Goal: Task Accomplishment & Management: Use online tool/utility

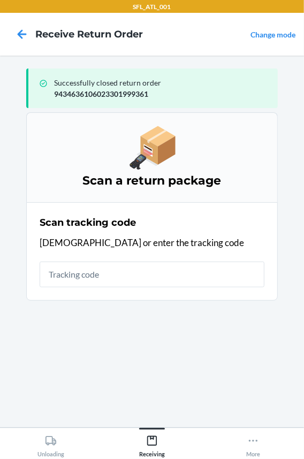
click at [56, 273] on input "text" at bounding box center [152, 275] width 225 height 26
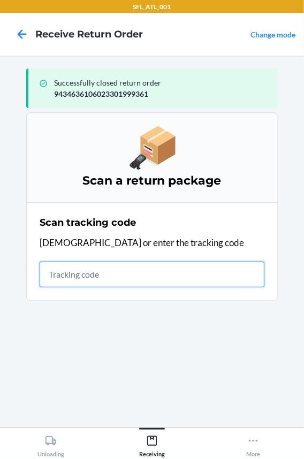
click at [145, 277] on input "text" at bounding box center [152, 275] width 225 height 26
click at [52, 277] on input "text" at bounding box center [152, 275] width 225 height 26
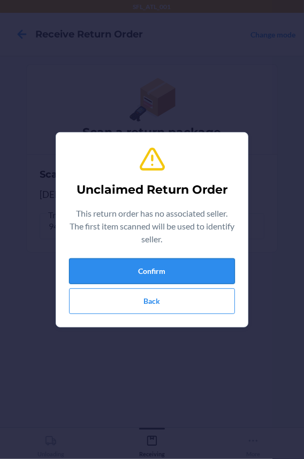
click at [104, 263] on button "Confirm" at bounding box center [152, 272] width 166 height 26
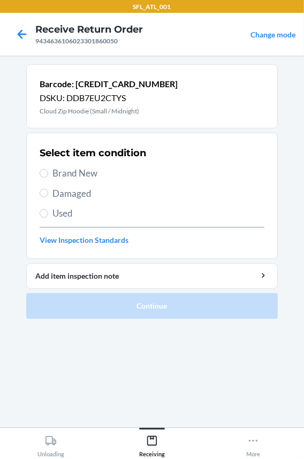
click at [58, 171] on span "Brand New" at bounding box center [158, 173] width 212 height 14
click at [48, 171] on input "Brand New" at bounding box center [44, 173] width 9 height 9
radio input "true"
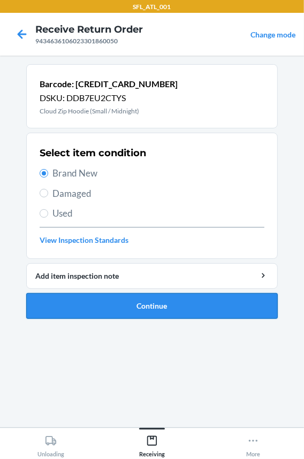
click at [98, 310] on button "Continue" at bounding box center [152, 306] width 252 height 26
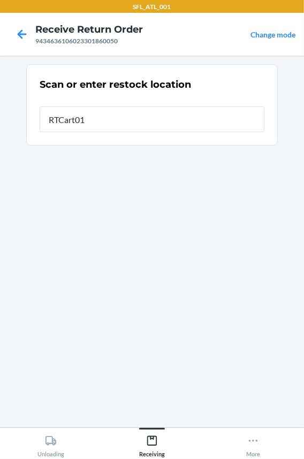
type input "RTCart011"
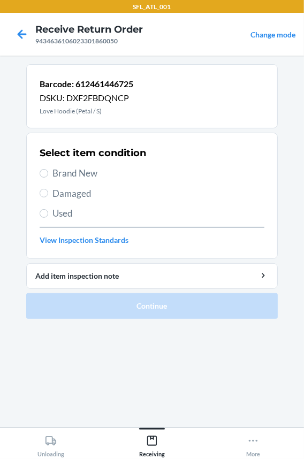
click at [75, 176] on span "Brand New" at bounding box center [158, 173] width 212 height 14
click at [48, 176] on input "Brand New" at bounding box center [44, 173] width 9 height 9
radio input "true"
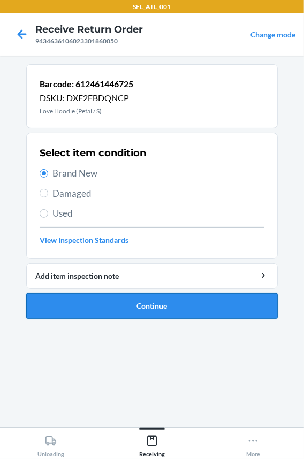
click at [96, 310] on button "Continue" at bounding box center [152, 306] width 252 height 26
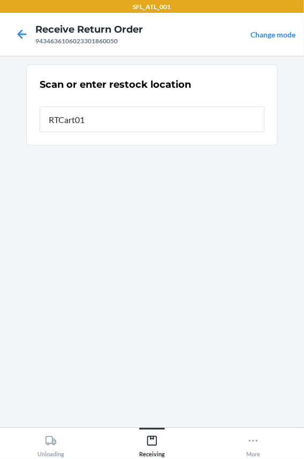
type input "RTCart011"
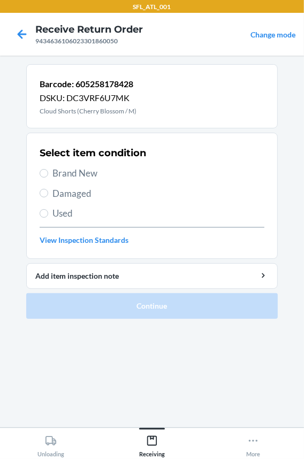
click at [85, 167] on span "Brand New" at bounding box center [158, 173] width 212 height 14
click at [48, 169] on input "Brand New" at bounding box center [44, 173] width 9 height 9
radio input "true"
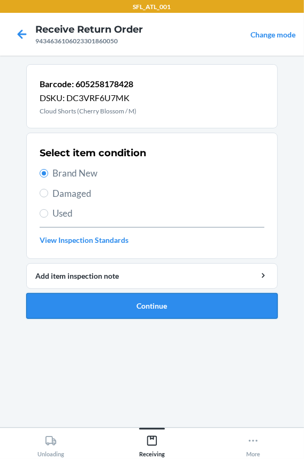
click at [80, 301] on button "Continue" at bounding box center [152, 306] width 252 height 26
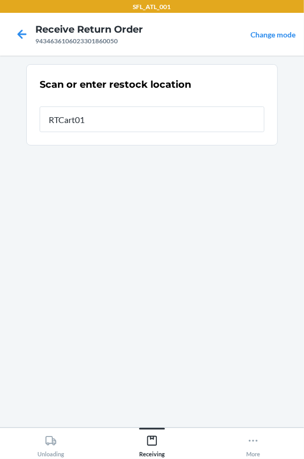
type input "RTCart011"
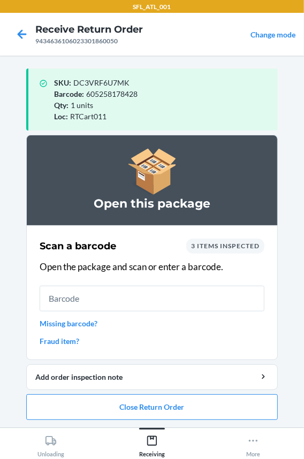
click at [80, 301] on input "text" at bounding box center [152, 299] width 225 height 26
click at [133, 407] on button "Close Return Order" at bounding box center [152, 407] width 252 height 26
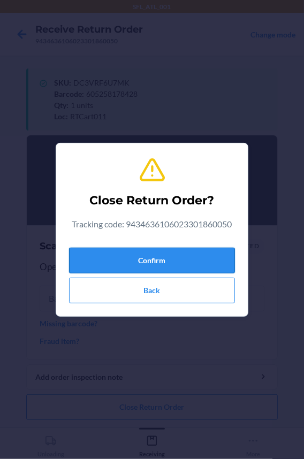
click at [121, 262] on button "Confirm" at bounding box center [152, 261] width 166 height 26
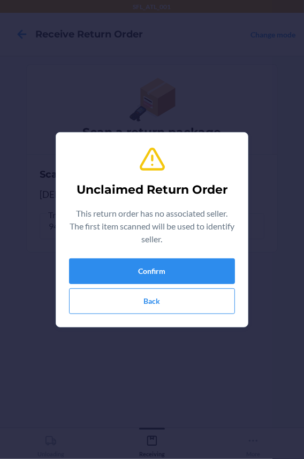
click at [134, 240] on p "This return order has no associated seller. The first item scanned will be used…" at bounding box center [152, 226] width 166 height 39
click at [119, 272] on button "Confirm" at bounding box center [152, 272] width 166 height 26
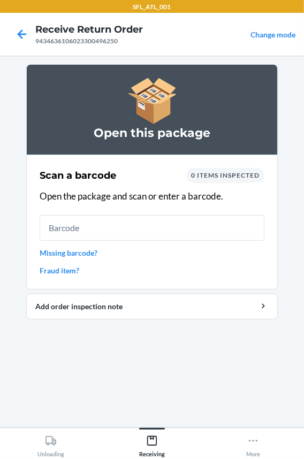
click at [107, 232] on input "text" at bounding box center [152, 228] width 225 height 26
click at [69, 266] on link "Fraud item?" at bounding box center [152, 270] width 225 height 11
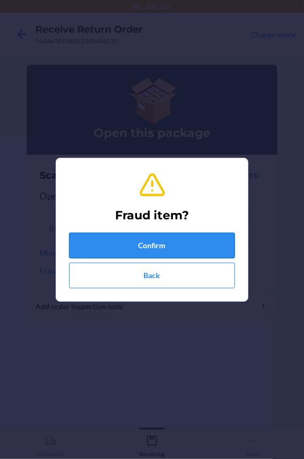
click at [103, 242] on button "Confirm" at bounding box center [152, 246] width 166 height 26
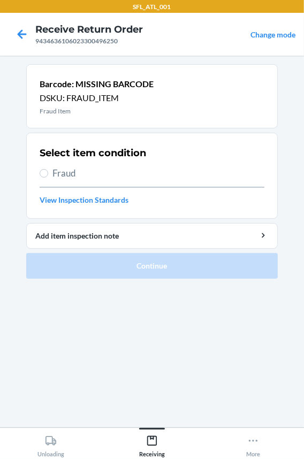
click at [63, 171] on span "Fraud" at bounding box center [158, 173] width 212 height 14
click at [48, 171] on input "Fraud" at bounding box center [44, 173] width 9 height 9
radio input "true"
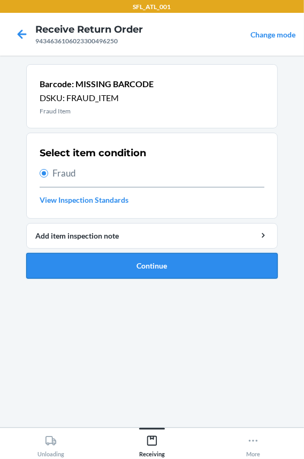
click at [104, 272] on button "Continue" at bounding box center [152, 266] width 252 height 26
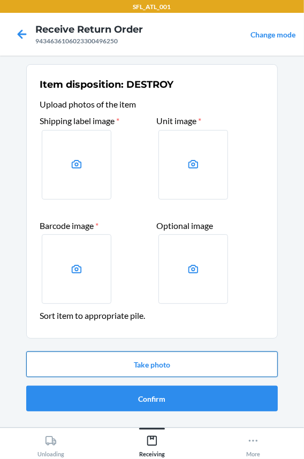
click at [90, 360] on button "Take photo" at bounding box center [152, 365] width 252 height 26
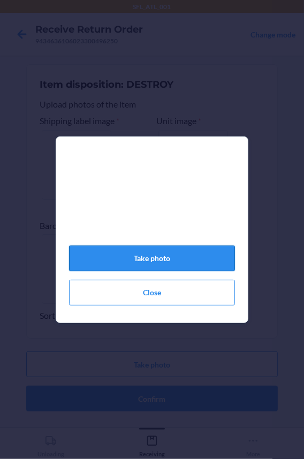
click at [146, 262] on button "Take photo" at bounding box center [152, 259] width 166 height 26
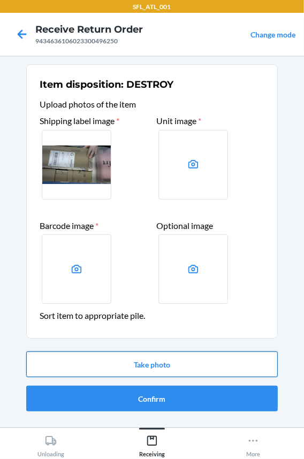
click at [175, 355] on button "Take photo" at bounding box center [152, 365] width 252 height 26
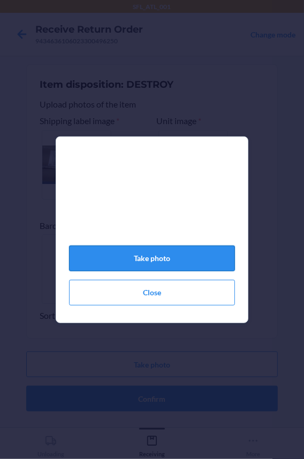
click at [152, 268] on button "Take photo" at bounding box center [152, 259] width 166 height 26
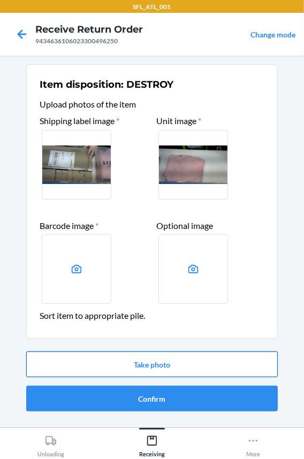
click at [138, 371] on button "Take photo" at bounding box center [152, 365] width 252 height 26
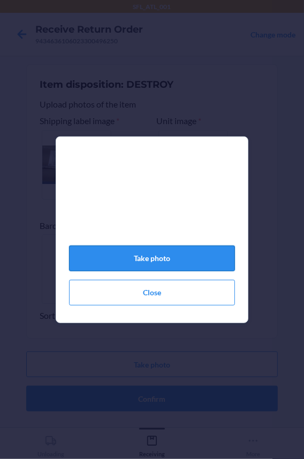
click at [162, 260] on button "Take photo" at bounding box center [152, 259] width 166 height 26
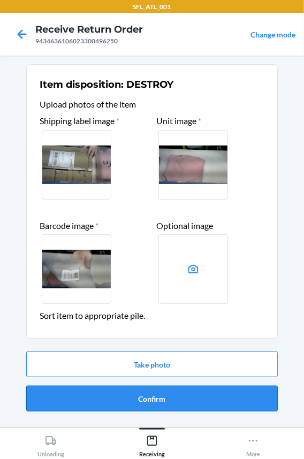
click at [151, 397] on button "Confirm" at bounding box center [152, 399] width 252 height 26
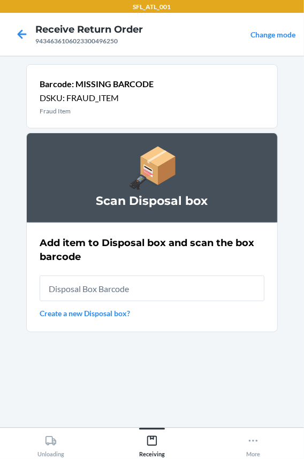
type input "RB0000018HZ"
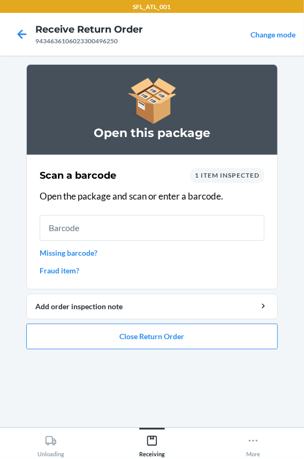
click at [69, 252] on link "Missing barcode?" at bounding box center [152, 252] width 225 height 11
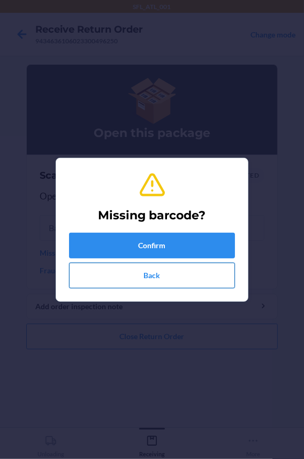
click at [94, 279] on button "Back" at bounding box center [152, 276] width 166 height 26
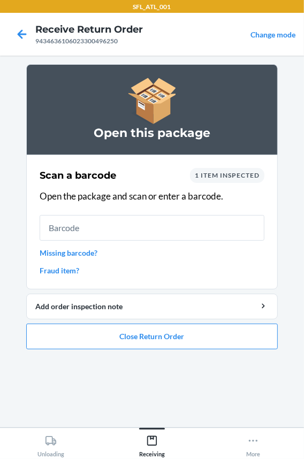
click at [62, 270] on link "Fraud item?" at bounding box center [152, 270] width 225 height 11
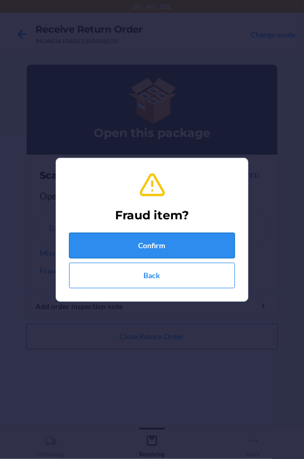
click at [98, 246] on button "Confirm" at bounding box center [152, 246] width 166 height 26
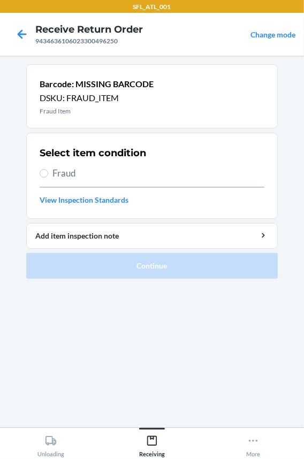
click at [65, 177] on span "Fraud" at bounding box center [158, 173] width 212 height 14
click at [48, 177] on input "Fraud" at bounding box center [44, 173] width 9 height 9
radio input "true"
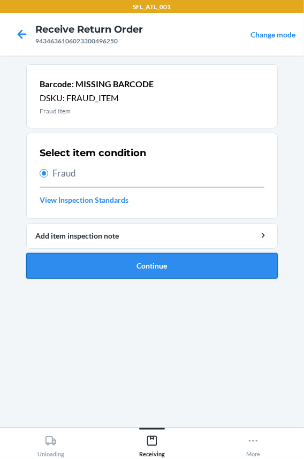
click at [89, 268] on button "Continue" at bounding box center [152, 266] width 252 height 26
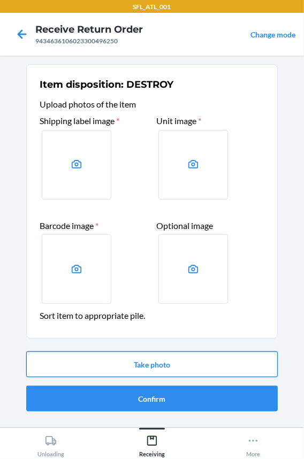
click at [121, 370] on button "Take photo" at bounding box center [152, 365] width 252 height 26
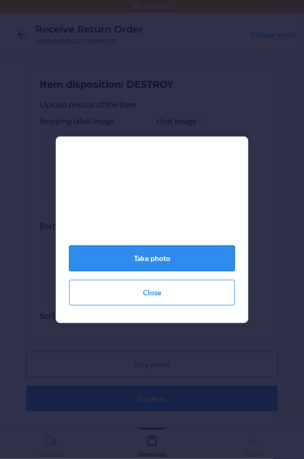
click at [125, 259] on button "Take photo" at bounding box center [152, 259] width 166 height 26
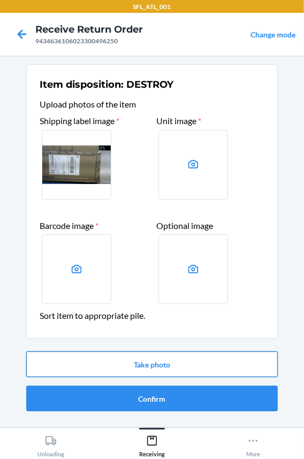
click at [135, 370] on button "Take photo" at bounding box center [152, 365] width 252 height 26
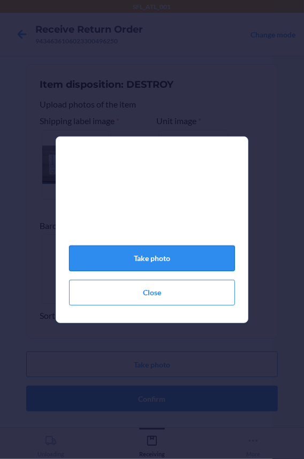
click at [96, 264] on button "Take photo" at bounding box center [152, 259] width 166 height 26
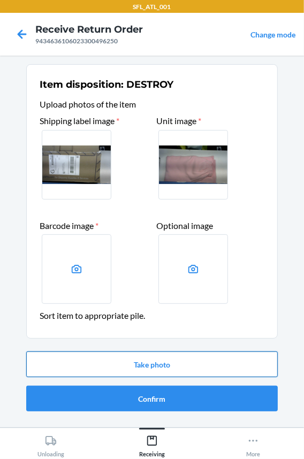
click at [93, 368] on button "Take photo" at bounding box center [152, 365] width 252 height 26
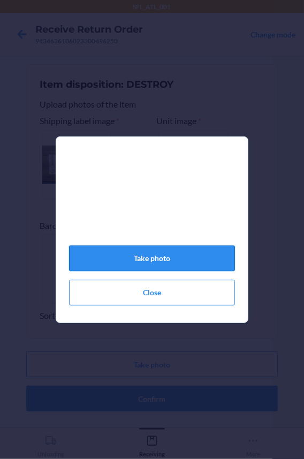
click at [124, 266] on button "Take photo" at bounding box center [152, 259] width 166 height 26
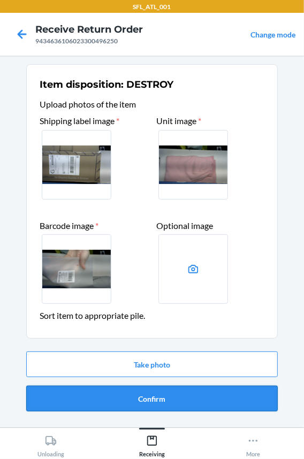
click at [135, 397] on button "Confirm" at bounding box center [152, 399] width 252 height 26
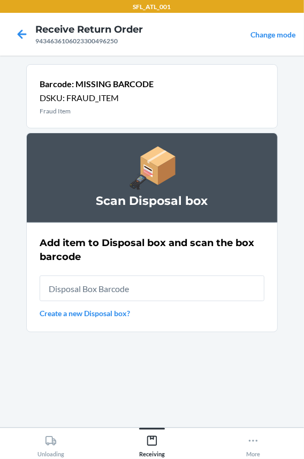
type input "RB0000018HZ"
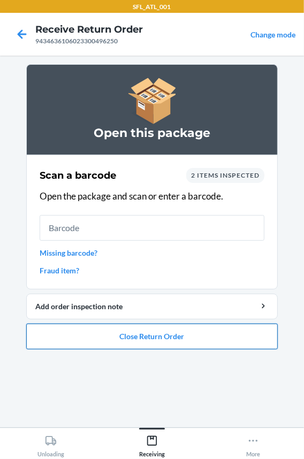
click at [128, 339] on button "Close Return Order" at bounding box center [152, 337] width 252 height 26
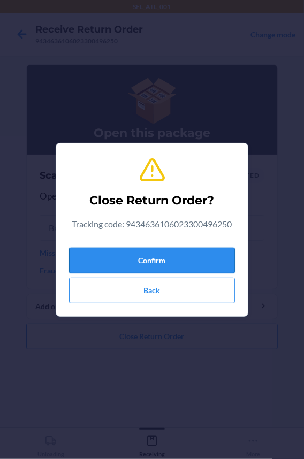
click at [135, 257] on button "Confirm" at bounding box center [152, 261] width 166 height 26
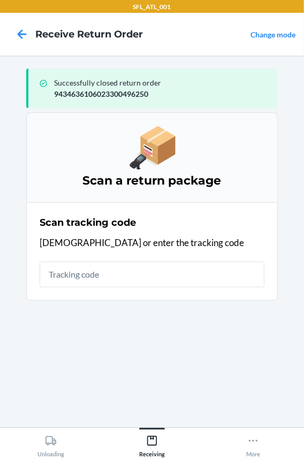
click at [80, 274] on input "text" at bounding box center [152, 275] width 225 height 26
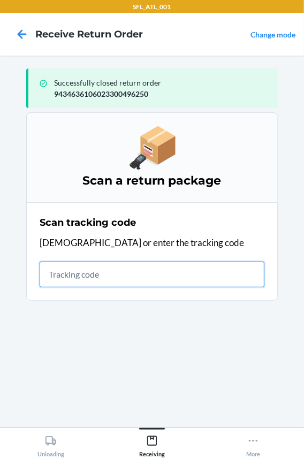
click at [107, 275] on input "text" at bounding box center [152, 275] width 225 height 26
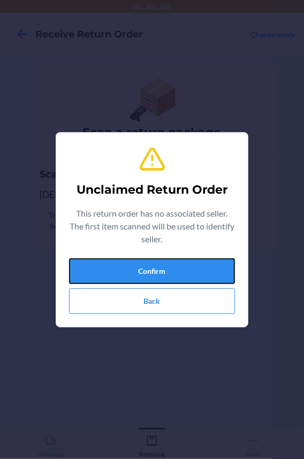
click at [107, 275] on button "Confirm" at bounding box center [152, 272] width 166 height 26
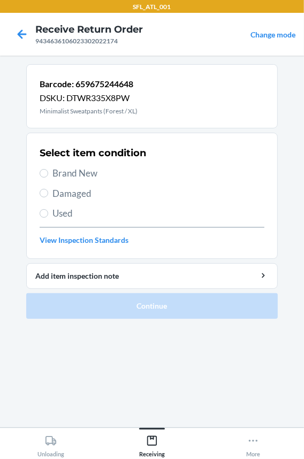
click at [61, 173] on span "Brand New" at bounding box center [158, 173] width 212 height 14
click at [48, 173] on input "Brand New" at bounding box center [44, 173] width 9 height 9
radio input "true"
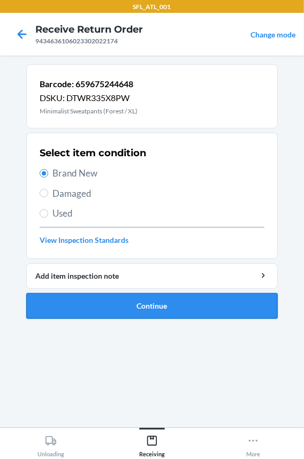
click at [87, 302] on button "Continue" at bounding box center [152, 306] width 252 height 26
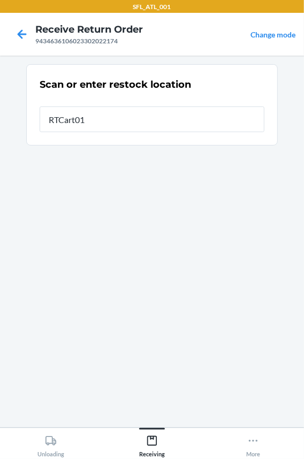
type input "RTCart011"
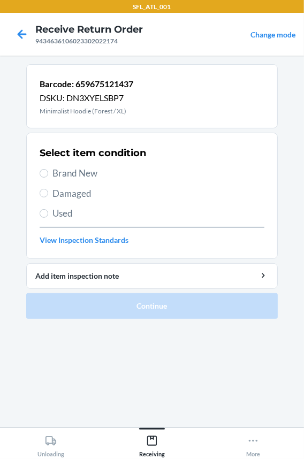
click at [81, 170] on span "Brand New" at bounding box center [158, 173] width 212 height 14
click at [48, 170] on input "Brand New" at bounding box center [44, 173] width 9 height 9
radio input "true"
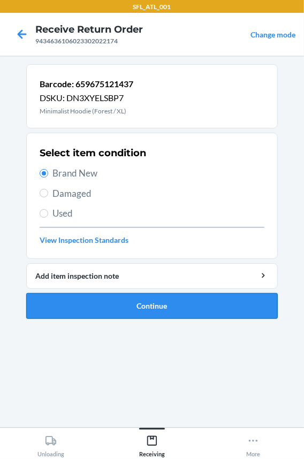
click at [112, 305] on button "Continue" at bounding box center [152, 306] width 252 height 26
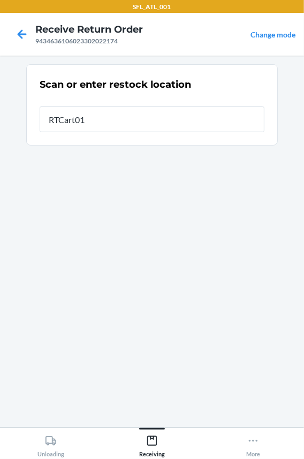
type input "RTCart011"
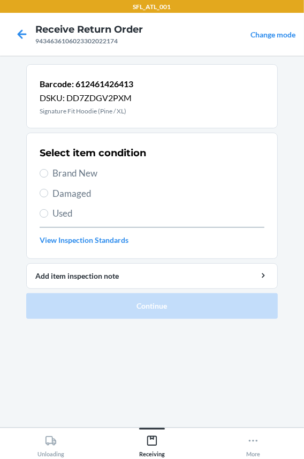
click at [78, 176] on span "Brand New" at bounding box center [158, 173] width 212 height 14
click at [48, 176] on input "Brand New" at bounding box center [44, 173] width 9 height 9
radio input "true"
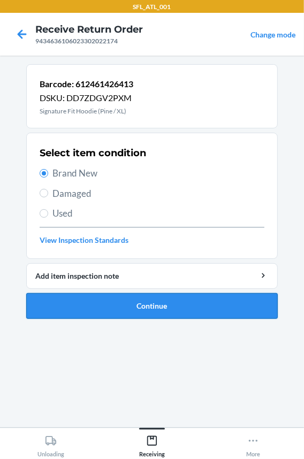
click at [70, 307] on button "Continue" at bounding box center [152, 306] width 252 height 26
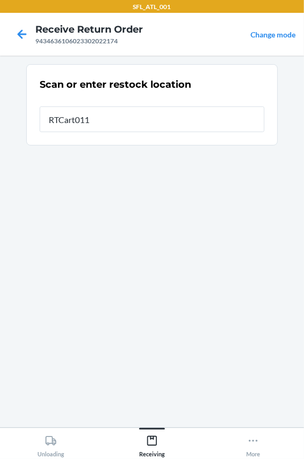
type input "RTCart011"
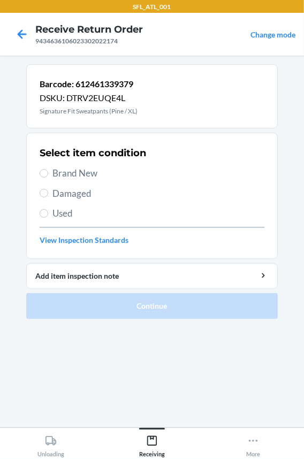
click at [82, 173] on span "Brand New" at bounding box center [158, 173] width 212 height 14
click at [48, 173] on input "Brand New" at bounding box center [44, 173] width 9 height 9
radio input "true"
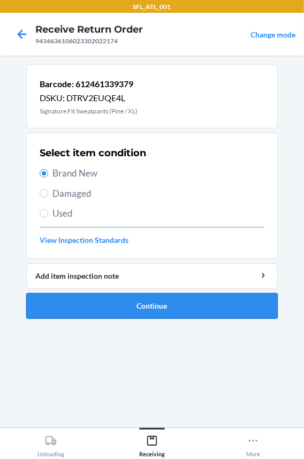
click at [65, 300] on button "Continue" at bounding box center [152, 306] width 252 height 26
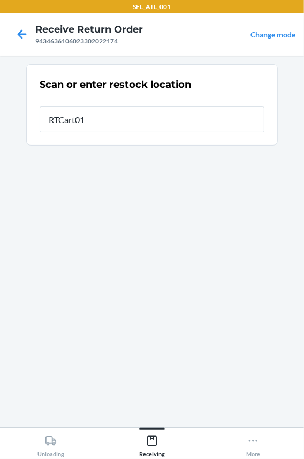
type input "RTCart011"
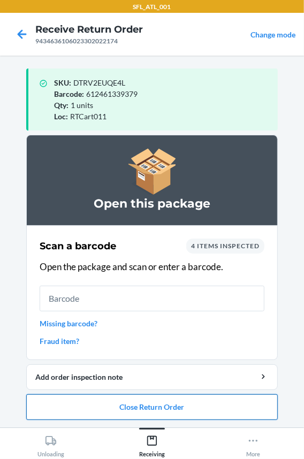
click at [74, 406] on button "Close Return Order" at bounding box center [152, 407] width 252 height 26
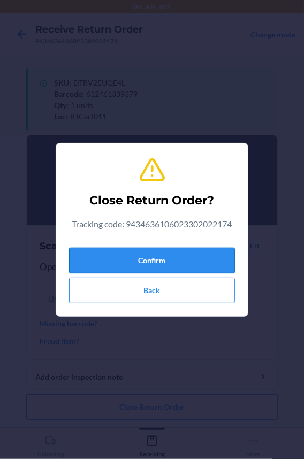
click at [98, 259] on button "Confirm" at bounding box center [152, 261] width 166 height 26
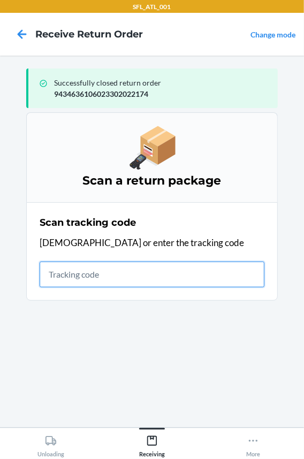
click at [111, 284] on input "text" at bounding box center [152, 275] width 225 height 26
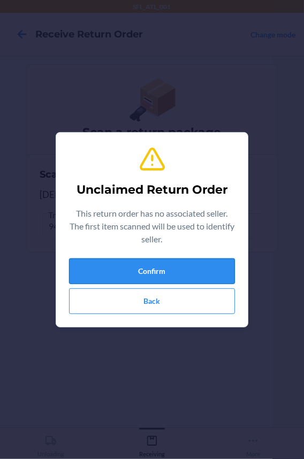
click at [88, 269] on button "Confirm" at bounding box center [152, 272] width 166 height 26
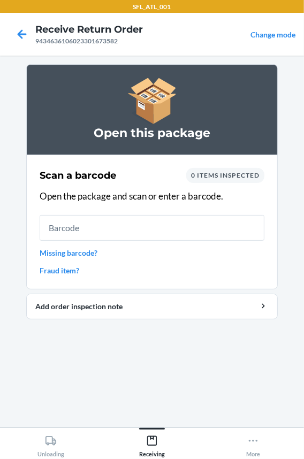
drag, startPoint x: 88, startPoint y: 269, endPoint x: 89, endPoint y: 326, distance: 57.3
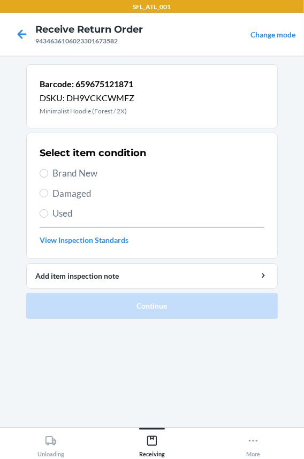
click at [64, 166] on span "Brand New" at bounding box center [158, 173] width 212 height 14
click at [48, 169] on input "Brand New" at bounding box center [44, 173] width 9 height 9
radio input "true"
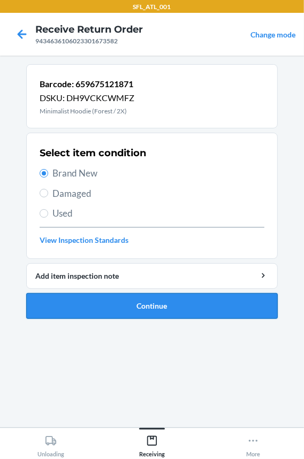
click at [65, 300] on button "Continue" at bounding box center [152, 306] width 252 height 26
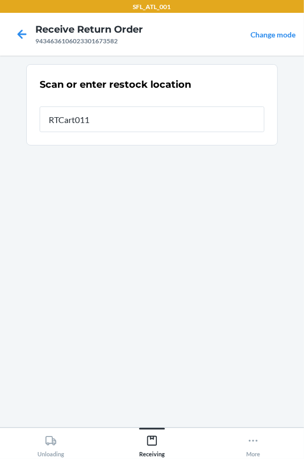
type input "RTCart011"
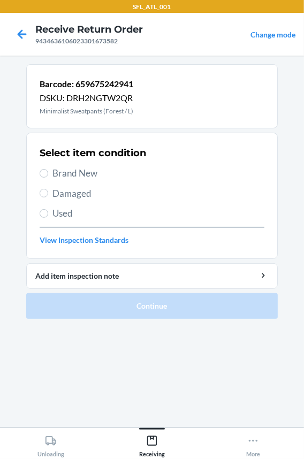
click at [75, 171] on span "Brand New" at bounding box center [158, 173] width 212 height 14
click at [48, 171] on input "Brand New" at bounding box center [44, 173] width 9 height 9
radio input "true"
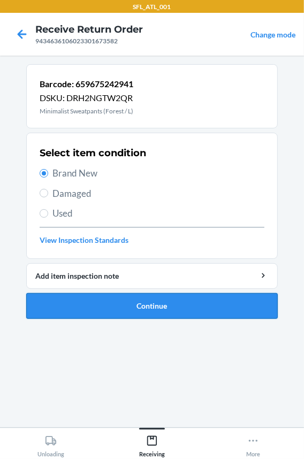
click at [86, 308] on button "Continue" at bounding box center [152, 306] width 252 height 26
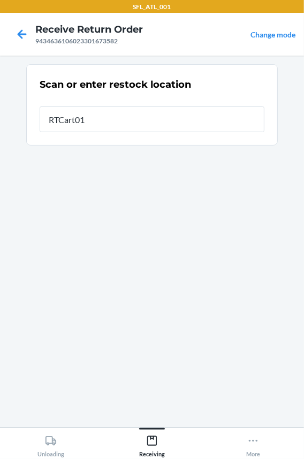
type input "RTCart011"
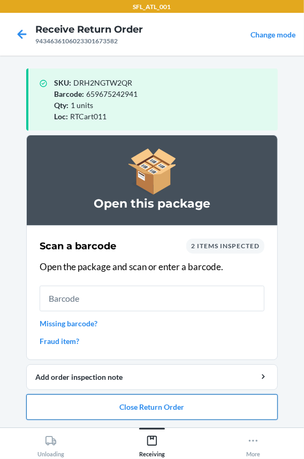
click at [97, 399] on button "Close Return Order" at bounding box center [152, 407] width 252 height 26
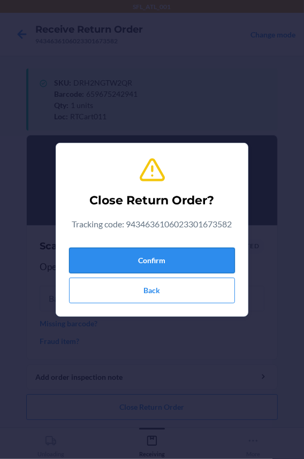
click at [132, 271] on button "Confirm" at bounding box center [152, 261] width 166 height 26
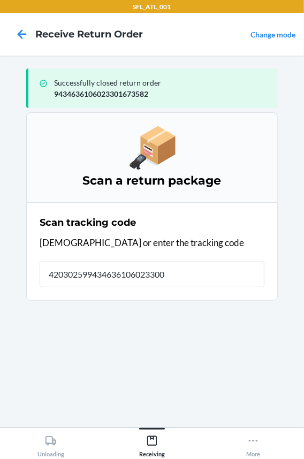
type input "4203025994346361060233001"
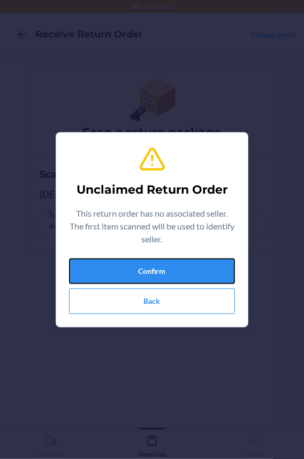
click at [132, 271] on button "Confirm" at bounding box center [152, 272] width 166 height 26
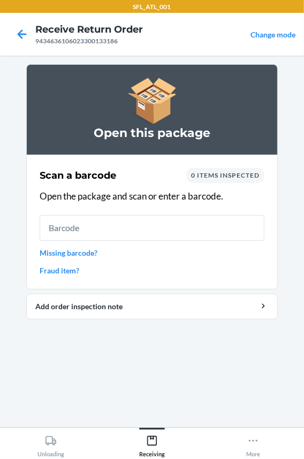
click at [85, 255] on link "Missing barcode?" at bounding box center [152, 252] width 225 height 11
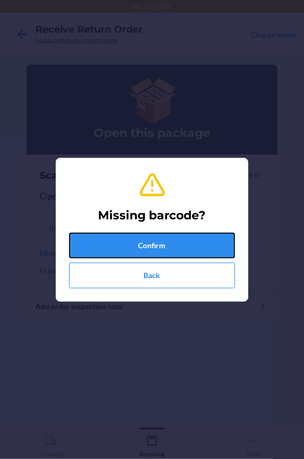
click at [85, 255] on button "Confirm" at bounding box center [152, 246] width 166 height 26
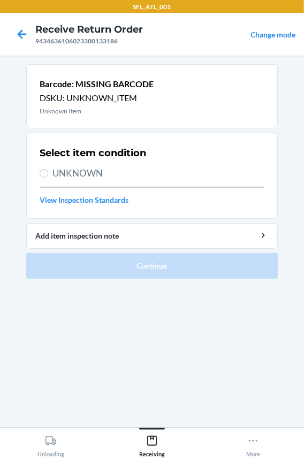
click at [83, 169] on span "UNKNOWN" at bounding box center [158, 173] width 212 height 14
click at [48, 169] on input "UNKNOWN" at bounding box center [44, 173] width 9 height 9
radio input "true"
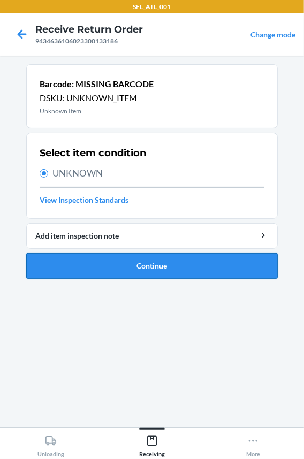
click at [110, 266] on button "Continue" at bounding box center [152, 266] width 252 height 26
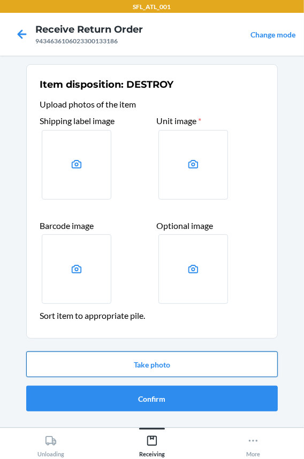
click at [94, 362] on button "Take photo" at bounding box center [152, 365] width 252 height 26
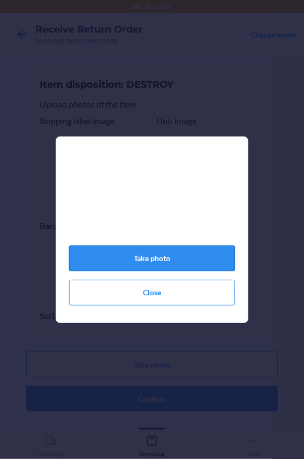
click at [173, 256] on button "Take photo" at bounding box center [152, 259] width 166 height 26
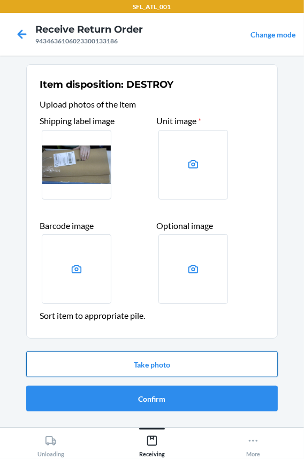
click at [132, 369] on button "Take photo" at bounding box center [152, 365] width 252 height 26
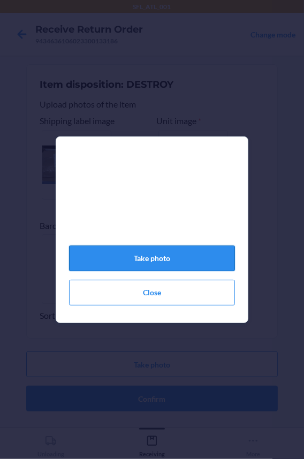
click at [172, 264] on button "Take photo" at bounding box center [152, 259] width 166 height 26
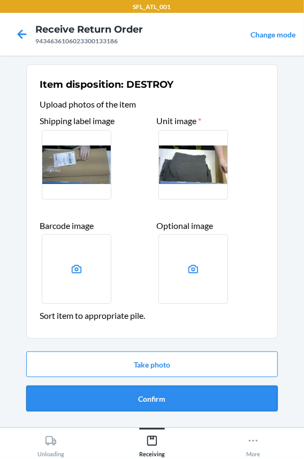
click at [126, 398] on button "Confirm" at bounding box center [152, 399] width 252 height 26
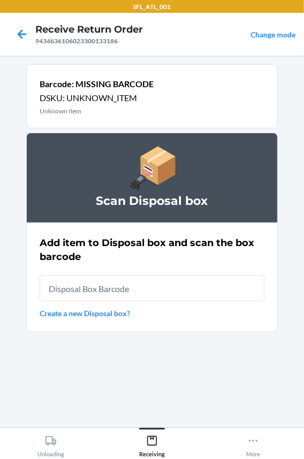
type input "RB0000018HZ"
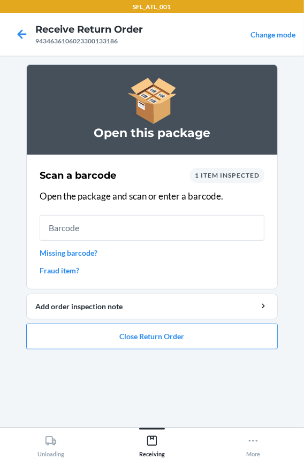
click at [77, 250] on link "Missing barcode?" at bounding box center [152, 252] width 225 height 11
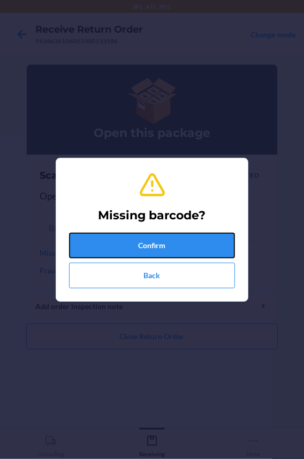
click at [111, 251] on button "Confirm" at bounding box center [152, 246] width 166 height 26
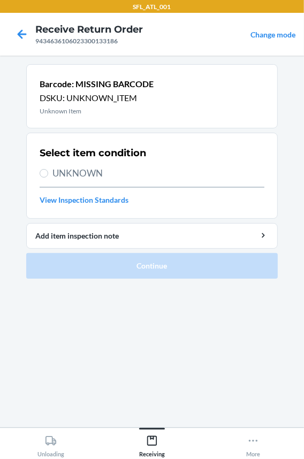
click at [96, 176] on span "UNKNOWN" at bounding box center [158, 173] width 212 height 14
click at [48, 176] on input "UNKNOWN" at bounding box center [44, 173] width 9 height 9
radio input "true"
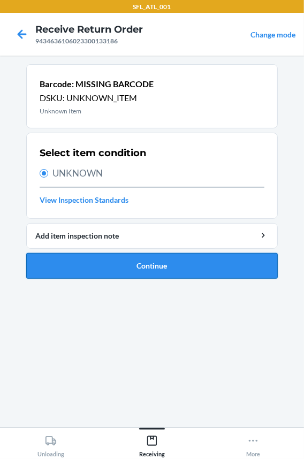
click at [111, 263] on button "Continue" at bounding box center [152, 266] width 252 height 26
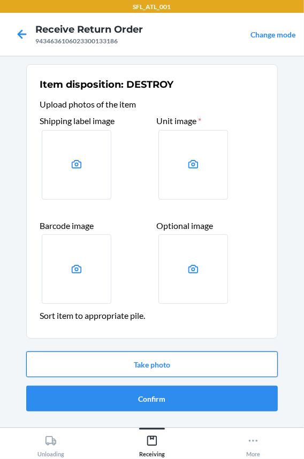
click at [125, 372] on button "Take photo" at bounding box center [152, 365] width 252 height 26
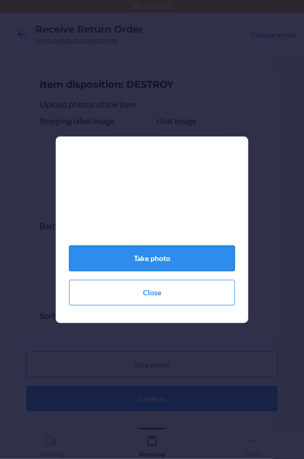
click at [150, 267] on button "Take photo" at bounding box center [152, 259] width 166 height 26
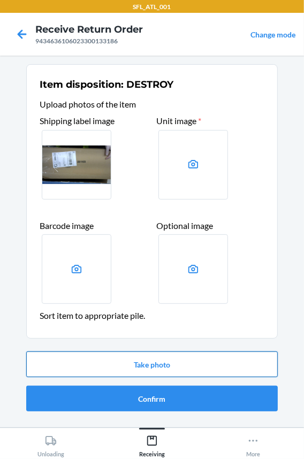
click at [141, 365] on button "Take photo" at bounding box center [152, 365] width 252 height 26
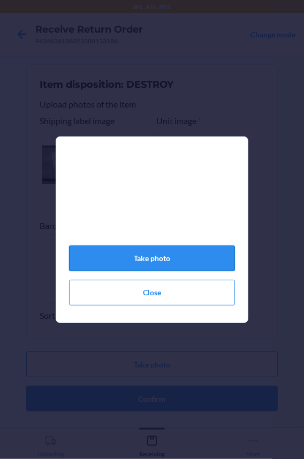
click at [141, 271] on button "Take photo" at bounding box center [152, 259] width 166 height 26
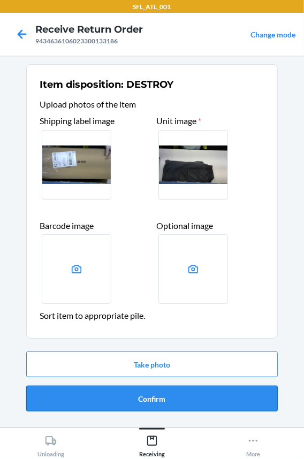
click at [114, 394] on button "Confirm" at bounding box center [152, 399] width 252 height 26
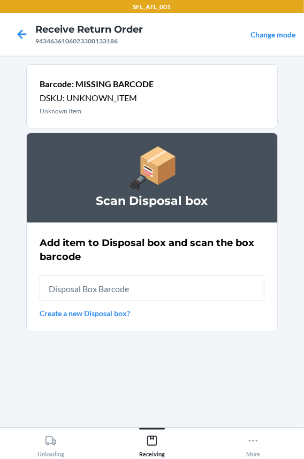
type input "RB0000018HZ"
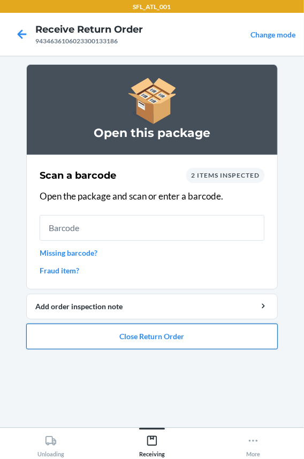
click at [144, 334] on button "Close Return Order" at bounding box center [152, 337] width 252 height 26
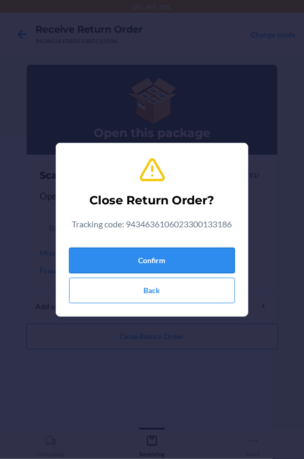
click at [148, 251] on button "Confirm" at bounding box center [152, 261] width 166 height 26
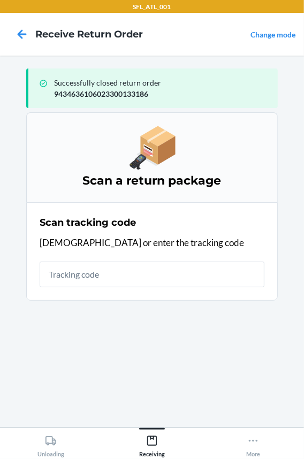
click at [142, 279] on input "text" at bounding box center [152, 275] width 225 height 26
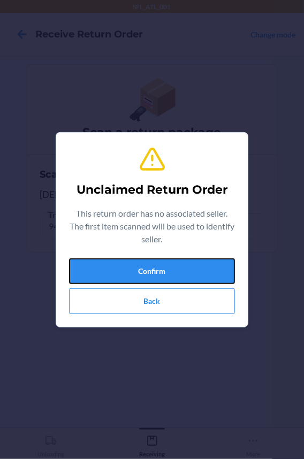
click at [142, 279] on button "Confirm" at bounding box center [152, 272] width 166 height 26
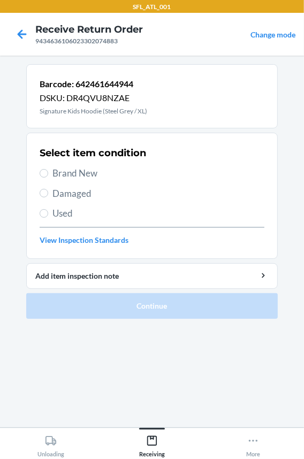
click at [96, 178] on span "Brand New" at bounding box center [158, 173] width 212 height 14
click at [48, 178] on input "Brand New" at bounding box center [44, 173] width 9 height 9
radio input "true"
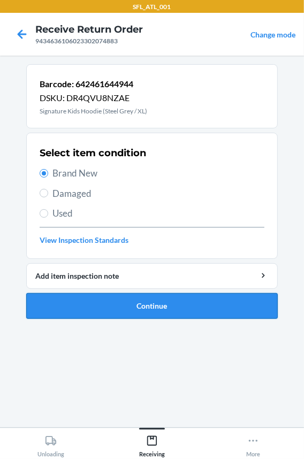
click at [96, 313] on button "Continue" at bounding box center [152, 306] width 252 height 26
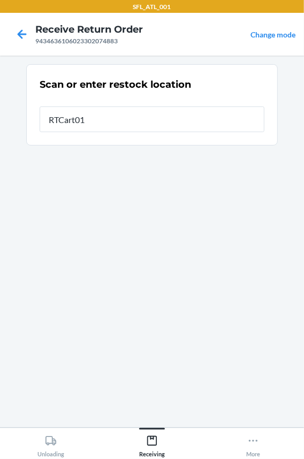
type input "RTCart011"
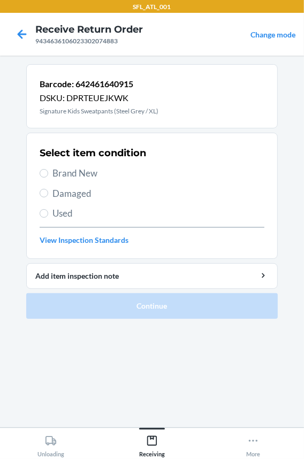
click at [68, 178] on span "Brand New" at bounding box center [158, 173] width 212 height 14
click at [48, 178] on input "Brand New" at bounding box center [44, 173] width 9 height 9
radio input "true"
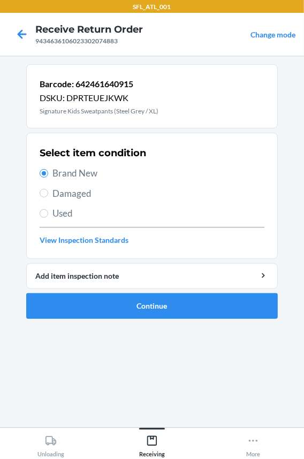
click at [70, 290] on li "Barcode: 642461640915 DSKU: DPRTEUEJKWK Signature Kids Sweatpants (Steel Grey /…" at bounding box center [152, 191] width 252 height 255
click at [70, 297] on button "Continue" at bounding box center [152, 306] width 252 height 26
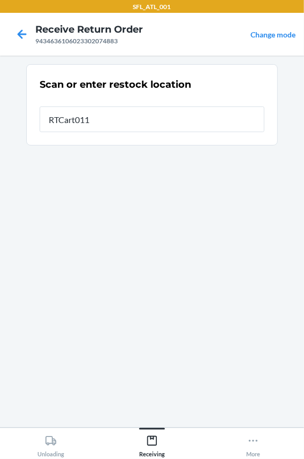
type input "RTCart011"
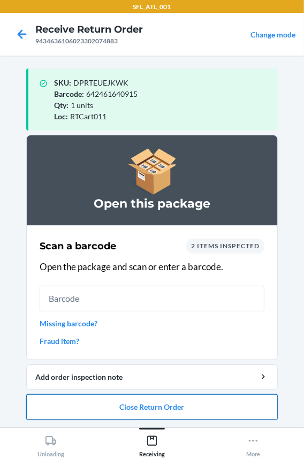
click at [93, 414] on button "Close Return Order" at bounding box center [152, 407] width 252 height 26
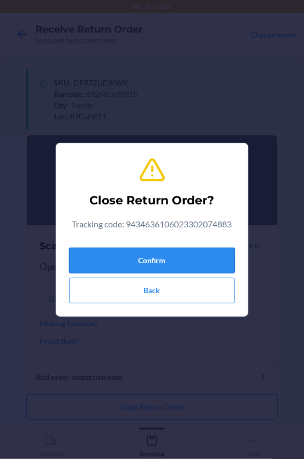
click at [108, 263] on button "Confirm" at bounding box center [152, 261] width 166 height 26
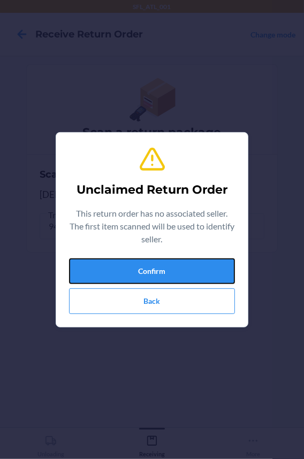
click at [108, 263] on button "Confirm" at bounding box center [152, 272] width 166 height 26
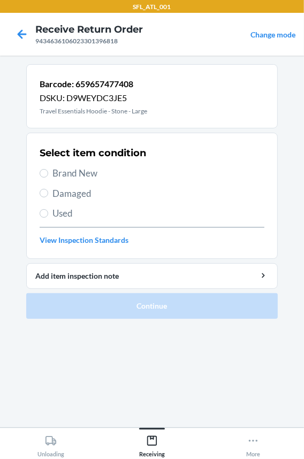
click at [85, 172] on span "Brand New" at bounding box center [158, 173] width 212 height 14
click at [48, 172] on input "Brand New" at bounding box center [44, 173] width 9 height 9
radio input "true"
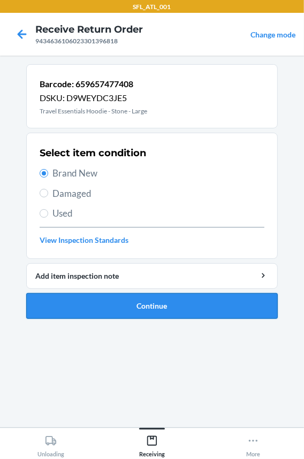
click at [88, 311] on button "Continue" at bounding box center [152, 306] width 252 height 26
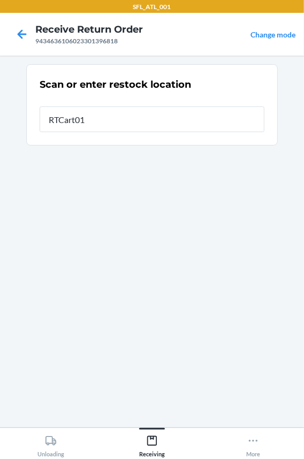
type input "RTCart011"
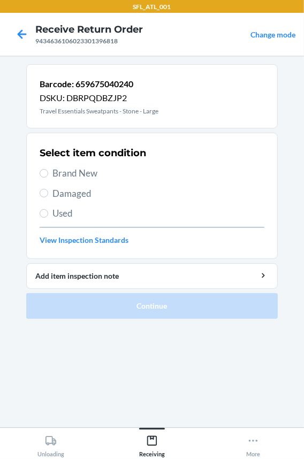
click at [81, 174] on span "Brand New" at bounding box center [158, 173] width 212 height 14
click at [48, 174] on input "Brand New" at bounding box center [44, 173] width 9 height 9
radio input "true"
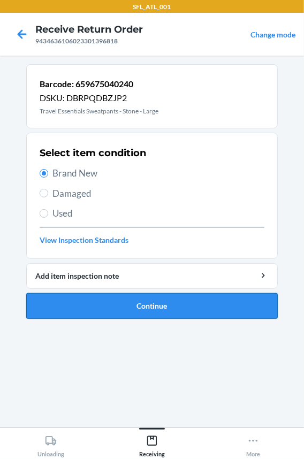
click at [81, 299] on button "Continue" at bounding box center [152, 306] width 252 height 26
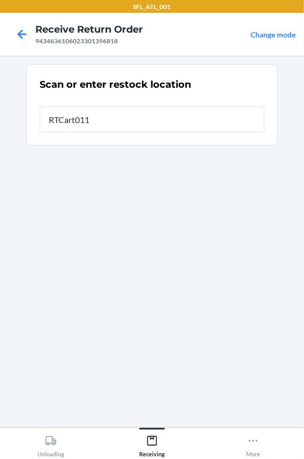
type input "RTCart011"
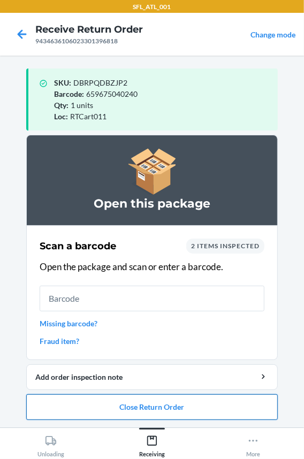
click at [111, 406] on button "Close Return Order" at bounding box center [152, 407] width 252 height 26
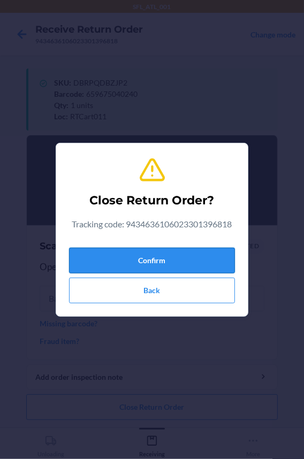
click at [164, 262] on button "Confirm" at bounding box center [152, 261] width 166 height 26
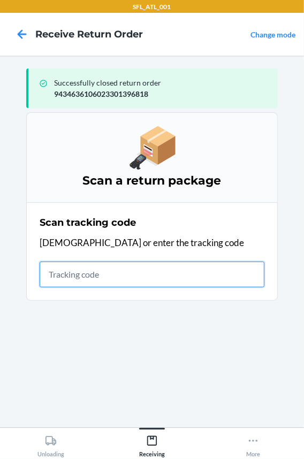
click at [98, 283] on input "text" at bounding box center [152, 275] width 225 height 26
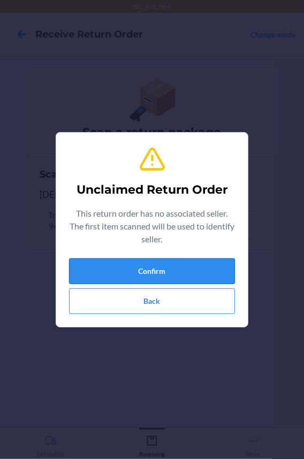
click at [98, 278] on button "Confirm" at bounding box center [152, 272] width 166 height 26
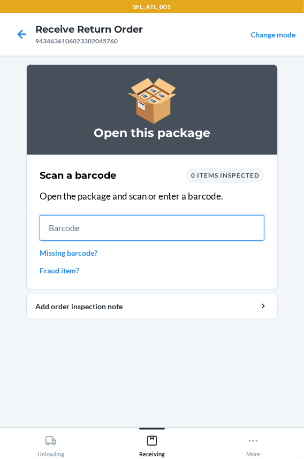
click at [103, 225] on input "text" at bounding box center [152, 228] width 225 height 26
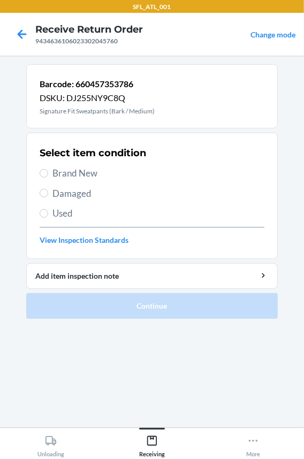
click at [87, 176] on span "Brand New" at bounding box center [158, 173] width 212 height 14
click at [48, 176] on input "Brand New" at bounding box center [44, 173] width 9 height 9
radio input "true"
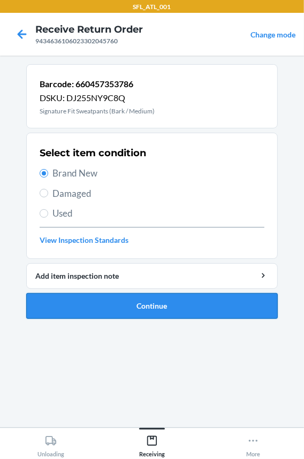
click at [71, 304] on button "Continue" at bounding box center [152, 306] width 252 height 26
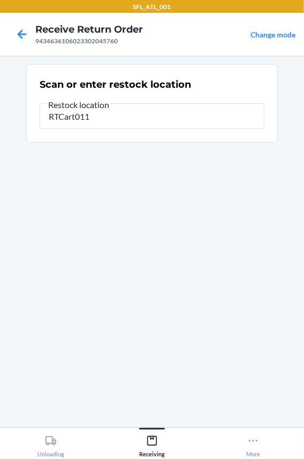
type input "RTCart011"
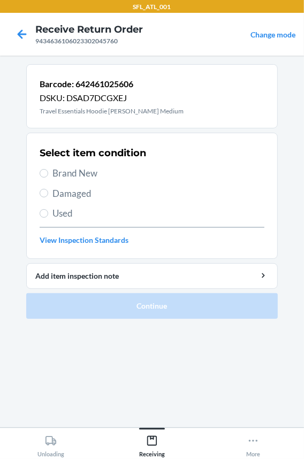
click at [85, 176] on span "Brand New" at bounding box center [158, 173] width 212 height 14
click at [48, 176] on input "Brand New" at bounding box center [44, 173] width 9 height 9
radio input "true"
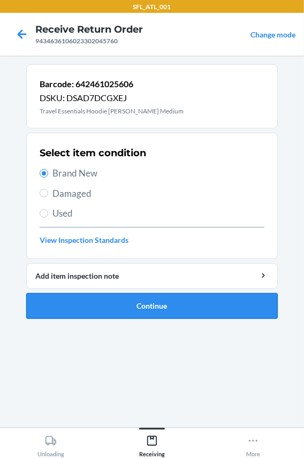
click at [89, 305] on button "Continue" at bounding box center [152, 306] width 252 height 26
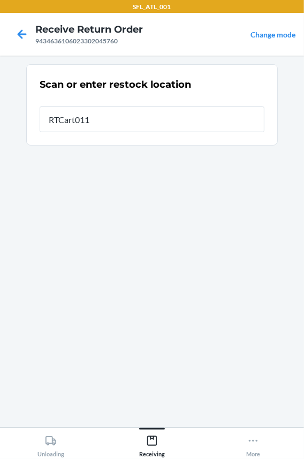
type input "RTCart011"
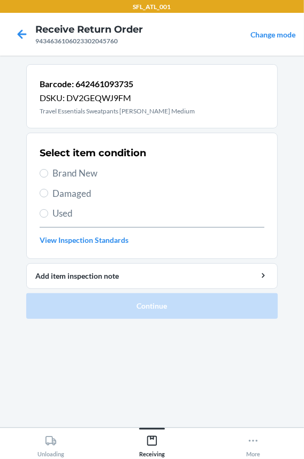
click at [73, 168] on span "Brand New" at bounding box center [158, 173] width 212 height 14
click at [48, 169] on input "Brand New" at bounding box center [44, 173] width 9 height 9
radio input "true"
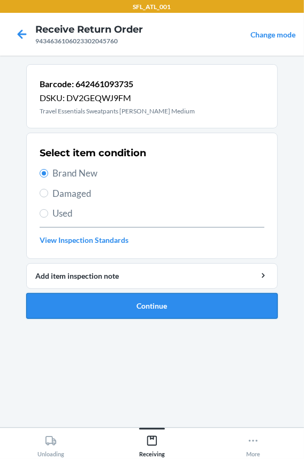
click at [76, 306] on button "Continue" at bounding box center [152, 306] width 252 height 26
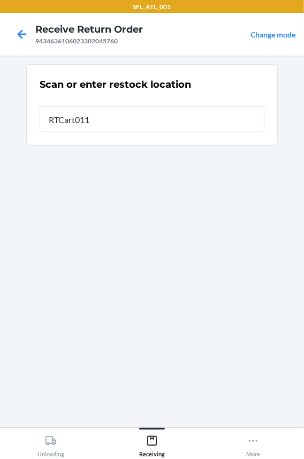
type input "RTCart011"
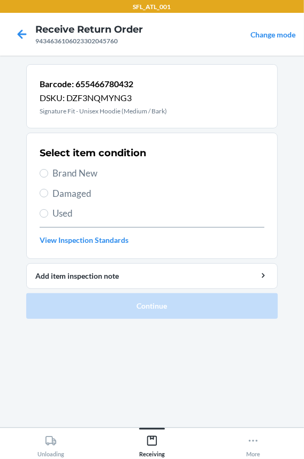
click at [83, 173] on span "Brand New" at bounding box center [158, 173] width 212 height 14
click at [48, 173] on input "Brand New" at bounding box center [44, 173] width 9 height 9
radio input "true"
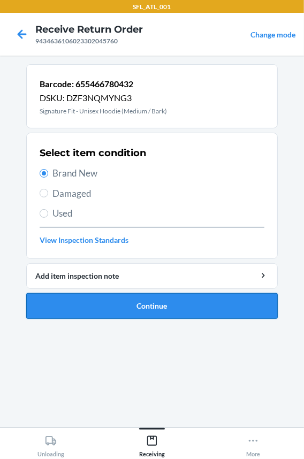
click at [63, 312] on button "Continue" at bounding box center [152, 306] width 252 height 26
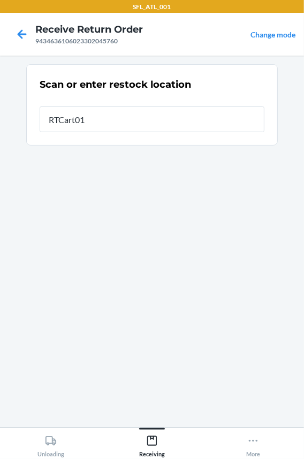
type input "RTCart011"
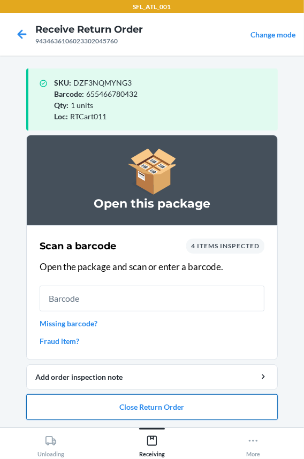
click at [87, 408] on button "Close Return Order" at bounding box center [152, 407] width 252 height 26
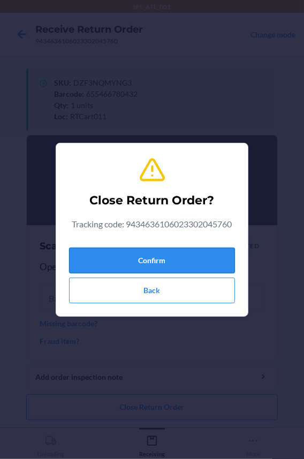
click at [116, 272] on button "Confirm" at bounding box center [152, 261] width 166 height 26
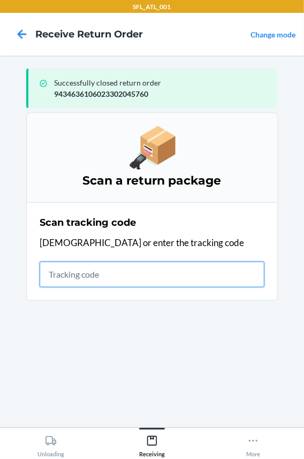
click at [96, 277] on input "text" at bounding box center [152, 275] width 225 height 26
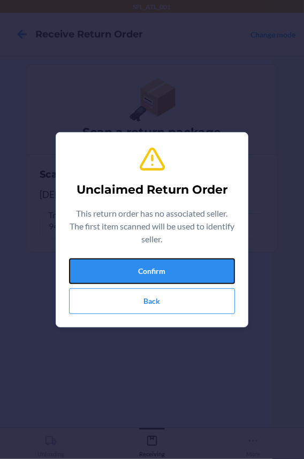
click at [96, 277] on button "Confirm" at bounding box center [152, 272] width 166 height 26
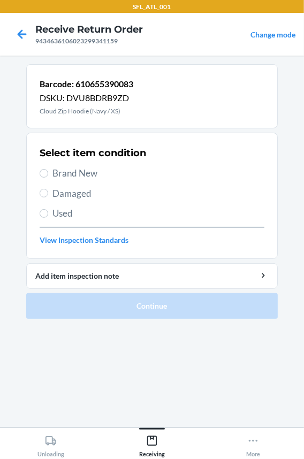
click at [73, 176] on span "Brand New" at bounding box center [158, 173] width 212 height 14
click at [48, 176] on input "Brand New" at bounding box center [44, 173] width 9 height 9
radio input "true"
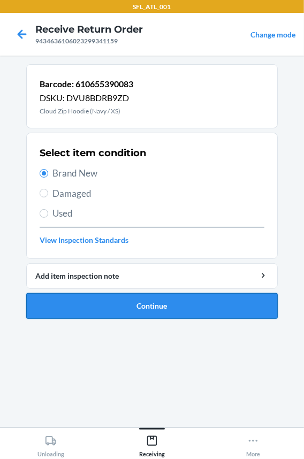
click at [91, 302] on button "Continue" at bounding box center [152, 306] width 252 height 26
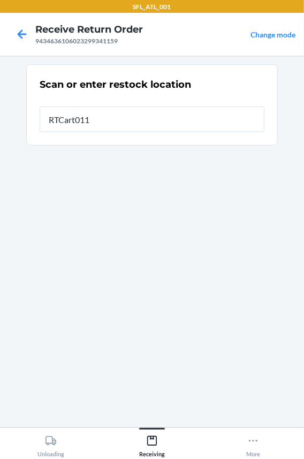
type input "RTCart011"
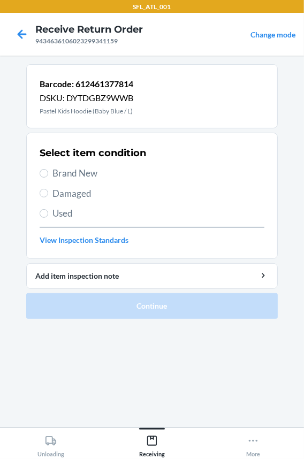
click at [75, 171] on span "Brand New" at bounding box center [158, 173] width 212 height 14
click at [48, 171] on input "Brand New" at bounding box center [44, 173] width 9 height 9
radio input "true"
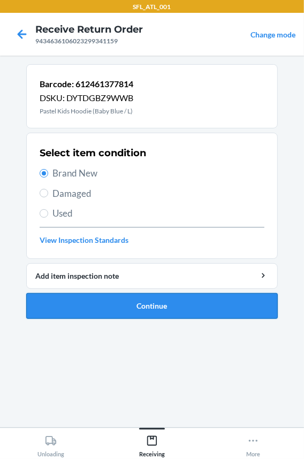
click at [56, 298] on button "Continue" at bounding box center [152, 306] width 252 height 26
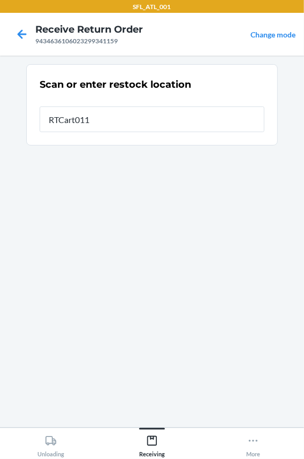
type input "RTCart011"
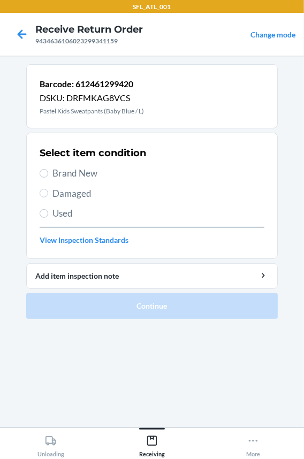
click at [70, 175] on span "Brand New" at bounding box center [158, 173] width 212 height 14
click at [48, 175] on input "Brand New" at bounding box center [44, 173] width 9 height 9
radio input "true"
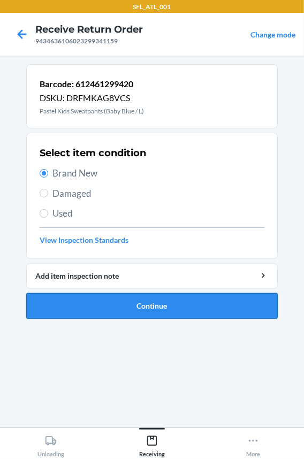
click at [74, 310] on button "Continue" at bounding box center [152, 306] width 252 height 26
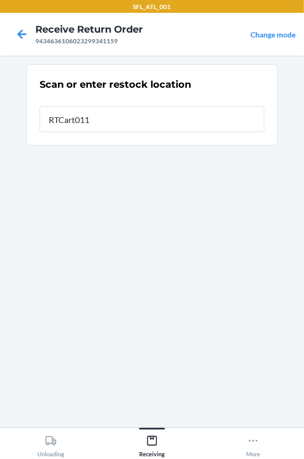
type input "RTCart011"
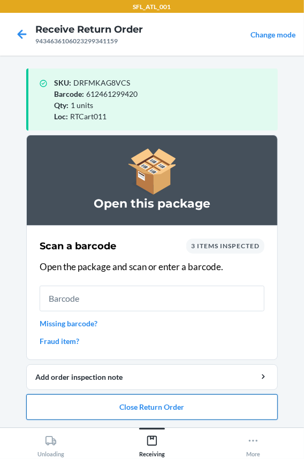
click at [96, 413] on button "Close Return Order" at bounding box center [152, 407] width 252 height 26
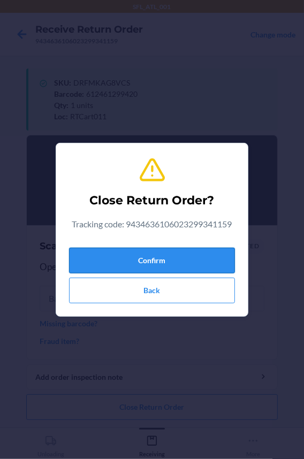
click at [106, 253] on button "Confirm" at bounding box center [152, 261] width 166 height 26
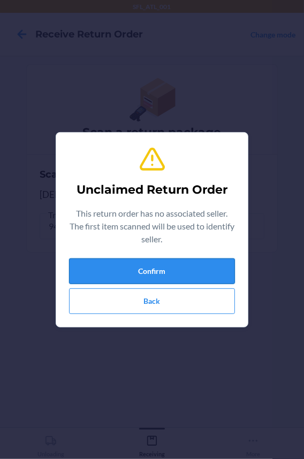
click at [178, 270] on button "Confirm" at bounding box center [152, 272] width 166 height 26
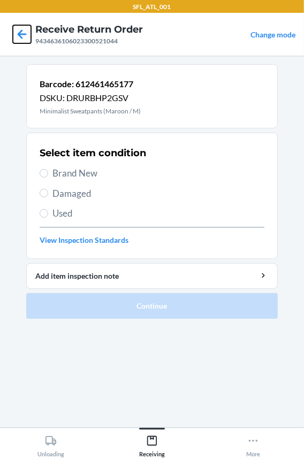
click at [26, 35] on icon at bounding box center [22, 34] width 18 height 18
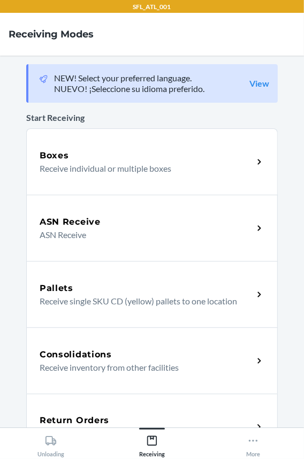
click at [113, 411] on div "Return Orders Receive return order package items" at bounding box center [152, 427] width 252 height 66
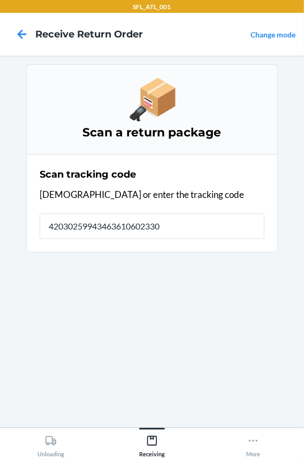
type input "420302599434636106023300"
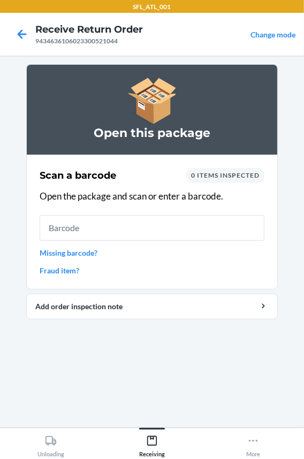
click at [56, 272] on link "Fraud item?" at bounding box center [152, 270] width 225 height 11
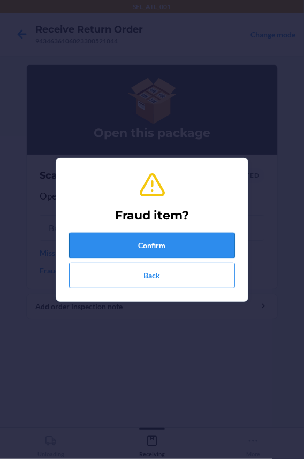
click at [98, 242] on button "Confirm" at bounding box center [152, 246] width 166 height 26
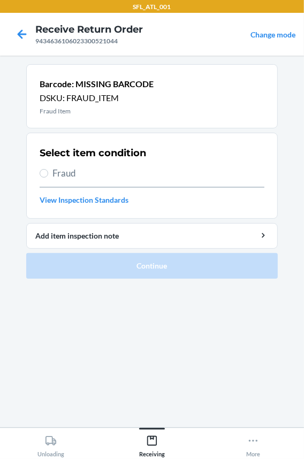
click at [70, 172] on span "Fraud" at bounding box center [158, 173] width 212 height 14
click at [48, 172] on input "Fraud" at bounding box center [44, 173] width 9 height 9
radio input "true"
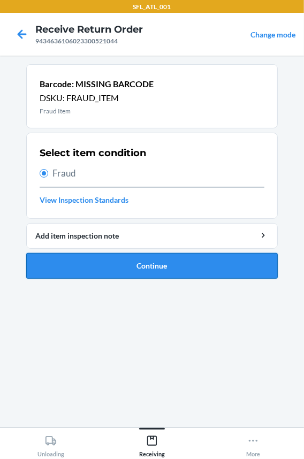
click at [89, 274] on button "Continue" at bounding box center [152, 266] width 252 height 26
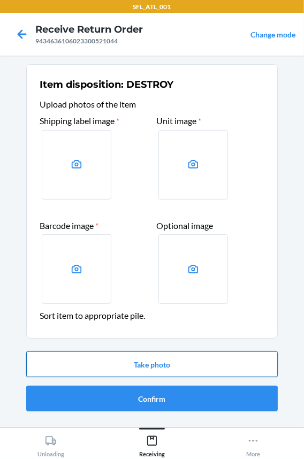
click at [113, 360] on button "Take photo" at bounding box center [152, 365] width 252 height 26
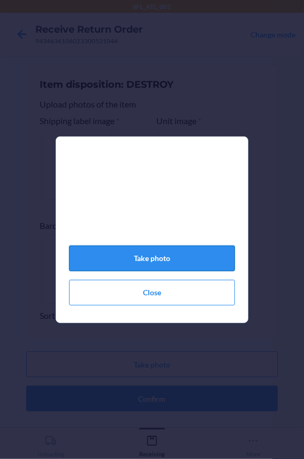
click at [123, 265] on button "Take photo" at bounding box center [152, 259] width 166 height 26
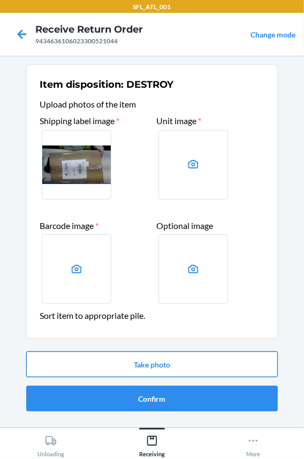
click at [117, 367] on button "Take photo" at bounding box center [152, 365] width 252 height 26
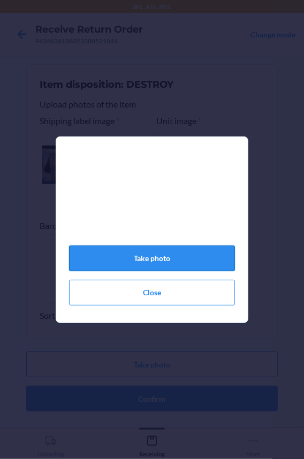
click at [137, 262] on button "Take photo" at bounding box center [152, 259] width 166 height 26
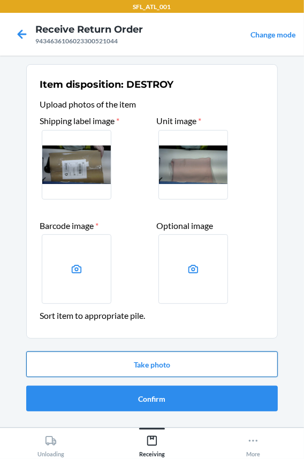
click at [126, 365] on button "Take photo" at bounding box center [152, 365] width 252 height 26
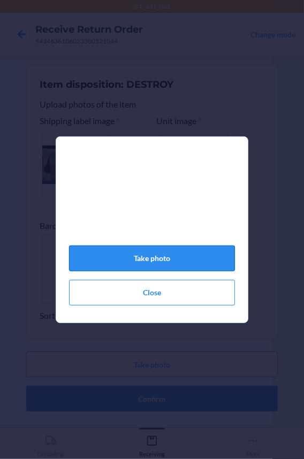
click at [145, 257] on button "Take photo" at bounding box center [152, 259] width 166 height 26
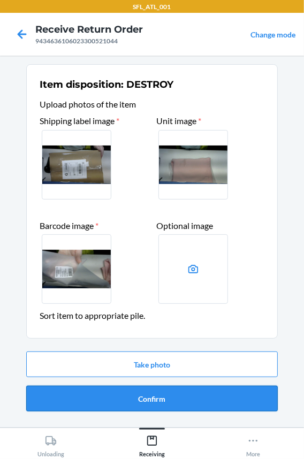
click at [139, 405] on button "Confirm" at bounding box center [152, 399] width 252 height 26
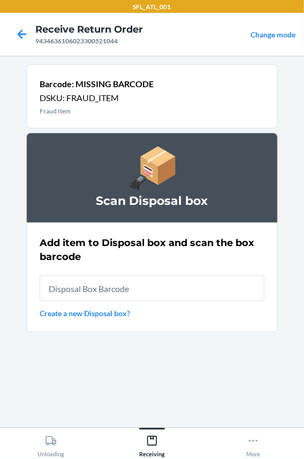
type input "RB0000018HZ"
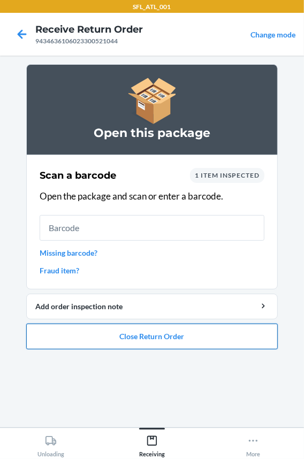
click at [177, 343] on button "Close Return Order" at bounding box center [152, 337] width 252 height 26
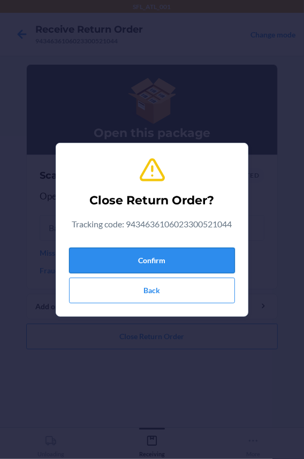
click at [173, 251] on button "Confirm" at bounding box center [152, 261] width 166 height 26
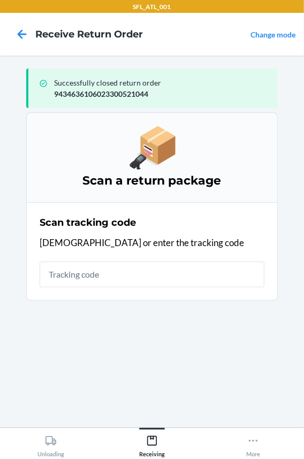
click at [118, 276] on input "text" at bounding box center [152, 275] width 225 height 26
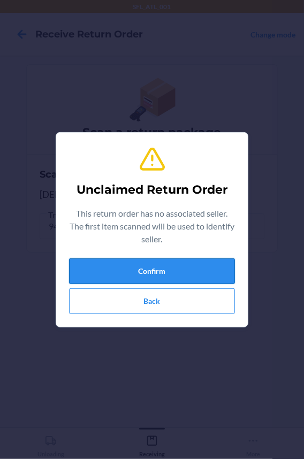
click at [120, 276] on button "Confirm" at bounding box center [152, 272] width 166 height 26
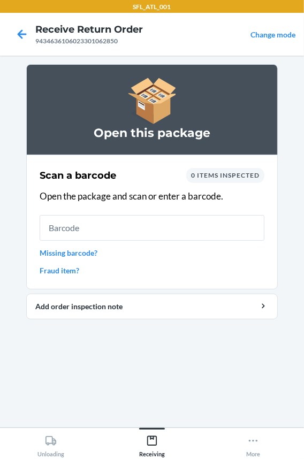
click at [70, 247] on link "Missing barcode?" at bounding box center [152, 252] width 225 height 11
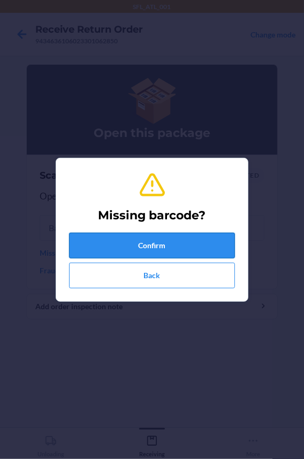
click at [97, 246] on button "Confirm" at bounding box center [152, 246] width 166 height 26
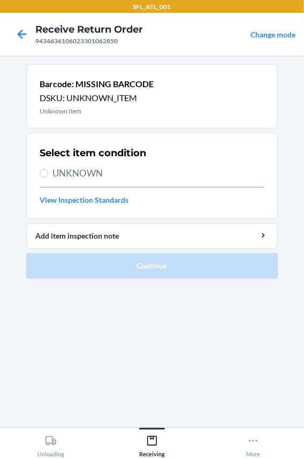
click at [81, 173] on span "UNKNOWN" at bounding box center [158, 173] width 212 height 14
click at [48, 173] on input "UNKNOWN" at bounding box center [44, 173] width 9 height 9
radio input "true"
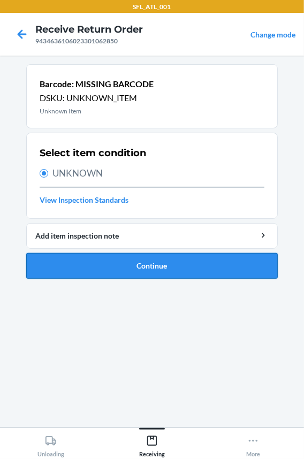
click at [97, 262] on button "Continue" at bounding box center [152, 266] width 252 height 26
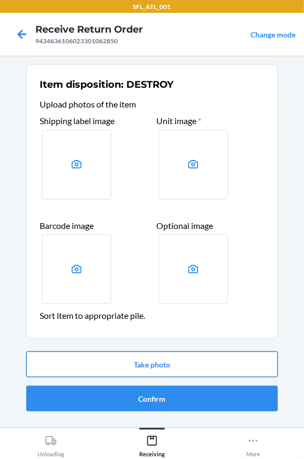
click at [128, 375] on button "Take photo" at bounding box center [152, 365] width 252 height 26
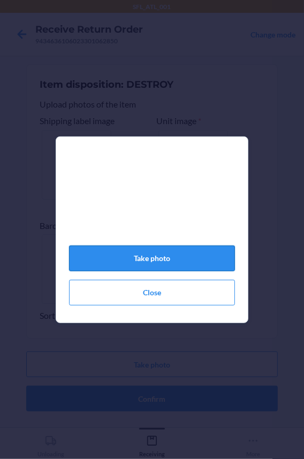
click at [162, 264] on button "Take photo" at bounding box center [152, 259] width 166 height 26
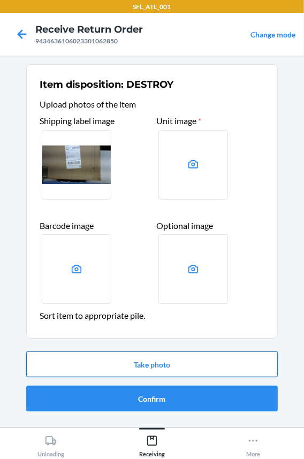
click at [124, 366] on button "Take photo" at bounding box center [152, 365] width 252 height 26
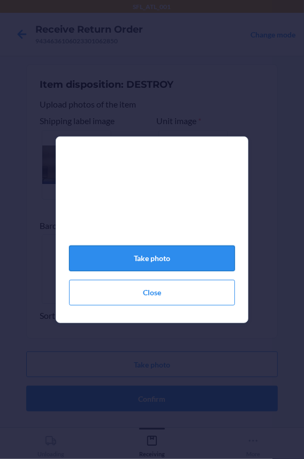
click at [160, 262] on button "Take photo" at bounding box center [152, 259] width 166 height 26
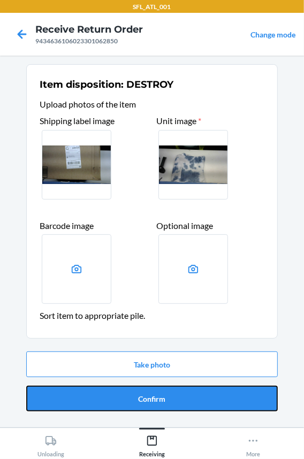
click at [147, 401] on button "Confirm" at bounding box center [152, 399] width 252 height 26
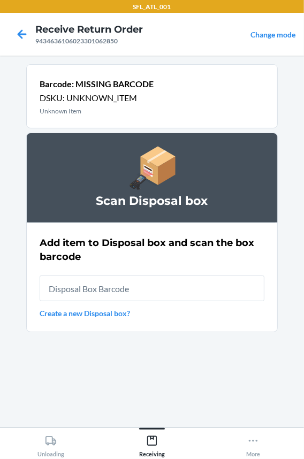
type input "RB0000018HZ"
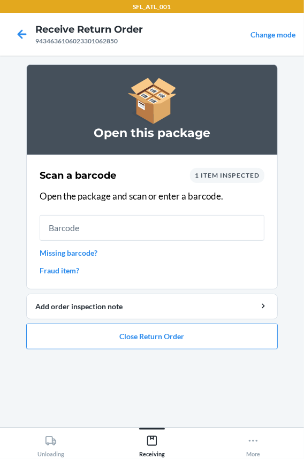
click at [71, 255] on link "Missing barcode?" at bounding box center [152, 252] width 225 height 11
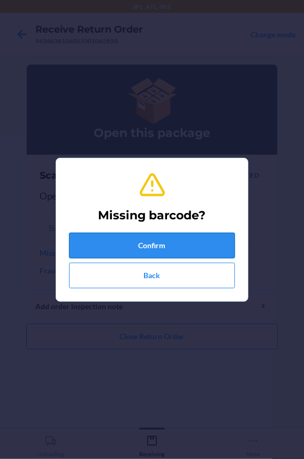
click at [105, 250] on button "Confirm" at bounding box center [152, 246] width 166 height 26
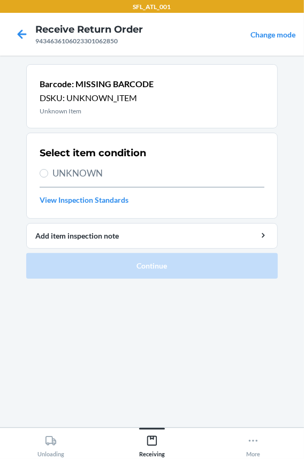
click at [83, 177] on span "UNKNOWN" at bounding box center [158, 173] width 212 height 14
click at [48, 177] on input "UNKNOWN" at bounding box center [44, 173] width 9 height 9
radio input "true"
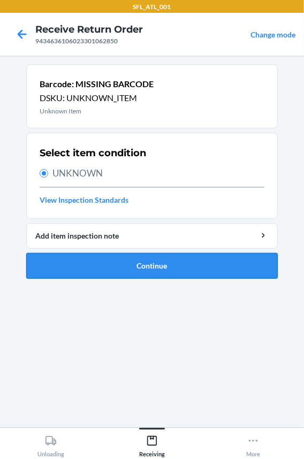
click at [110, 267] on button "Continue" at bounding box center [152, 266] width 252 height 26
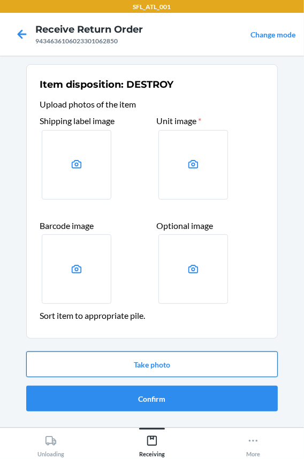
drag, startPoint x: 146, startPoint y: 359, endPoint x: 154, endPoint y: 367, distance: 11.7
click at [154, 367] on button "Take photo" at bounding box center [152, 365] width 252 height 26
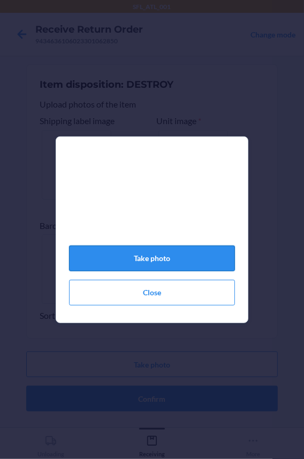
click at [145, 267] on button "Take photo" at bounding box center [152, 259] width 166 height 26
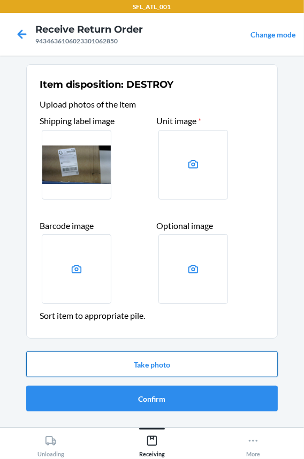
click at [74, 362] on button "Take photo" at bounding box center [152, 365] width 252 height 26
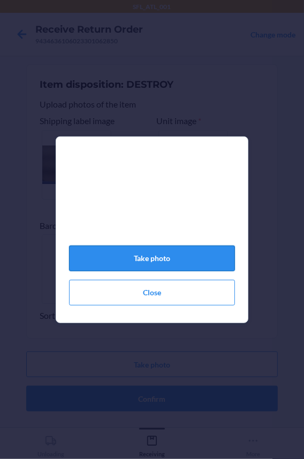
click at [93, 268] on button "Take photo" at bounding box center [152, 259] width 166 height 26
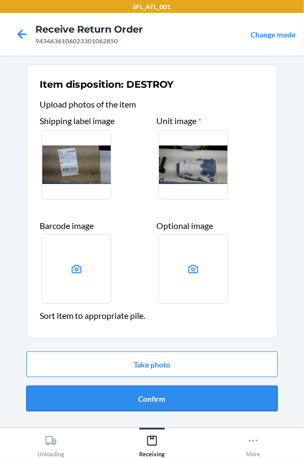
click at [133, 406] on button "Confirm" at bounding box center [152, 399] width 252 height 26
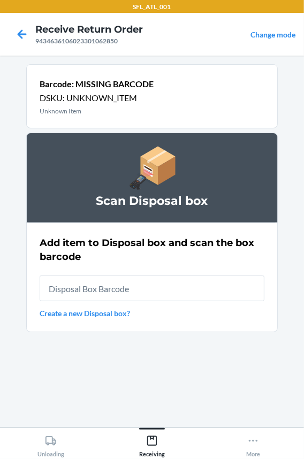
type input "RB0000018HZ"
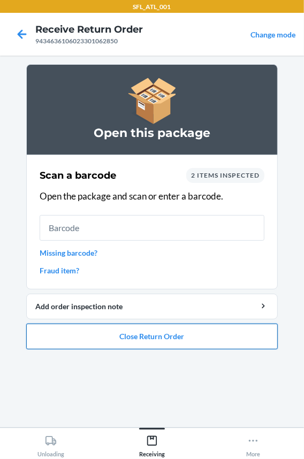
click at [111, 341] on button "Close Return Order" at bounding box center [152, 337] width 252 height 26
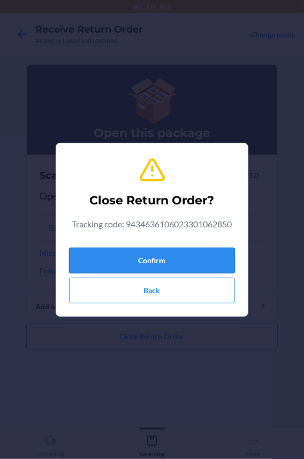
click at [139, 261] on button "Confirm" at bounding box center [152, 261] width 166 height 26
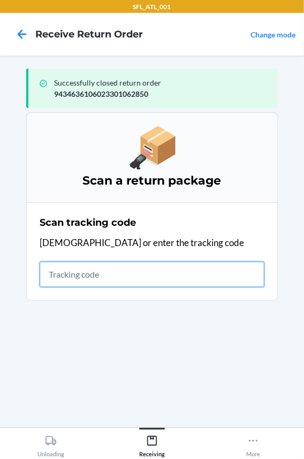
click at [89, 275] on input "text" at bounding box center [152, 275] width 225 height 26
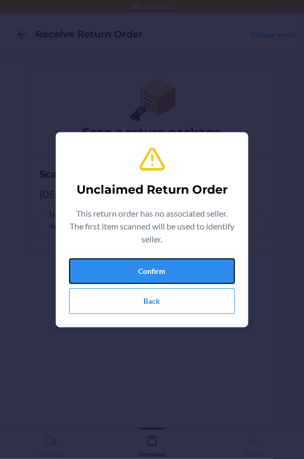
click at [89, 275] on button "Confirm" at bounding box center [152, 272] width 166 height 26
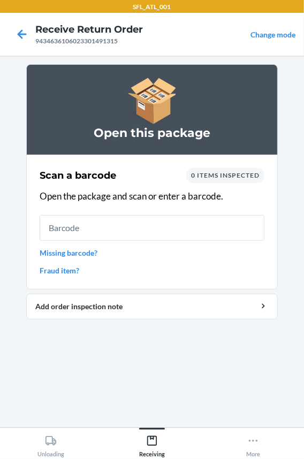
click at [66, 271] on link "Fraud item?" at bounding box center [152, 270] width 225 height 11
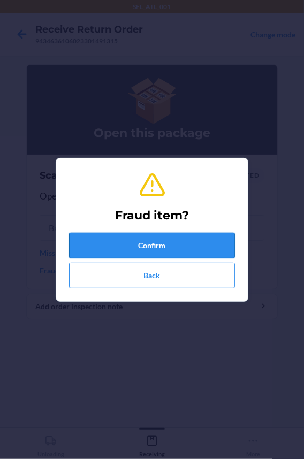
click at [92, 251] on button "Confirm" at bounding box center [152, 246] width 166 height 26
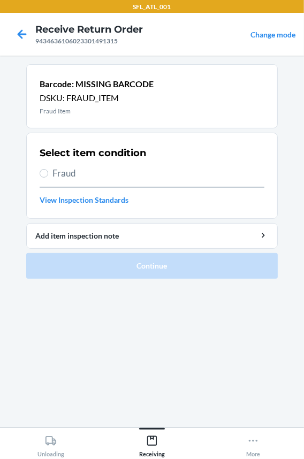
click at [58, 169] on span "Fraud" at bounding box center [158, 173] width 212 height 14
click at [48, 169] on input "Fraud" at bounding box center [44, 173] width 9 height 9
radio input "true"
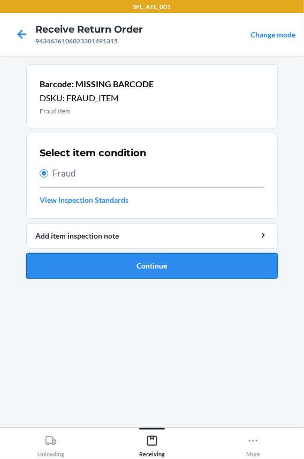
click at [130, 272] on button "Continue" at bounding box center [152, 266] width 252 height 26
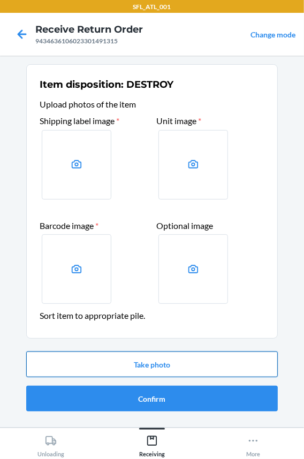
click at [101, 363] on button "Take photo" at bounding box center [152, 365] width 252 height 26
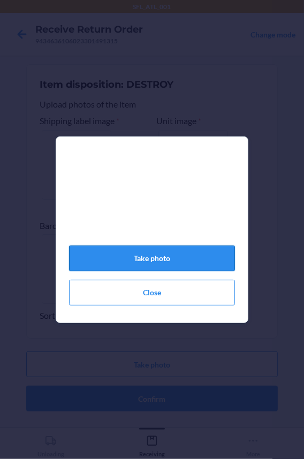
click at [151, 259] on button "Take photo" at bounding box center [152, 259] width 166 height 26
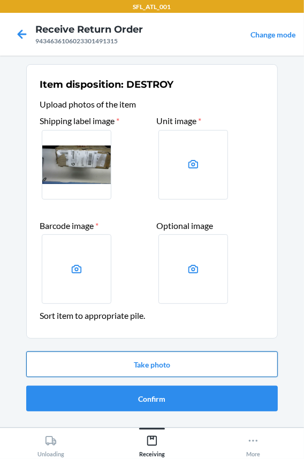
click at [90, 367] on button "Take photo" at bounding box center [152, 365] width 252 height 26
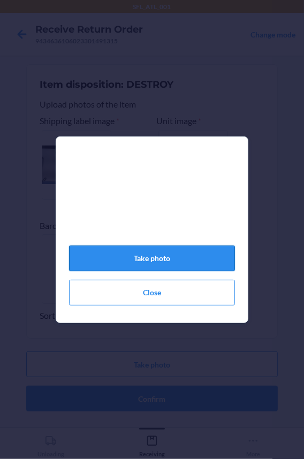
click at [134, 262] on button "Take photo" at bounding box center [152, 259] width 166 height 26
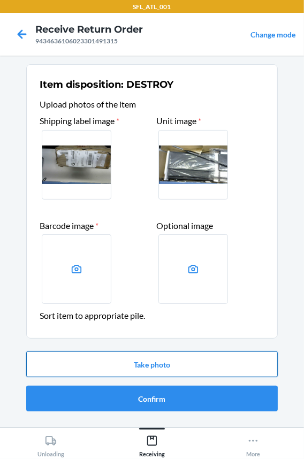
click at [138, 372] on button "Take photo" at bounding box center [152, 365] width 252 height 26
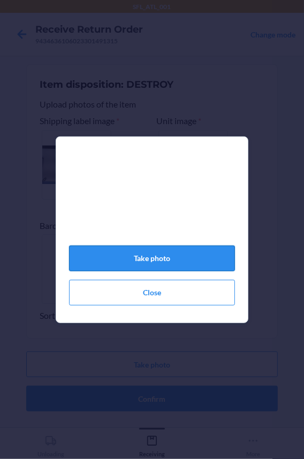
click at [147, 255] on button "Take photo" at bounding box center [152, 259] width 166 height 26
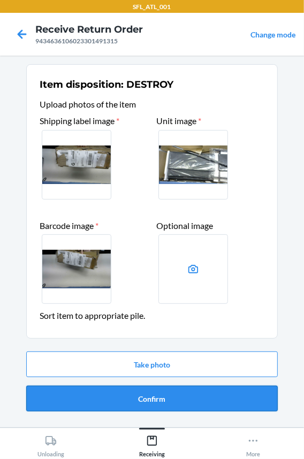
click at [97, 402] on button "Confirm" at bounding box center [152, 399] width 252 height 26
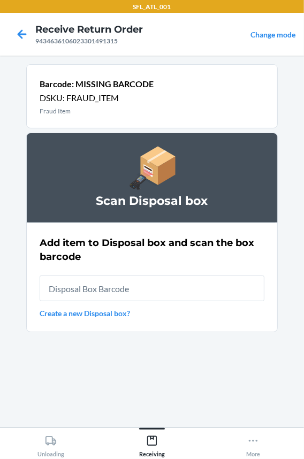
type input "RB0000018HZ"
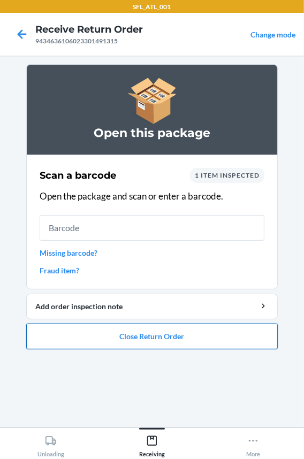
click at [169, 337] on button "Close Return Order" at bounding box center [152, 337] width 252 height 26
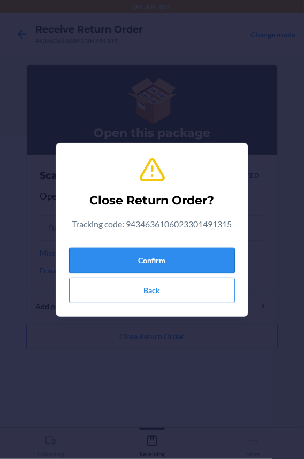
click at [159, 265] on button "Confirm" at bounding box center [152, 261] width 166 height 26
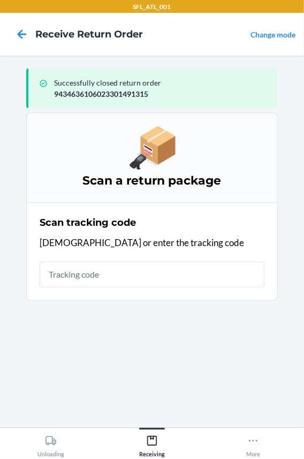
click at [130, 280] on input "text" at bounding box center [152, 275] width 225 height 26
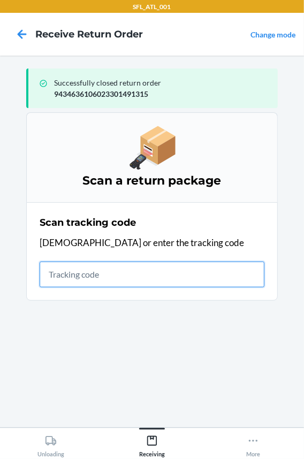
click at [131, 283] on input "text" at bounding box center [152, 275] width 225 height 26
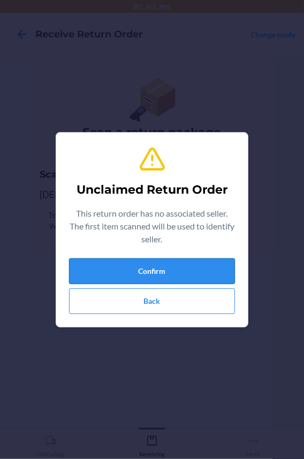
click at [135, 269] on button "Confirm" at bounding box center [152, 272] width 166 height 26
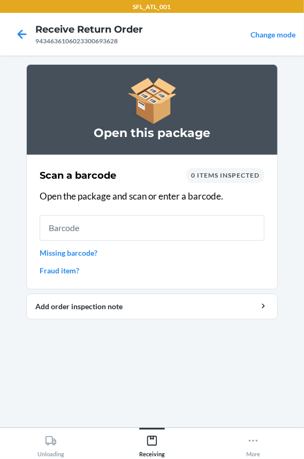
click at [169, 229] on input "text" at bounding box center [152, 228] width 225 height 26
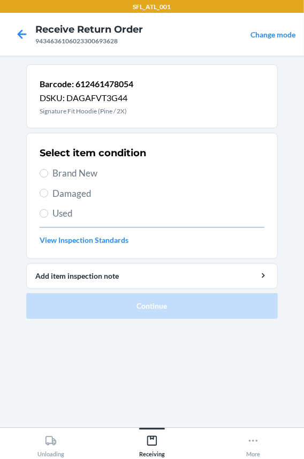
click at [69, 169] on span "Brand New" at bounding box center [158, 173] width 212 height 14
click at [48, 169] on input "Brand New" at bounding box center [44, 173] width 9 height 9
radio input "true"
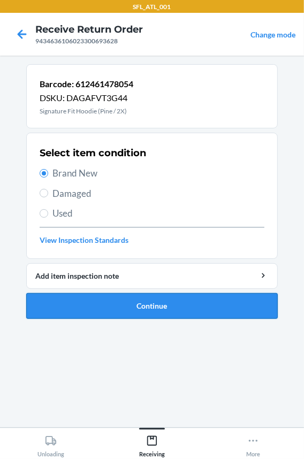
click at [70, 310] on button "Continue" at bounding box center [152, 306] width 252 height 26
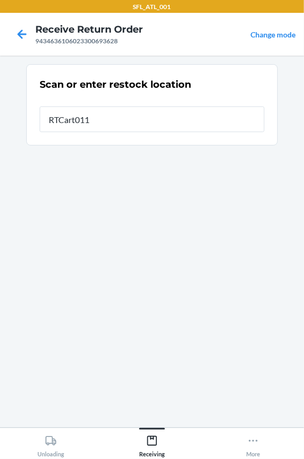
type input "RTCart011"
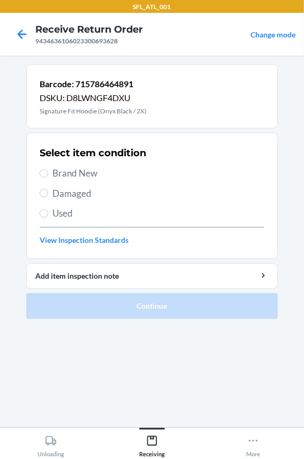
click at [61, 172] on span "Brand New" at bounding box center [158, 173] width 212 height 14
click at [48, 172] on input "Brand New" at bounding box center [44, 173] width 9 height 9
radio input "true"
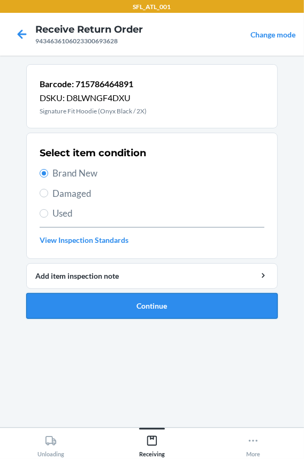
click at [70, 300] on button "Continue" at bounding box center [152, 306] width 252 height 26
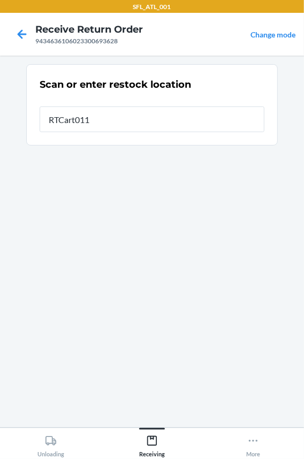
type input "RTCart011"
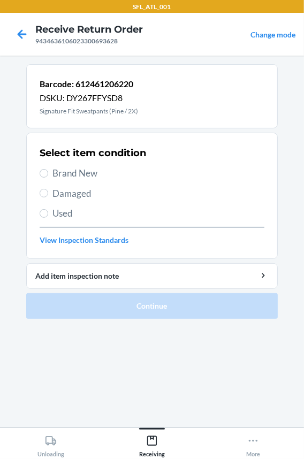
click at [70, 173] on span "Brand New" at bounding box center [158, 173] width 212 height 14
click at [48, 173] on input "Brand New" at bounding box center [44, 173] width 9 height 9
radio input "true"
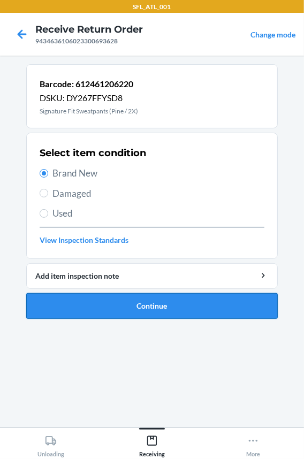
click at [68, 299] on button "Continue" at bounding box center [152, 306] width 252 height 26
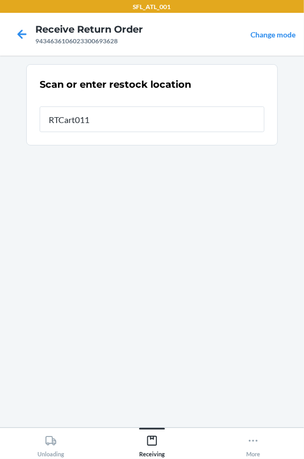
type input "RTCart011"
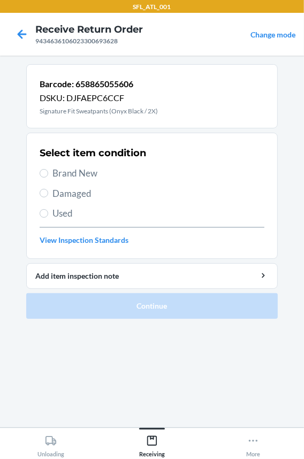
click at [72, 173] on span "Brand New" at bounding box center [158, 173] width 212 height 14
click at [48, 173] on input "Brand New" at bounding box center [44, 173] width 9 height 9
radio input "true"
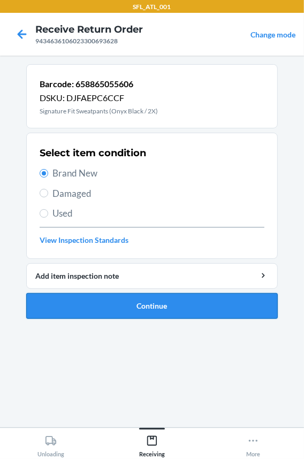
click at [78, 316] on button "Continue" at bounding box center [152, 306] width 252 height 26
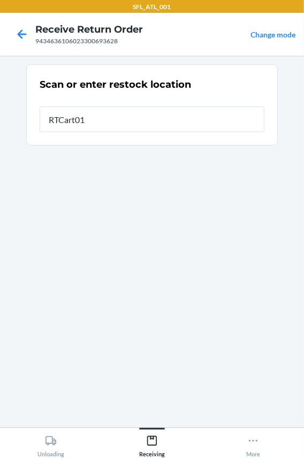
type input "RTCart011"
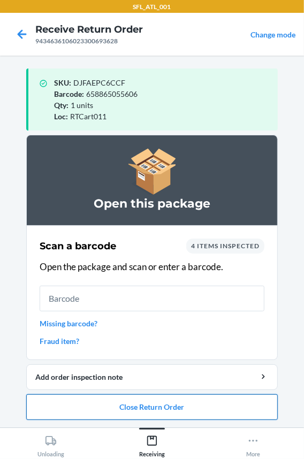
click at [102, 406] on button "Close Return Order" at bounding box center [152, 407] width 252 height 26
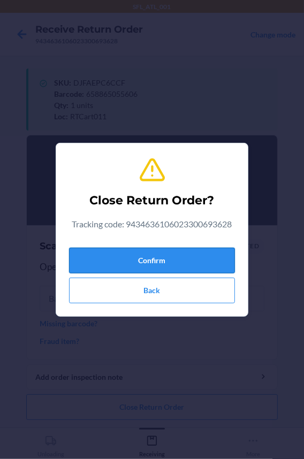
click at [95, 259] on button "Confirm" at bounding box center [152, 261] width 166 height 26
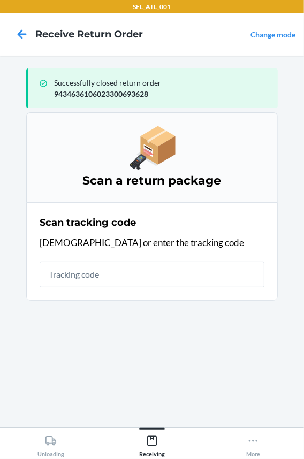
click at [107, 280] on input "text" at bounding box center [152, 275] width 225 height 26
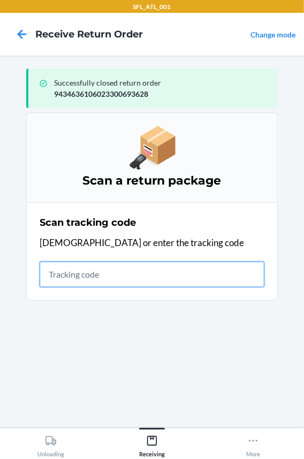
click at [106, 282] on input "text" at bounding box center [152, 275] width 225 height 26
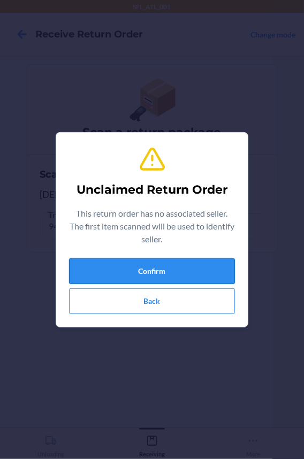
click at [95, 278] on button "Confirm" at bounding box center [152, 272] width 166 height 26
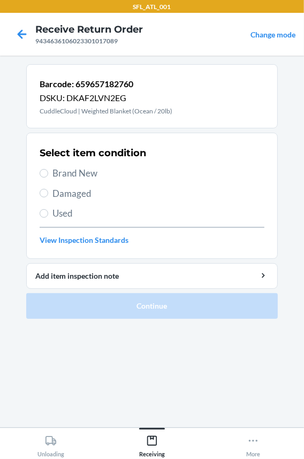
click at [89, 174] on span "Brand New" at bounding box center [158, 173] width 212 height 14
click at [48, 174] on input "Brand New" at bounding box center [44, 173] width 9 height 9
radio input "true"
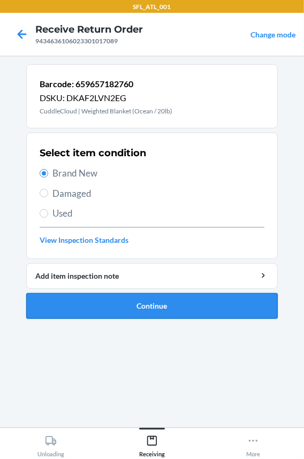
click at [93, 306] on button "Continue" at bounding box center [152, 306] width 252 height 26
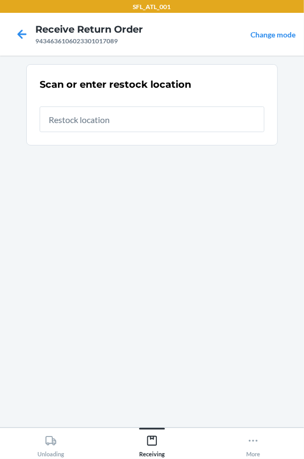
click at [102, 117] on input "text" at bounding box center [152, 120] width 225 height 26
click at [105, 123] on input "text" at bounding box center [152, 120] width 225 height 26
type input "RTCart007"
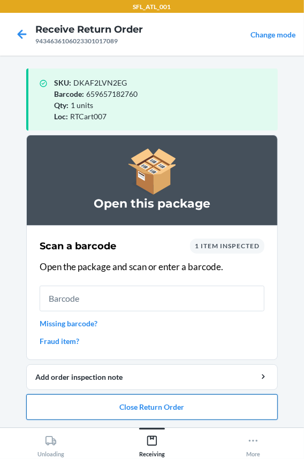
click at [117, 409] on button "Close Return Order" at bounding box center [152, 407] width 252 height 26
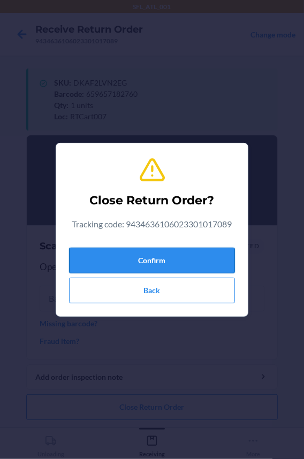
click at [118, 262] on button "Confirm" at bounding box center [152, 261] width 166 height 26
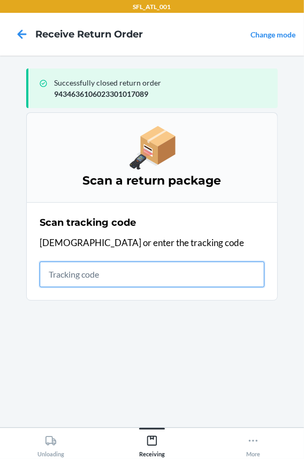
click at [45, 274] on input "text" at bounding box center [152, 275] width 225 height 26
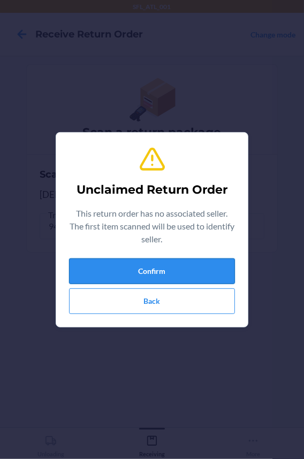
click at [87, 267] on button "Confirm" at bounding box center [152, 272] width 166 height 26
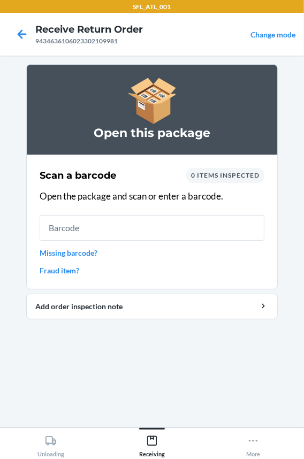
drag, startPoint x: 84, startPoint y: 267, endPoint x: 94, endPoint y: 348, distance: 81.4
click at [93, 355] on section "Open this package Scan a barcode 0 items inspected Open the package and scan or…" at bounding box center [152, 241] width 252 height 355
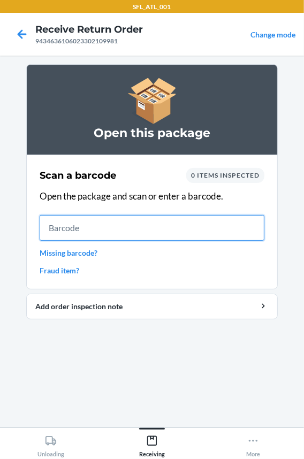
click at [96, 230] on input "text" at bounding box center [152, 228] width 225 height 26
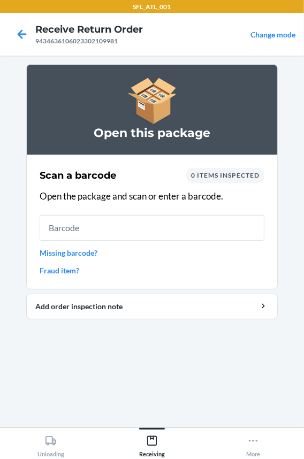
click at [80, 251] on link "Missing barcode?" at bounding box center [152, 252] width 225 height 11
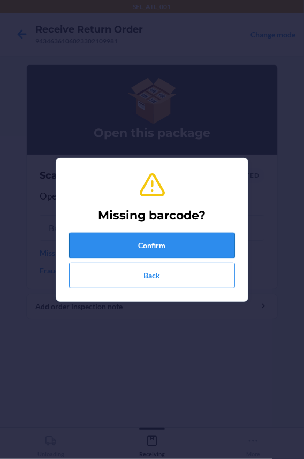
click at [120, 249] on button "Confirm" at bounding box center [152, 246] width 166 height 26
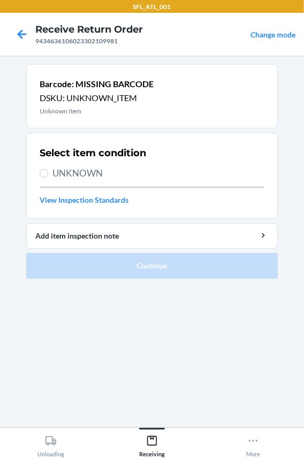
click at [70, 171] on span "UNKNOWN" at bounding box center [158, 173] width 212 height 14
click at [48, 171] on input "UNKNOWN" at bounding box center [44, 173] width 9 height 9
radio input "true"
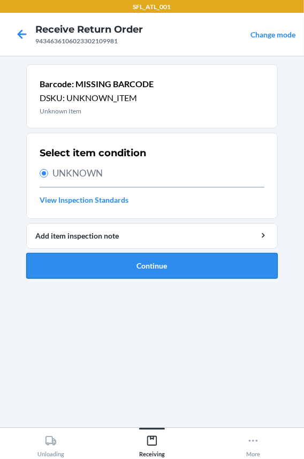
click at [100, 256] on button "Continue" at bounding box center [152, 266] width 252 height 26
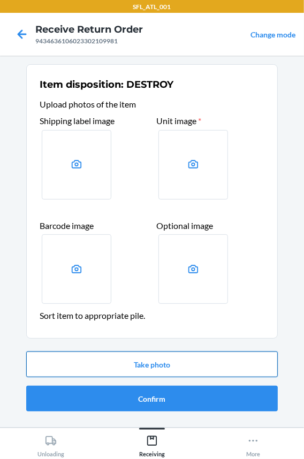
click at [118, 369] on button "Take photo" at bounding box center [152, 365] width 252 height 26
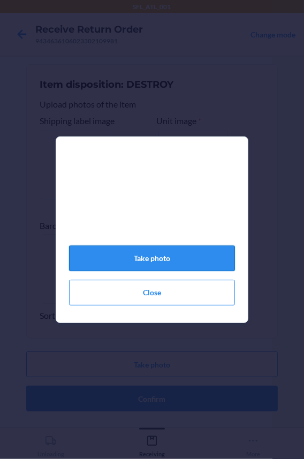
click at [143, 265] on button "Take photo" at bounding box center [152, 259] width 166 height 26
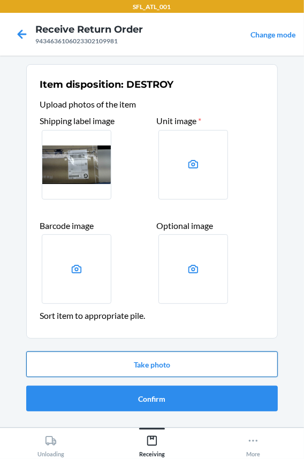
click at [128, 365] on button "Take photo" at bounding box center [152, 365] width 252 height 26
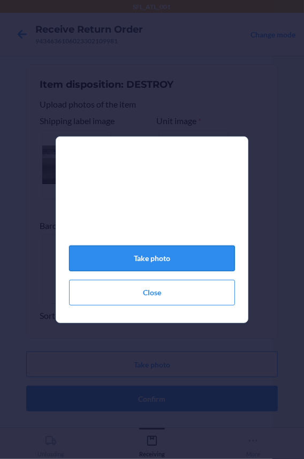
click at [116, 260] on button "Take photo" at bounding box center [152, 259] width 166 height 26
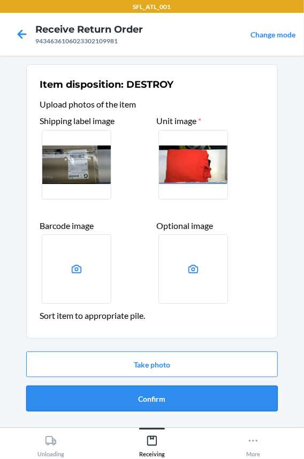
click at [108, 405] on button "Confirm" at bounding box center [152, 399] width 252 height 26
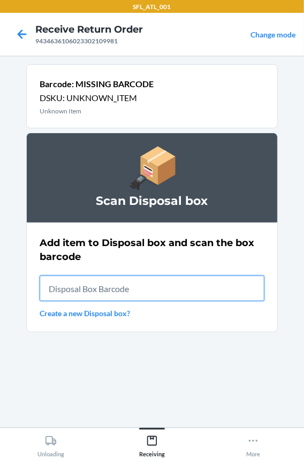
drag, startPoint x: 80, startPoint y: 268, endPoint x: 66, endPoint y: 293, distance: 28.3
paste input "RB0000018HZ"
type input "RB0000018HZ"
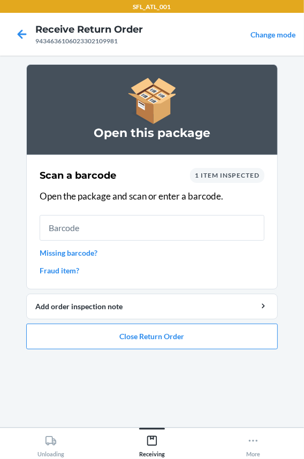
click at [62, 253] on link "Missing barcode?" at bounding box center [152, 252] width 225 height 11
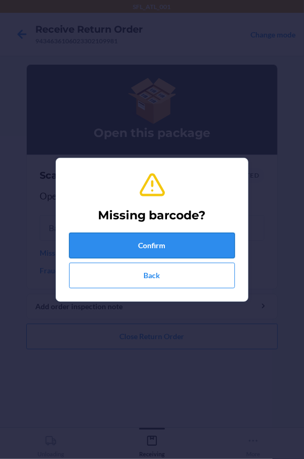
click at [96, 241] on button "Confirm" at bounding box center [152, 246] width 166 height 26
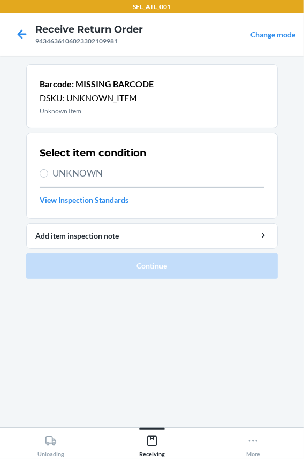
click at [88, 173] on span "UNKNOWN" at bounding box center [158, 173] width 212 height 14
click at [48, 173] on input "UNKNOWN" at bounding box center [44, 173] width 9 height 9
radio input "true"
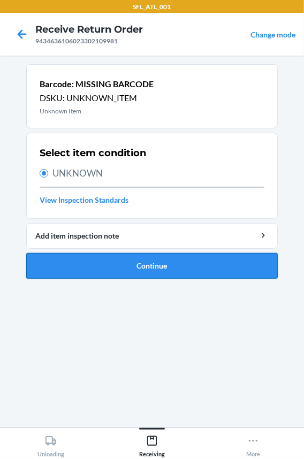
click at [72, 260] on button "Continue" at bounding box center [152, 266] width 252 height 26
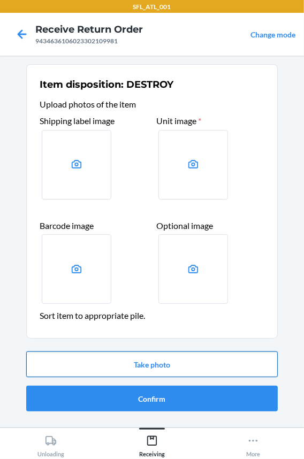
click at [86, 365] on button "Take photo" at bounding box center [152, 365] width 252 height 26
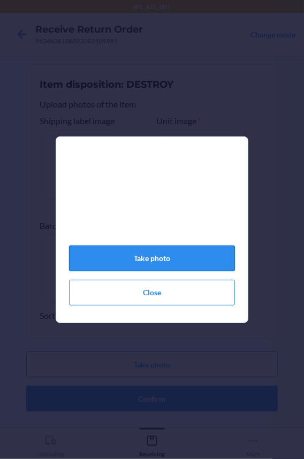
click at [116, 268] on button "Take photo" at bounding box center [152, 259] width 166 height 26
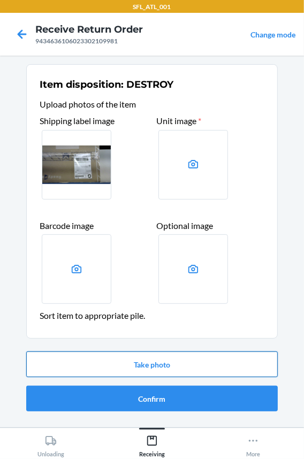
click at [139, 370] on button "Take photo" at bounding box center [152, 365] width 252 height 26
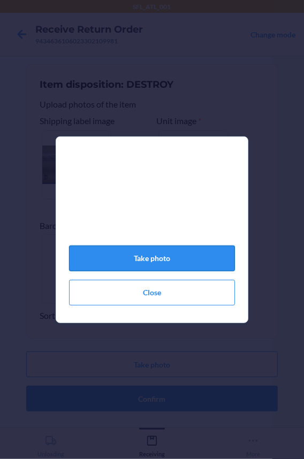
click at [128, 271] on button "Take photo" at bounding box center [152, 259] width 166 height 26
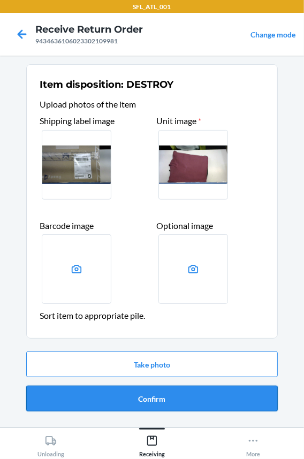
click at [141, 397] on button "Confirm" at bounding box center [152, 399] width 252 height 26
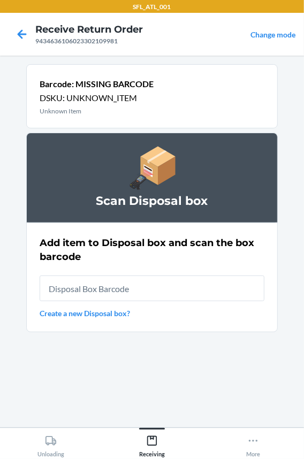
type input "RB0000018HZ"
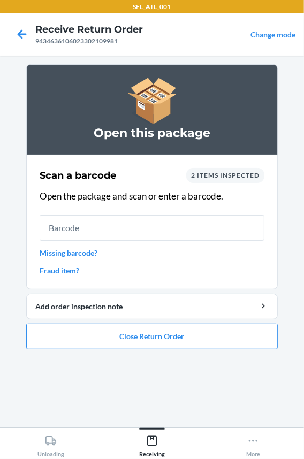
click at [63, 253] on link "Missing barcode?" at bounding box center [152, 252] width 225 height 11
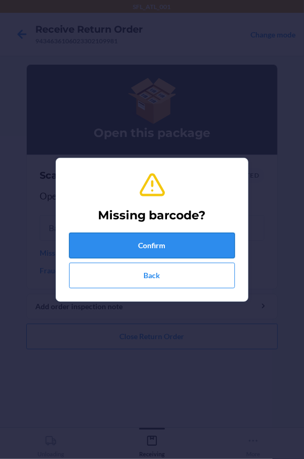
click at [91, 248] on button "Confirm" at bounding box center [152, 246] width 166 height 26
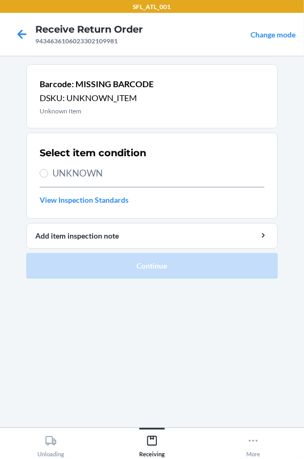
click at [74, 172] on span "UNKNOWN" at bounding box center [158, 173] width 212 height 14
click at [48, 172] on input "UNKNOWN" at bounding box center [44, 173] width 9 height 9
radio input "true"
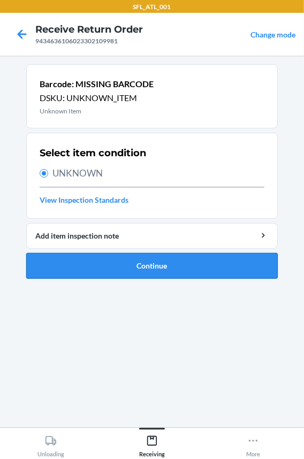
click at [90, 268] on button "Continue" at bounding box center [152, 266] width 252 height 26
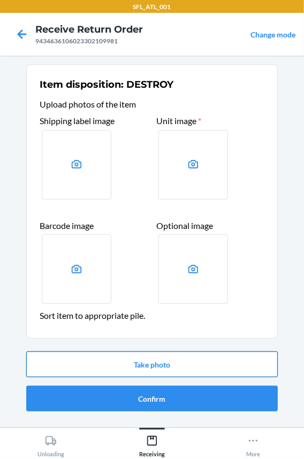
click at [124, 361] on button "Take photo" at bounding box center [152, 365] width 252 height 26
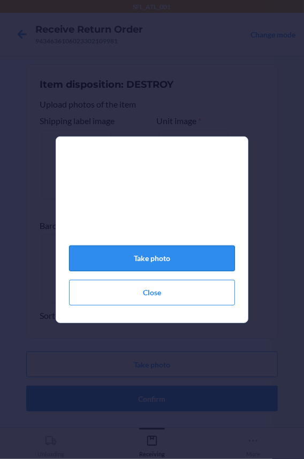
click at [135, 262] on button "Take photo" at bounding box center [152, 259] width 166 height 26
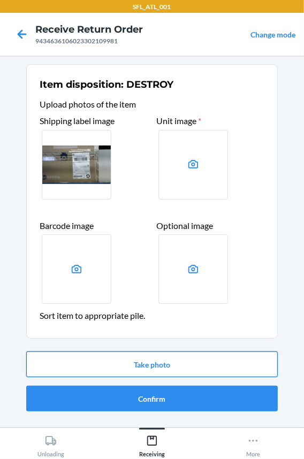
click at [97, 363] on button "Take photo" at bounding box center [152, 365] width 252 height 26
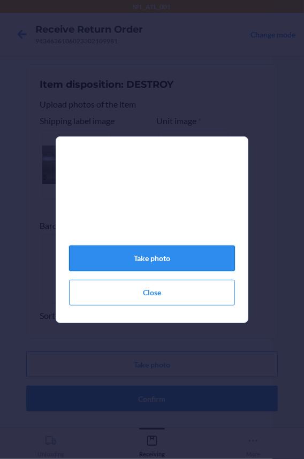
click at [156, 265] on button "Take photo" at bounding box center [152, 259] width 166 height 26
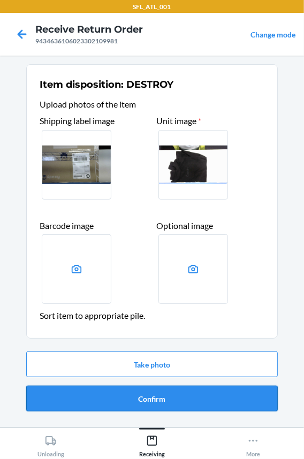
click at [150, 396] on button "Confirm" at bounding box center [152, 399] width 252 height 26
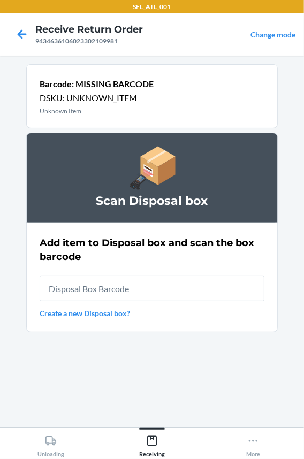
type input "RB0000018HZ"
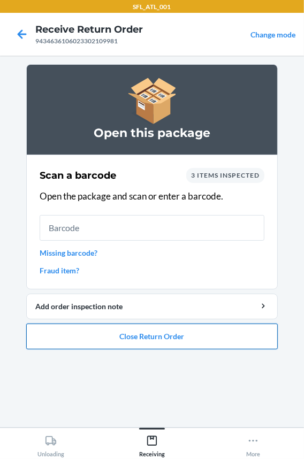
click at [133, 340] on button "Close Return Order" at bounding box center [152, 337] width 252 height 26
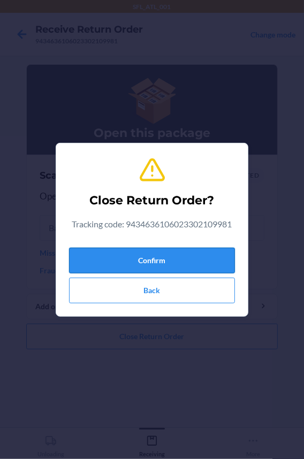
click at [125, 266] on button "Confirm" at bounding box center [152, 261] width 166 height 26
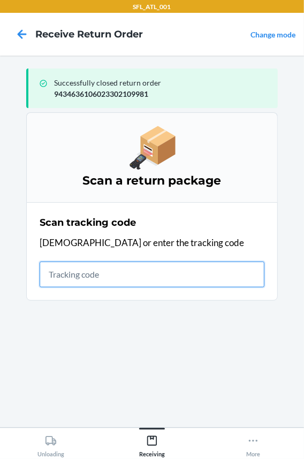
click at [164, 282] on input "text" at bounding box center [152, 275] width 225 height 26
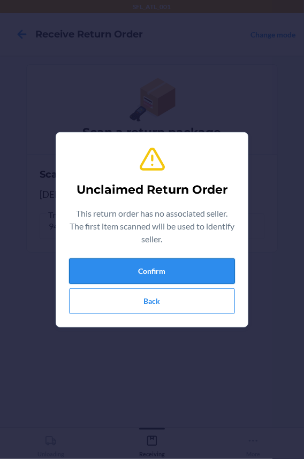
click at [86, 268] on button "Confirm" at bounding box center [152, 272] width 166 height 26
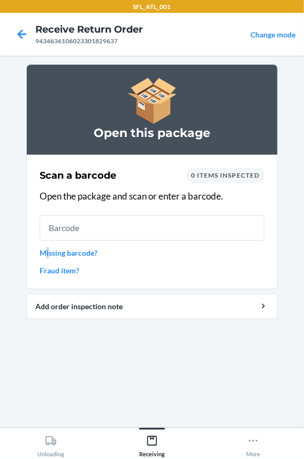
click at [48, 253] on link "Missing barcode?" at bounding box center [152, 252] width 225 height 11
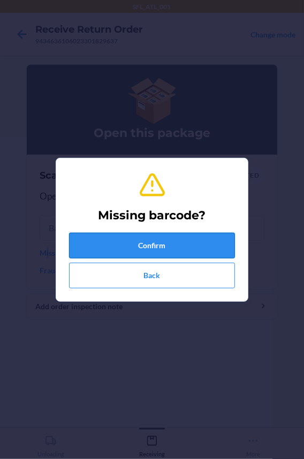
click at [94, 250] on button "Confirm" at bounding box center [152, 246] width 166 height 26
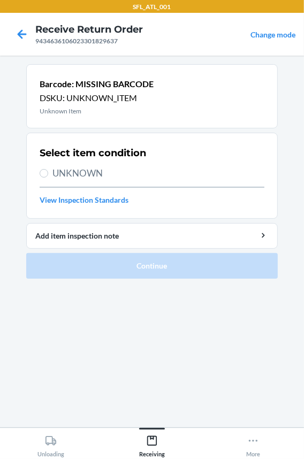
click at [77, 176] on span "UNKNOWN" at bounding box center [158, 173] width 212 height 14
click at [48, 176] on input "UNKNOWN" at bounding box center [44, 173] width 9 height 9
radio input "true"
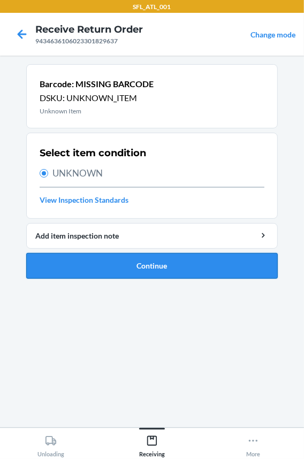
click at [98, 265] on button "Continue" at bounding box center [152, 266] width 252 height 26
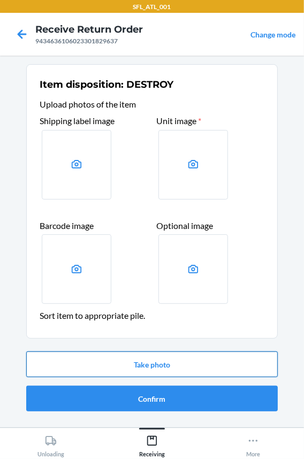
click at [88, 364] on button "Take photo" at bounding box center [152, 365] width 252 height 26
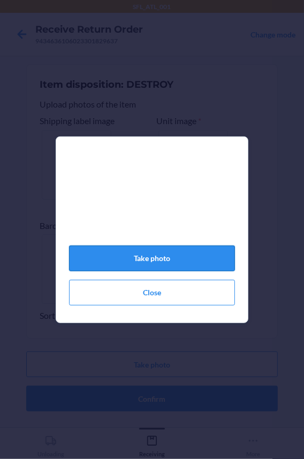
click at [113, 269] on button "Take photo" at bounding box center [152, 259] width 166 height 26
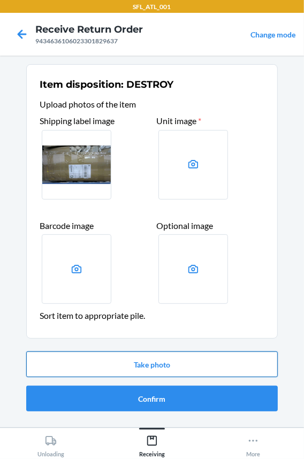
click at [178, 375] on button "Take photo" at bounding box center [152, 365] width 252 height 26
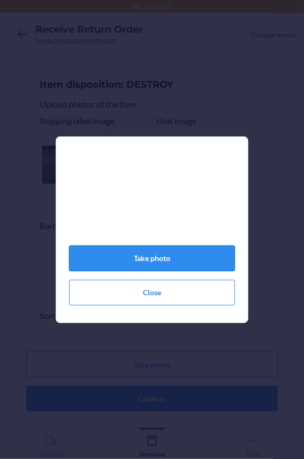
click at [177, 265] on button "Take photo" at bounding box center [152, 259] width 166 height 26
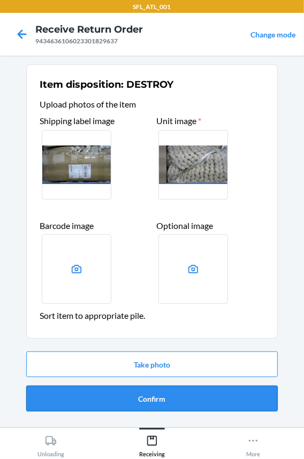
click at [136, 394] on button "Confirm" at bounding box center [152, 399] width 252 height 26
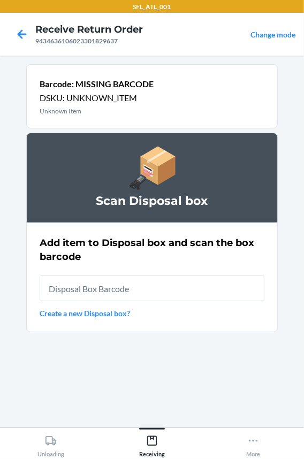
type input "RB0000018HZ"
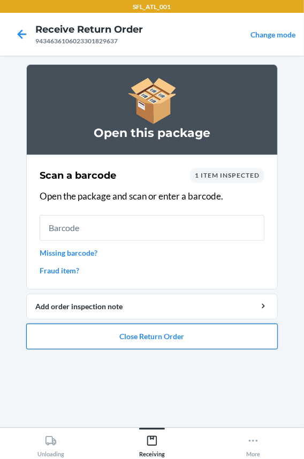
click at [161, 337] on button "Close Return Order" at bounding box center [152, 337] width 252 height 26
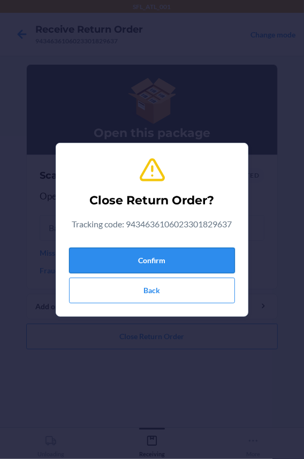
click at [154, 257] on button "Confirm" at bounding box center [152, 261] width 166 height 26
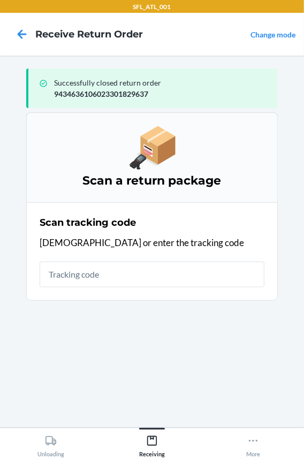
click at [141, 273] on input "text" at bounding box center [152, 275] width 225 height 26
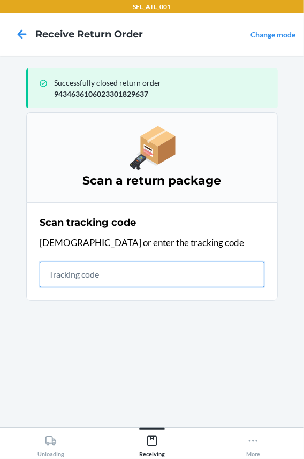
click at [102, 277] on input "text" at bounding box center [152, 275] width 225 height 26
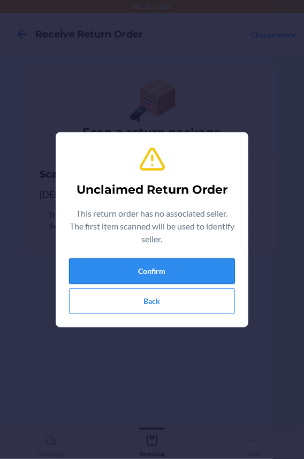
click at [109, 276] on button "Confirm" at bounding box center [152, 272] width 166 height 26
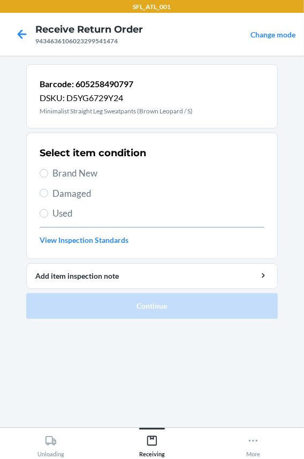
click at [58, 166] on span "Brand New" at bounding box center [158, 173] width 212 height 14
click at [48, 169] on input "Brand New" at bounding box center [44, 173] width 9 height 9
radio input "true"
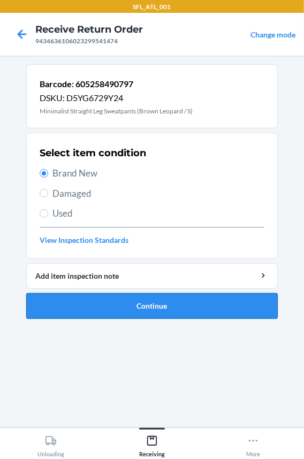
click at [69, 310] on button "Continue" at bounding box center [152, 306] width 252 height 26
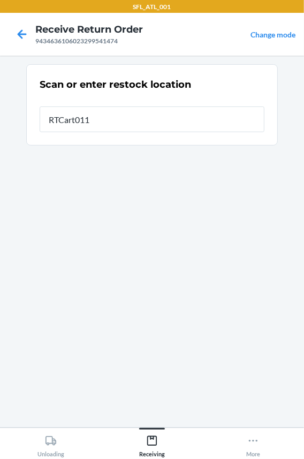
type input "RTCart011"
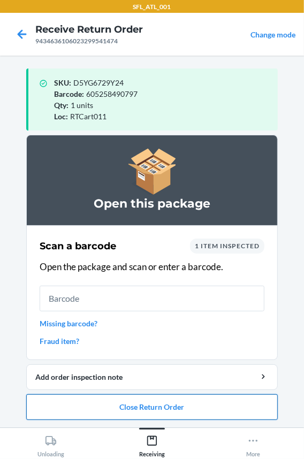
drag, startPoint x: 102, startPoint y: 405, endPoint x: 104, endPoint y: 396, distance: 9.9
click at [102, 405] on button "Close Return Order" at bounding box center [152, 407] width 252 height 26
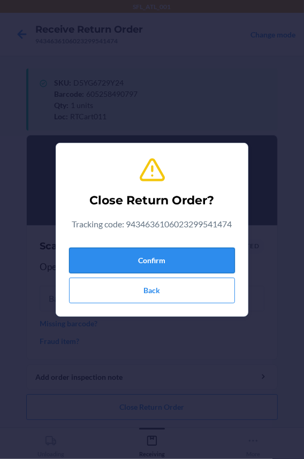
click at [125, 255] on button "Confirm" at bounding box center [152, 261] width 166 height 26
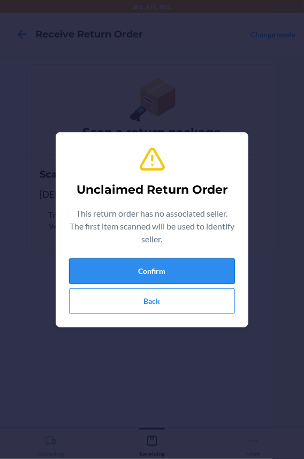
click at [125, 270] on button "Confirm" at bounding box center [152, 272] width 166 height 26
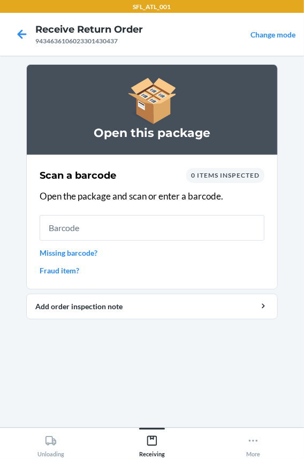
click at [104, 227] on input "text" at bounding box center [152, 228] width 225 height 26
click at [58, 250] on link "Missing barcode?" at bounding box center [152, 252] width 225 height 11
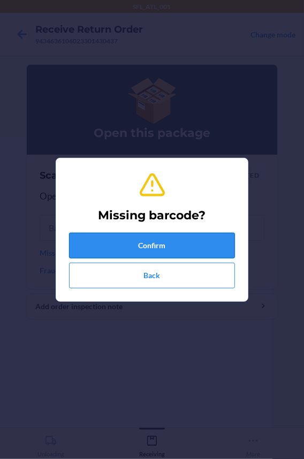
click at [100, 244] on button "Confirm" at bounding box center [152, 246] width 166 height 26
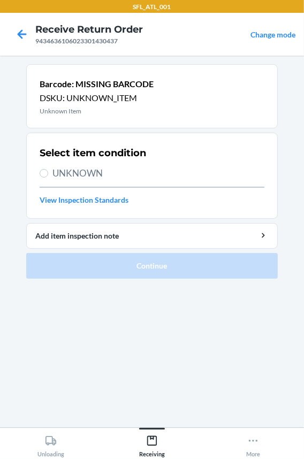
click at [85, 172] on span "UNKNOWN" at bounding box center [158, 173] width 212 height 14
click at [48, 172] on input "UNKNOWN" at bounding box center [44, 173] width 9 height 9
radio input "true"
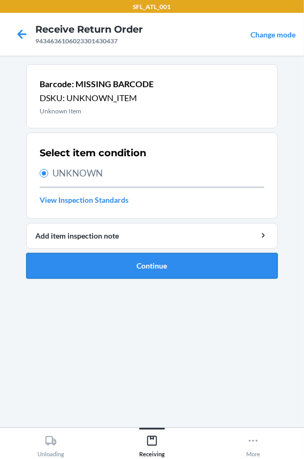
click at [83, 267] on button "Continue" at bounding box center [152, 266] width 252 height 26
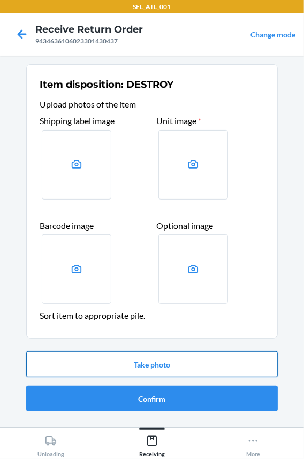
click at [98, 362] on button "Take photo" at bounding box center [152, 365] width 252 height 26
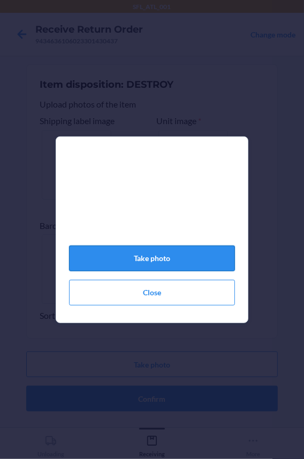
click at [123, 265] on button "Take photo" at bounding box center [152, 259] width 166 height 26
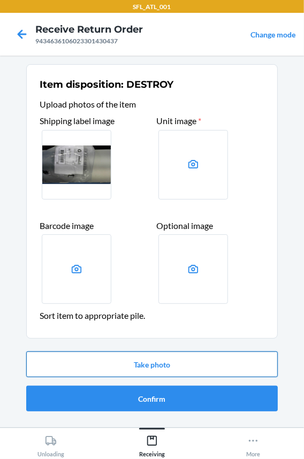
click at [117, 359] on button "Take photo" at bounding box center [152, 365] width 252 height 26
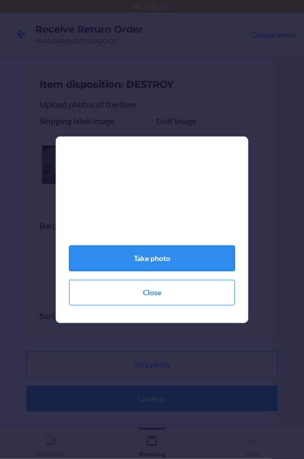
click at [128, 260] on button "Take photo" at bounding box center [152, 259] width 166 height 26
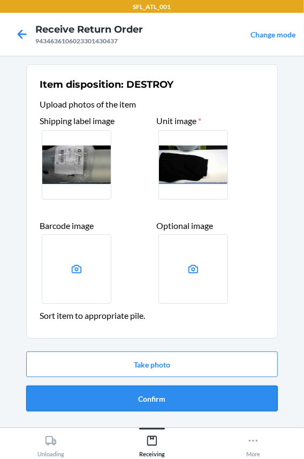
click at [126, 400] on button "Confirm" at bounding box center [152, 399] width 252 height 26
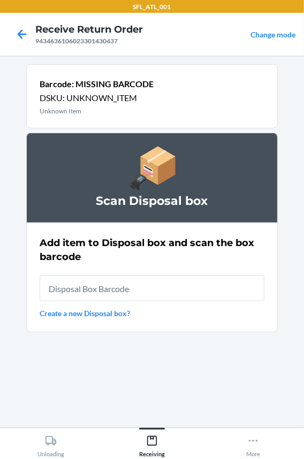
type input "RB0000018HZ"
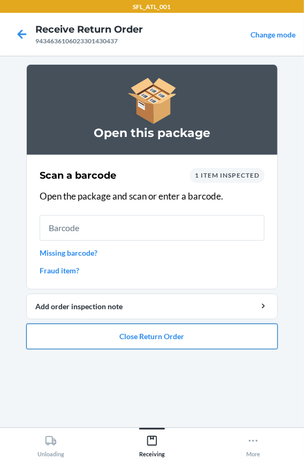
click at [141, 333] on button "Close Return Order" at bounding box center [152, 337] width 252 height 26
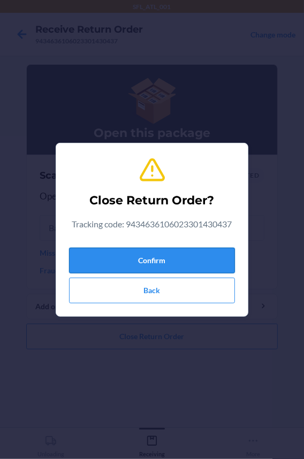
click at [127, 261] on button "Confirm" at bounding box center [152, 261] width 166 height 26
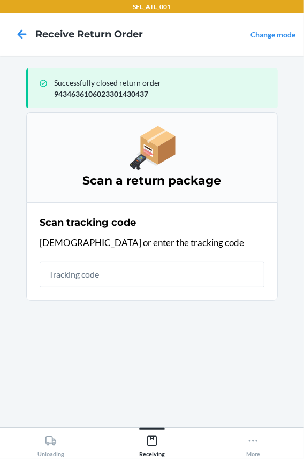
click at [129, 282] on input "text" at bounding box center [152, 275] width 225 height 26
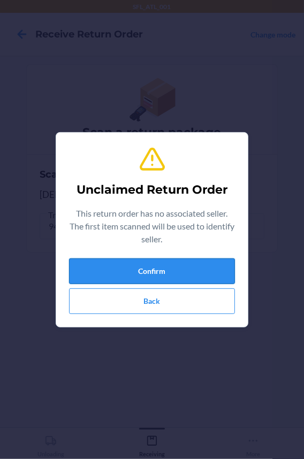
click at [123, 272] on button "Confirm" at bounding box center [152, 272] width 166 height 26
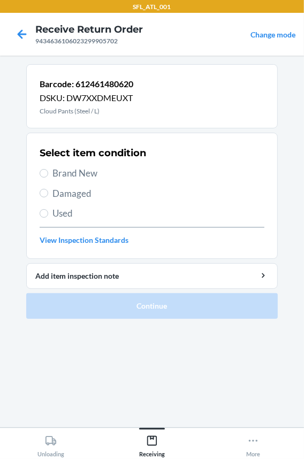
click at [79, 170] on span "Brand New" at bounding box center [158, 173] width 212 height 14
click at [48, 170] on input "Brand New" at bounding box center [44, 173] width 9 height 9
radio input "true"
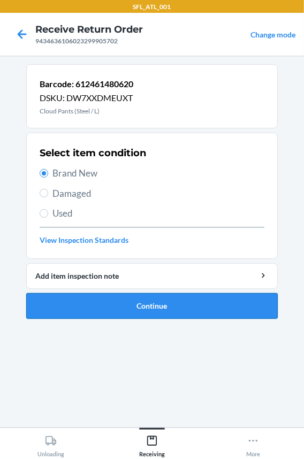
click at [86, 307] on button "Continue" at bounding box center [152, 306] width 252 height 26
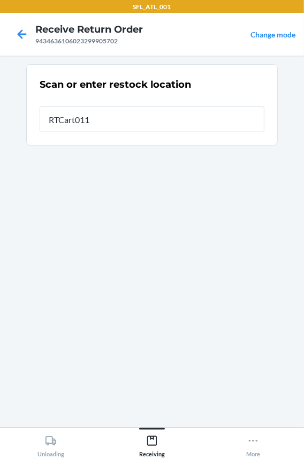
type input "RTCart011"
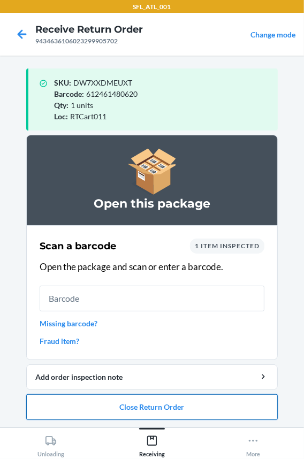
click at [95, 401] on button "Close Return Order" at bounding box center [152, 407] width 252 height 26
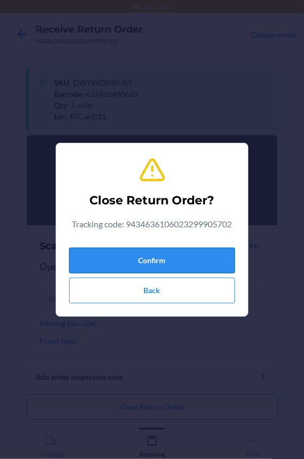
click at [114, 260] on button "Confirm" at bounding box center [152, 261] width 166 height 26
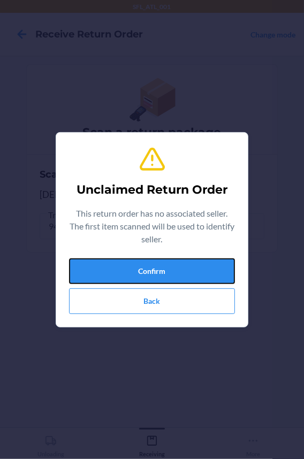
click at [114, 260] on button "Confirm" at bounding box center [152, 272] width 166 height 26
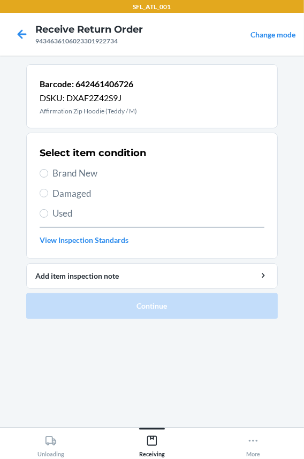
click at [58, 175] on span "Brand New" at bounding box center [158, 173] width 212 height 14
click at [48, 175] on input "Brand New" at bounding box center [44, 173] width 9 height 9
radio input "true"
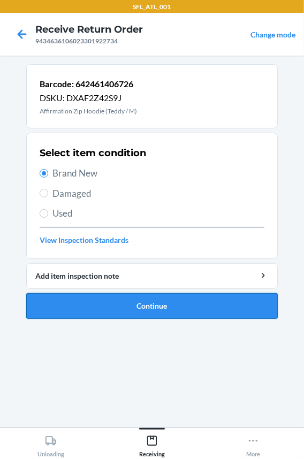
click at [91, 305] on button "Continue" at bounding box center [152, 306] width 252 height 26
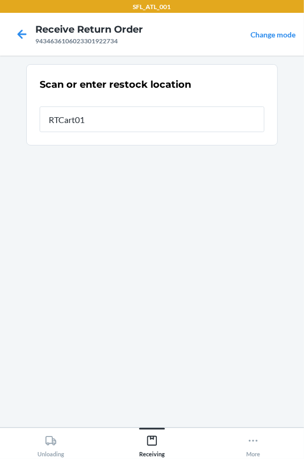
type input "RTCart011"
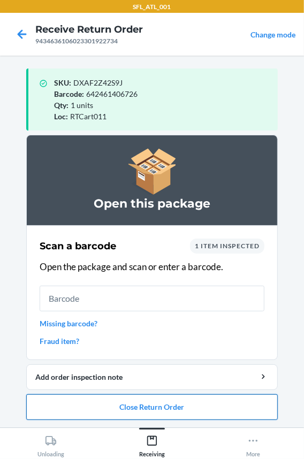
click at [79, 406] on button "Close Return Order" at bounding box center [152, 407] width 252 height 26
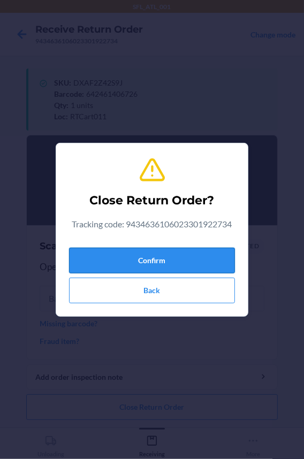
click at [88, 256] on button "Confirm" at bounding box center [152, 261] width 166 height 26
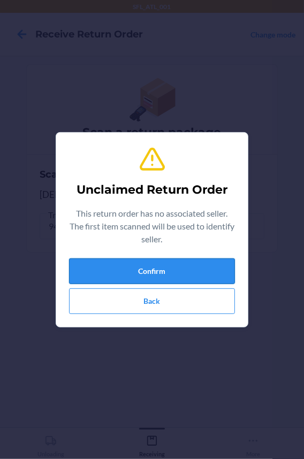
click at [89, 265] on button "Confirm" at bounding box center [152, 272] width 166 height 26
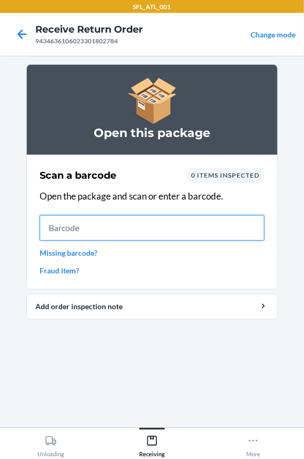
click at [112, 231] on input "text" at bounding box center [152, 228] width 225 height 26
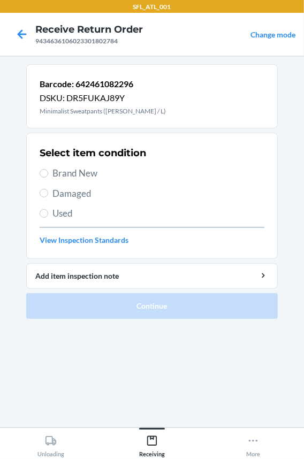
click at [70, 170] on span "Brand New" at bounding box center [158, 173] width 212 height 14
click at [48, 170] on input "Brand New" at bounding box center [44, 173] width 9 height 9
radio input "true"
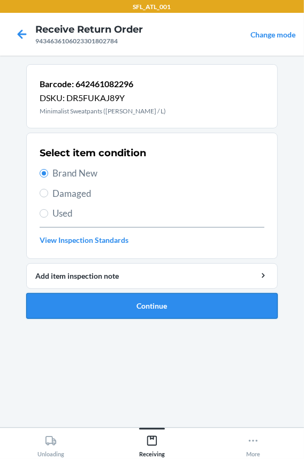
click at [88, 302] on button "Continue" at bounding box center [152, 306] width 252 height 26
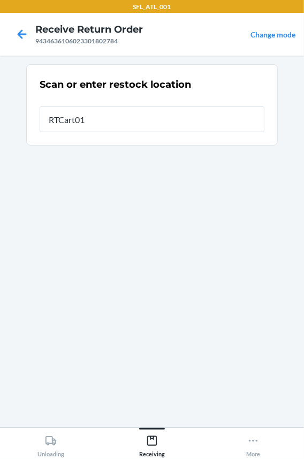
type input "RTCart011"
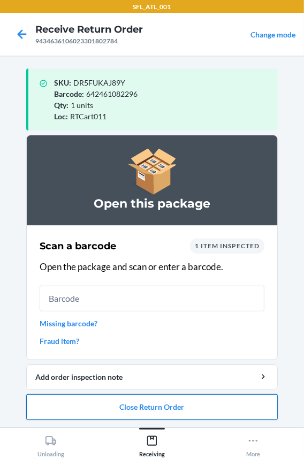
click at [77, 406] on button "Close Return Order" at bounding box center [152, 407] width 252 height 26
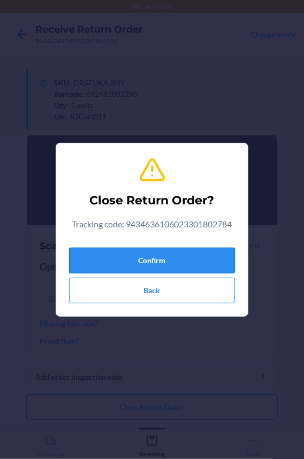
click at [113, 259] on button "Confirm" at bounding box center [152, 261] width 166 height 26
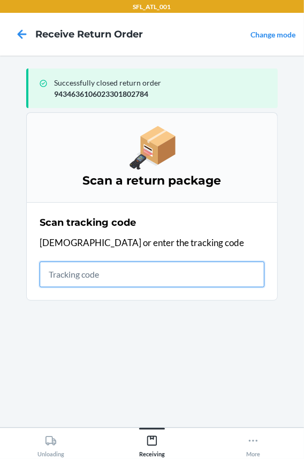
drag, startPoint x: 112, startPoint y: 261, endPoint x: 93, endPoint y: 272, distance: 22.3
click at [93, 272] on input "text" at bounding box center [152, 275] width 225 height 26
click at [119, 280] on input "text" at bounding box center [152, 275] width 225 height 26
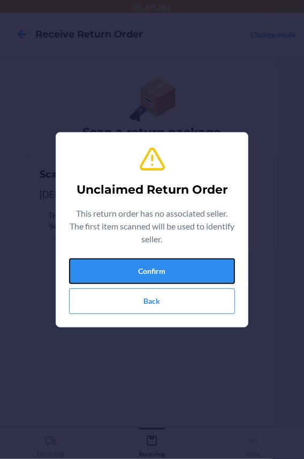
click at [119, 280] on button "Confirm" at bounding box center [152, 272] width 166 height 26
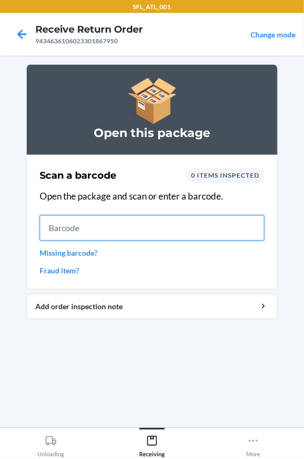
click at [66, 226] on input "text" at bounding box center [152, 228] width 225 height 26
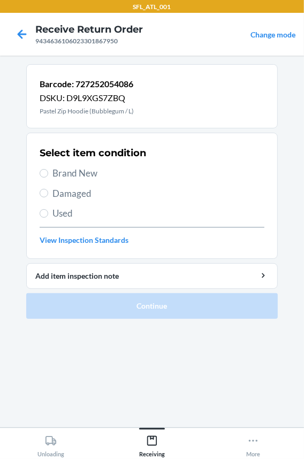
drag, startPoint x: 72, startPoint y: 177, endPoint x: 67, endPoint y: 225, distance: 48.4
click at [72, 177] on span "Brand New" at bounding box center [158, 173] width 212 height 14
click at [48, 177] on input "Brand New" at bounding box center [44, 173] width 9 height 9
radio input "true"
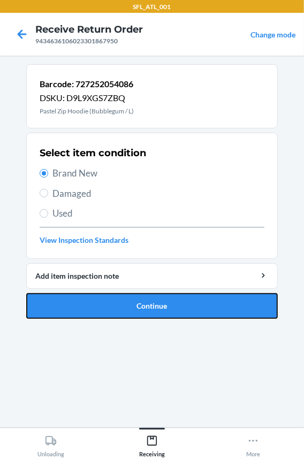
click at [51, 310] on button "Continue" at bounding box center [152, 306] width 252 height 26
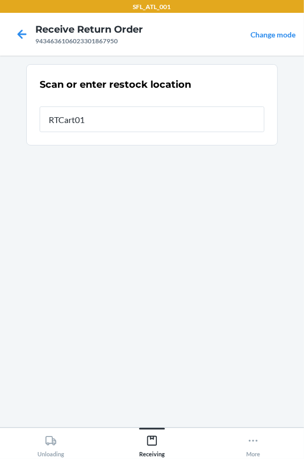
type input "RTCart011"
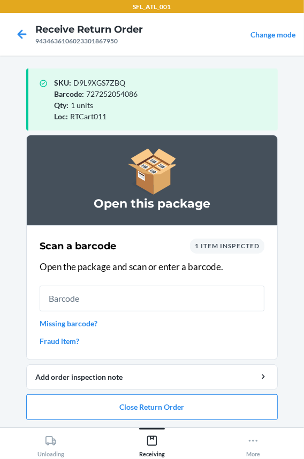
click at [47, 300] on input "text" at bounding box center [152, 299] width 225 height 26
click at [79, 408] on button "Close Return Order" at bounding box center [152, 407] width 252 height 26
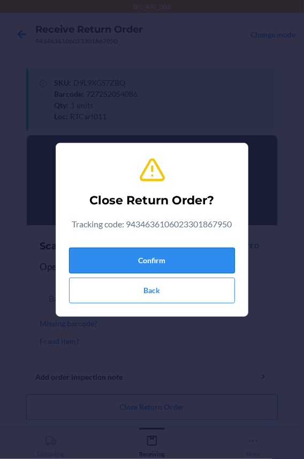
click at [128, 250] on button "Confirm" at bounding box center [152, 261] width 166 height 26
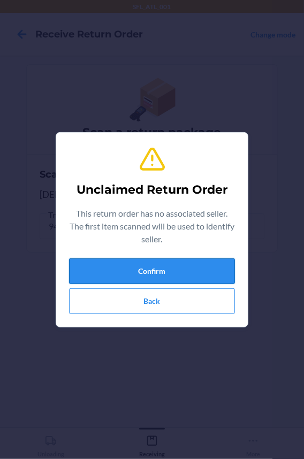
click at [119, 274] on button "Confirm" at bounding box center [152, 272] width 166 height 26
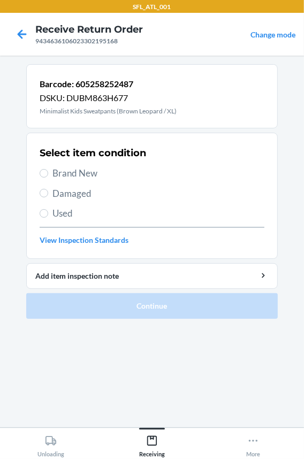
click at [70, 171] on span "Brand New" at bounding box center [158, 173] width 212 height 14
click at [48, 171] on input "Brand New" at bounding box center [44, 173] width 9 height 9
radio input "true"
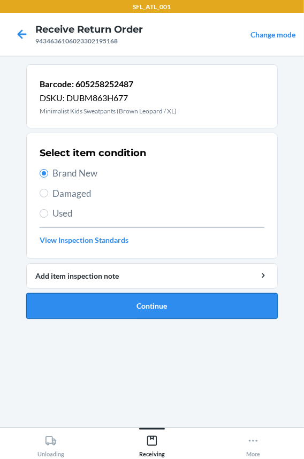
click at [74, 311] on button "Continue" at bounding box center [152, 306] width 252 height 26
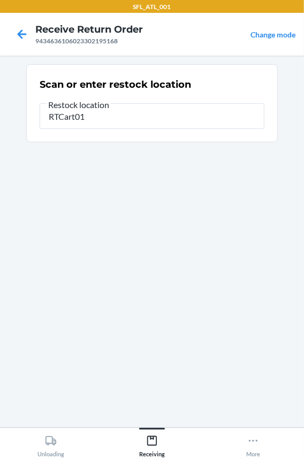
type input "RTCart011"
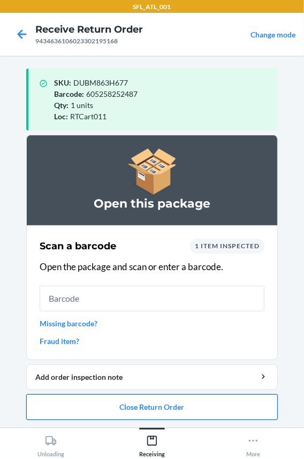
click at [85, 400] on button "Close Return Order" at bounding box center [152, 407] width 252 height 26
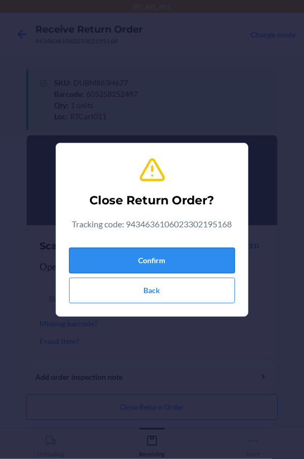
click at [106, 258] on button "Confirm" at bounding box center [152, 261] width 166 height 26
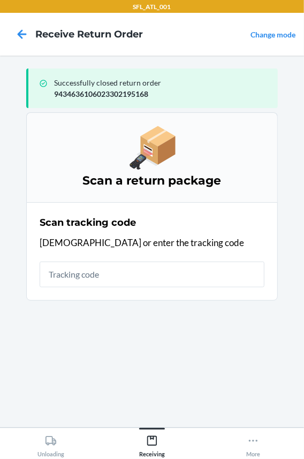
click at [104, 276] on input "text" at bounding box center [152, 275] width 225 height 26
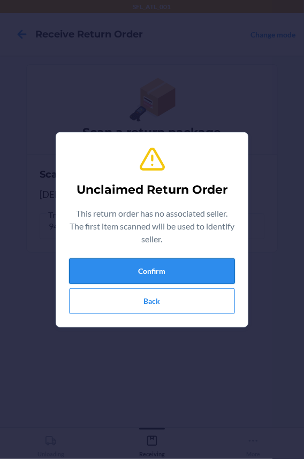
click at [104, 277] on button "Confirm" at bounding box center [152, 272] width 166 height 26
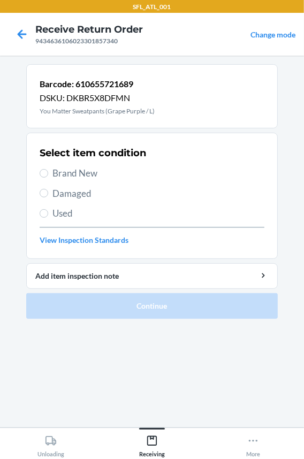
click at [57, 171] on span "Brand New" at bounding box center [158, 173] width 212 height 14
click at [48, 171] on input "Brand New" at bounding box center [44, 173] width 9 height 9
radio input "true"
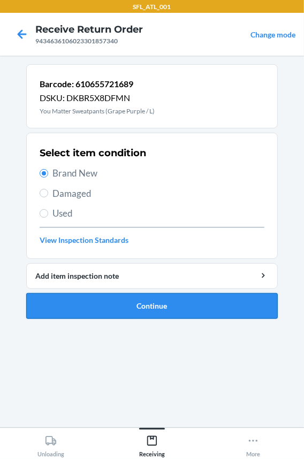
click at [73, 302] on button "Continue" at bounding box center [152, 306] width 252 height 26
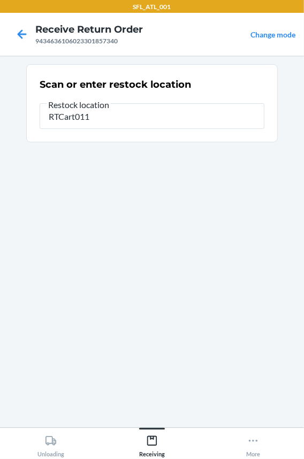
type input "RTCart011"
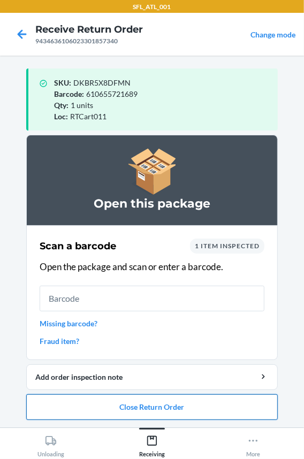
click at [124, 406] on button "Close Return Order" at bounding box center [152, 407] width 252 height 26
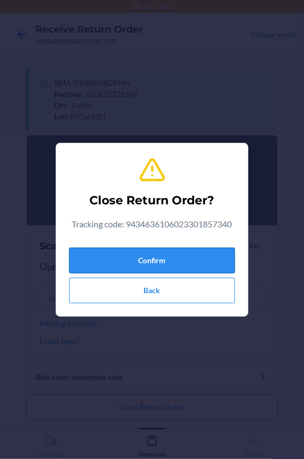
click at [108, 264] on button "Confirm" at bounding box center [152, 261] width 166 height 26
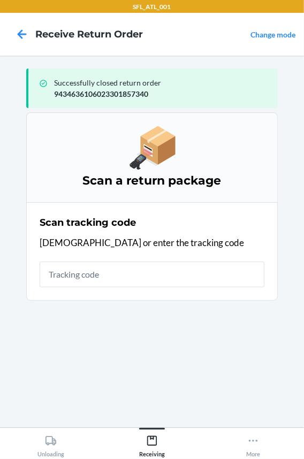
drag, startPoint x: 103, startPoint y: 285, endPoint x: 106, endPoint y: 279, distance: 6.0
click at [106, 279] on input "text" at bounding box center [152, 275] width 225 height 26
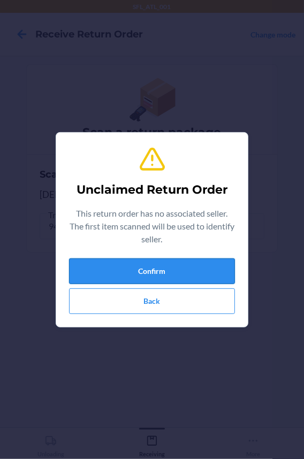
click at [100, 278] on button "Confirm" at bounding box center [152, 272] width 166 height 26
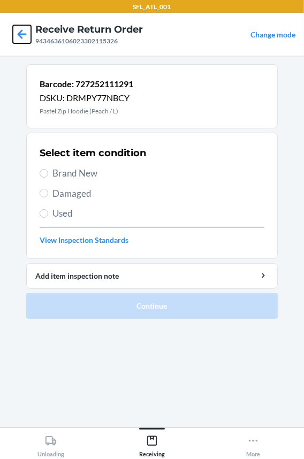
click at [28, 32] on icon at bounding box center [22, 34] width 18 height 18
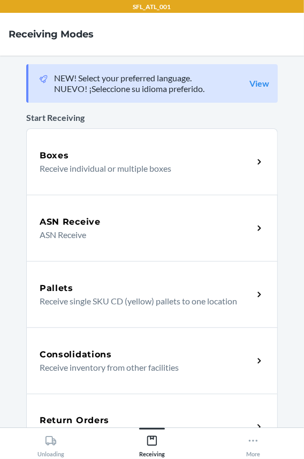
click at [117, 412] on div "Return Orders Receive return order package items" at bounding box center [152, 427] width 252 height 66
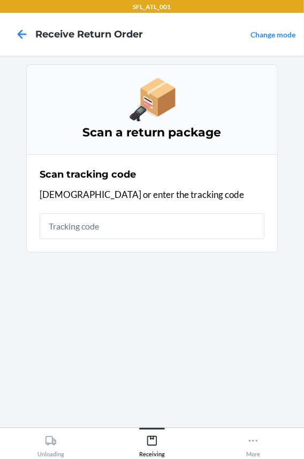
click at [103, 214] on input "text" at bounding box center [152, 227] width 225 height 26
click at [103, 230] on input "text" at bounding box center [152, 227] width 225 height 26
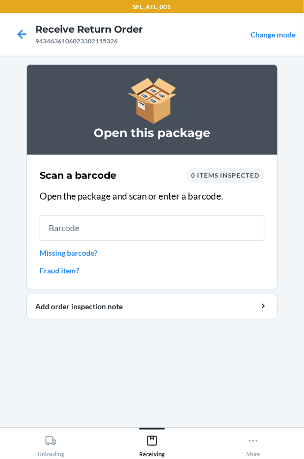
click at [75, 271] on link "Fraud item?" at bounding box center [152, 270] width 225 height 11
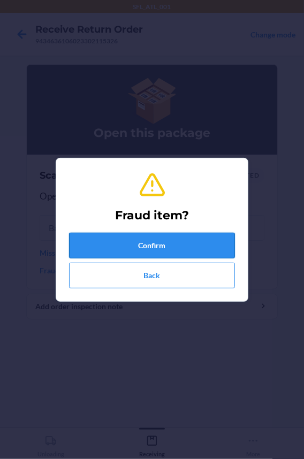
click at [100, 248] on button "Confirm" at bounding box center [152, 246] width 166 height 26
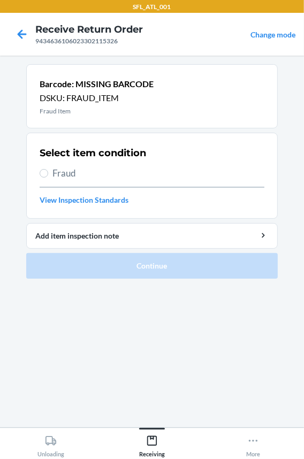
click at [74, 171] on span "Fraud" at bounding box center [158, 173] width 212 height 14
click at [48, 171] on input "Fraud" at bounding box center [44, 173] width 9 height 9
radio input "true"
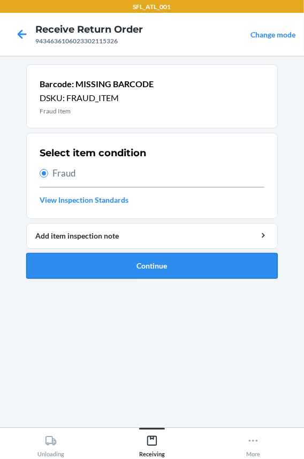
click at [85, 264] on button "Continue" at bounding box center [152, 266] width 252 height 26
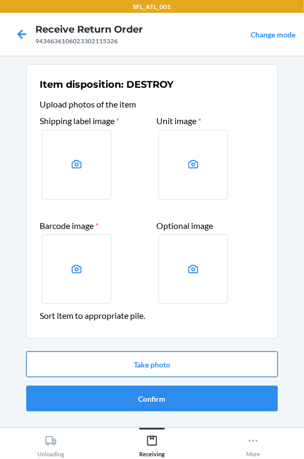
click at [90, 375] on button "Take photo" at bounding box center [152, 365] width 252 height 26
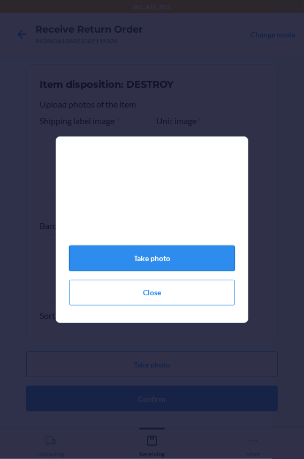
click at [98, 261] on button "Take photo" at bounding box center [152, 259] width 166 height 26
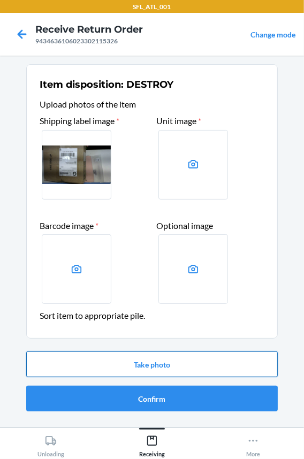
click at [88, 360] on button "Take photo" at bounding box center [152, 365] width 252 height 26
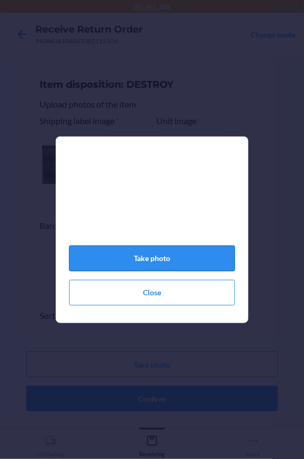
click at [115, 262] on button "Take photo" at bounding box center [152, 259] width 166 height 26
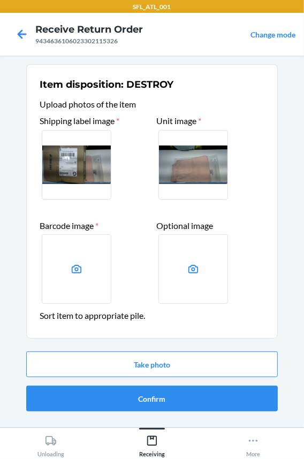
click at [105, 379] on div "Take photo Confirm" at bounding box center [152, 381] width 252 height 69
click at [107, 371] on button "Take photo" at bounding box center [152, 365] width 252 height 26
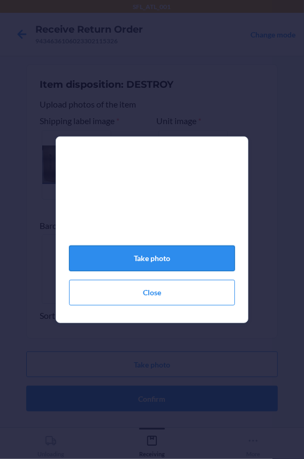
click at [109, 261] on button "Take photo" at bounding box center [152, 259] width 166 height 26
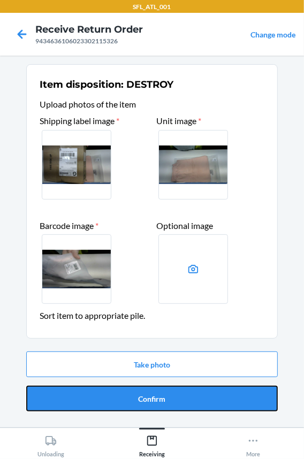
click at [153, 392] on button "Confirm" at bounding box center [152, 399] width 252 height 26
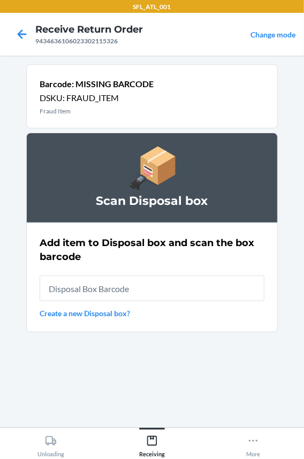
click at [161, 287] on input "text" at bounding box center [152, 289] width 225 height 26
type input "RB0000018HZ"
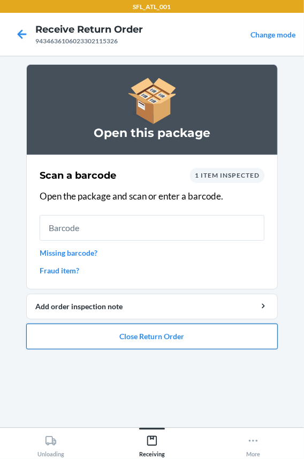
click at [109, 339] on button "Close Return Order" at bounding box center [152, 337] width 252 height 26
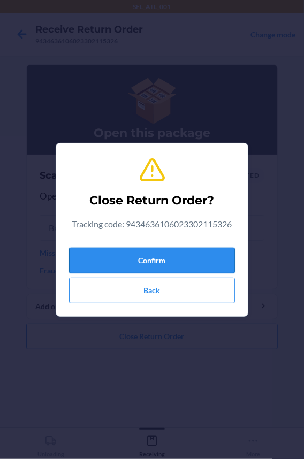
click at [102, 260] on button "Confirm" at bounding box center [152, 261] width 166 height 26
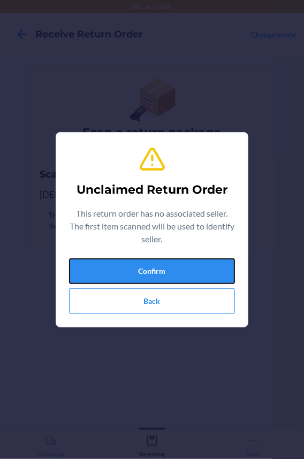
click at [102, 260] on button "Confirm" at bounding box center [152, 272] width 166 height 26
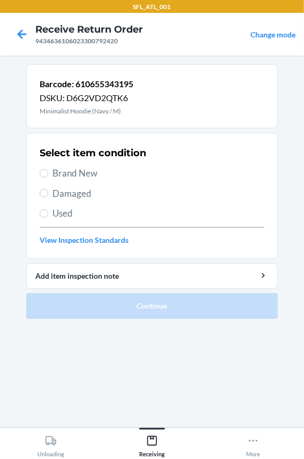
click at [71, 176] on span "Brand New" at bounding box center [158, 173] width 212 height 14
click at [48, 176] on input "Brand New" at bounding box center [44, 173] width 9 height 9
radio input "true"
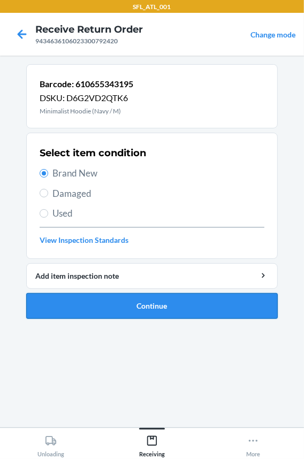
click at [52, 300] on button "Continue" at bounding box center [152, 306] width 252 height 26
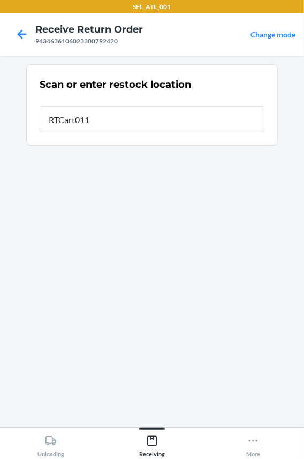
type input "RTCart011"
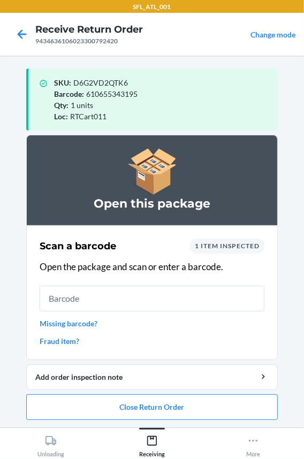
click at [78, 298] on input "text" at bounding box center [152, 299] width 225 height 26
click at [76, 406] on button "Close Return Order" at bounding box center [152, 407] width 252 height 26
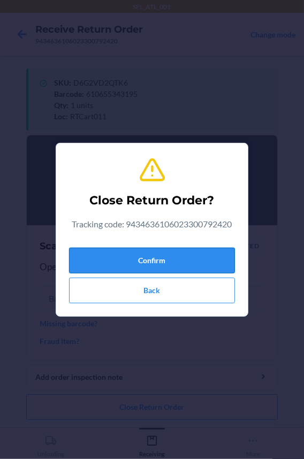
click at [89, 267] on button "Confirm" at bounding box center [152, 261] width 166 height 26
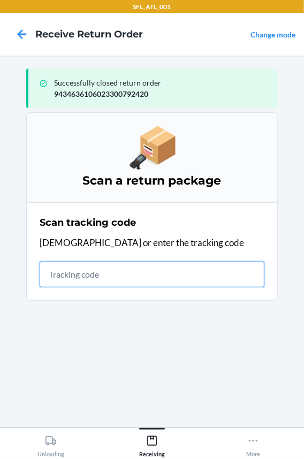
click at [128, 269] on input "text" at bounding box center [152, 275] width 225 height 26
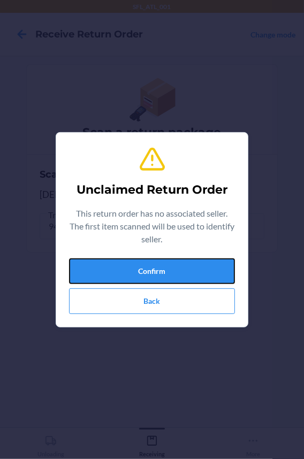
click at [128, 269] on button "Confirm" at bounding box center [152, 272] width 166 height 26
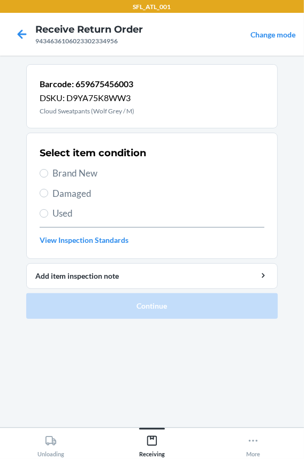
click at [93, 176] on span "Brand New" at bounding box center [158, 173] width 212 height 14
click at [48, 176] on input "Brand New" at bounding box center [44, 173] width 9 height 9
radio input "true"
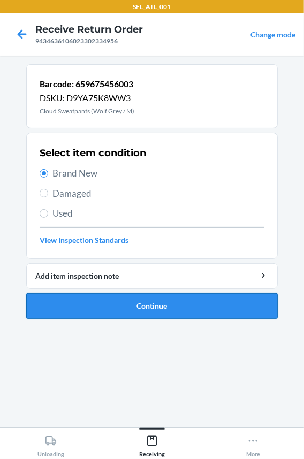
click at [83, 307] on button "Continue" at bounding box center [152, 306] width 252 height 26
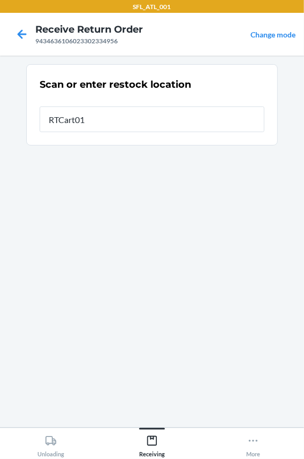
type input "RTCart011"
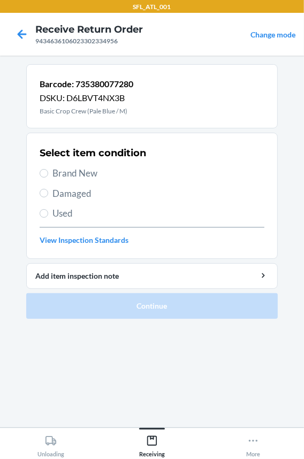
click at [96, 173] on span "Brand New" at bounding box center [158, 173] width 212 height 14
click at [48, 173] on input "Brand New" at bounding box center [44, 173] width 9 height 9
radio input "true"
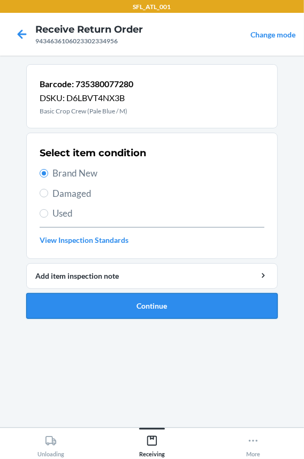
click at [103, 306] on button "Continue" at bounding box center [152, 306] width 252 height 26
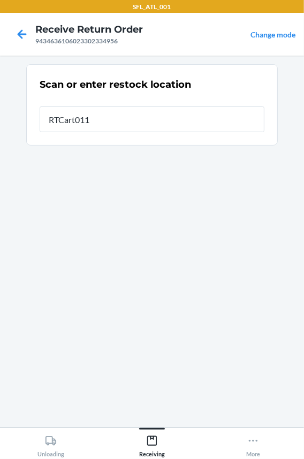
type input "RTCart011"
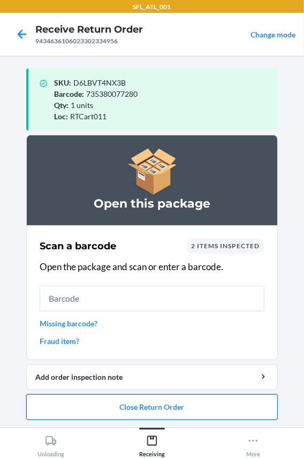
click at [97, 398] on button "Close Return Order" at bounding box center [152, 407] width 252 height 26
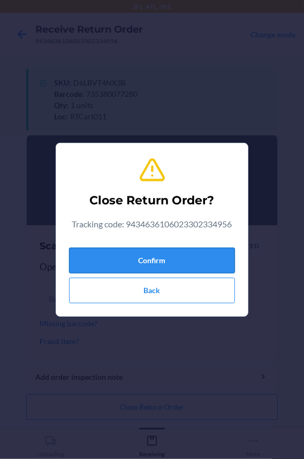
click at [112, 261] on button "Confirm" at bounding box center [152, 261] width 166 height 26
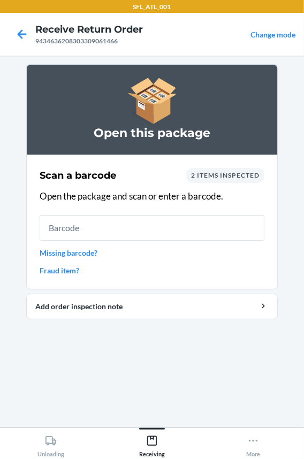
click at [223, 230] on input "text" at bounding box center [152, 228] width 225 height 26
click at [143, 225] on input "text" at bounding box center [152, 228] width 225 height 26
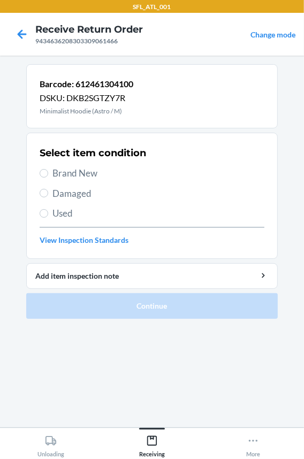
click at [75, 171] on span "Brand New" at bounding box center [158, 173] width 212 height 14
click at [48, 171] on input "Brand New" at bounding box center [44, 173] width 9 height 9
radio input "true"
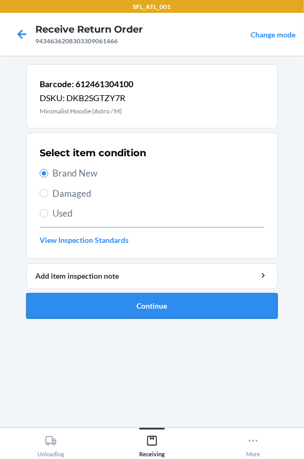
click at [98, 311] on button "Continue" at bounding box center [152, 306] width 252 height 26
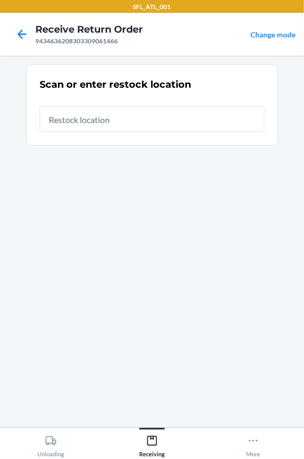
click at [93, 112] on input "text" at bounding box center [152, 120] width 225 height 26
type input "RTCart011"
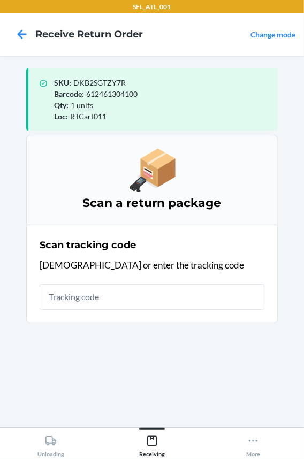
click at [95, 302] on input "text" at bounding box center [152, 297] width 225 height 26
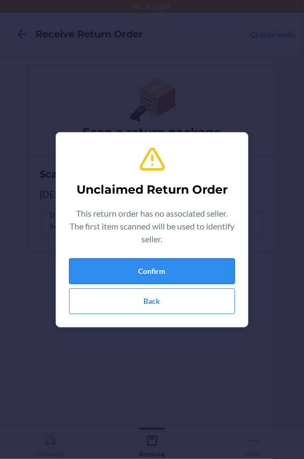
click at [116, 274] on button "Confirm" at bounding box center [152, 272] width 166 height 26
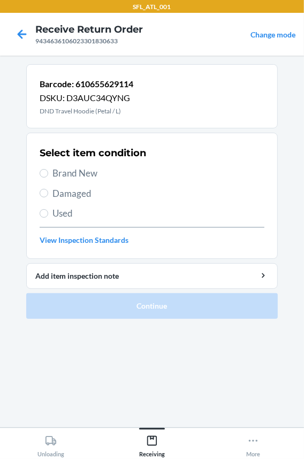
click at [79, 176] on span "Brand New" at bounding box center [158, 173] width 212 height 14
click at [48, 176] on input "Brand New" at bounding box center [44, 173] width 9 height 9
radio input "true"
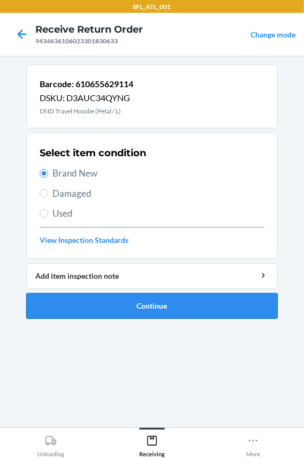
click at [98, 301] on button "Continue" at bounding box center [152, 306] width 252 height 26
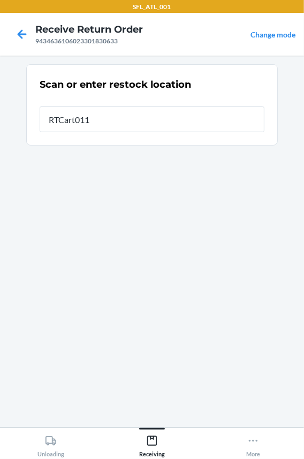
type input "RTCart011"
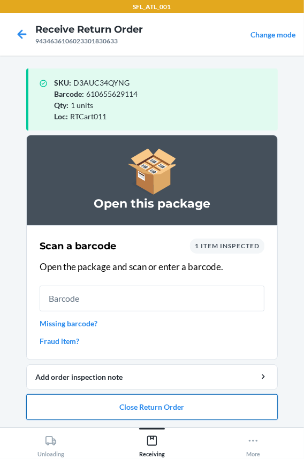
click at [122, 403] on button "Close Return Order" at bounding box center [152, 407] width 252 height 26
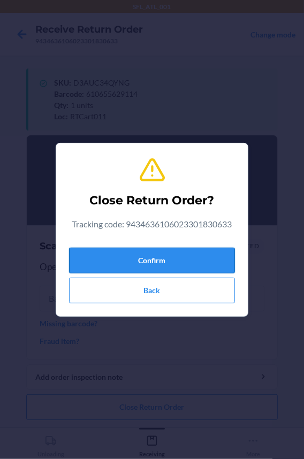
click at [142, 262] on button "Confirm" at bounding box center [152, 261] width 166 height 26
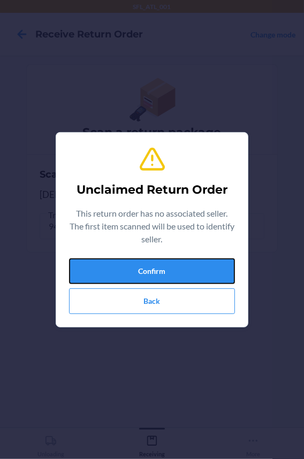
click at [142, 262] on button "Confirm" at bounding box center [152, 272] width 166 height 26
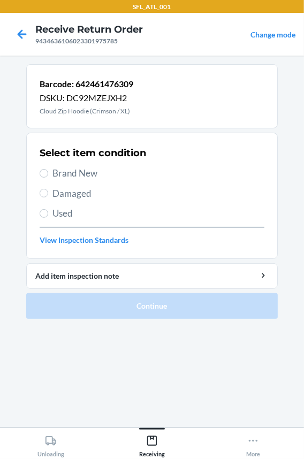
click at [72, 166] on span "Brand New" at bounding box center [158, 173] width 212 height 14
click at [48, 169] on input "Brand New" at bounding box center [44, 173] width 9 height 9
radio input "true"
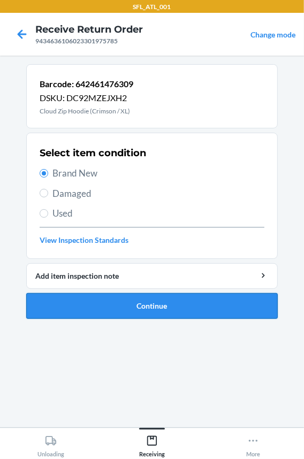
click at [86, 295] on button "Continue" at bounding box center [152, 306] width 252 height 26
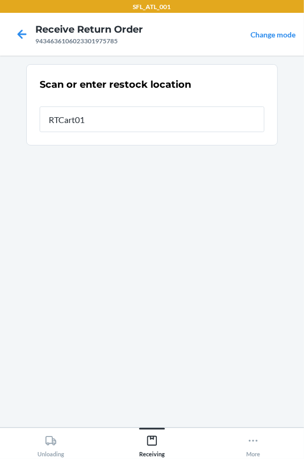
type input "RTCart011"
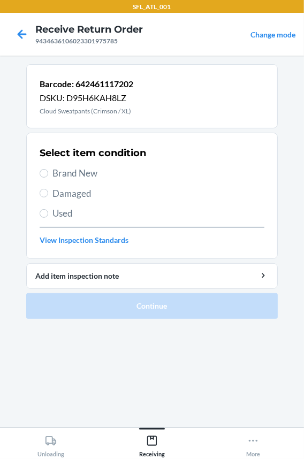
click at [75, 166] on span "Brand New" at bounding box center [158, 173] width 212 height 14
click at [48, 169] on input "Brand New" at bounding box center [44, 173] width 9 height 9
radio input "true"
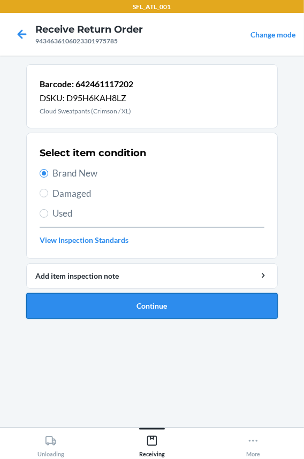
click at [97, 310] on button "Continue" at bounding box center [152, 306] width 252 height 26
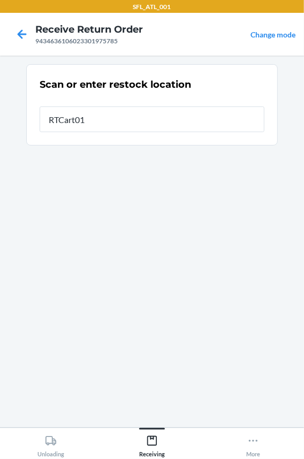
type input "RTCart011"
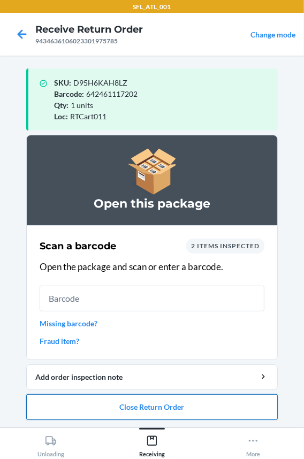
click at [86, 408] on button "Close Return Order" at bounding box center [152, 407] width 252 height 26
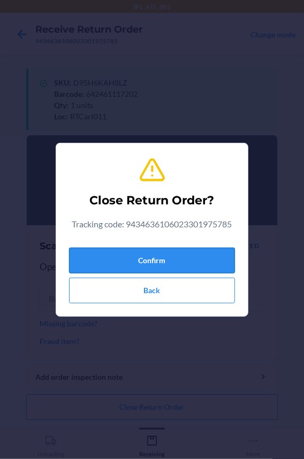
click at [103, 254] on button "Confirm" at bounding box center [152, 261] width 166 height 26
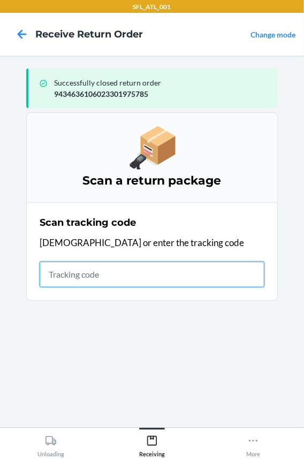
click at [90, 277] on input "text" at bounding box center [152, 275] width 225 height 26
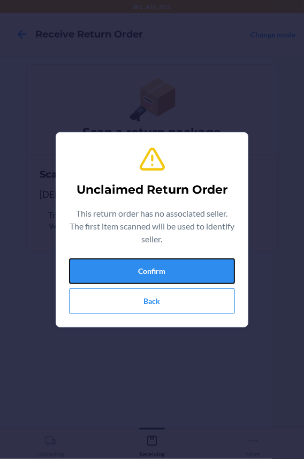
click at [90, 277] on button "Confirm" at bounding box center [152, 272] width 166 height 26
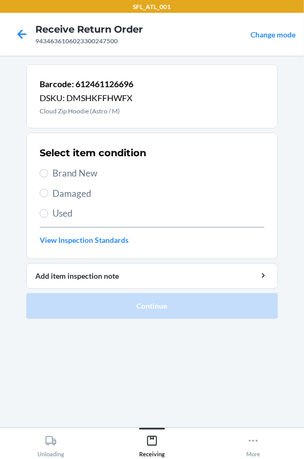
click at [75, 176] on span "Brand New" at bounding box center [158, 173] width 212 height 14
click at [48, 176] on input "Brand New" at bounding box center [44, 173] width 9 height 9
radio input "true"
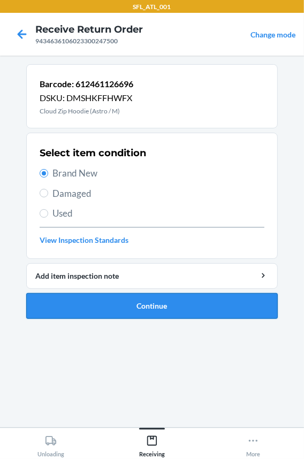
click at [83, 313] on button "Continue" at bounding box center [152, 306] width 252 height 26
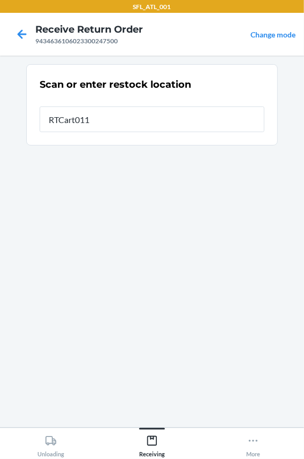
type input "RTCart011"
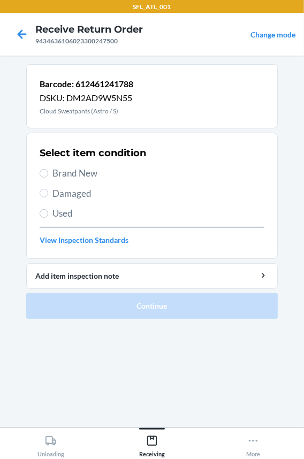
click at [54, 171] on span "Brand New" at bounding box center [158, 173] width 212 height 14
click at [48, 171] on input "Brand New" at bounding box center [44, 173] width 9 height 9
radio input "true"
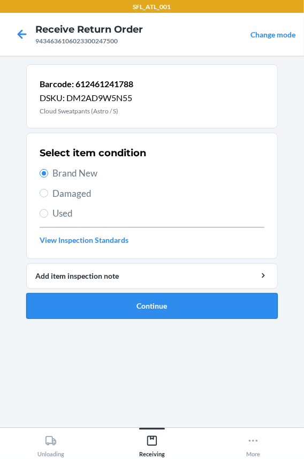
click at [62, 300] on button "Continue" at bounding box center [152, 306] width 252 height 26
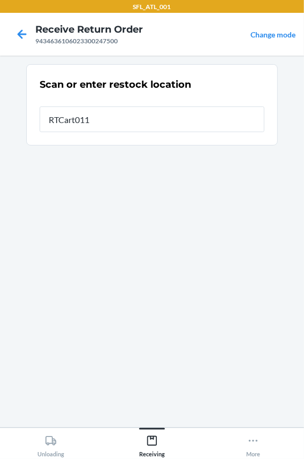
type input "RTCart011"
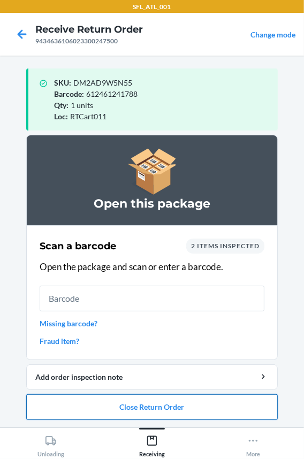
click at [87, 407] on button "Close Return Order" at bounding box center [152, 407] width 252 height 26
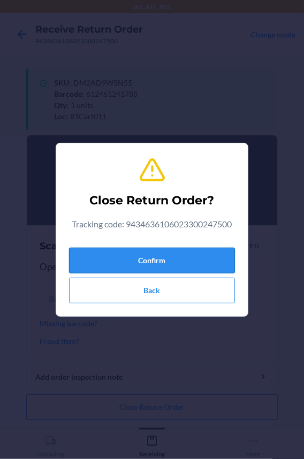
click at [108, 267] on button "Confirm" at bounding box center [152, 261] width 166 height 26
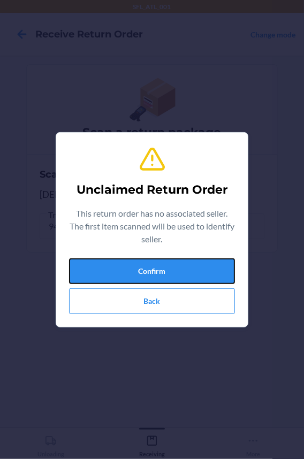
click at [108, 267] on button "Confirm" at bounding box center [152, 272] width 166 height 26
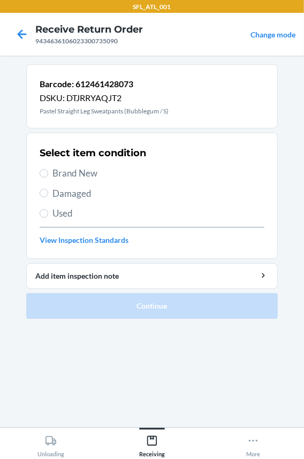
click at [91, 179] on span "Brand New" at bounding box center [158, 173] width 212 height 14
click at [48, 178] on input "Brand New" at bounding box center [44, 173] width 9 height 9
radio input "true"
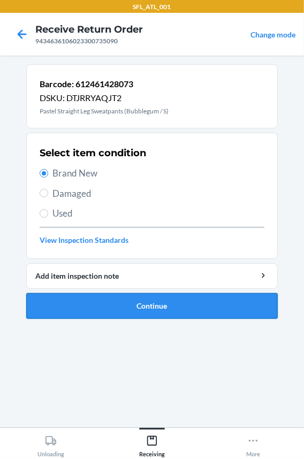
click at [104, 302] on button "Continue" at bounding box center [152, 306] width 252 height 26
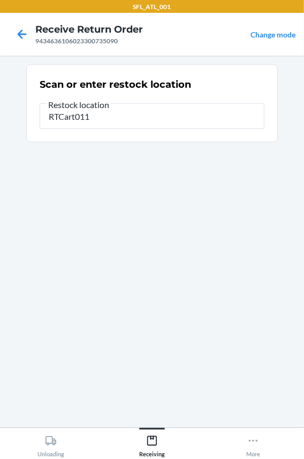
type input "RTCart011"
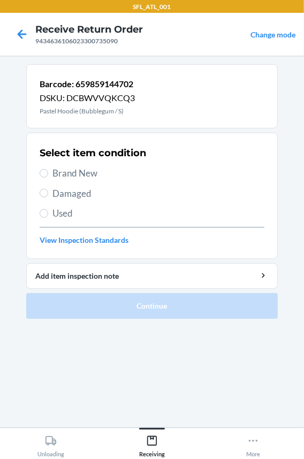
click at [83, 169] on span "Brand New" at bounding box center [158, 173] width 212 height 14
click at [48, 169] on input "Brand New" at bounding box center [44, 173] width 9 height 9
radio input "true"
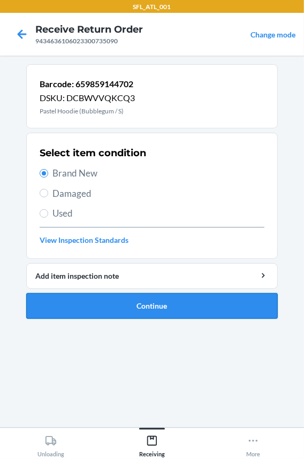
click at [103, 306] on button "Continue" at bounding box center [152, 306] width 252 height 26
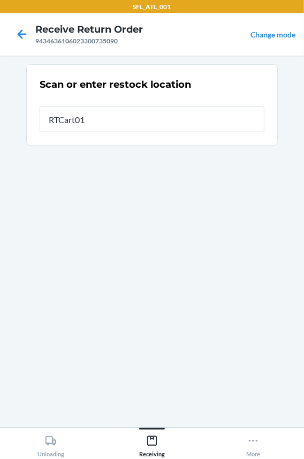
type input "RTCart011"
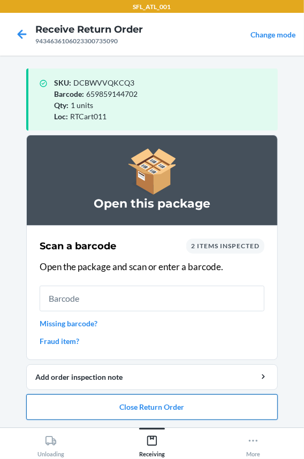
click at [126, 412] on button "Close Return Order" at bounding box center [152, 407] width 252 height 26
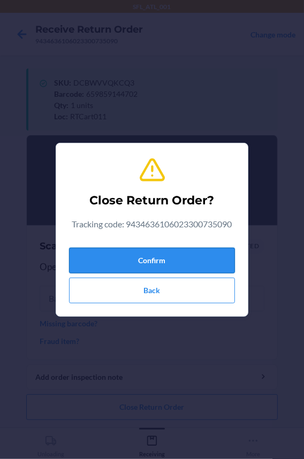
click at [146, 250] on button "Confirm" at bounding box center [152, 261] width 166 height 26
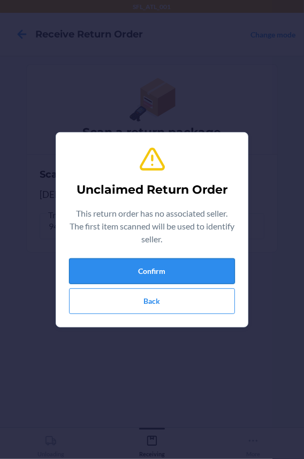
click at [145, 266] on button "Confirm" at bounding box center [152, 272] width 166 height 26
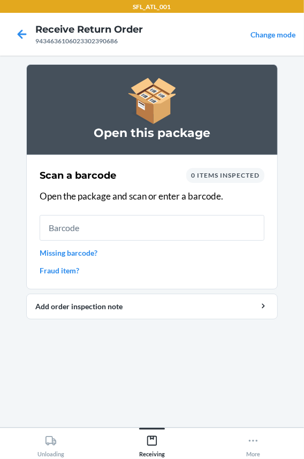
click at [149, 236] on input "text" at bounding box center [152, 228] width 225 height 26
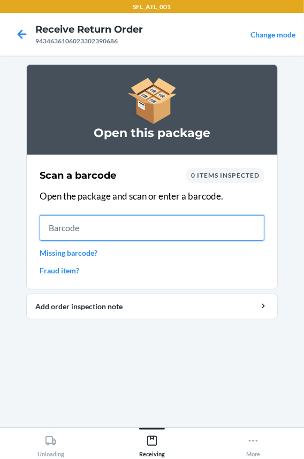
click at [111, 232] on input "text" at bounding box center [152, 228] width 225 height 26
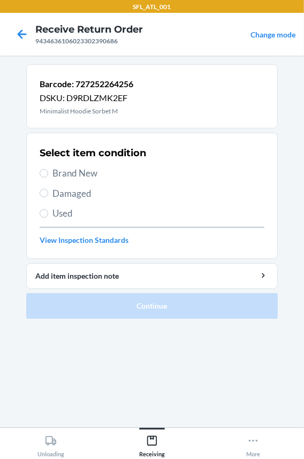
click at [94, 176] on span "Brand New" at bounding box center [158, 173] width 212 height 14
click at [48, 176] on input "Brand New" at bounding box center [44, 173] width 9 height 9
radio input "true"
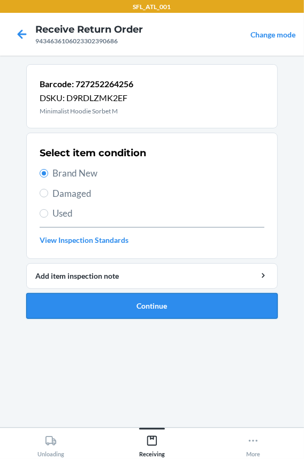
click at [96, 305] on button "Continue" at bounding box center [152, 306] width 252 height 26
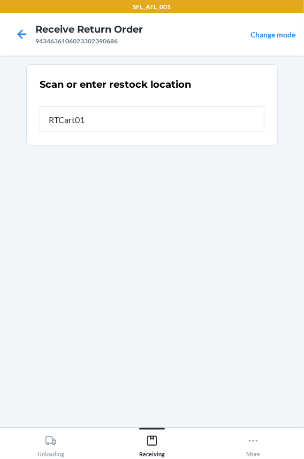
type input "RTCart011"
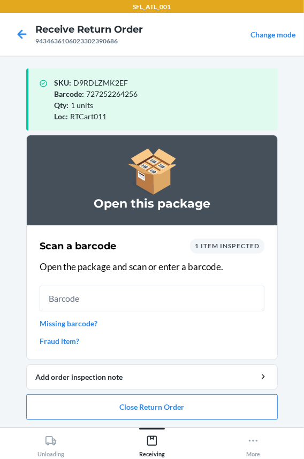
click at [96, 305] on input "text" at bounding box center [152, 299] width 225 height 26
click at [96, 415] on button "Close Return Order" at bounding box center [152, 407] width 252 height 26
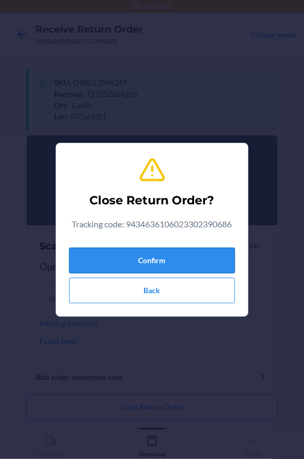
click at [103, 259] on button "Confirm" at bounding box center [152, 261] width 166 height 26
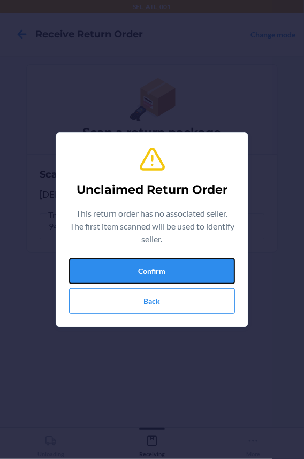
click at [103, 259] on button "Confirm" at bounding box center [152, 272] width 166 height 26
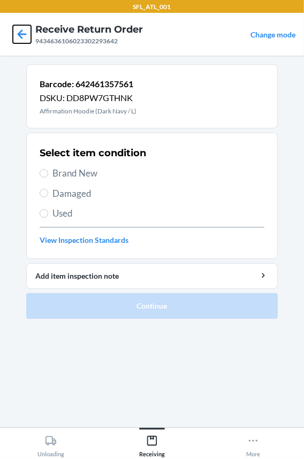
click at [19, 30] on icon at bounding box center [22, 34] width 18 height 18
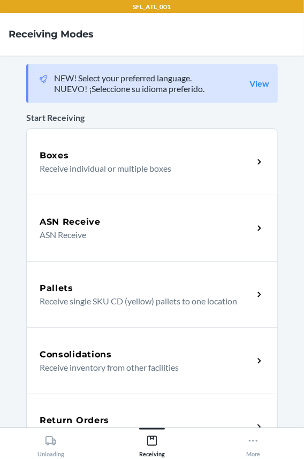
click at [75, 412] on div "Return Orders Receive return order package items" at bounding box center [152, 427] width 252 height 66
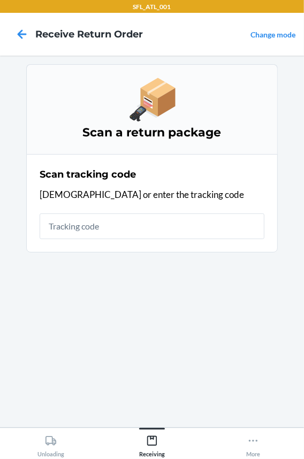
click at [86, 221] on input "text" at bounding box center [152, 227] width 225 height 26
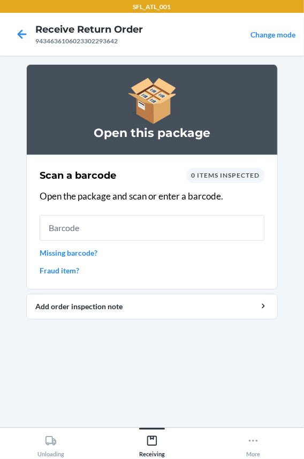
click at [105, 227] on input "text" at bounding box center [152, 228] width 225 height 26
click at [48, 272] on link "Fraud item?" at bounding box center [152, 270] width 225 height 11
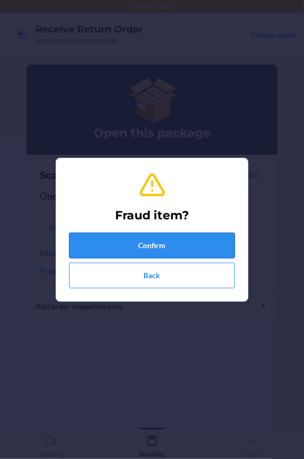
click at [98, 246] on button "Confirm" at bounding box center [152, 246] width 166 height 26
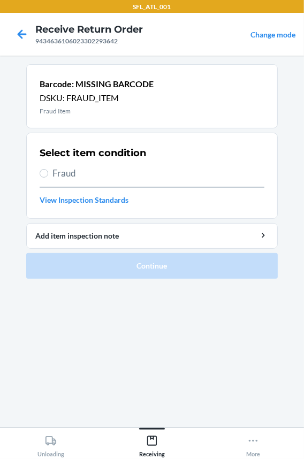
click at [75, 171] on span "Fraud" at bounding box center [158, 173] width 212 height 14
click at [48, 171] on input "Fraud" at bounding box center [44, 173] width 9 height 9
radio input "true"
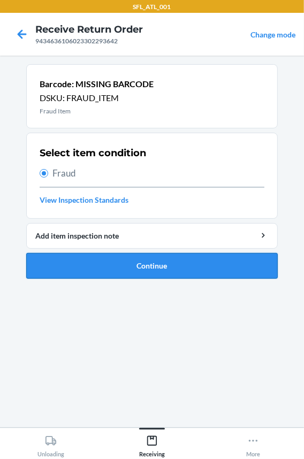
click at [91, 267] on button "Continue" at bounding box center [152, 266] width 252 height 26
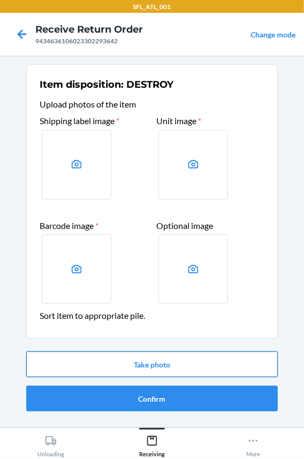
click at [126, 367] on button "Take photo" at bounding box center [152, 365] width 252 height 26
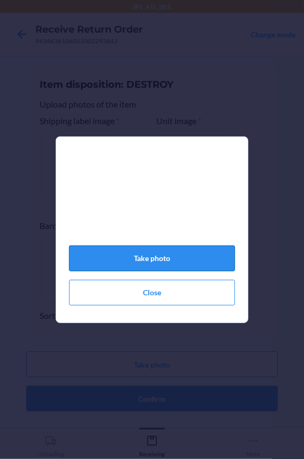
click at [128, 260] on button "Take photo" at bounding box center [152, 259] width 166 height 26
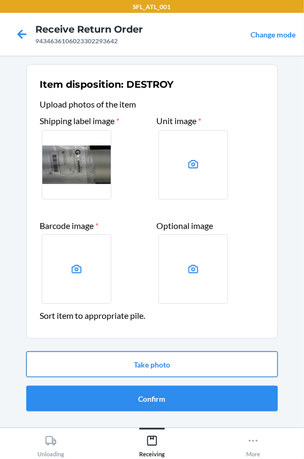
click at [149, 364] on button "Take photo" at bounding box center [152, 365] width 252 height 26
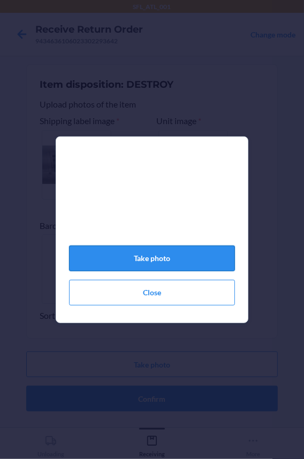
click at [161, 267] on button "Take photo" at bounding box center [152, 259] width 166 height 26
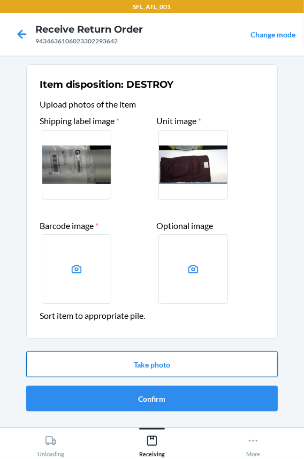
click at [113, 362] on button "Take photo" at bounding box center [152, 365] width 252 height 26
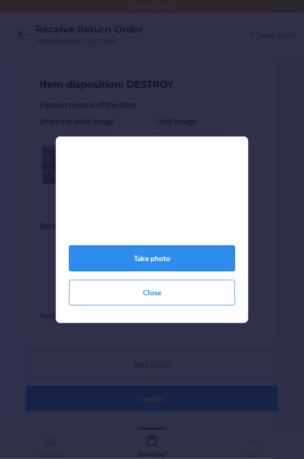
click at [132, 267] on button "Take photo" at bounding box center [152, 259] width 166 height 26
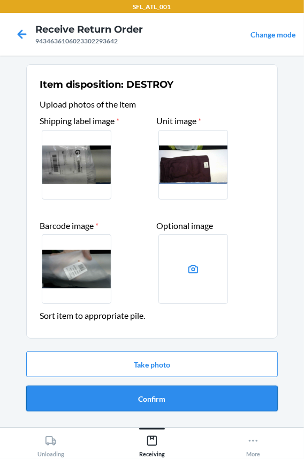
click at [120, 406] on button "Confirm" at bounding box center [152, 399] width 252 height 26
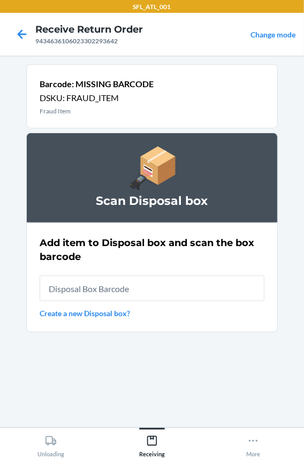
type input "RB0000018HZ"
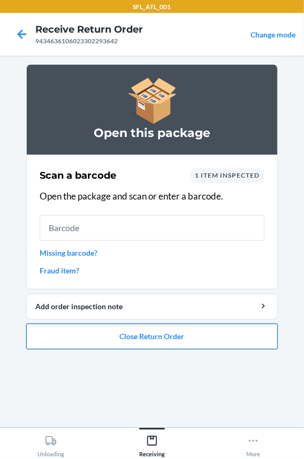
click at [127, 336] on button "Close Return Order" at bounding box center [152, 337] width 252 height 26
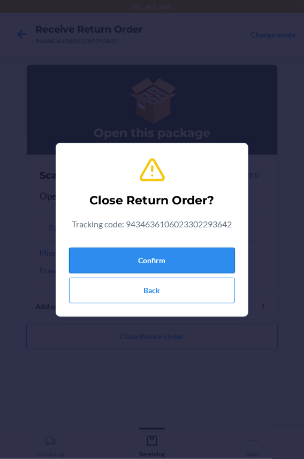
click at [123, 257] on button "Confirm" at bounding box center [152, 261] width 166 height 26
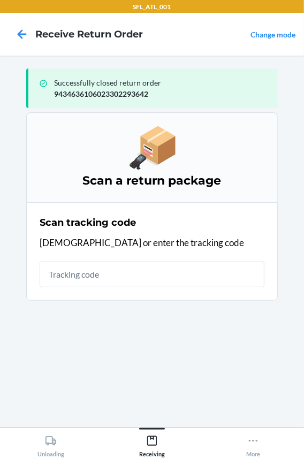
click at [93, 278] on input "text" at bounding box center [152, 275] width 225 height 26
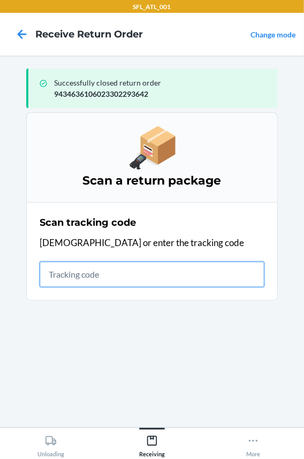
click at [132, 269] on input "text" at bounding box center [152, 275] width 225 height 26
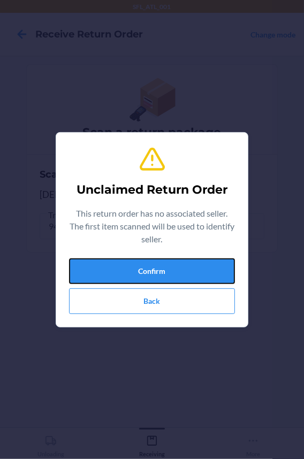
click at [132, 269] on button "Confirm" at bounding box center [152, 272] width 166 height 26
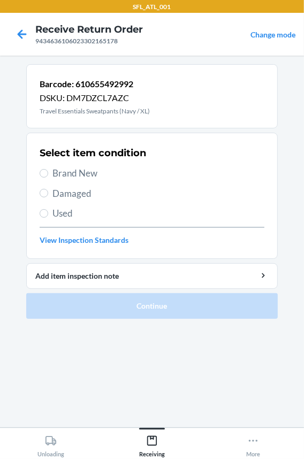
click at [71, 172] on span "Brand New" at bounding box center [158, 173] width 212 height 14
click at [48, 172] on input "Brand New" at bounding box center [44, 173] width 9 height 9
radio input "true"
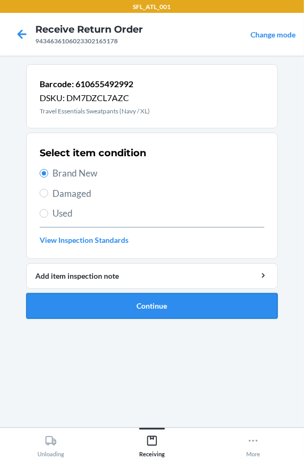
click at [89, 301] on button "Continue" at bounding box center [152, 306] width 252 height 26
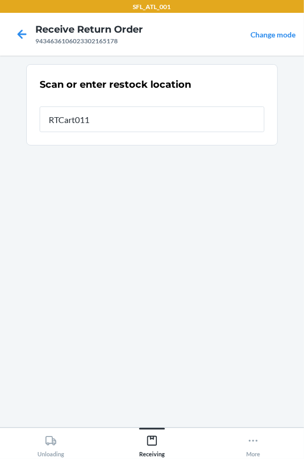
type input "RTCart011"
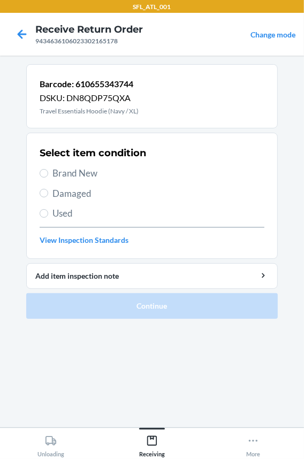
click at [77, 169] on span "Brand New" at bounding box center [158, 173] width 212 height 14
click at [48, 169] on input "Brand New" at bounding box center [44, 173] width 9 height 9
radio input "true"
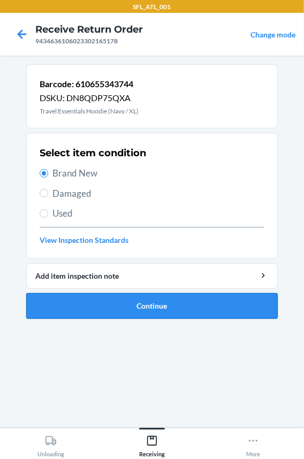
click at [79, 310] on button "Continue" at bounding box center [152, 306] width 252 height 26
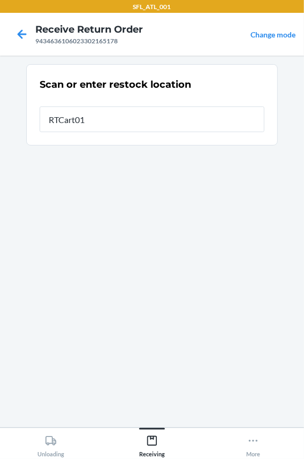
type input "RTCart011"
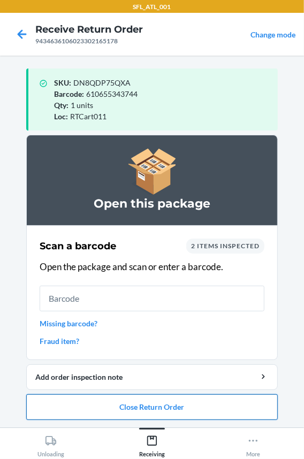
click at [80, 408] on button "Close Return Order" at bounding box center [152, 407] width 252 height 26
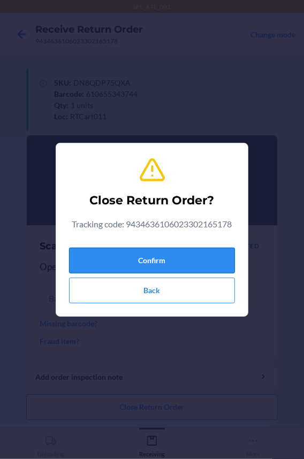
click at [107, 264] on button "Confirm" at bounding box center [152, 261] width 166 height 26
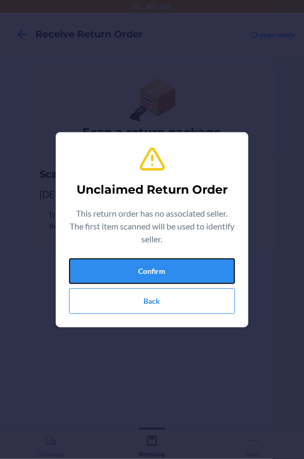
click at [107, 264] on button "Confirm" at bounding box center [152, 272] width 166 height 26
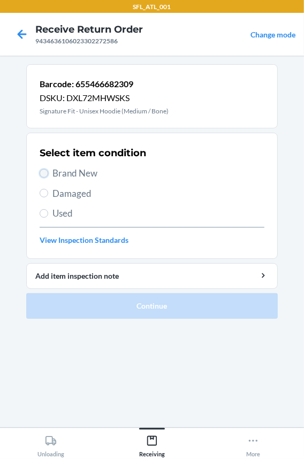
click at [47, 172] on input "Brand New" at bounding box center [44, 173] width 9 height 9
radio input "true"
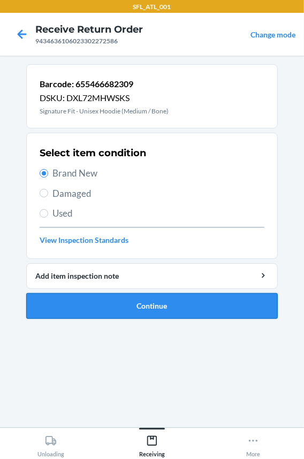
click at [86, 303] on button "Continue" at bounding box center [152, 306] width 252 height 26
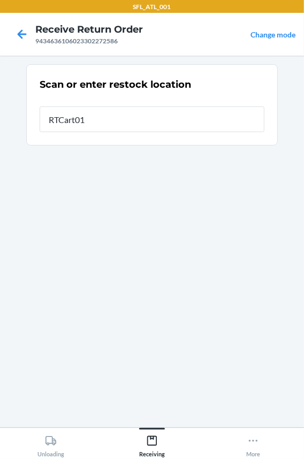
type input "RTCart011"
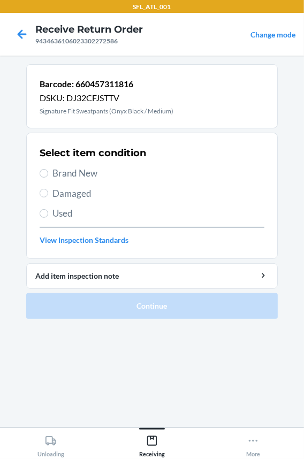
click at [73, 165] on div "Select item condition Brand New Damaged Used View Inspection Standards" at bounding box center [152, 196] width 225 height 106
click at [72, 172] on span "Brand New" at bounding box center [158, 173] width 212 height 14
click at [48, 172] on input "Brand New" at bounding box center [44, 173] width 9 height 9
radio input "true"
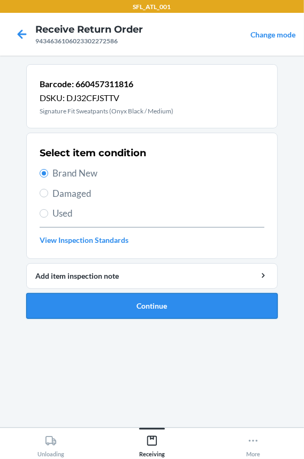
click at [103, 303] on button "Continue" at bounding box center [152, 306] width 252 height 26
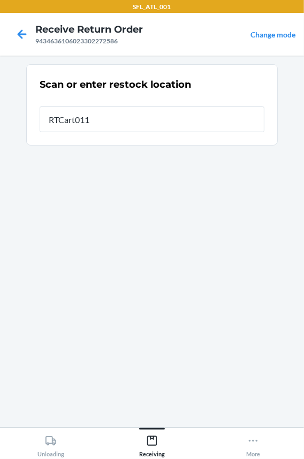
type input "RTCart011"
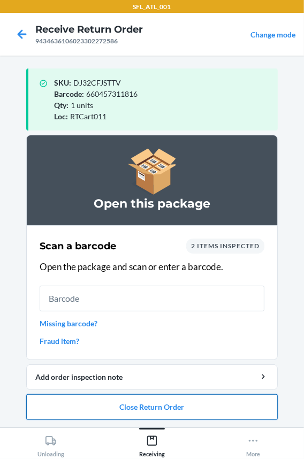
click at [126, 408] on button "Close Return Order" at bounding box center [152, 407] width 252 height 26
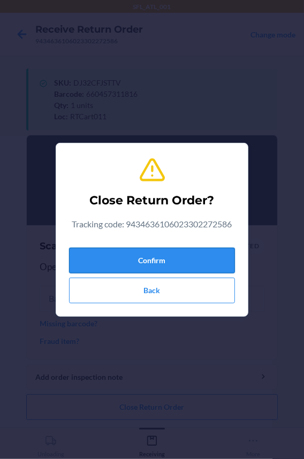
click at [120, 267] on button "Confirm" at bounding box center [152, 261] width 166 height 26
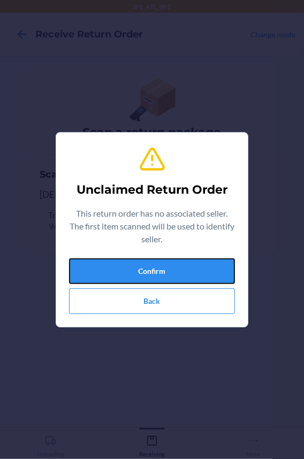
click at [120, 267] on button "Confirm" at bounding box center [152, 272] width 166 height 26
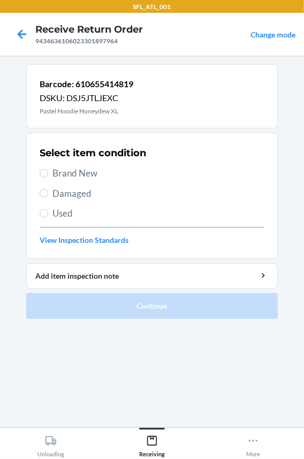
click at [85, 173] on span "Brand New" at bounding box center [158, 173] width 212 height 14
click at [48, 173] on input "Brand New" at bounding box center [44, 173] width 9 height 9
radio input "true"
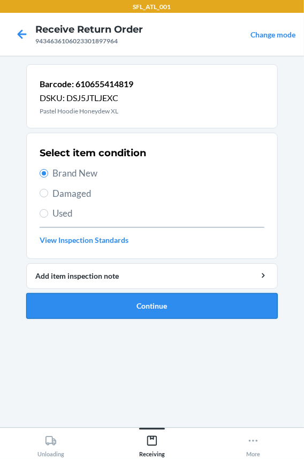
click at [87, 309] on button "Continue" at bounding box center [152, 306] width 252 height 26
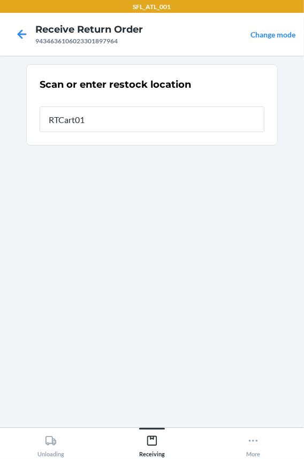
type input "RTCart011"
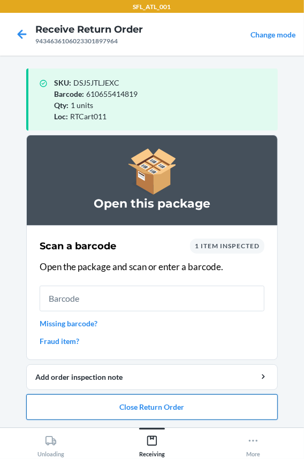
click at [131, 398] on button "Close Return Order" at bounding box center [152, 407] width 252 height 26
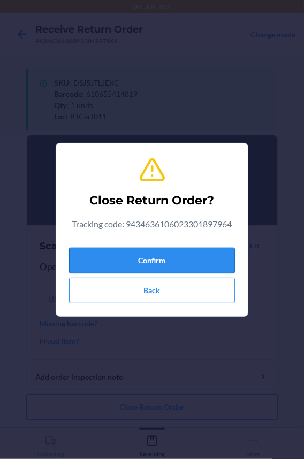
click at [144, 260] on button "Confirm" at bounding box center [152, 261] width 166 height 26
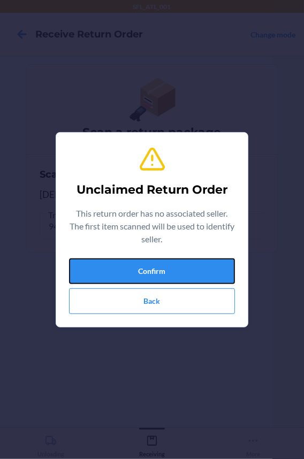
click at [144, 260] on button "Confirm" at bounding box center [152, 272] width 166 height 26
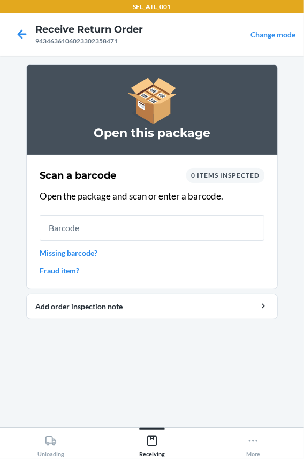
click at [132, 234] on input "text" at bounding box center [152, 228] width 225 height 26
click at [131, 235] on input "text" at bounding box center [152, 228] width 225 height 26
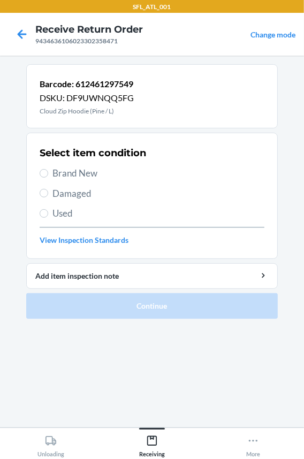
click at [85, 174] on span "Brand New" at bounding box center [158, 173] width 212 height 14
click at [48, 174] on input "Brand New" at bounding box center [44, 173] width 9 height 9
radio input "true"
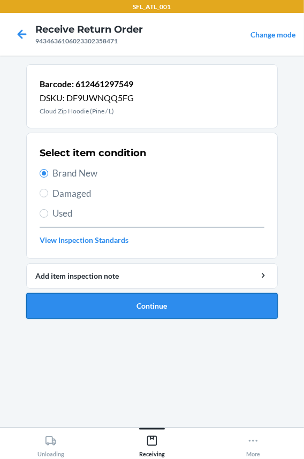
click at [77, 306] on button "Continue" at bounding box center [152, 306] width 252 height 26
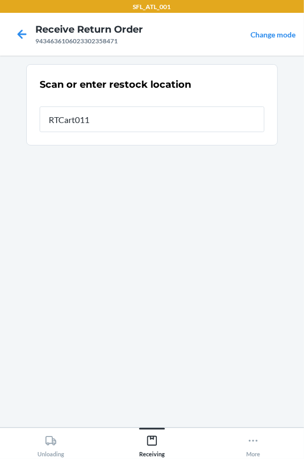
type input "RTCart011"
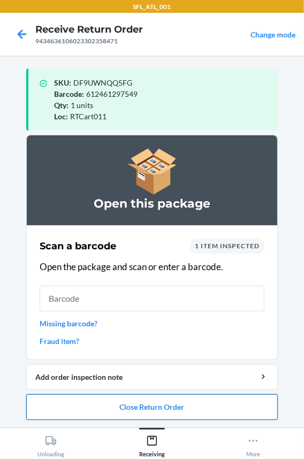
click at [93, 404] on button "Close Return Order" at bounding box center [152, 407] width 252 height 26
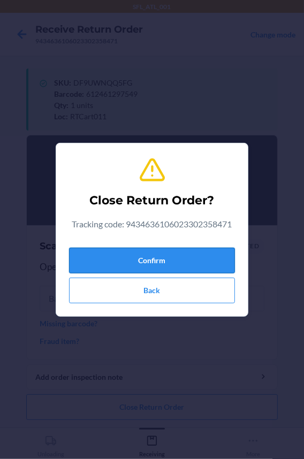
click at [101, 266] on button "Confirm" at bounding box center [152, 261] width 166 height 26
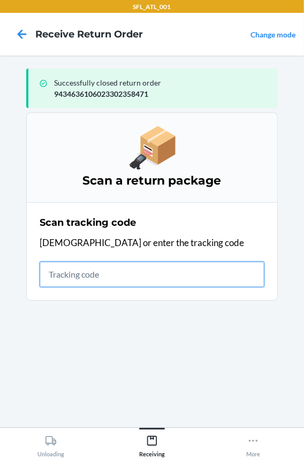
click at [91, 274] on input "text" at bounding box center [152, 275] width 225 height 26
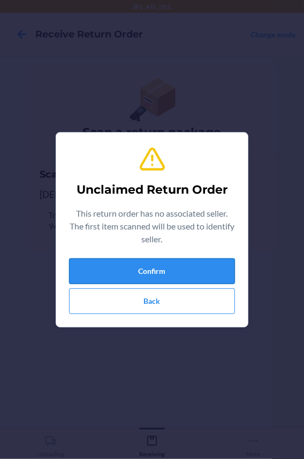
drag, startPoint x: 101, startPoint y: 273, endPoint x: 112, endPoint y: 271, distance: 11.4
click at [112, 271] on button "Confirm" at bounding box center [152, 272] width 166 height 26
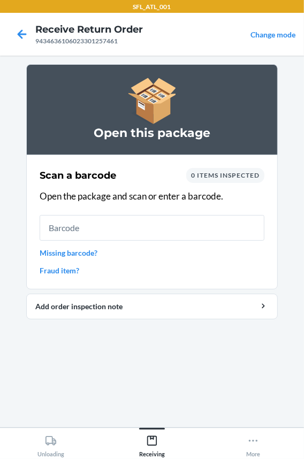
click at [90, 231] on input "text" at bounding box center [152, 228] width 225 height 26
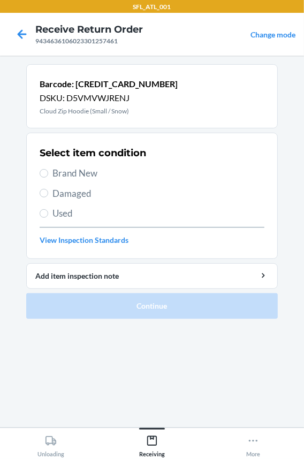
click at [93, 175] on span "Brand New" at bounding box center [158, 173] width 212 height 14
click at [48, 175] on input "Brand New" at bounding box center [44, 173] width 9 height 9
radio input "true"
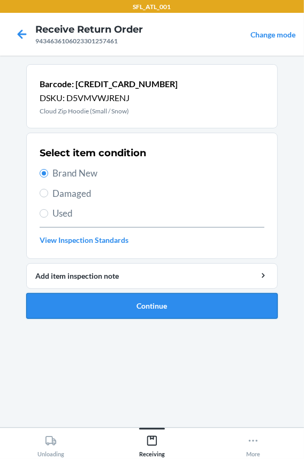
click at [120, 308] on button "Continue" at bounding box center [152, 306] width 252 height 26
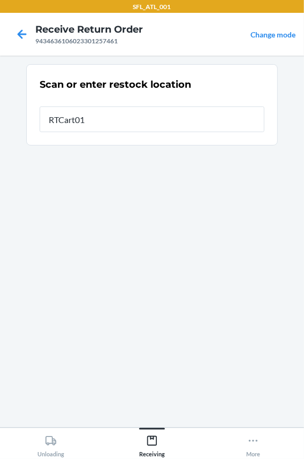
type input "RTCart011"
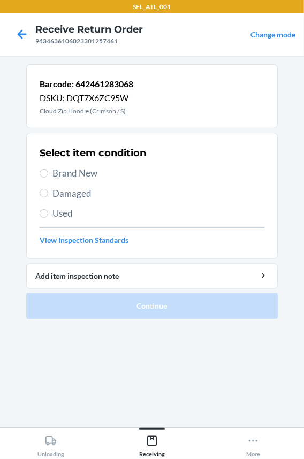
click at [72, 172] on span "Brand New" at bounding box center [158, 173] width 212 height 14
click at [48, 172] on input "Brand New" at bounding box center [44, 173] width 9 height 9
radio input "true"
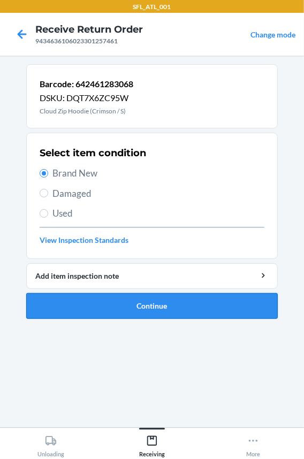
click at [86, 300] on button "Continue" at bounding box center [152, 306] width 252 height 26
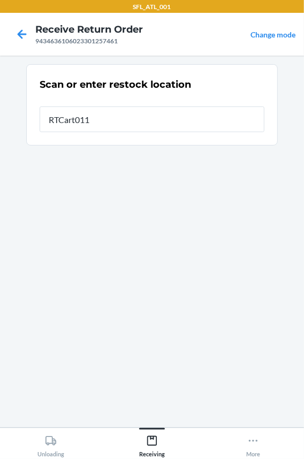
type input "RTCart011"
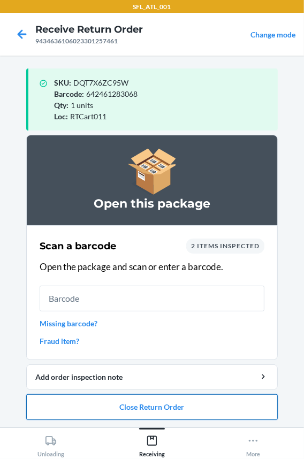
click at [86, 412] on button "Close Return Order" at bounding box center [152, 407] width 252 height 26
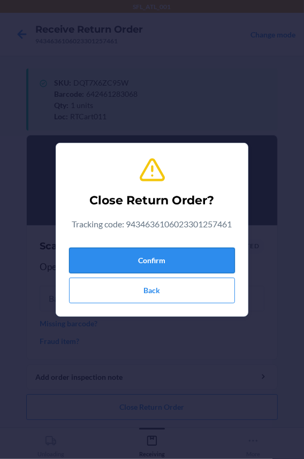
click at [109, 268] on button "Confirm" at bounding box center [152, 261] width 166 height 26
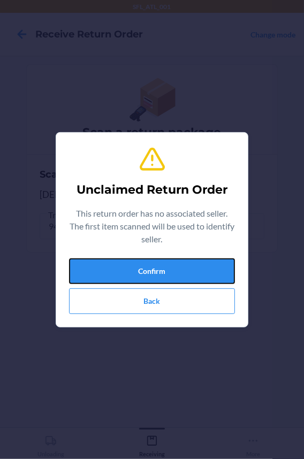
click at [109, 268] on button "Confirm" at bounding box center [152, 272] width 166 height 26
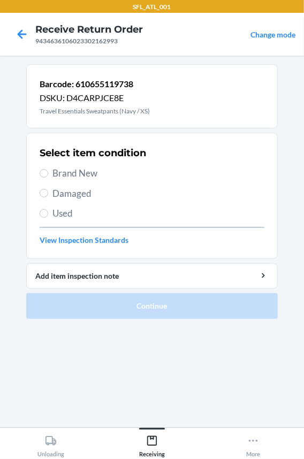
click at [64, 170] on span "Brand New" at bounding box center [158, 173] width 212 height 14
click at [48, 170] on input "Brand New" at bounding box center [44, 173] width 9 height 9
radio input "true"
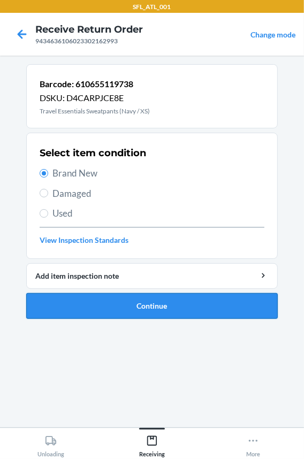
click at [95, 302] on button "Continue" at bounding box center [152, 306] width 252 height 26
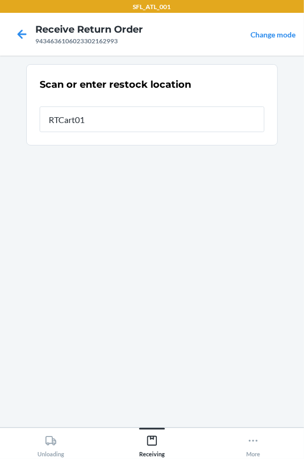
type input "RTCart018"
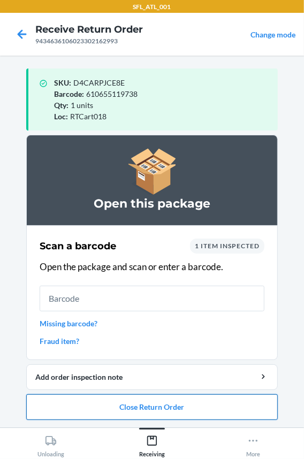
click at [101, 414] on button "Close Return Order" at bounding box center [152, 407] width 252 height 26
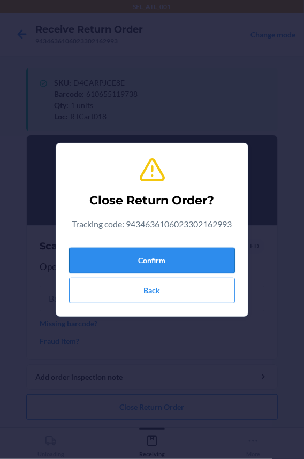
click at [118, 255] on button "Confirm" at bounding box center [152, 261] width 166 height 26
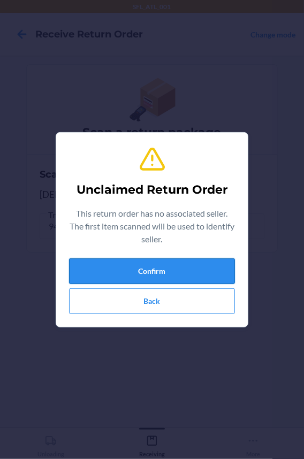
click at [115, 259] on button "Confirm" at bounding box center [152, 272] width 166 height 26
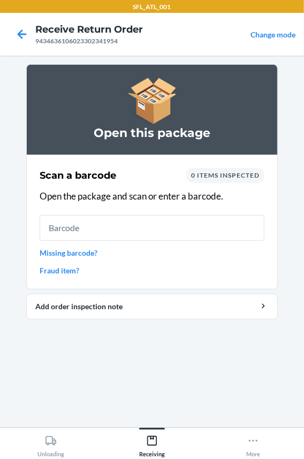
click at [112, 233] on input "text" at bounding box center [152, 228] width 225 height 26
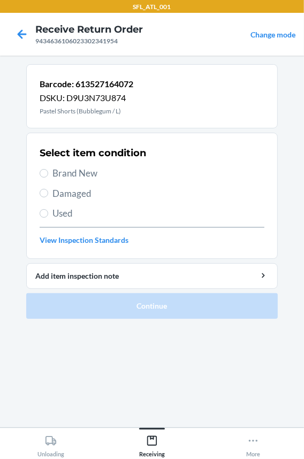
click at [84, 172] on span "Brand New" at bounding box center [158, 173] width 212 height 14
click at [48, 172] on input "Brand New" at bounding box center [44, 173] width 9 height 9
radio input "true"
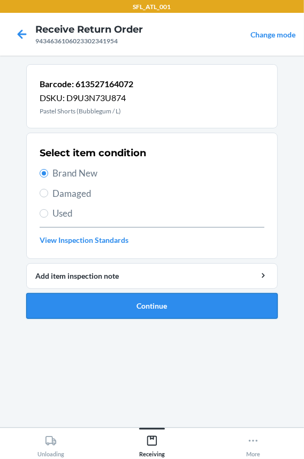
click at [112, 310] on button "Continue" at bounding box center [152, 306] width 252 height 26
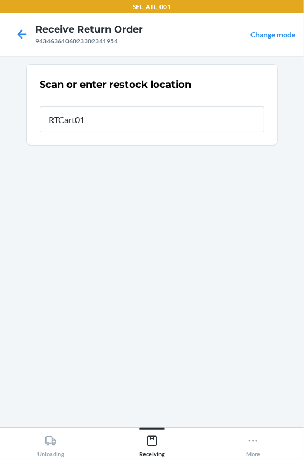
type input "RTCart018"
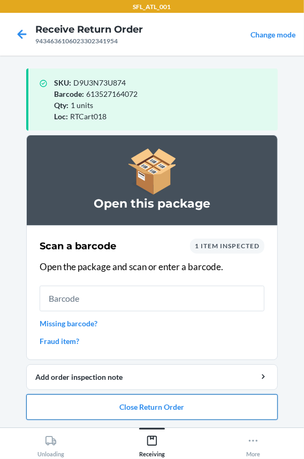
click at [99, 410] on button "Close Return Order" at bounding box center [152, 407] width 252 height 26
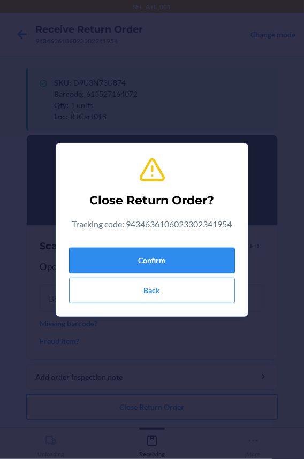
click at [97, 262] on button "Confirm" at bounding box center [152, 261] width 166 height 26
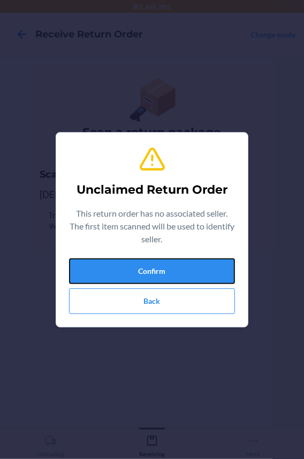
click at [97, 262] on button "Confirm" at bounding box center [152, 272] width 166 height 26
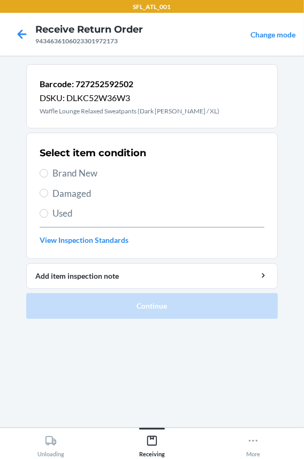
click at [73, 168] on span "Brand New" at bounding box center [158, 173] width 212 height 14
click at [48, 169] on input "Brand New" at bounding box center [44, 173] width 9 height 9
radio input "true"
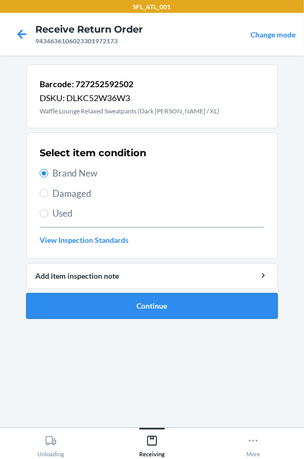
click at [66, 306] on button "Continue" at bounding box center [152, 306] width 252 height 26
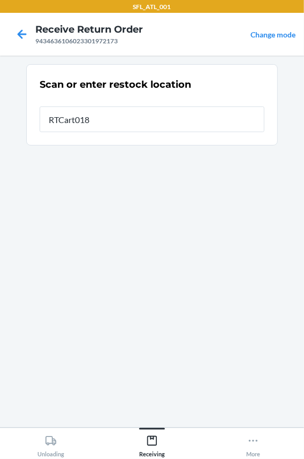
type input "RTCart018"
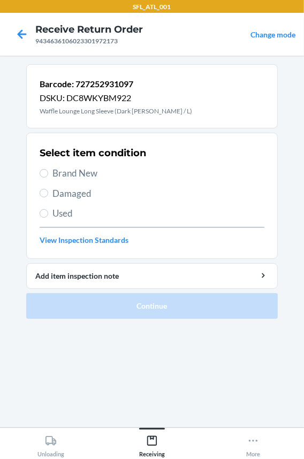
click at [67, 168] on span "Brand New" at bounding box center [158, 173] width 212 height 14
click at [48, 169] on input "Brand New" at bounding box center [44, 173] width 9 height 9
radio input "true"
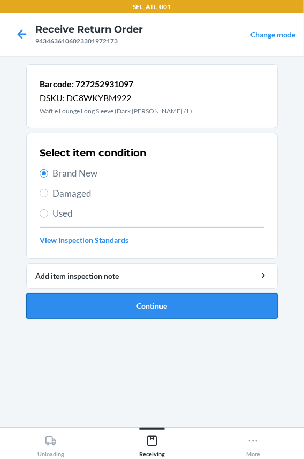
click at [81, 297] on button "Continue" at bounding box center [152, 306] width 252 height 26
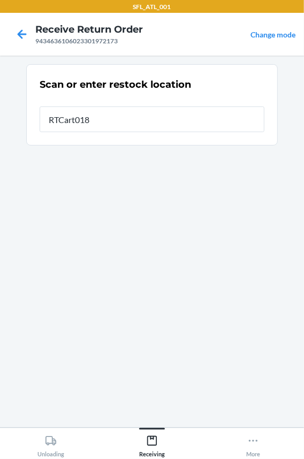
type input "RTCart018"
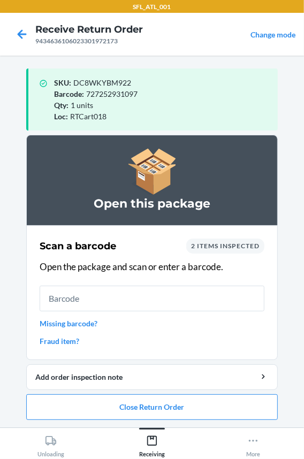
click at [78, 300] on input "text" at bounding box center [152, 299] width 225 height 26
click at [102, 412] on button "Close Return Order" at bounding box center [152, 407] width 252 height 26
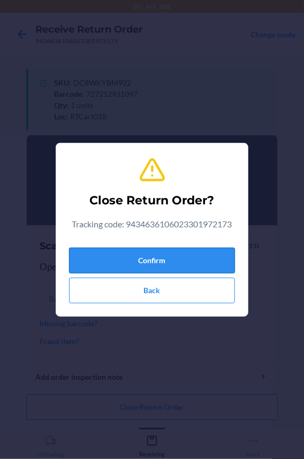
click at [114, 255] on button "Confirm" at bounding box center [152, 261] width 166 height 26
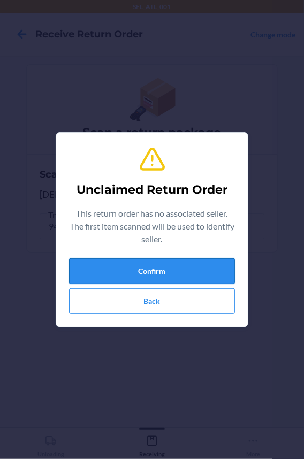
click at [107, 271] on button "Confirm" at bounding box center [152, 272] width 166 height 26
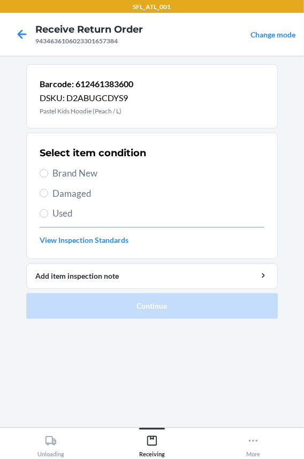
click at [79, 171] on span "Brand New" at bounding box center [158, 173] width 212 height 14
click at [48, 171] on input "Brand New" at bounding box center [44, 173] width 9 height 9
radio input "true"
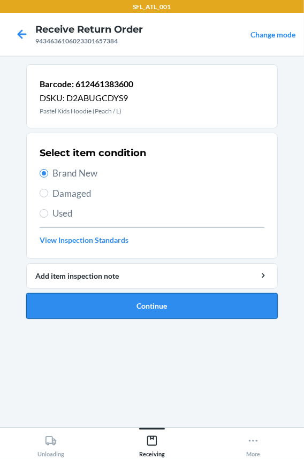
click at [75, 299] on button "Continue" at bounding box center [152, 306] width 252 height 26
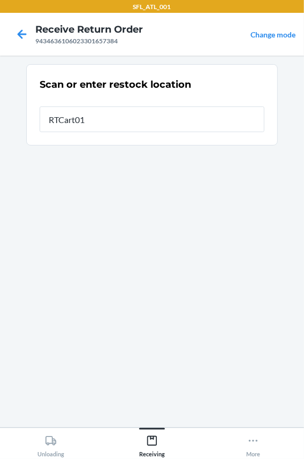
type input "RTCart018"
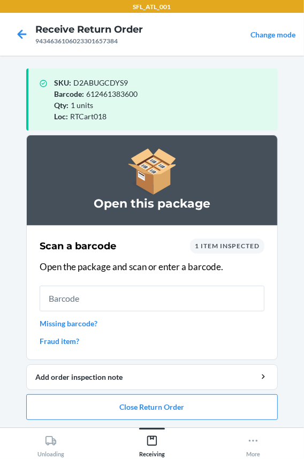
click at [75, 298] on input "text" at bounding box center [152, 299] width 225 height 26
drag, startPoint x: 84, startPoint y: 404, endPoint x: 88, endPoint y: 398, distance: 7.4
click at [85, 403] on button "Close Return Order" at bounding box center [152, 407] width 252 height 26
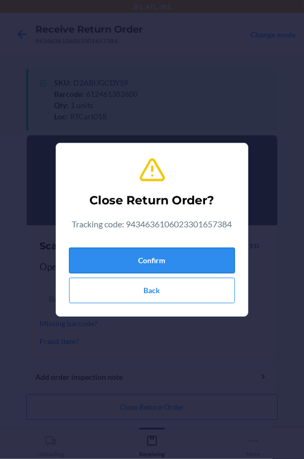
click at [112, 257] on button "Confirm" at bounding box center [152, 261] width 166 height 26
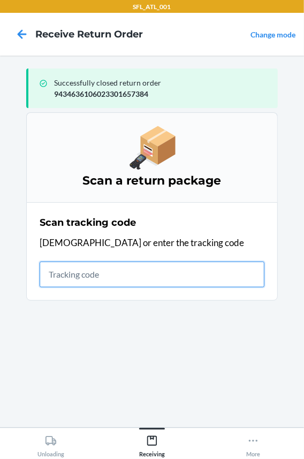
click at [60, 270] on input "text" at bounding box center [152, 275] width 225 height 26
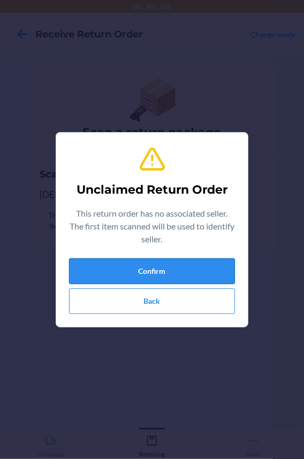
click at [86, 265] on button "Confirm" at bounding box center [152, 272] width 166 height 26
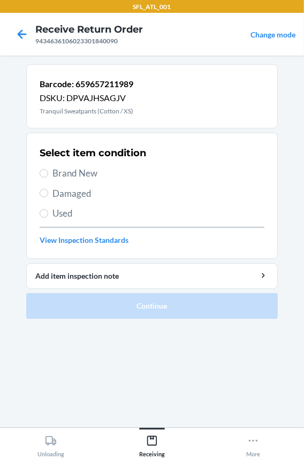
click at [58, 176] on span "Brand New" at bounding box center [158, 173] width 212 height 14
click at [48, 176] on input "Brand New" at bounding box center [44, 173] width 9 height 9
radio input "true"
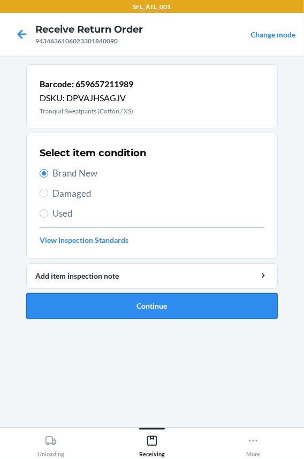
click at [108, 300] on button "Continue" at bounding box center [152, 306] width 252 height 26
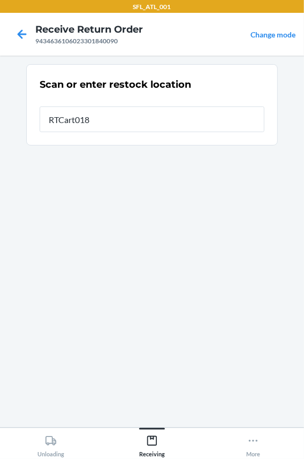
type input "RTCart018"
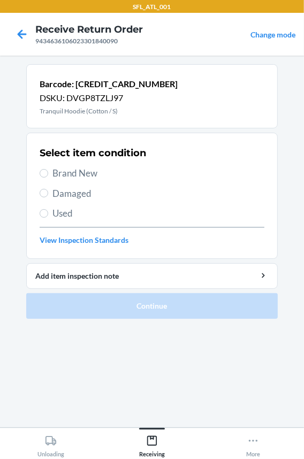
click at [70, 165] on div "Select item condition Brand New Damaged Used View Inspection Standards" at bounding box center [152, 196] width 225 height 106
click at [64, 168] on span "Brand New" at bounding box center [158, 173] width 212 height 14
click at [48, 169] on input "Brand New" at bounding box center [44, 173] width 9 height 9
radio input "true"
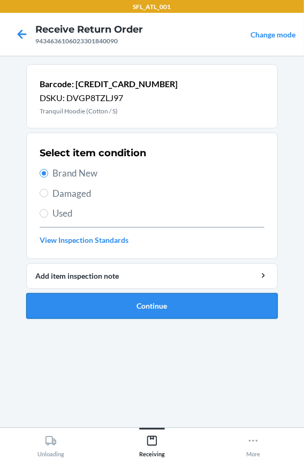
click at [85, 304] on button "Continue" at bounding box center [152, 306] width 252 height 26
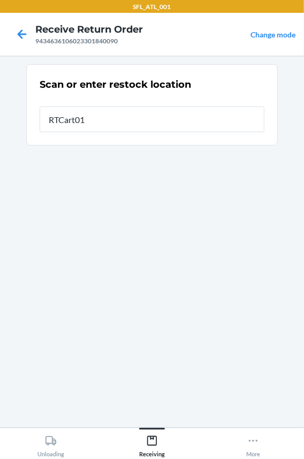
type input "RTCart018"
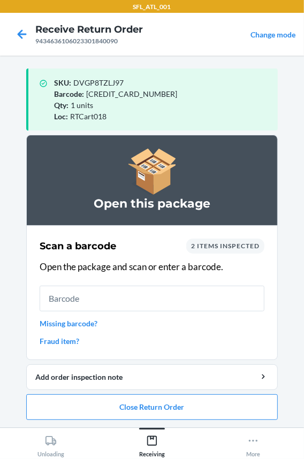
click at [74, 294] on input "text" at bounding box center [152, 299] width 225 height 26
click at [85, 407] on button "Close Return Order" at bounding box center [152, 407] width 252 height 26
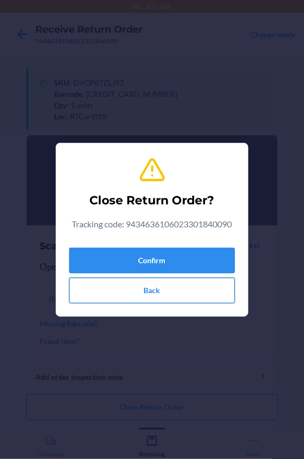
click at [102, 286] on button "Back" at bounding box center [152, 291] width 166 height 26
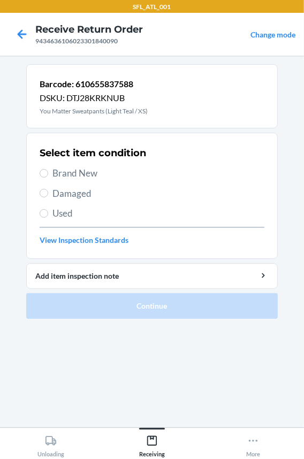
click at [60, 176] on span "Brand New" at bounding box center [158, 173] width 212 height 14
click at [48, 176] on input "Brand New" at bounding box center [44, 173] width 9 height 9
radio input "true"
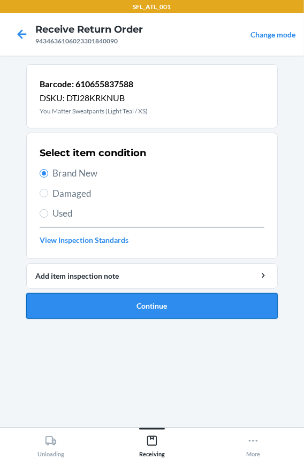
click at [75, 299] on button "Continue" at bounding box center [152, 306] width 252 height 26
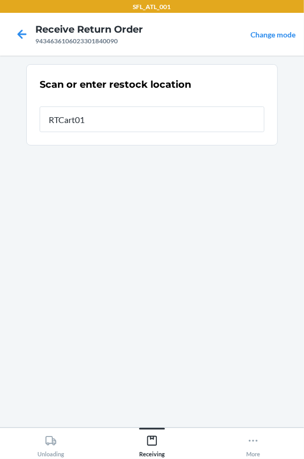
type input "RTCart018"
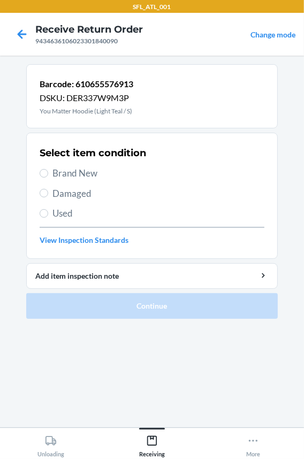
click at [60, 174] on span "Brand New" at bounding box center [158, 173] width 212 height 14
click at [48, 174] on input "Brand New" at bounding box center [44, 173] width 9 height 9
radio input "true"
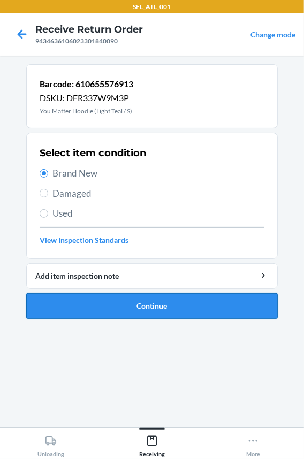
click at [65, 297] on button "Continue" at bounding box center [152, 306] width 252 height 26
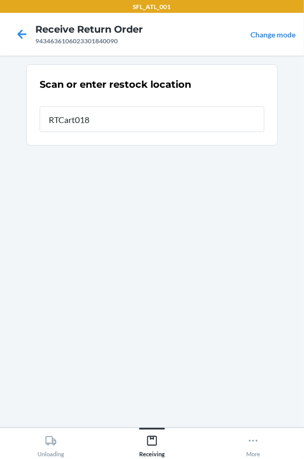
type input "RTCart018"
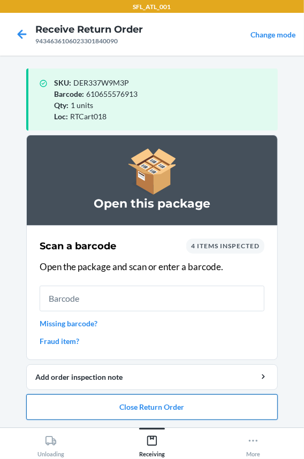
click at [101, 408] on button "Close Return Order" at bounding box center [152, 407] width 252 height 26
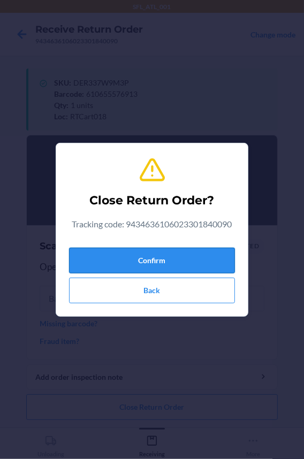
click at [115, 267] on button "Confirm" at bounding box center [152, 261] width 166 height 26
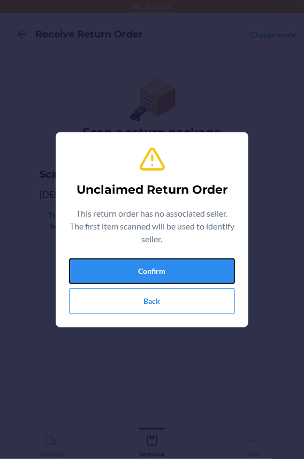
click at [115, 267] on button "Confirm" at bounding box center [152, 272] width 166 height 26
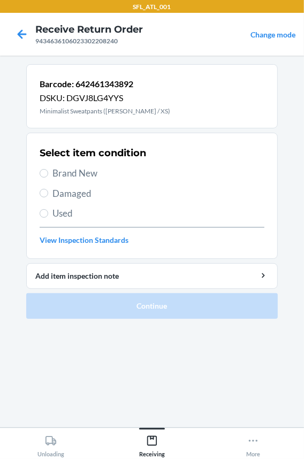
click at [87, 173] on span "Brand New" at bounding box center [158, 173] width 212 height 14
click at [48, 173] on input "Brand New" at bounding box center [44, 173] width 9 height 9
radio input "true"
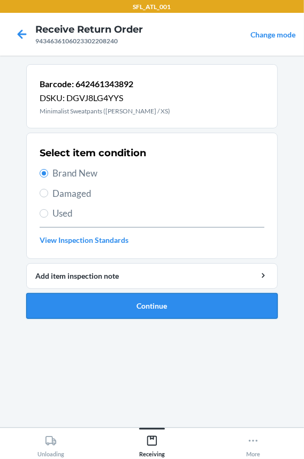
click at [102, 305] on button "Continue" at bounding box center [152, 306] width 252 height 26
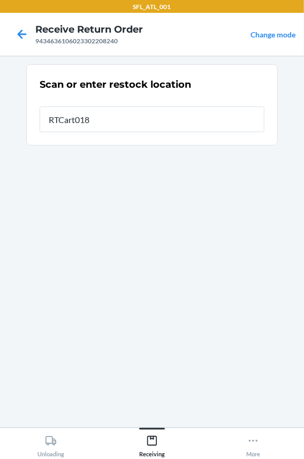
type input "RTCart018"
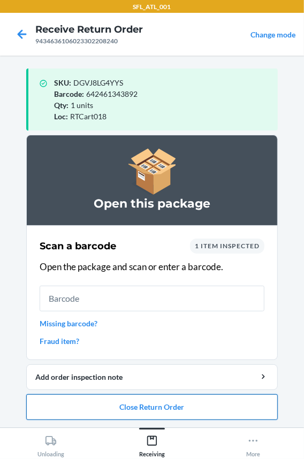
click at [104, 414] on button "Close Return Order" at bounding box center [152, 407] width 252 height 26
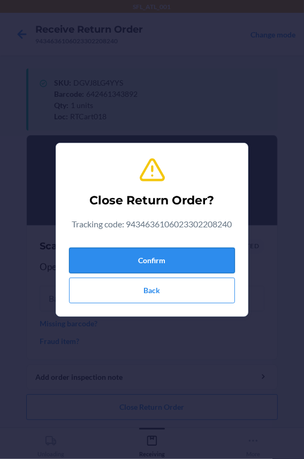
click at [110, 254] on button "Confirm" at bounding box center [152, 261] width 166 height 26
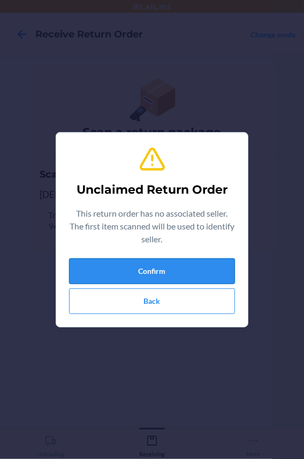
click at [214, 269] on button "Confirm" at bounding box center [152, 272] width 166 height 26
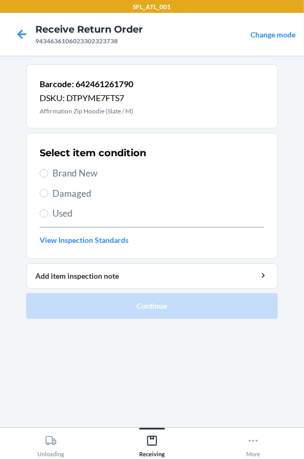
click at [93, 176] on span "Brand New" at bounding box center [158, 173] width 212 height 14
click at [48, 176] on input "Brand New" at bounding box center [44, 173] width 9 height 9
radio input "true"
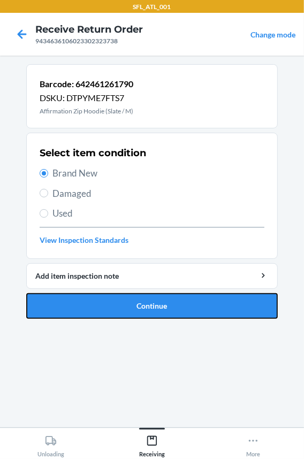
click at [96, 300] on button "Continue" at bounding box center [152, 306] width 252 height 26
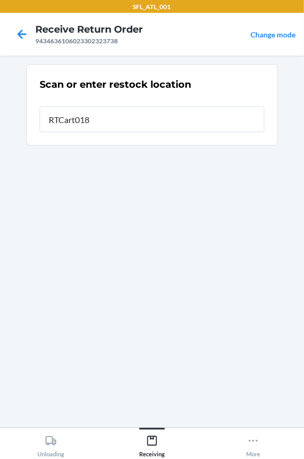
type input "RTCart018"
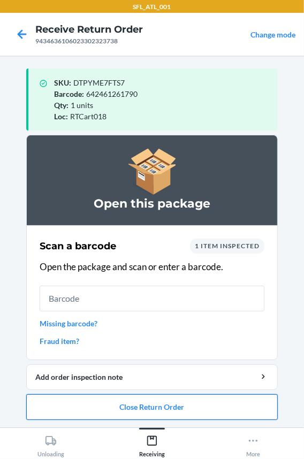
click at [118, 408] on button "Close Return Order" at bounding box center [152, 407] width 252 height 26
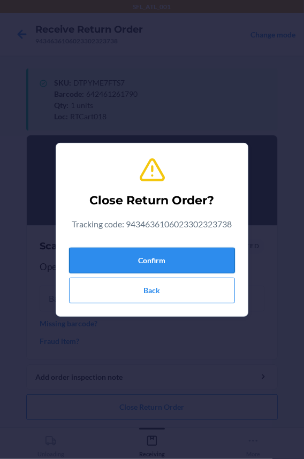
click at [140, 248] on button "Confirm" at bounding box center [152, 261] width 166 height 26
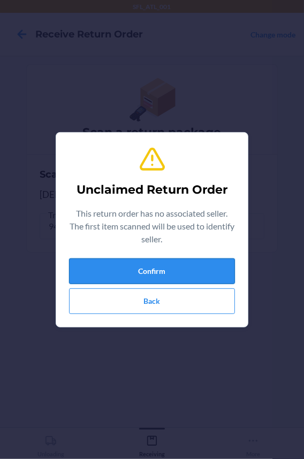
click at [138, 274] on button "Confirm" at bounding box center [152, 272] width 166 height 26
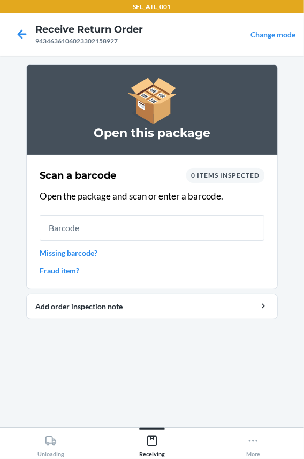
click at [113, 231] on input "text" at bounding box center [152, 228] width 225 height 26
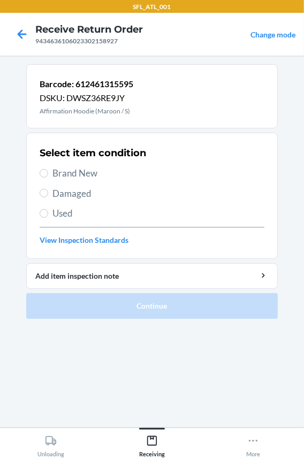
click at [69, 175] on span "Brand New" at bounding box center [158, 173] width 212 height 14
click at [48, 175] on input "Brand New" at bounding box center [44, 173] width 9 height 9
radio input "true"
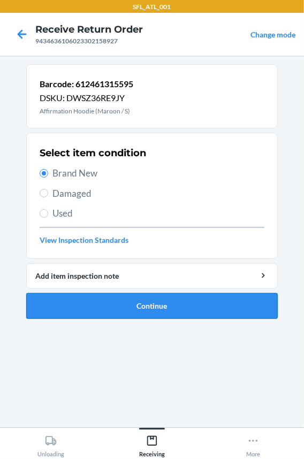
click at [90, 310] on button "Continue" at bounding box center [152, 306] width 252 height 26
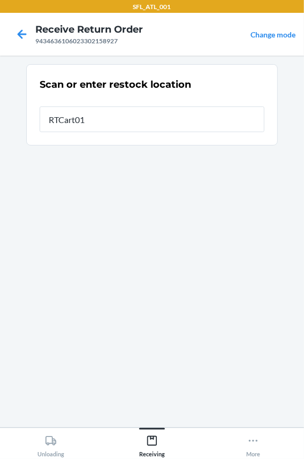
type input "RTCart018"
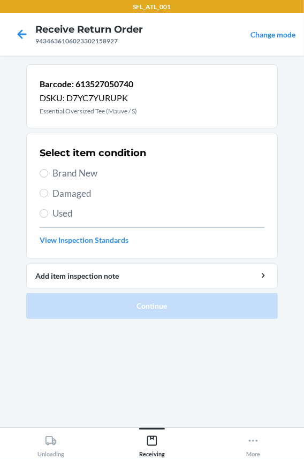
click at [83, 169] on span "Brand New" at bounding box center [158, 173] width 212 height 14
click at [48, 169] on input "Brand New" at bounding box center [44, 173] width 9 height 9
radio input "true"
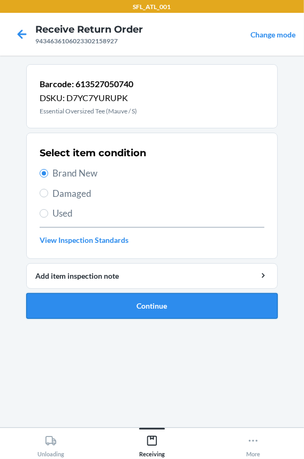
click at [96, 307] on button "Continue" at bounding box center [152, 306] width 252 height 26
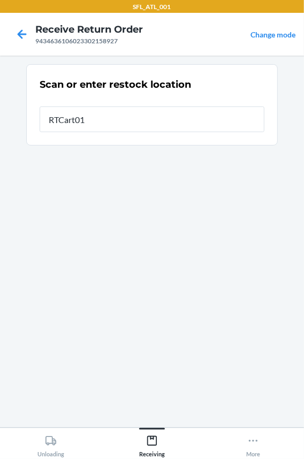
type input "RTCart018"
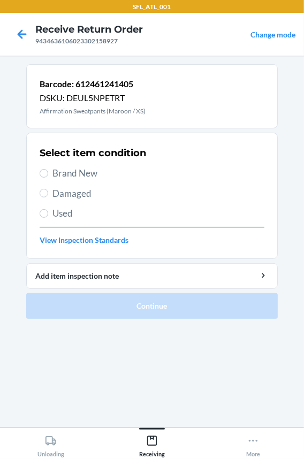
click at [69, 172] on span "Brand New" at bounding box center [158, 173] width 212 height 14
click at [48, 172] on input "Brand New" at bounding box center [44, 173] width 9 height 9
radio input "true"
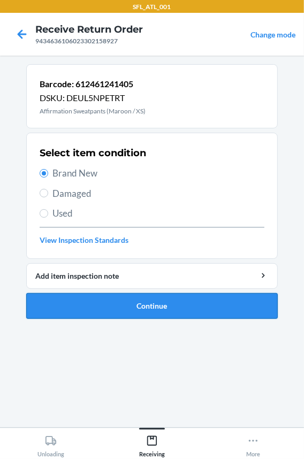
click at [74, 300] on button "Continue" at bounding box center [152, 306] width 252 height 26
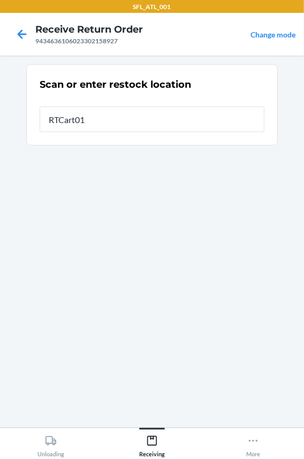
type input "RTCart018"
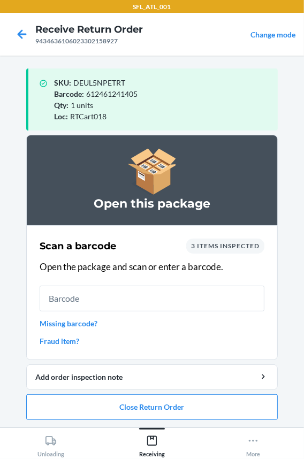
click at [69, 321] on link "Missing barcode?" at bounding box center [152, 323] width 225 height 11
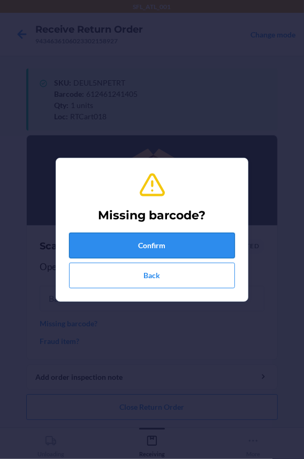
click at [103, 248] on button "Confirm" at bounding box center [152, 246] width 166 height 26
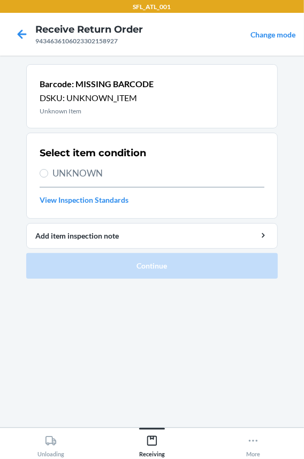
click at [86, 175] on span "UNKNOWN" at bounding box center [158, 173] width 212 height 14
click at [48, 175] on input "UNKNOWN" at bounding box center [44, 173] width 9 height 9
radio input "true"
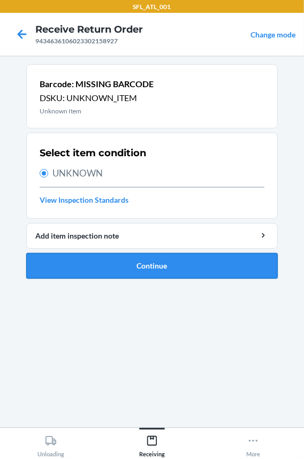
click at [89, 265] on button "Continue" at bounding box center [152, 266] width 252 height 26
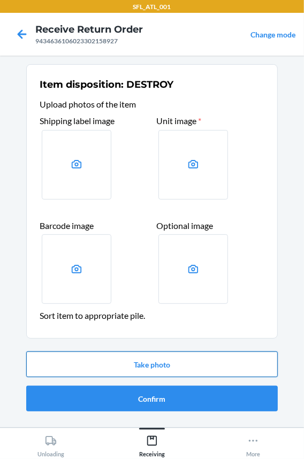
click at [126, 369] on button "Take photo" at bounding box center [152, 365] width 252 height 26
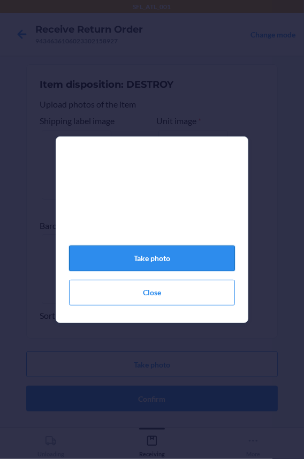
click at [103, 261] on button "Take photo" at bounding box center [152, 259] width 166 height 26
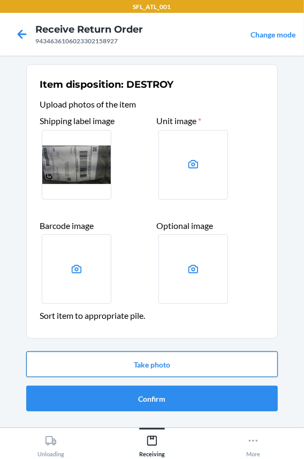
click at [147, 369] on button "Take photo" at bounding box center [152, 365] width 252 height 26
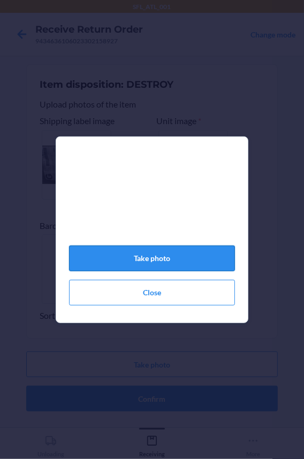
click at [166, 261] on button "Take photo" at bounding box center [152, 259] width 166 height 26
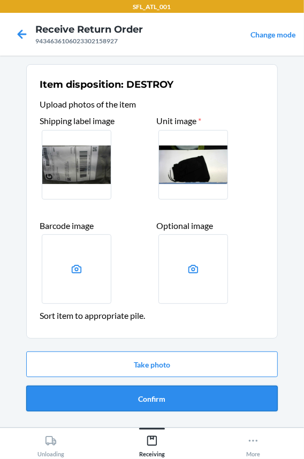
click at [130, 397] on button "Confirm" at bounding box center [152, 399] width 252 height 26
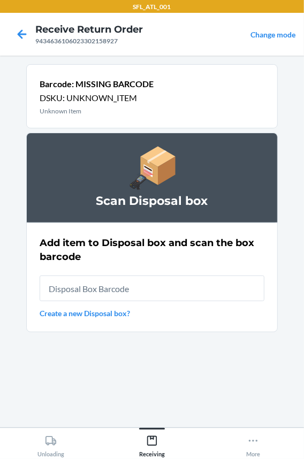
type input "RB0000018HZ"
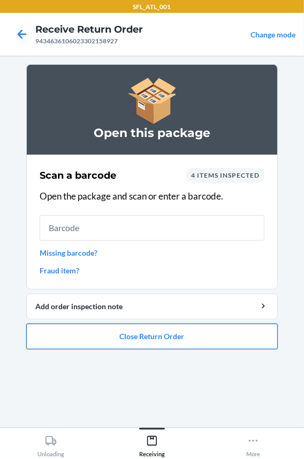
click at [112, 338] on button "Close Return Order" at bounding box center [152, 337] width 252 height 26
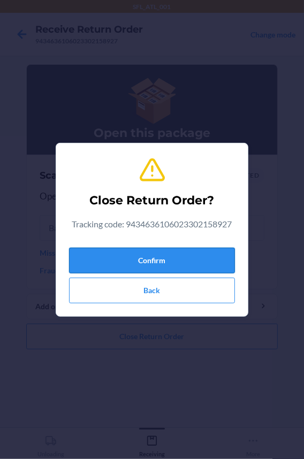
click at [111, 256] on button "Confirm" at bounding box center [152, 261] width 166 height 26
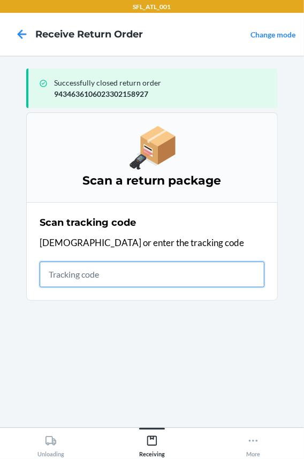
click at [145, 281] on input "text" at bounding box center [152, 275] width 225 height 26
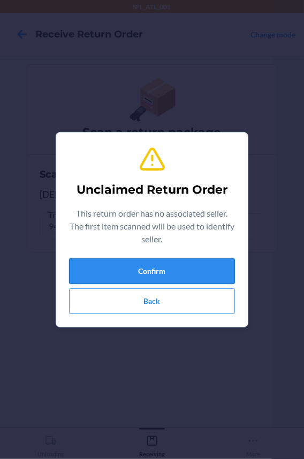
click at [134, 267] on button "Confirm" at bounding box center [152, 272] width 166 height 26
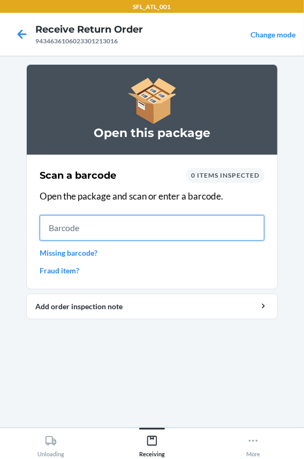
click at [76, 226] on input "text" at bounding box center [152, 228] width 225 height 26
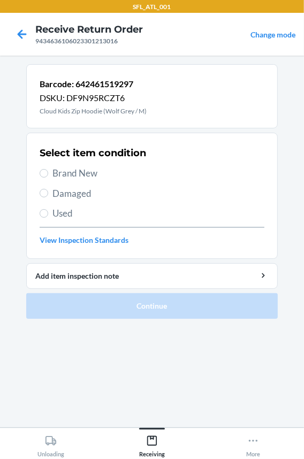
click at [79, 174] on span "Brand New" at bounding box center [158, 173] width 212 height 14
click at [48, 174] on input "Brand New" at bounding box center [44, 173] width 9 height 9
radio input "true"
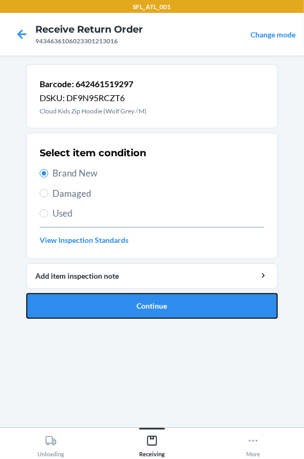
click at [55, 305] on button "Continue" at bounding box center [152, 306] width 252 height 26
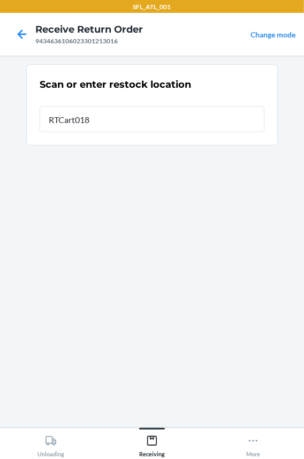
type input "RTCart018"
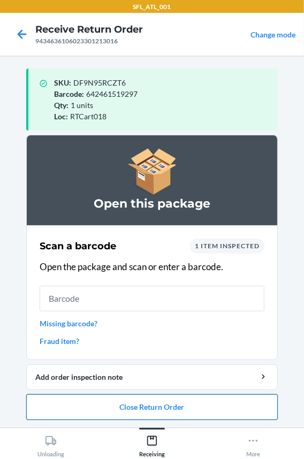
click at [94, 400] on button "Close Return Order" at bounding box center [152, 407] width 252 height 26
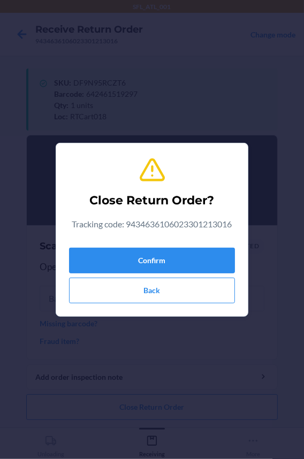
click at [104, 245] on div "Confirm Back" at bounding box center [152, 274] width 166 height 60
click at [99, 254] on button "Confirm" at bounding box center [152, 261] width 166 height 26
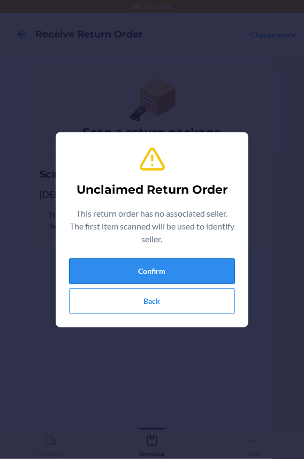
click at [105, 267] on button "Confirm" at bounding box center [152, 272] width 166 height 26
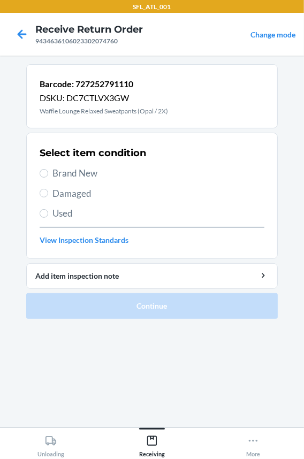
click at [80, 172] on span "Brand New" at bounding box center [158, 173] width 212 height 14
click at [48, 172] on input "Brand New" at bounding box center [44, 173] width 9 height 9
radio input "true"
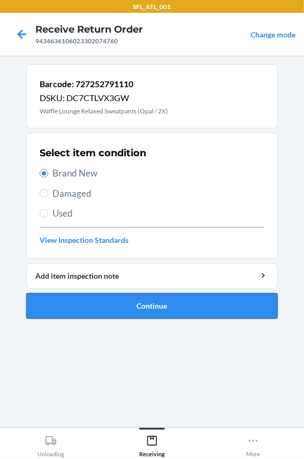
click at [91, 303] on button "Continue" at bounding box center [152, 306] width 252 height 26
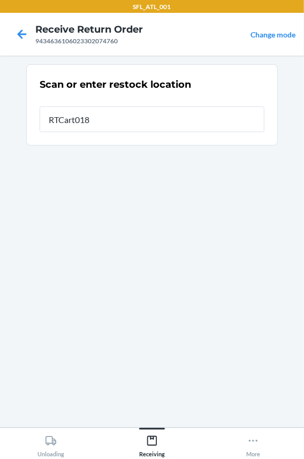
type input "RTCart018"
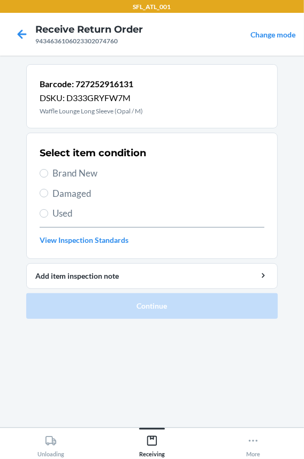
click at [58, 171] on span "Brand New" at bounding box center [158, 173] width 212 height 14
click at [48, 171] on input "Brand New" at bounding box center [44, 173] width 9 height 9
radio input "true"
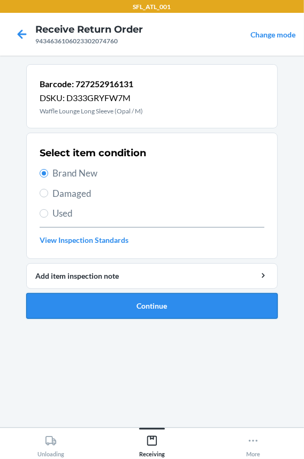
click at [88, 294] on button "Continue" at bounding box center [152, 306] width 252 height 26
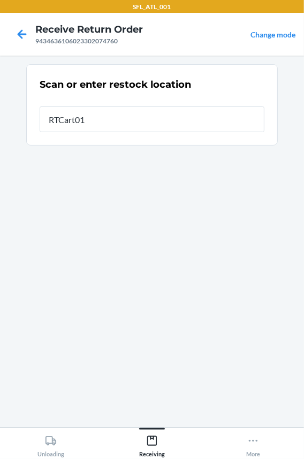
type input "RTCart018"
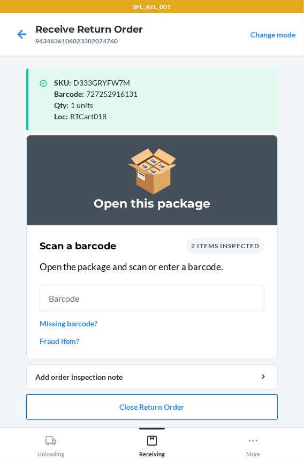
click at [160, 411] on button "Close Return Order" at bounding box center [152, 407] width 252 height 26
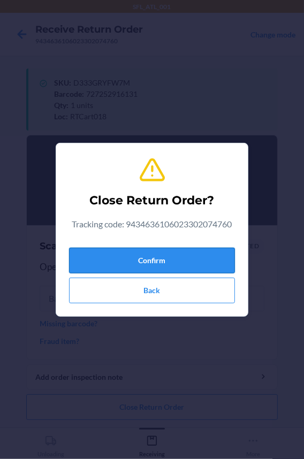
click at [93, 257] on button "Confirm" at bounding box center [152, 261] width 166 height 26
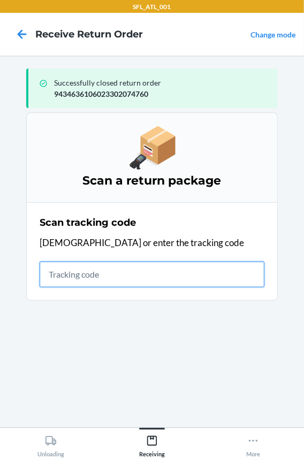
click at [85, 274] on input "text" at bounding box center [152, 275] width 225 height 26
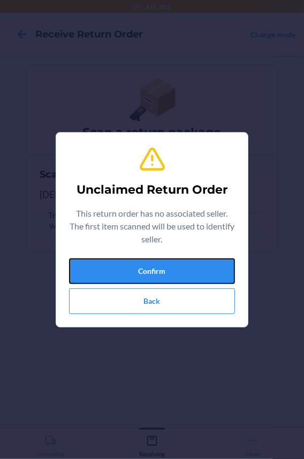
click at [85, 274] on button "Confirm" at bounding box center [152, 272] width 166 height 26
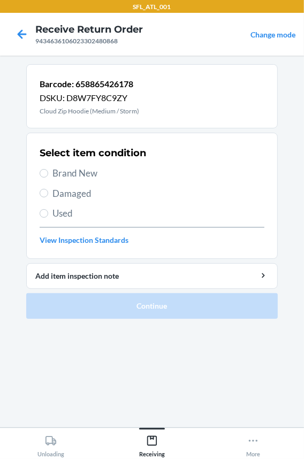
click at [82, 177] on span "Brand New" at bounding box center [158, 173] width 212 height 14
click at [48, 177] on input "Brand New" at bounding box center [44, 173] width 9 height 9
radio input "true"
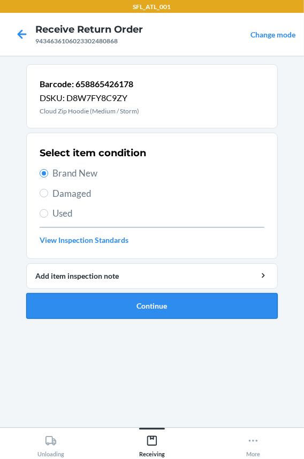
click at [103, 301] on button "Continue" at bounding box center [152, 306] width 252 height 26
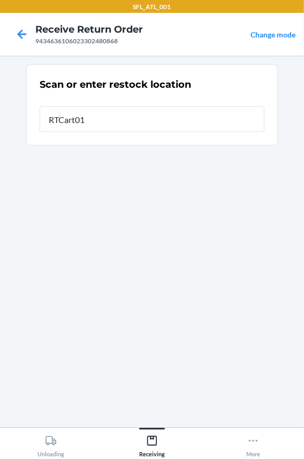
type input "RTCart018"
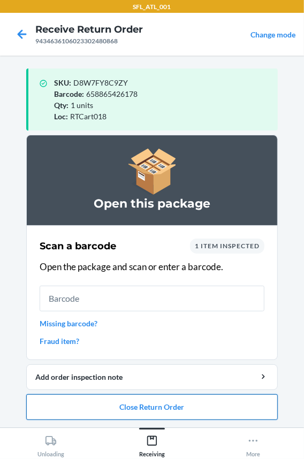
click at [116, 404] on button "Close Return Order" at bounding box center [152, 407] width 252 height 26
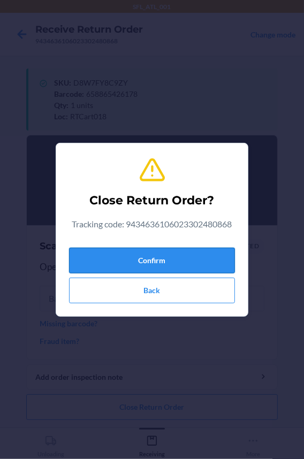
click at [138, 263] on button "Confirm" at bounding box center [152, 261] width 166 height 26
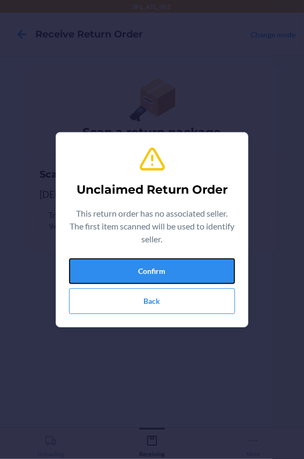
click at [138, 263] on button "Confirm" at bounding box center [152, 272] width 166 height 26
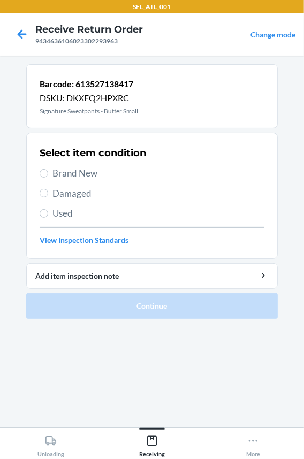
click at [85, 171] on span "Brand New" at bounding box center [158, 173] width 212 height 14
click at [48, 171] on input "Brand New" at bounding box center [44, 173] width 9 height 9
radio input "true"
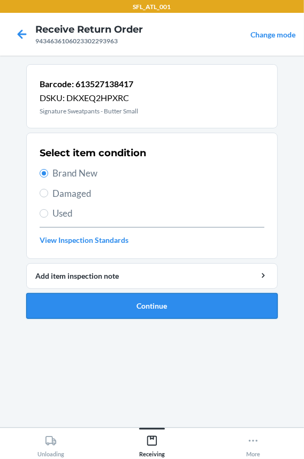
click at [112, 309] on button "Continue" at bounding box center [152, 306] width 252 height 26
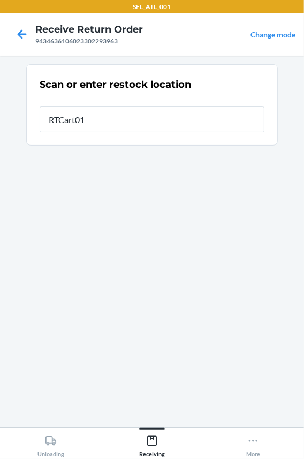
type input "RTCart018"
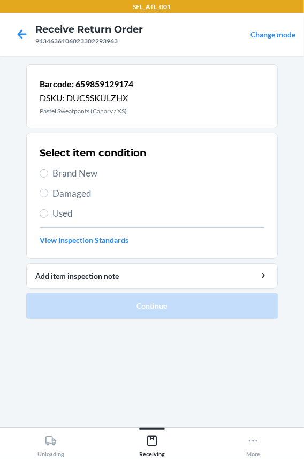
click at [83, 174] on span "Brand New" at bounding box center [158, 173] width 212 height 14
click at [48, 174] on input "Brand New" at bounding box center [44, 173] width 9 height 9
radio input "true"
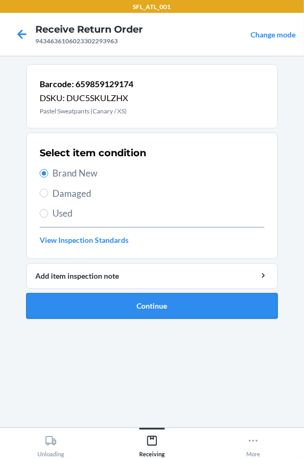
click at [89, 300] on button "Continue" at bounding box center [152, 306] width 252 height 26
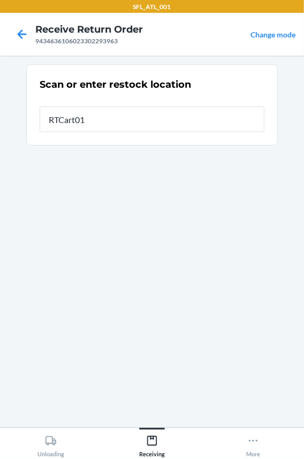
type input "RTCart018"
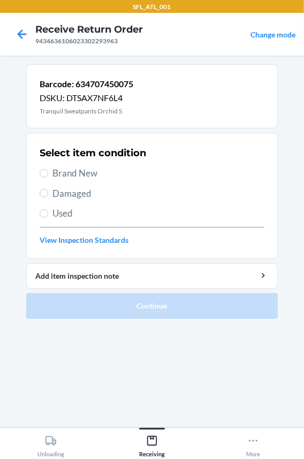
click at [83, 170] on span "Brand New" at bounding box center [158, 173] width 212 height 14
click at [48, 170] on input "Brand New" at bounding box center [44, 173] width 9 height 9
radio input "true"
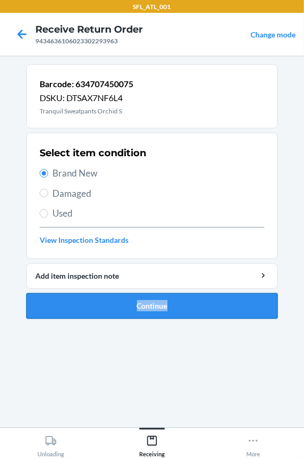
drag, startPoint x: 91, startPoint y: 318, endPoint x: 91, endPoint y: 308, distance: 10.7
click at [91, 313] on ol "Barcode: 634707450075 DSKU: DTSAX7NF6L4 Tranquil Sweatpants Orchid S Select ite…" at bounding box center [152, 195] width 252 height 263
click at [91, 306] on button "Continue" at bounding box center [152, 306] width 252 height 26
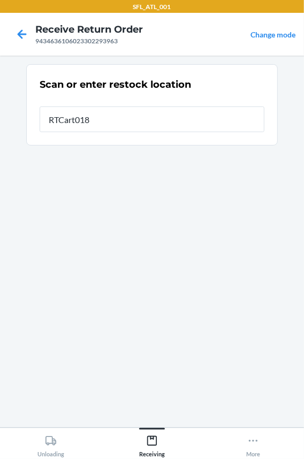
type input "RTCart018"
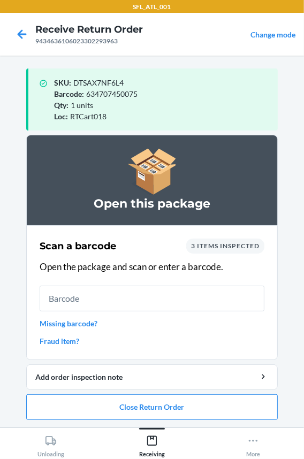
click at [78, 420] on ol "Open this package Scan a barcode 3 items inspected Open the package and scan or…" at bounding box center [152, 282] width 252 height 294
click at [77, 401] on button "Close Return Order" at bounding box center [152, 407] width 252 height 26
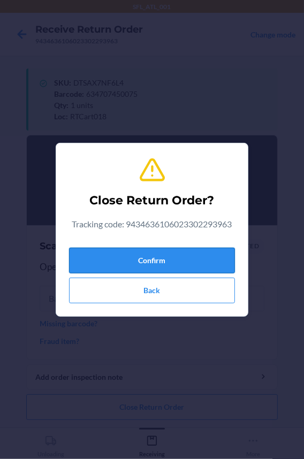
click at [143, 260] on button "Confirm" at bounding box center [152, 261] width 166 height 26
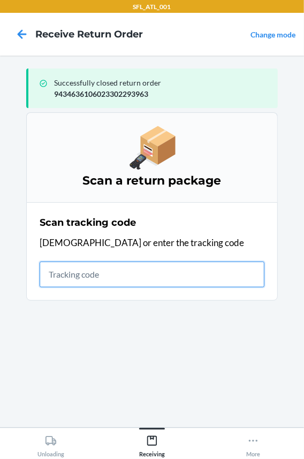
click at [93, 279] on input "text" at bounding box center [152, 275] width 225 height 26
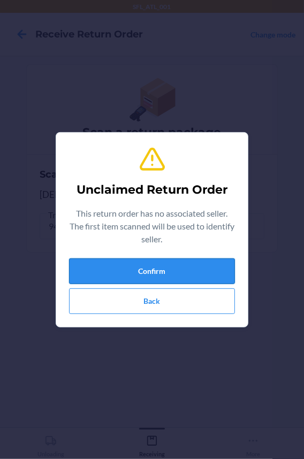
click at [88, 262] on button "Confirm" at bounding box center [152, 272] width 166 height 26
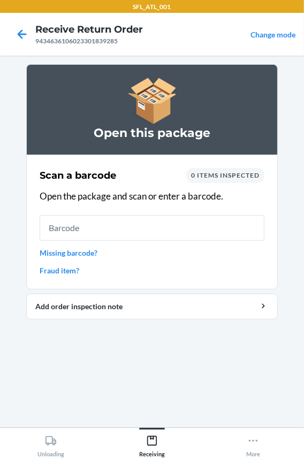
click at [95, 229] on input "text" at bounding box center [152, 228] width 225 height 26
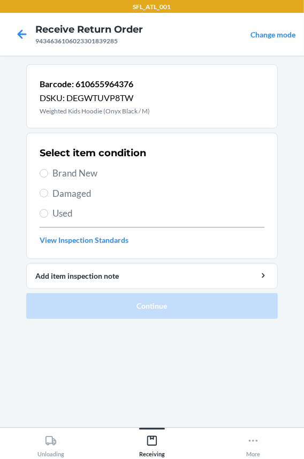
click at [67, 215] on span "Used" at bounding box center [158, 214] width 212 height 14
click at [48, 215] on input "Used" at bounding box center [44, 213] width 9 height 9
radio input "true"
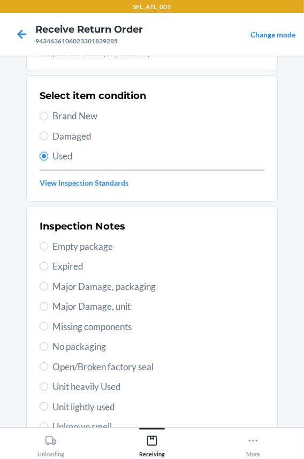
scroll to position [146, 0]
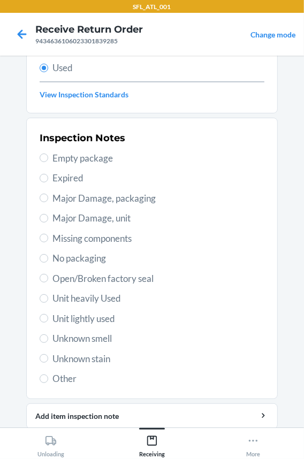
click at [56, 194] on span "Major Damage, packaging" at bounding box center [158, 199] width 212 height 14
click at [48, 194] on input "Major Damage, packaging" at bounding box center [44, 198] width 9 height 9
radio input "true"
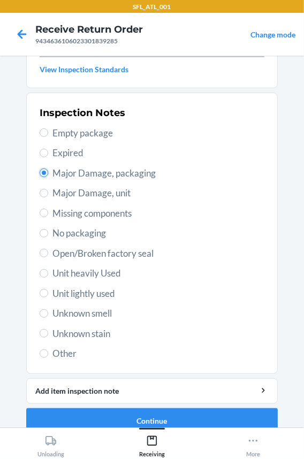
scroll to position [184, 0]
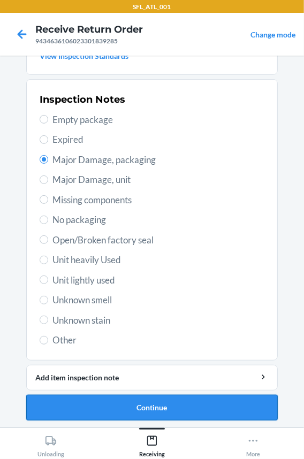
click at [71, 403] on button "Continue" at bounding box center [152, 408] width 252 height 26
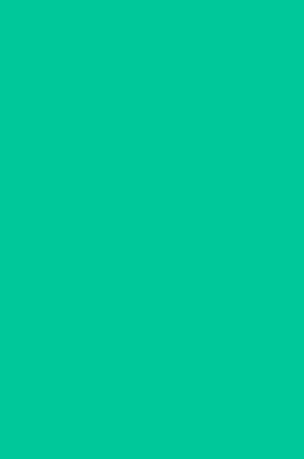
scroll to position [0, 0]
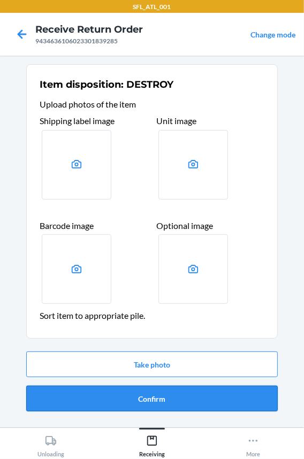
click at [77, 405] on button "Confirm" at bounding box center [152, 399] width 252 height 26
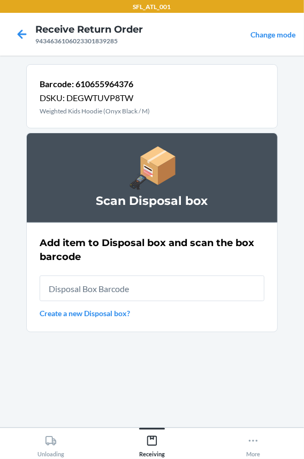
type input "RB0000018HZ"
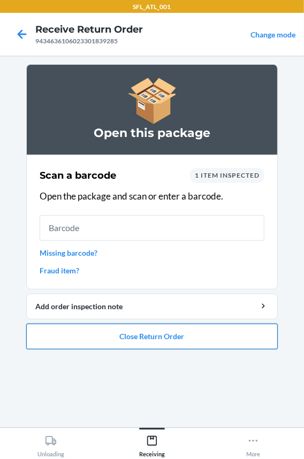
click at [79, 332] on button "Close Return Order" at bounding box center [152, 337] width 252 height 26
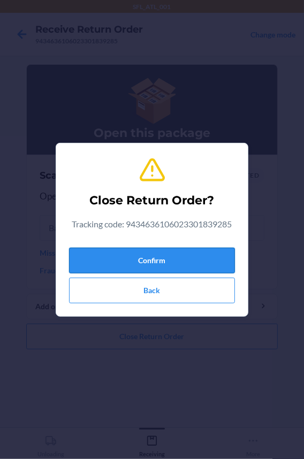
click at [106, 251] on button "Confirm" at bounding box center [152, 261] width 166 height 26
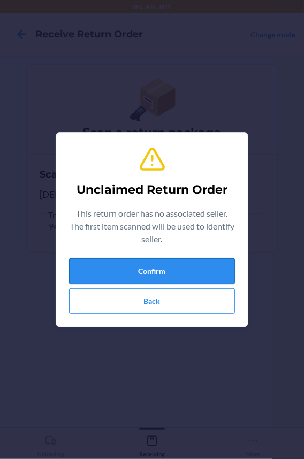
click at [116, 264] on button "Confirm" at bounding box center [152, 272] width 166 height 26
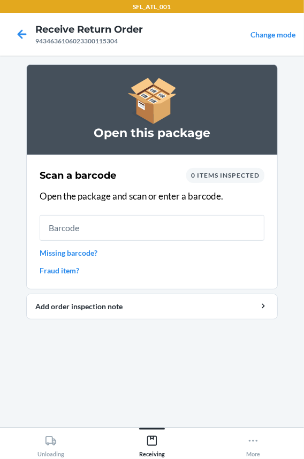
click at [108, 227] on input "text" at bounding box center [152, 228] width 225 height 26
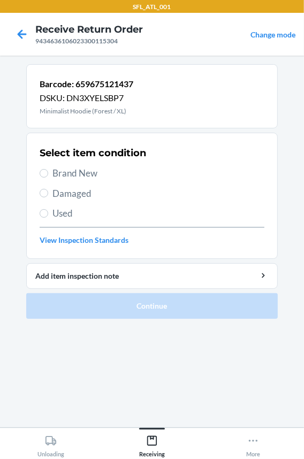
click at [75, 169] on span "Brand New" at bounding box center [158, 173] width 212 height 14
click at [48, 169] on input "Brand New" at bounding box center [44, 173] width 9 height 9
radio input "true"
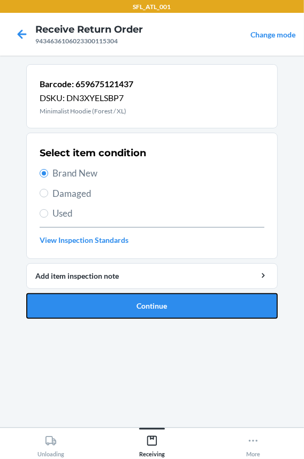
click at [88, 300] on button "Continue" at bounding box center [152, 306] width 252 height 26
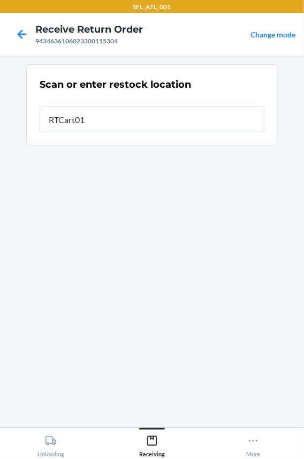
type input "RTCart018"
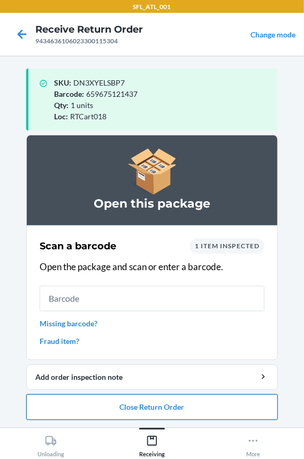
click at [122, 413] on button "Close Return Order" at bounding box center [152, 407] width 252 height 26
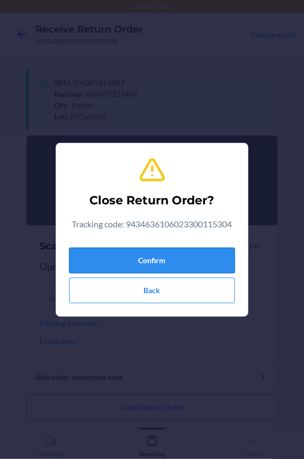
click at [153, 257] on button "Confirm" at bounding box center [152, 261] width 166 height 26
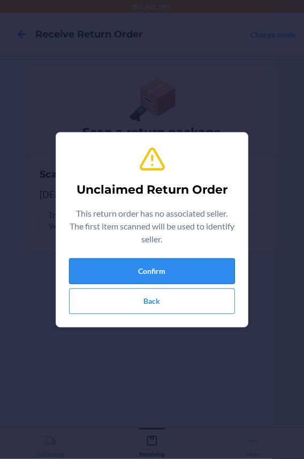
click at [140, 274] on button "Confirm" at bounding box center [152, 272] width 166 height 26
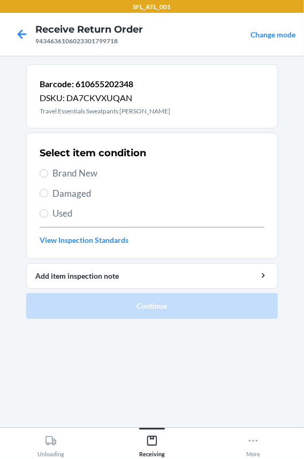
click at [91, 174] on span "Brand New" at bounding box center [158, 173] width 212 height 14
click at [48, 174] on input "Brand New" at bounding box center [44, 173] width 9 height 9
radio input "true"
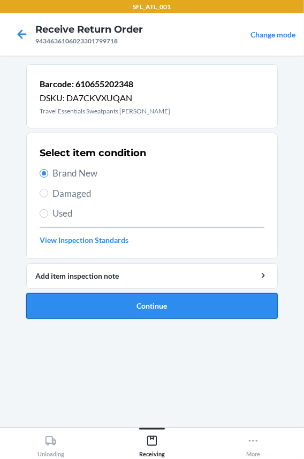
click at [83, 302] on button "Continue" at bounding box center [152, 306] width 252 height 26
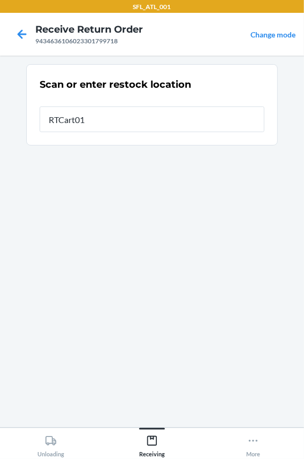
type input "RTCart018"
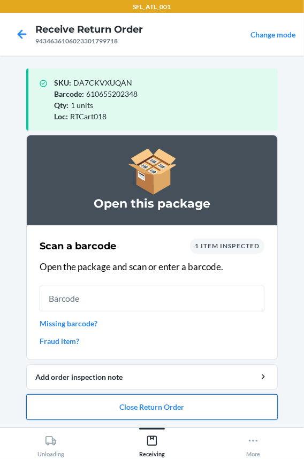
click at [101, 413] on button "Close Return Order" at bounding box center [152, 407] width 252 height 26
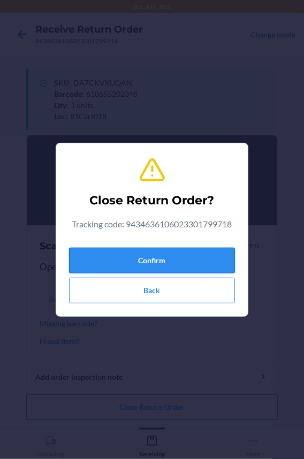
click at [136, 261] on button "Confirm" at bounding box center [152, 261] width 166 height 26
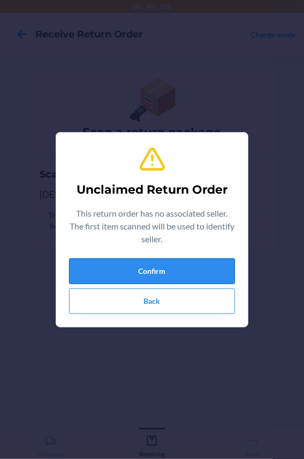
click at [182, 264] on button "Confirm" at bounding box center [152, 272] width 166 height 26
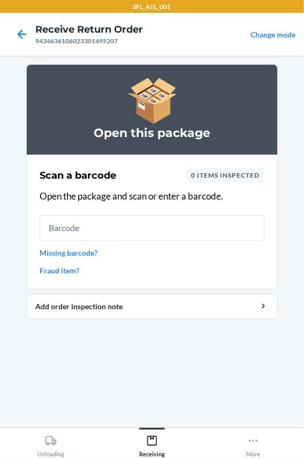
click at [156, 230] on input "text" at bounding box center [152, 228] width 225 height 26
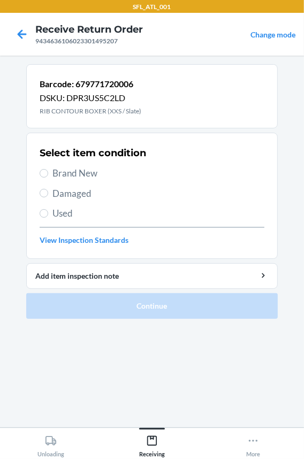
click at [95, 171] on span "Brand New" at bounding box center [158, 173] width 212 height 14
click at [48, 171] on input "Brand New" at bounding box center [44, 173] width 9 height 9
radio input "true"
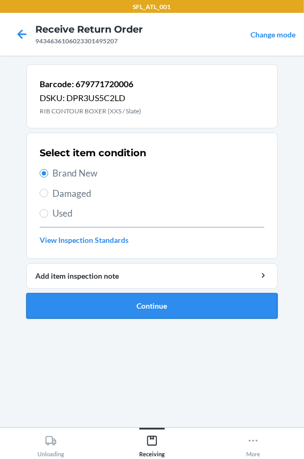
click at [137, 300] on button "Continue" at bounding box center [152, 306] width 252 height 26
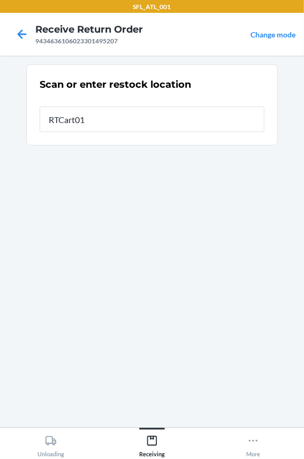
type input "RTCart018"
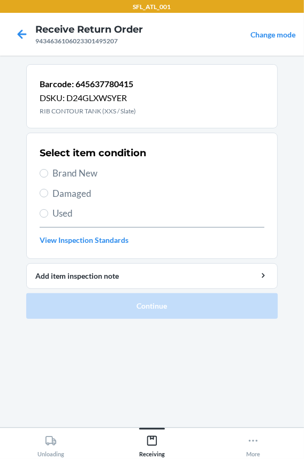
click at [57, 177] on span "Brand New" at bounding box center [158, 173] width 212 height 14
click at [48, 177] on input "Brand New" at bounding box center [44, 173] width 9 height 9
radio input "true"
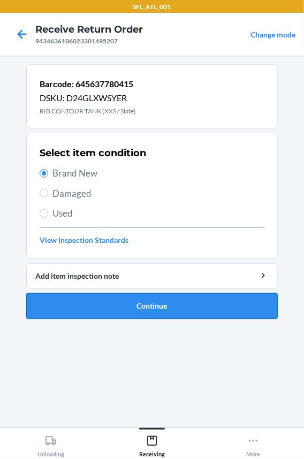
click at [75, 309] on button "Continue" at bounding box center [152, 306] width 252 height 26
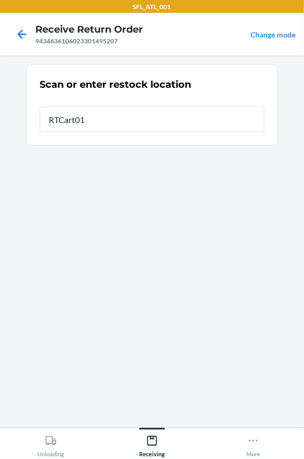
type input "RTCart018"
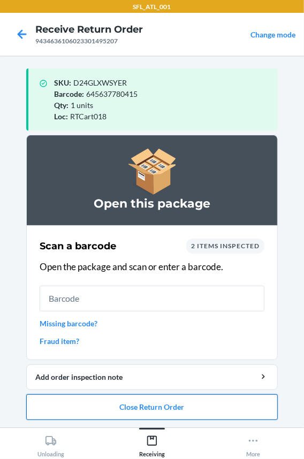
click at [64, 410] on button "Close Return Order" at bounding box center [152, 407] width 252 height 26
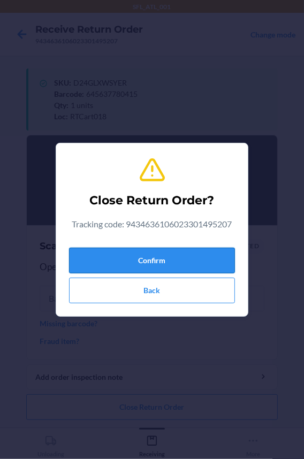
click at [103, 256] on button "Confirm" at bounding box center [152, 261] width 166 height 26
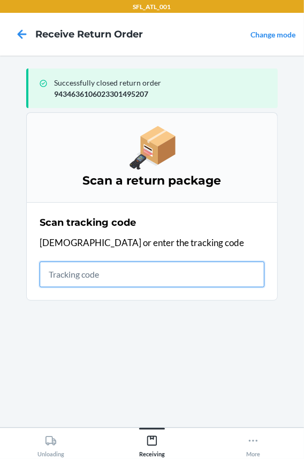
click at [98, 276] on input "text" at bounding box center [152, 275] width 225 height 26
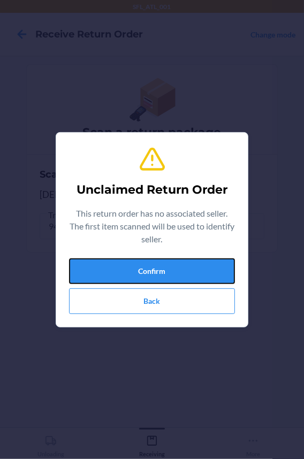
click at [98, 276] on button "Confirm" at bounding box center [152, 272] width 166 height 26
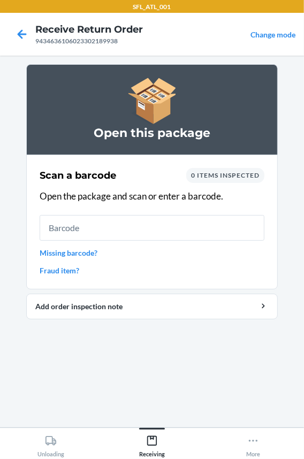
click at [97, 225] on input "text" at bounding box center [152, 228] width 225 height 26
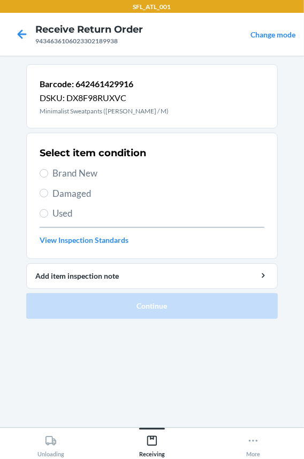
click at [89, 171] on span "Brand New" at bounding box center [158, 173] width 212 height 14
click at [48, 171] on input "Brand New" at bounding box center [44, 173] width 9 height 9
radio input "true"
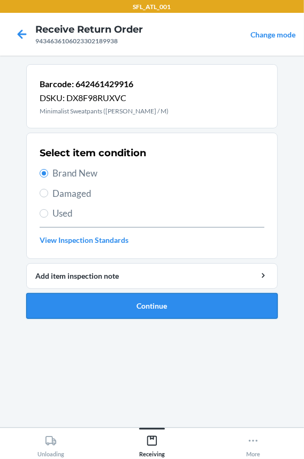
click at [101, 307] on button "Continue" at bounding box center [152, 306] width 252 height 26
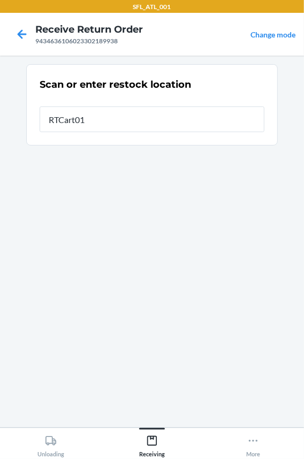
type input "RTCart018"
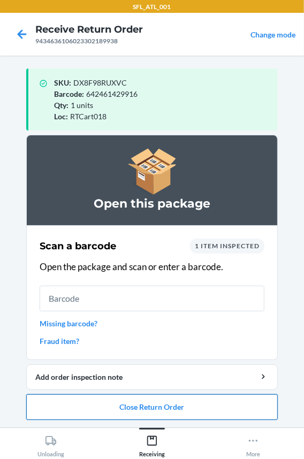
click at [133, 408] on button "Close Return Order" at bounding box center [152, 407] width 252 height 26
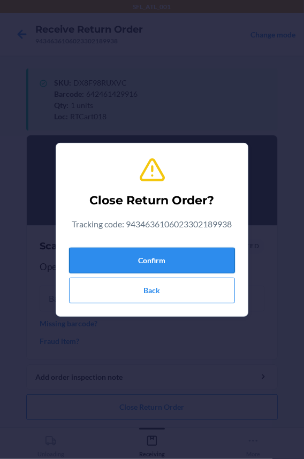
click at [143, 268] on button "Confirm" at bounding box center [152, 261] width 166 height 26
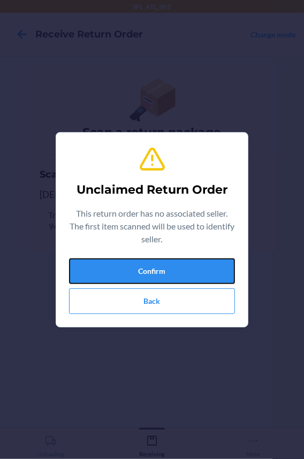
click at [143, 268] on button "Confirm" at bounding box center [152, 272] width 166 height 26
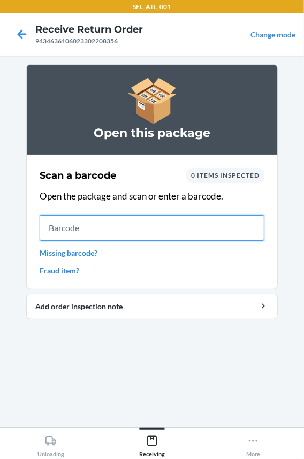
click at [86, 231] on input "text" at bounding box center [152, 228] width 225 height 26
click at [64, 223] on input "text" at bounding box center [152, 228] width 225 height 26
click at [151, 226] on input "text" at bounding box center [152, 228] width 225 height 26
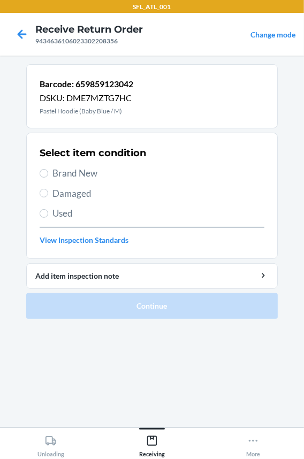
click at [85, 172] on span "Brand New" at bounding box center [158, 173] width 212 height 14
click at [48, 172] on input "Brand New" at bounding box center [44, 173] width 9 height 9
radio input "true"
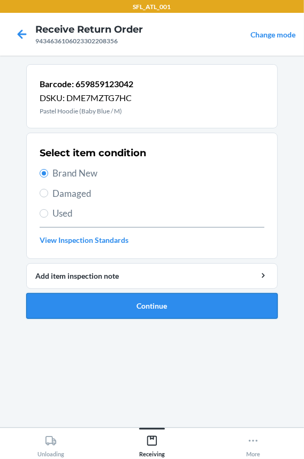
click at [123, 308] on button "Continue" at bounding box center [152, 306] width 252 height 26
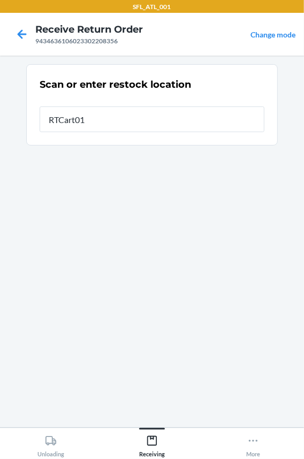
type input "RTCart018"
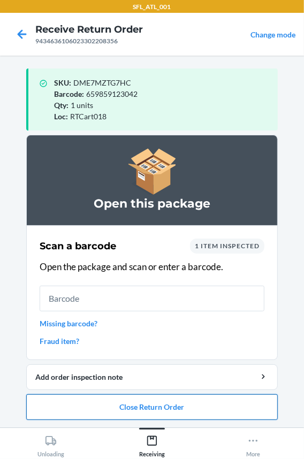
click at [93, 409] on button "Close Return Order" at bounding box center [152, 407] width 252 height 26
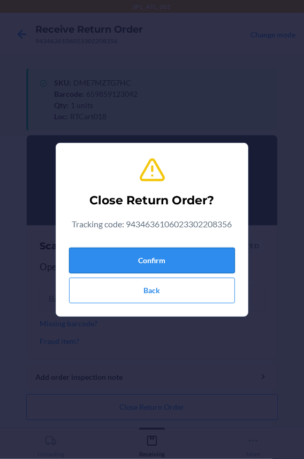
click at [92, 254] on button "Confirm" at bounding box center [152, 261] width 166 height 26
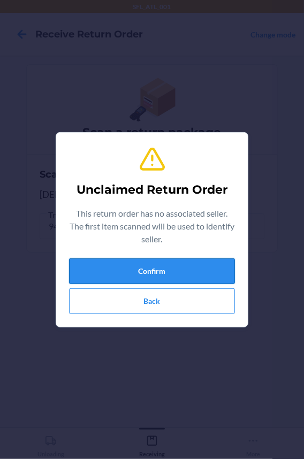
click at [96, 264] on button "Confirm" at bounding box center [152, 272] width 166 height 26
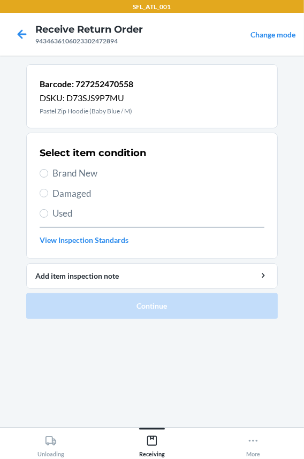
click at [72, 169] on div "Select item condition Brand New Damaged Used View Inspection Standards" at bounding box center [152, 196] width 225 height 106
click at [72, 169] on span "Brand New" at bounding box center [158, 173] width 212 height 14
click at [48, 169] on input "Brand New" at bounding box center [44, 173] width 9 height 9
radio input "true"
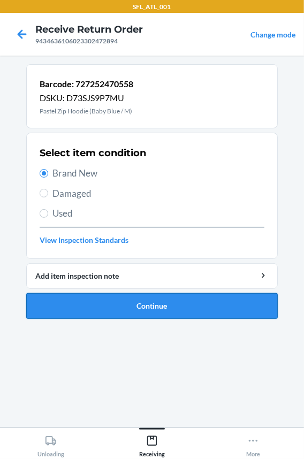
click at [101, 299] on button "Continue" at bounding box center [152, 306] width 252 height 26
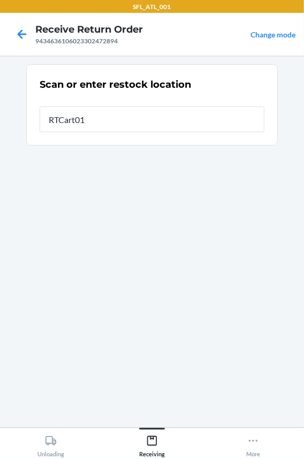
type input "RTCart018"
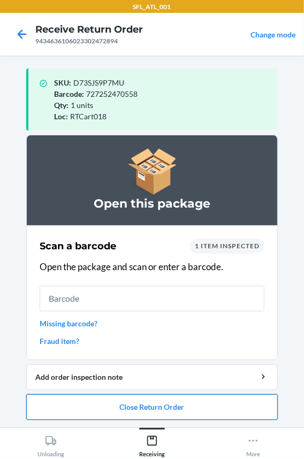
click at [108, 409] on button "Close Return Order" at bounding box center [152, 407] width 252 height 26
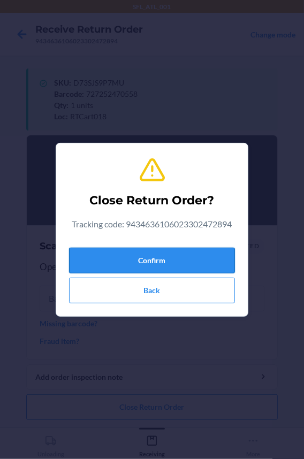
click at [115, 259] on button "Confirm" at bounding box center [152, 261] width 166 height 26
click at [69, 248] on button "Confirm" at bounding box center [152, 261] width 166 height 26
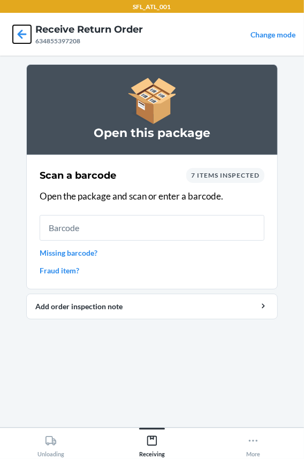
click at [20, 35] on icon at bounding box center [22, 33] width 9 height 9
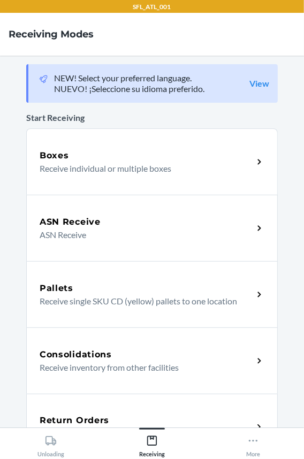
click at [70, 420] on h5 "Return Orders" at bounding box center [75, 420] width 70 height 13
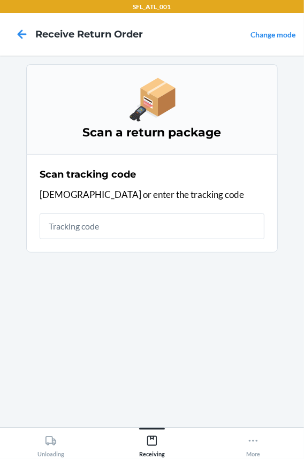
click at [69, 225] on input "text" at bounding box center [152, 227] width 225 height 26
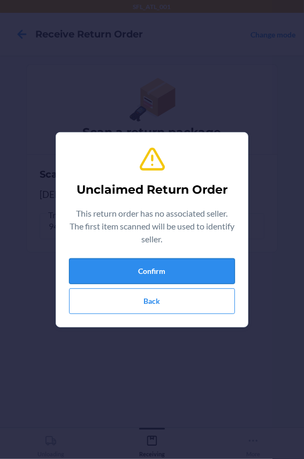
click at [202, 263] on button "Confirm" at bounding box center [152, 272] width 166 height 26
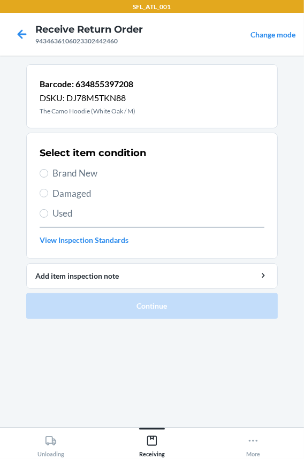
click at [58, 174] on span "Brand New" at bounding box center [158, 173] width 212 height 14
click at [48, 174] on input "Brand New" at bounding box center [44, 173] width 9 height 9
radio input "true"
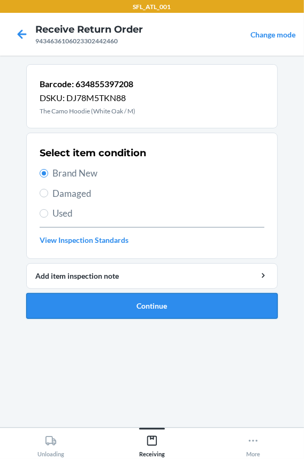
click at [102, 309] on button "Continue" at bounding box center [152, 306] width 252 height 26
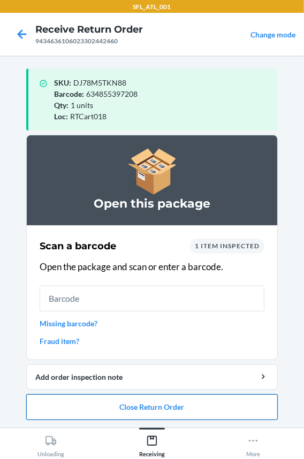
click at [81, 401] on button "Close Return Order" at bounding box center [152, 407] width 252 height 26
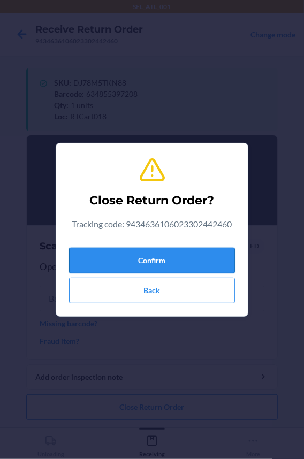
click at [92, 262] on button "Confirm" at bounding box center [152, 261] width 166 height 26
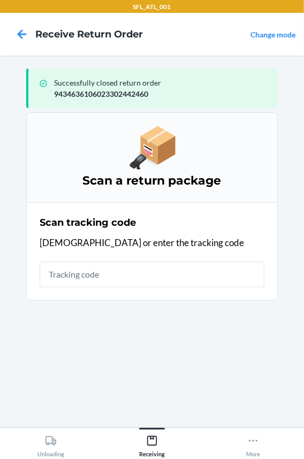
click at [96, 268] on input "text" at bounding box center [152, 275] width 225 height 26
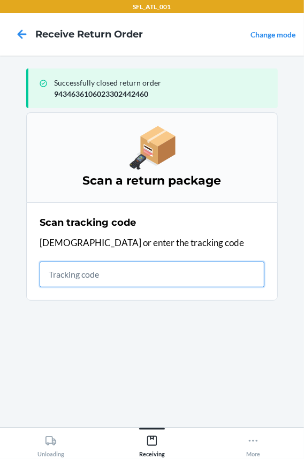
click at [86, 272] on input "text" at bounding box center [152, 275] width 225 height 26
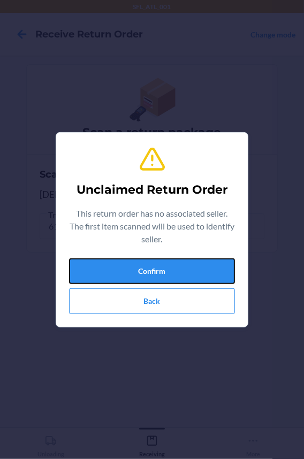
click at [86, 272] on button "Confirm" at bounding box center [152, 272] width 166 height 26
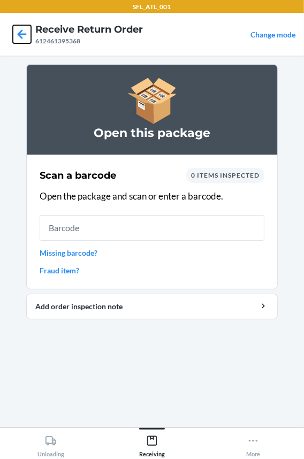
click at [27, 33] on icon at bounding box center [22, 34] width 18 height 18
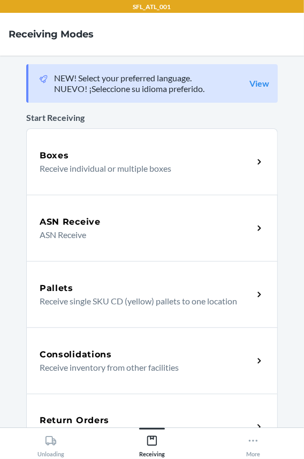
click at [75, 414] on h5 "Return Orders" at bounding box center [75, 420] width 70 height 13
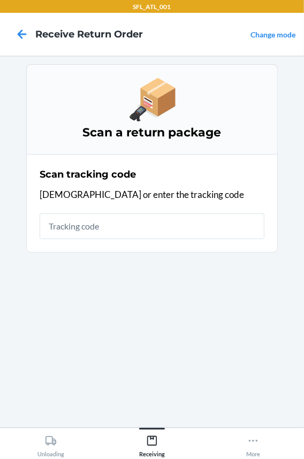
click at [56, 216] on input "text" at bounding box center [152, 227] width 225 height 26
click at [55, 221] on input "text" at bounding box center [152, 227] width 225 height 26
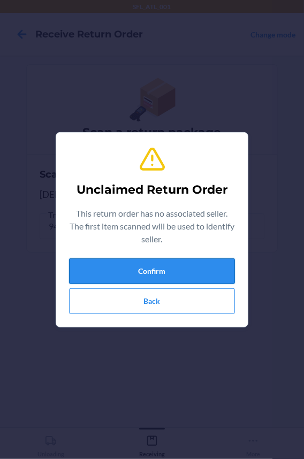
click at [119, 277] on button "Confirm" at bounding box center [152, 272] width 166 height 26
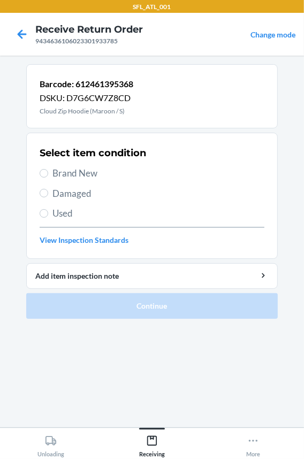
click at [94, 176] on span "Brand New" at bounding box center [158, 173] width 212 height 14
click at [48, 176] on input "Brand New" at bounding box center [44, 173] width 9 height 9
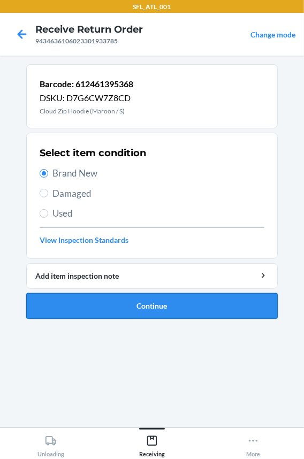
click at [101, 306] on button "Continue" at bounding box center [152, 306] width 252 height 26
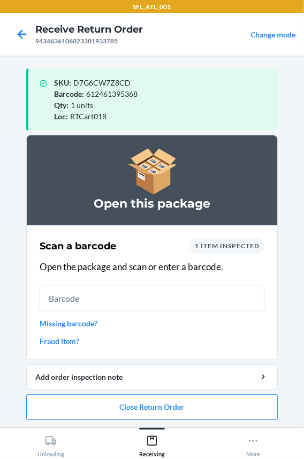
click at [101, 306] on input "text" at bounding box center [152, 299] width 225 height 26
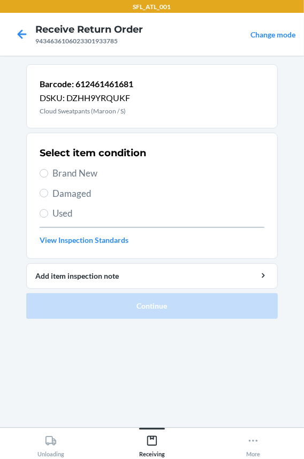
click at [82, 172] on span "Brand New" at bounding box center [158, 173] width 212 height 14
click at [48, 172] on input "Brand New" at bounding box center [44, 173] width 9 height 9
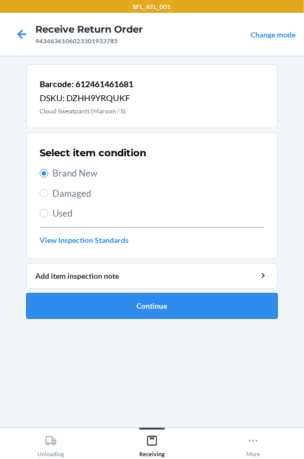
click at [78, 316] on button "Continue" at bounding box center [152, 306] width 252 height 26
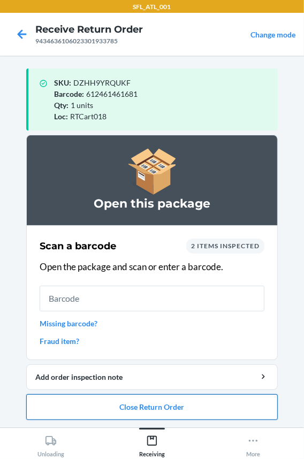
click at [94, 415] on button "Close Return Order" at bounding box center [152, 407] width 252 height 26
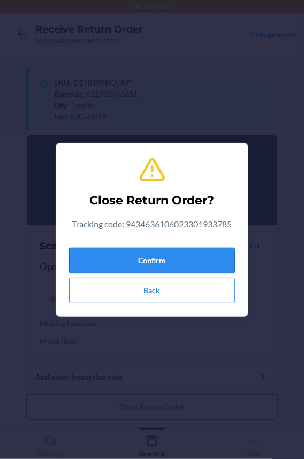
click at [113, 256] on button "Confirm" at bounding box center [152, 261] width 166 height 26
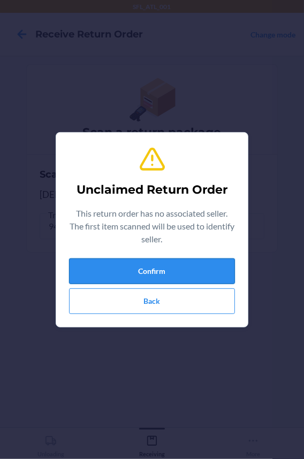
click at [113, 267] on button "Confirm" at bounding box center [152, 272] width 166 height 26
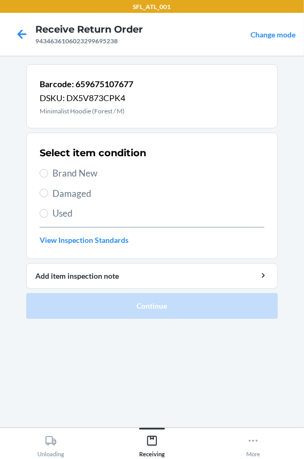
click at [59, 181] on div "Select item condition Brand New Damaged Used View Inspection Standards" at bounding box center [152, 196] width 225 height 106
click at [86, 173] on span "Brand New" at bounding box center [158, 173] width 212 height 14
click at [48, 173] on input "Brand New" at bounding box center [44, 173] width 9 height 9
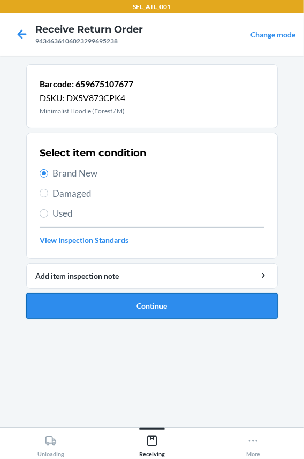
click at [77, 305] on button "Continue" at bounding box center [152, 306] width 252 height 26
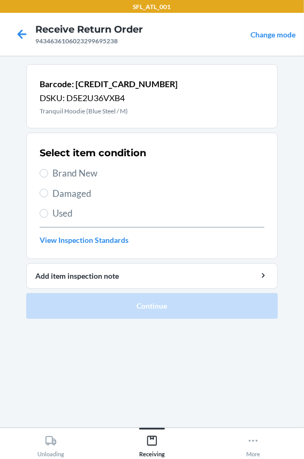
click at [67, 169] on span "Brand New" at bounding box center [158, 173] width 212 height 14
click at [48, 169] on input "Brand New" at bounding box center [44, 173] width 9 height 9
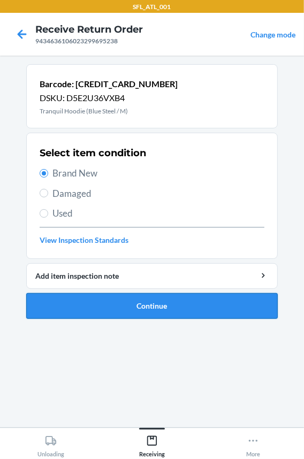
click at [75, 303] on button "Continue" at bounding box center [152, 306] width 252 height 26
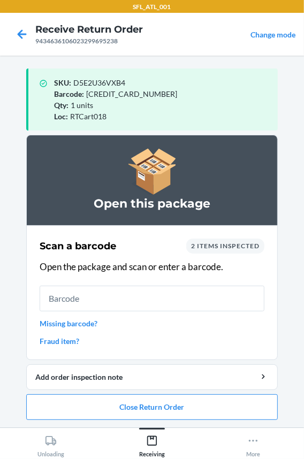
click at [65, 307] on input "text" at bounding box center [152, 299] width 225 height 26
click at [110, 411] on button "Close Return Order" at bounding box center [152, 407] width 252 height 26
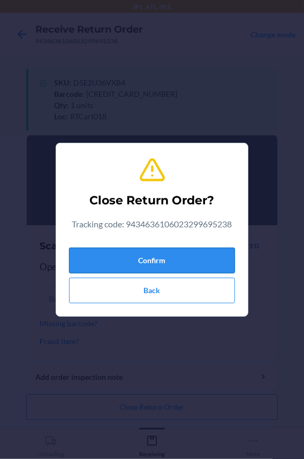
click at [108, 261] on button "Confirm" at bounding box center [152, 261] width 166 height 26
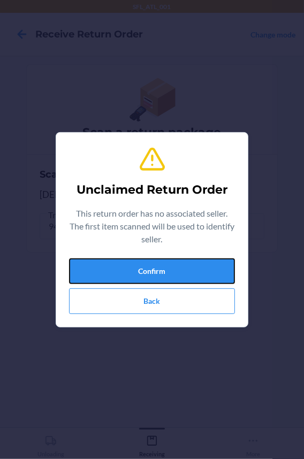
click at [108, 261] on button "Confirm" at bounding box center [152, 272] width 166 height 26
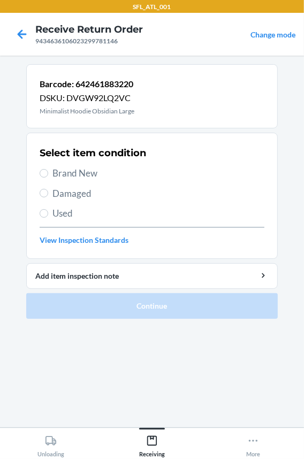
click at [64, 171] on span "Brand New" at bounding box center [158, 173] width 212 height 14
click at [48, 171] on input "Brand New" at bounding box center [44, 173] width 9 height 9
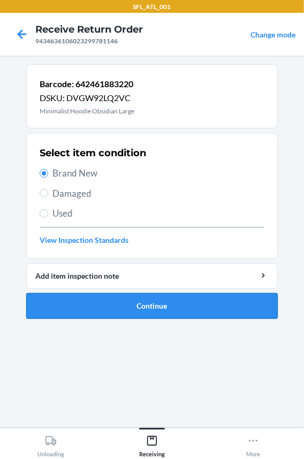
click at [102, 309] on button "Continue" at bounding box center [152, 306] width 252 height 26
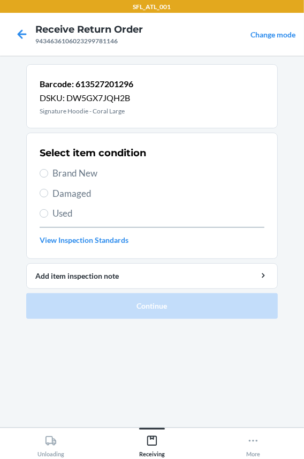
click at [80, 178] on span "Brand New" at bounding box center [158, 173] width 212 height 14
click at [48, 178] on input "Brand New" at bounding box center [44, 173] width 9 height 9
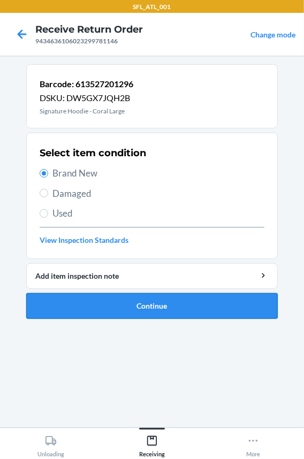
click at [88, 307] on button "Continue" at bounding box center [152, 306] width 252 height 26
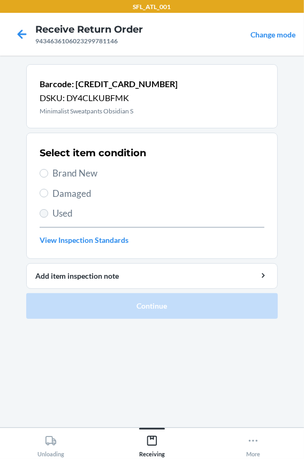
drag, startPoint x: 47, startPoint y: 177, endPoint x: 44, endPoint y: 215, distance: 38.1
click at [47, 176] on label "Brand New" at bounding box center [152, 173] width 225 height 14
click at [47, 176] on input "Brand New" at bounding box center [44, 173] width 9 height 9
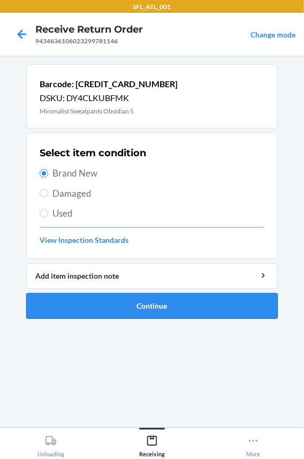
click at [53, 305] on button "Continue" at bounding box center [152, 306] width 252 height 26
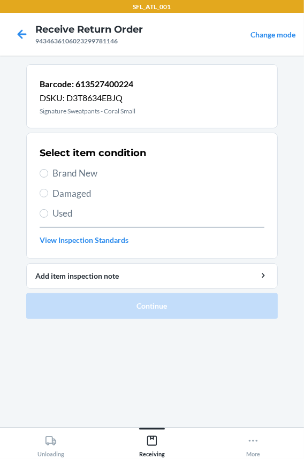
click at [96, 174] on span "Brand New" at bounding box center [158, 173] width 212 height 14
click at [48, 174] on input "Brand New" at bounding box center [44, 173] width 9 height 9
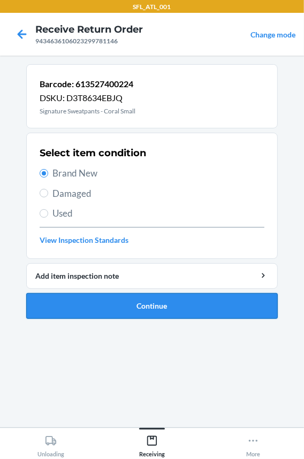
click at [100, 299] on button "Continue" at bounding box center [152, 306] width 252 height 26
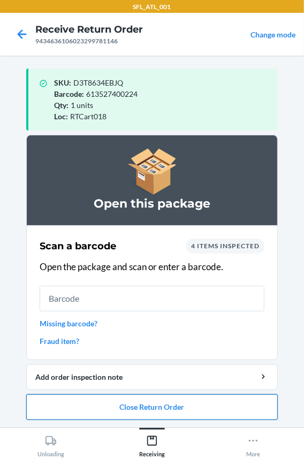
click at [103, 402] on button "Close Return Order" at bounding box center [152, 407] width 252 height 26
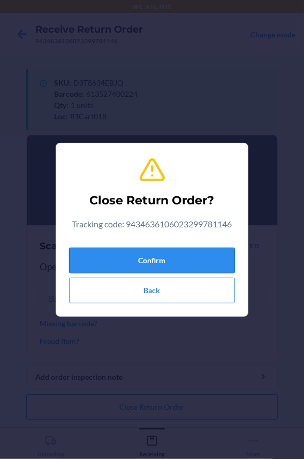
click at [116, 261] on button "Confirm" at bounding box center [152, 261] width 166 height 26
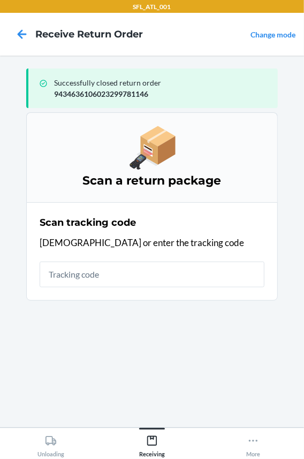
click at [110, 281] on input "text" at bounding box center [152, 275] width 225 height 26
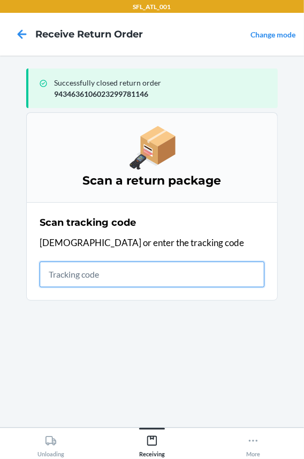
click at [89, 268] on input "text" at bounding box center [152, 275] width 225 height 26
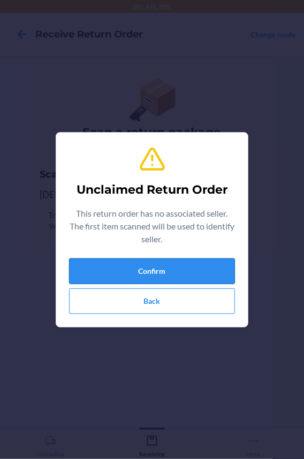
click at [90, 269] on button "Confirm" at bounding box center [152, 272] width 166 height 26
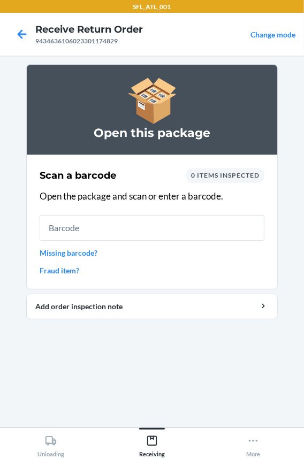
click at [72, 227] on input "text" at bounding box center [152, 228] width 225 height 26
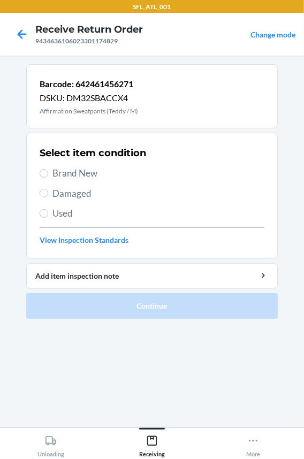
click at [65, 170] on span "Brand New" at bounding box center [158, 173] width 212 height 14
click at [48, 170] on input "Brand New" at bounding box center [44, 173] width 9 height 9
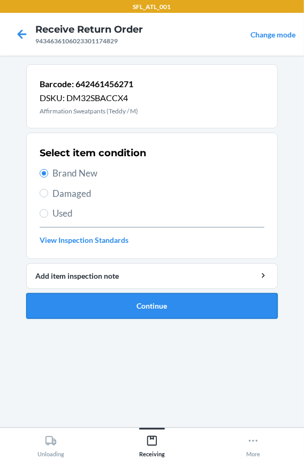
click at [51, 307] on button "Continue" at bounding box center [152, 306] width 252 height 26
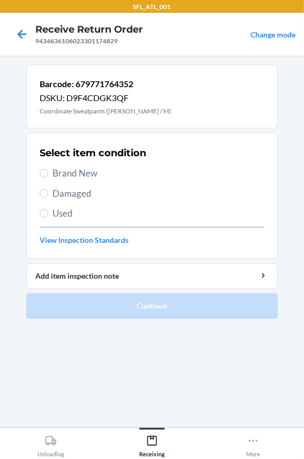
click at [74, 171] on span "Brand New" at bounding box center [158, 173] width 212 height 14
click at [71, 171] on span "Brand New" at bounding box center [158, 173] width 212 height 14
click at [48, 171] on input "Brand New" at bounding box center [44, 173] width 9 height 9
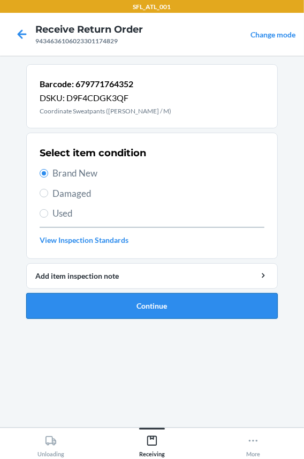
click at [66, 300] on button "Continue" at bounding box center [152, 306] width 252 height 26
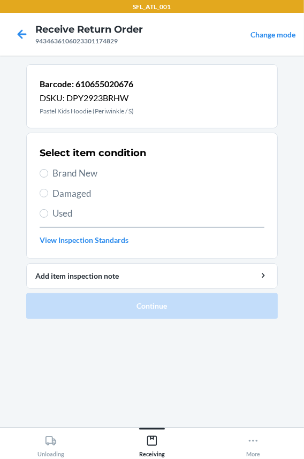
drag, startPoint x: 64, startPoint y: 177, endPoint x: 66, endPoint y: 195, distance: 18.3
click at [65, 177] on span "Brand New" at bounding box center [158, 173] width 212 height 14
click at [48, 177] on input "Brand New" at bounding box center [44, 173] width 9 height 9
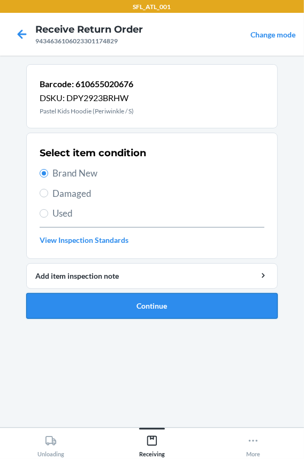
click at [79, 303] on button "Continue" at bounding box center [152, 306] width 252 height 26
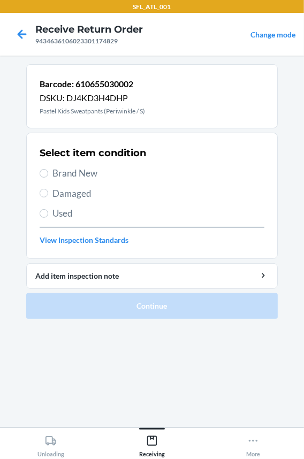
click at [77, 174] on span "Brand New" at bounding box center [158, 173] width 212 height 14
click at [48, 174] on input "Brand New" at bounding box center [44, 173] width 9 height 9
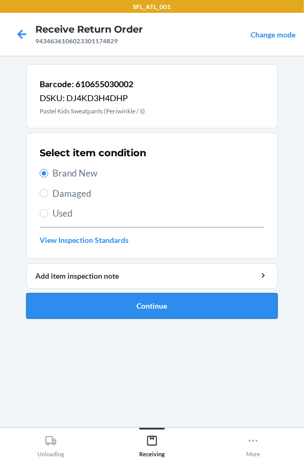
click at [55, 308] on button "Continue" at bounding box center [152, 306] width 252 height 26
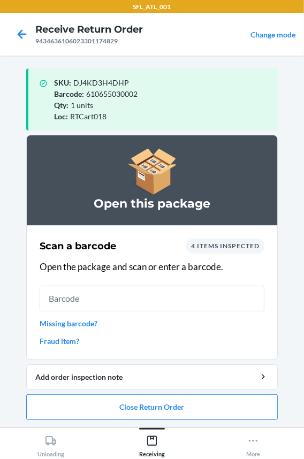
click at [80, 302] on input "text" at bounding box center [152, 299] width 225 height 26
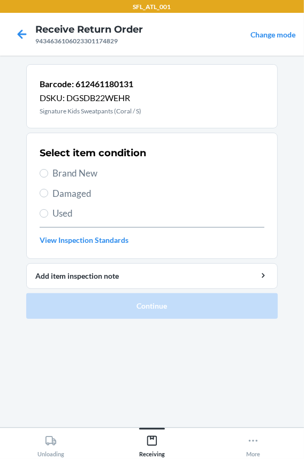
click at [74, 177] on span "Brand New" at bounding box center [158, 173] width 212 height 14
click at [48, 177] on input "Brand New" at bounding box center [44, 173] width 9 height 9
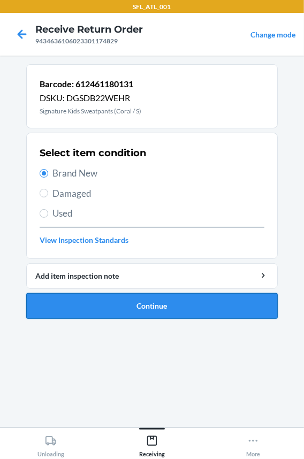
click at [51, 299] on button "Continue" at bounding box center [152, 306] width 252 height 26
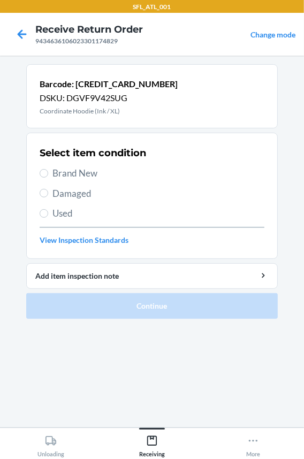
click at [80, 171] on span "Brand New" at bounding box center [158, 173] width 212 height 14
click at [48, 171] on input "Brand New" at bounding box center [44, 173] width 9 height 9
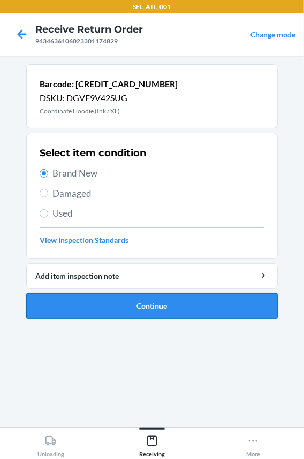
click at [66, 313] on button "Continue" at bounding box center [152, 306] width 252 height 26
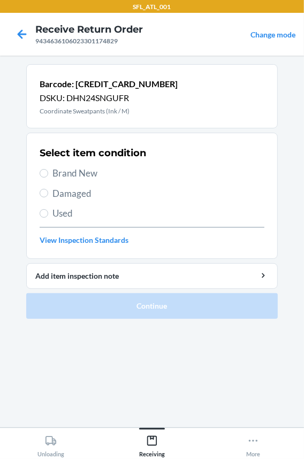
click at [75, 172] on span "Brand New" at bounding box center [158, 173] width 212 height 14
click at [48, 172] on input "Brand New" at bounding box center [44, 173] width 9 height 9
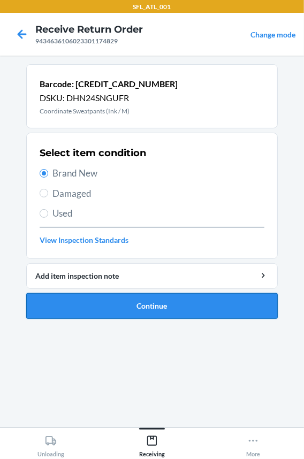
click at [67, 298] on button "Continue" at bounding box center [152, 306] width 252 height 26
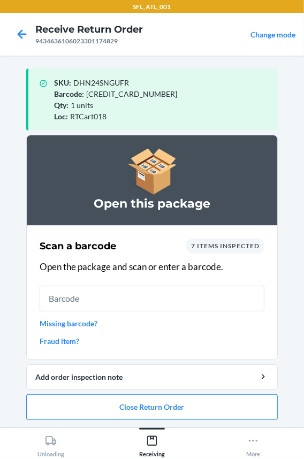
click at [61, 298] on input "text" at bounding box center [152, 299] width 225 height 26
click at [70, 338] on link "Fraud item?" at bounding box center [152, 341] width 225 height 11
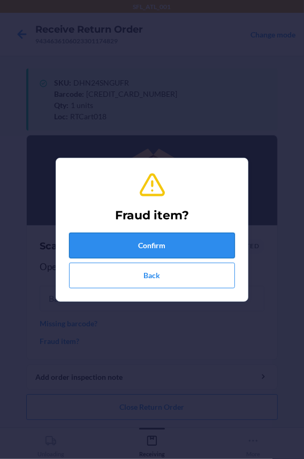
click at [87, 249] on button "Confirm" at bounding box center [152, 246] width 166 height 26
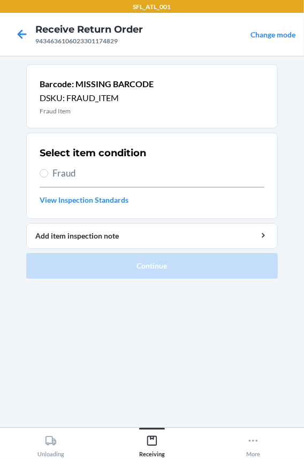
click at [75, 177] on span "Fraud" at bounding box center [158, 173] width 212 height 14
click at [48, 177] on input "Fraud" at bounding box center [44, 173] width 9 height 9
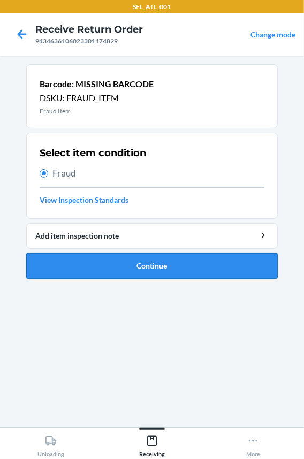
click at [83, 269] on button "Continue" at bounding box center [152, 266] width 252 height 26
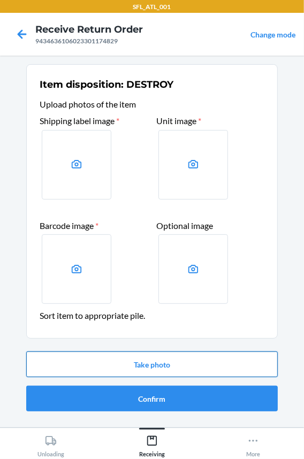
click at [121, 368] on button "Take photo" at bounding box center [152, 365] width 252 height 26
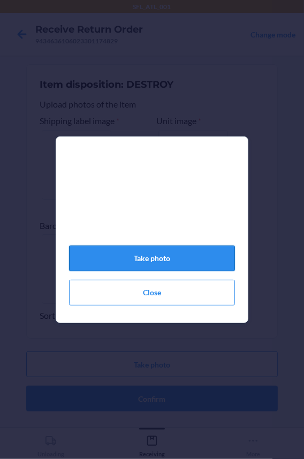
click at [135, 263] on button "Take photo" at bounding box center [152, 259] width 166 height 26
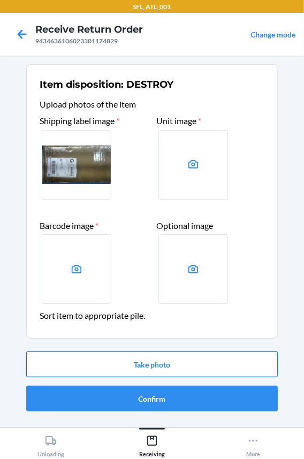
click at [117, 360] on button "Take photo" at bounding box center [152, 365] width 252 height 26
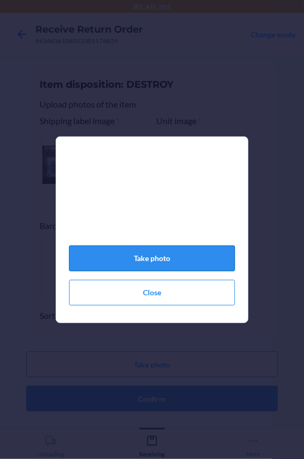
click at [128, 258] on button "Take photo" at bounding box center [152, 259] width 166 height 26
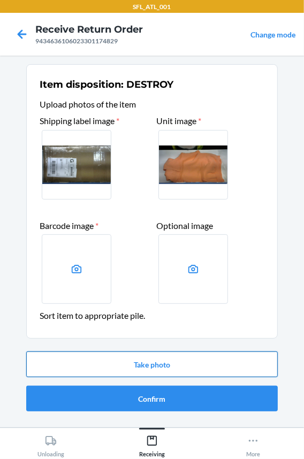
click at [105, 361] on button "Take photo" at bounding box center [152, 365] width 252 height 26
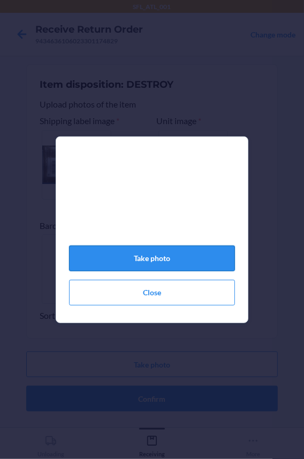
click at [133, 259] on button "Take photo" at bounding box center [152, 259] width 166 height 26
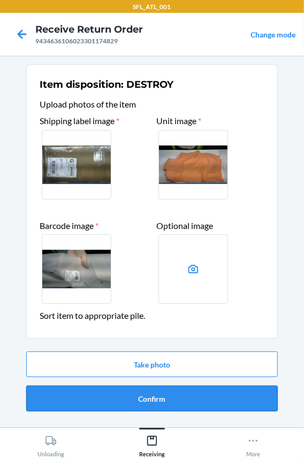
click at [125, 399] on button "Confirm" at bounding box center [152, 399] width 252 height 26
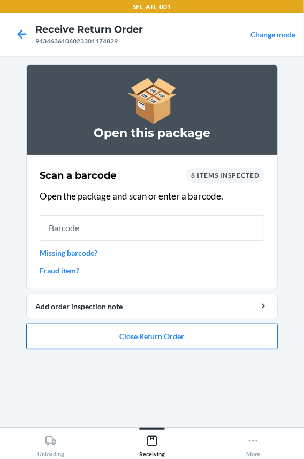
click at [123, 339] on button "Close Return Order" at bounding box center [152, 337] width 252 height 26
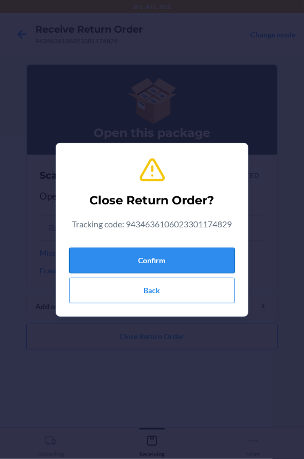
click at [141, 264] on button "Confirm" at bounding box center [152, 261] width 166 height 26
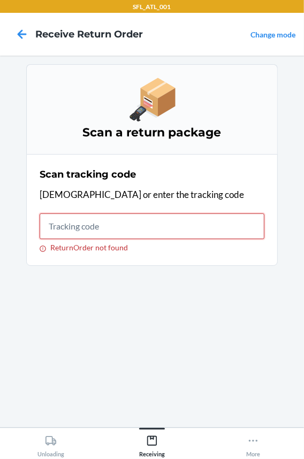
click at [78, 224] on input "ReturnOrder not found" at bounding box center [152, 227] width 225 height 26
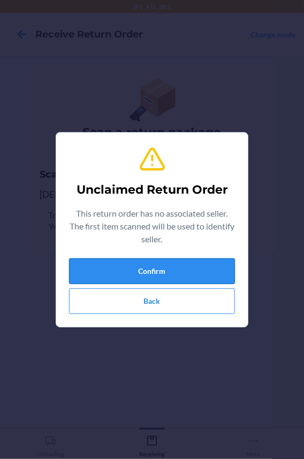
click at [112, 273] on button "Confirm" at bounding box center [152, 272] width 166 height 26
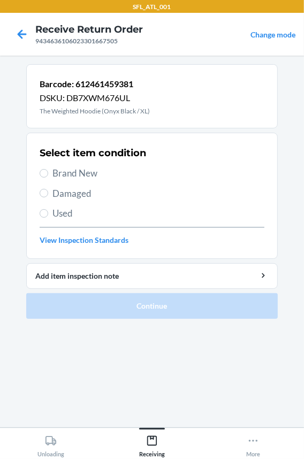
click at [66, 211] on span "Used" at bounding box center [158, 214] width 212 height 14
click at [48, 211] on input "Used" at bounding box center [44, 213] width 9 height 9
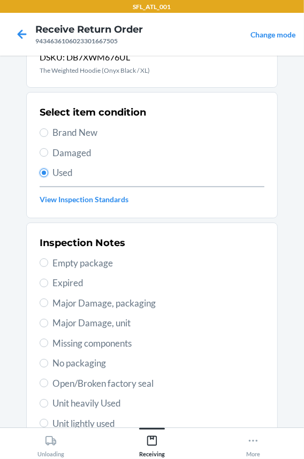
scroll to position [97, 0]
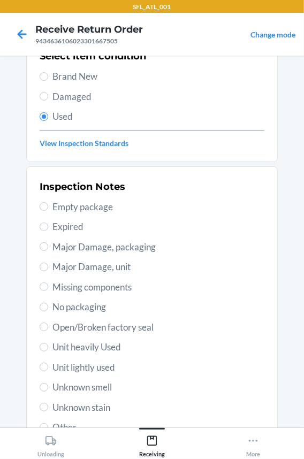
click at [98, 245] on span "Major Damage, packaging" at bounding box center [158, 247] width 212 height 14
click at [48, 245] on input "Major Damage, packaging" at bounding box center [44, 246] width 9 height 9
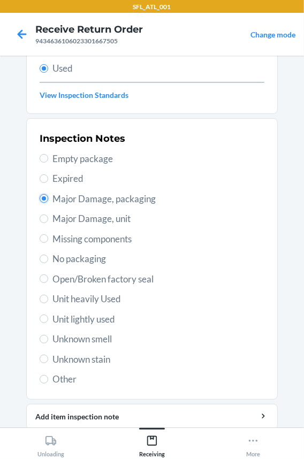
scroll to position [184, 0]
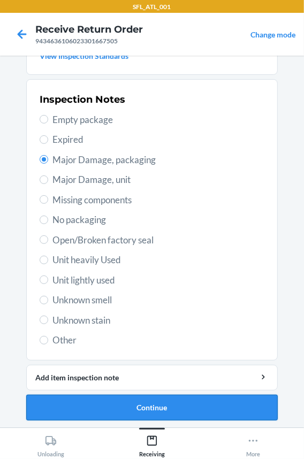
click at [128, 398] on button "Continue" at bounding box center [152, 408] width 252 height 26
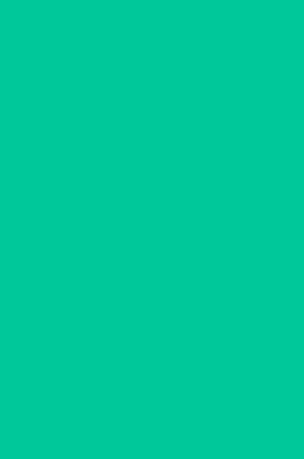
scroll to position [0, 0]
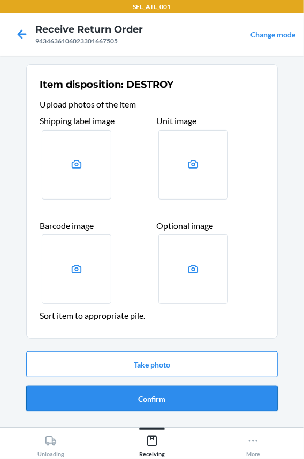
click at [133, 394] on button "Confirm" at bounding box center [152, 399] width 252 height 26
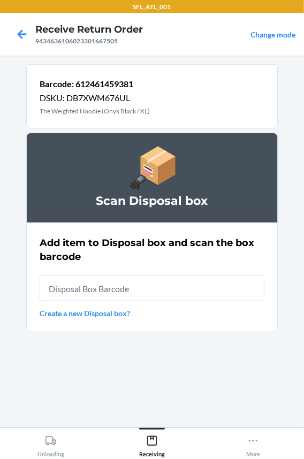
click at [92, 295] on input "text" at bounding box center [152, 289] width 225 height 26
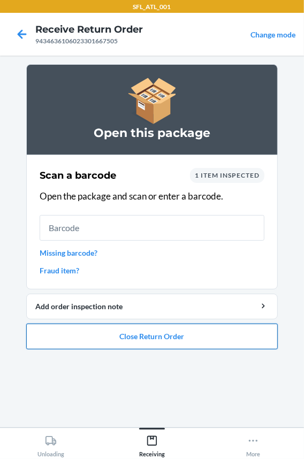
click at [93, 343] on button "Close Return Order" at bounding box center [152, 337] width 252 height 26
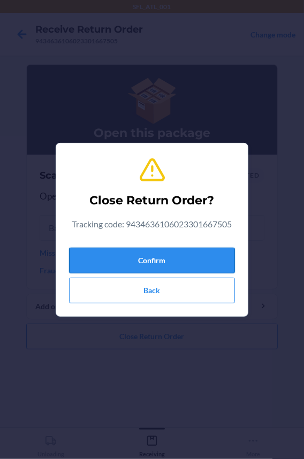
click at [91, 264] on button "Confirm" at bounding box center [152, 261] width 166 height 26
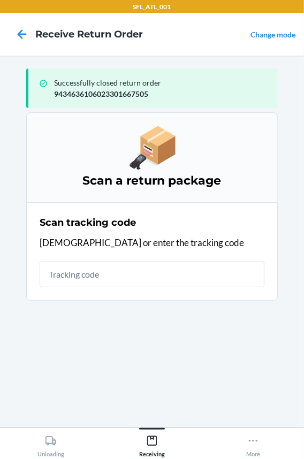
click at [69, 268] on input "text" at bounding box center [152, 275] width 225 height 26
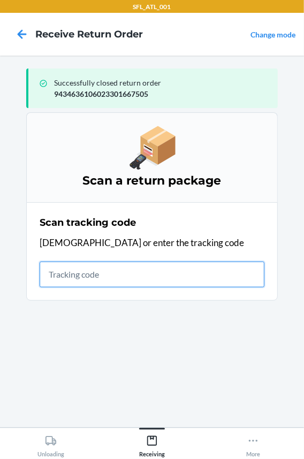
click at [97, 271] on input "text" at bounding box center [152, 275] width 225 height 26
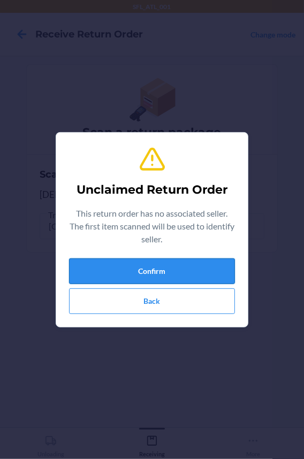
click at [96, 271] on button "Confirm" at bounding box center [152, 272] width 166 height 26
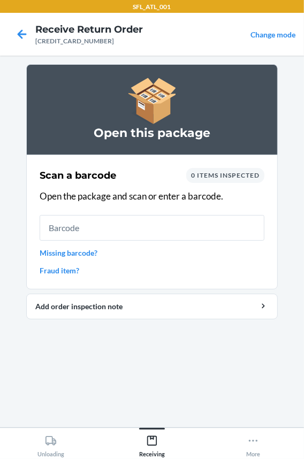
click at [85, 229] on input "text" at bounding box center [152, 228] width 225 height 26
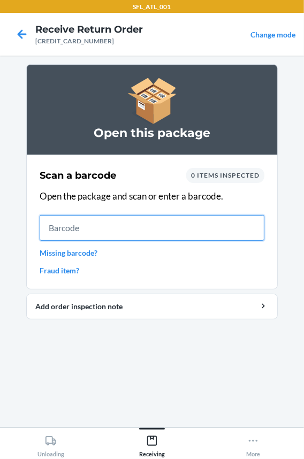
click at [73, 230] on input "text" at bounding box center [152, 228] width 225 height 26
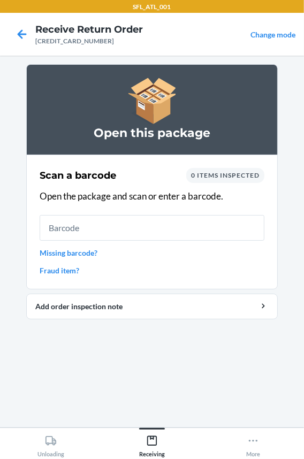
click at [49, 39] on div "[CREDIT_CARD_NUMBER]" at bounding box center [89, 41] width 108 height 10
copy div "[CREDIT_CARD_NUMBER]"
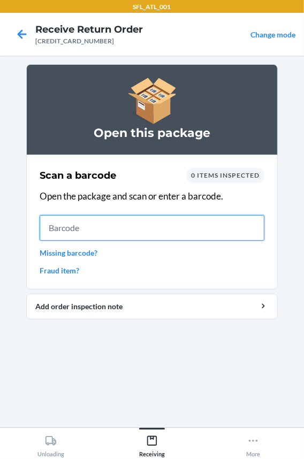
click at [74, 232] on input "text" at bounding box center [152, 228] width 225 height 26
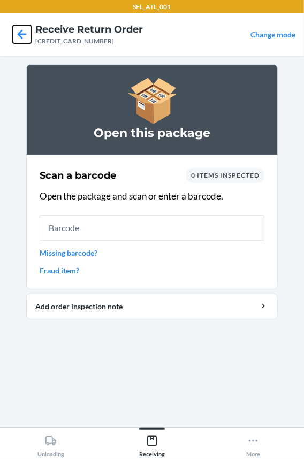
click at [25, 33] on icon at bounding box center [22, 34] width 18 height 18
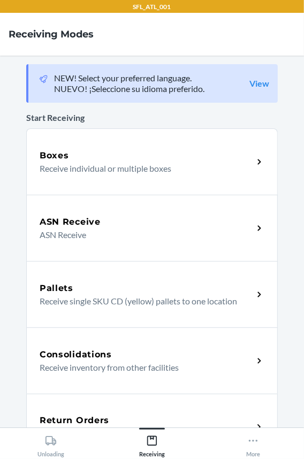
click at [60, 418] on h5 "Return Orders" at bounding box center [75, 420] width 70 height 13
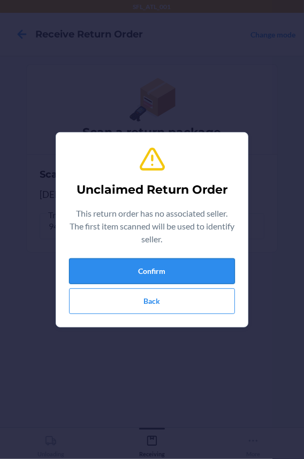
click at [101, 278] on button "Confirm" at bounding box center [152, 272] width 166 height 26
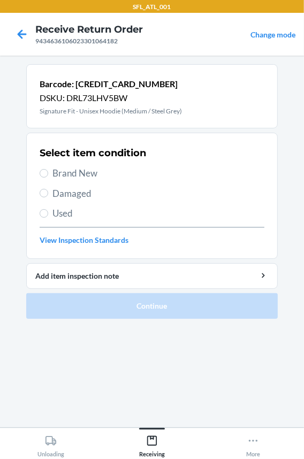
click at [69, 174] on span "Brand New" at bounding box center [158, 173] width 212 height 14
click at [48, 174] on input "Brand New" at bounding box center [44, 173] width 9 height 9
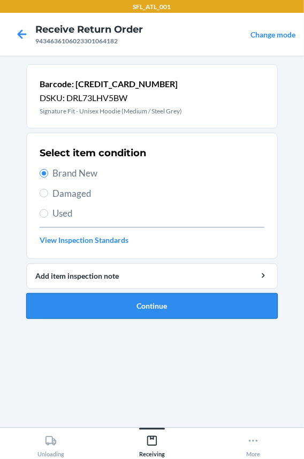
click at [92, 298] on button "Continue" at bounding box center [152, 306] width 252 height 26
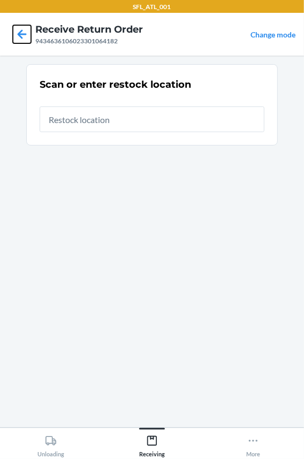
click at [28, 37] on icon at bounding box center [22, 34] width 18 height 18
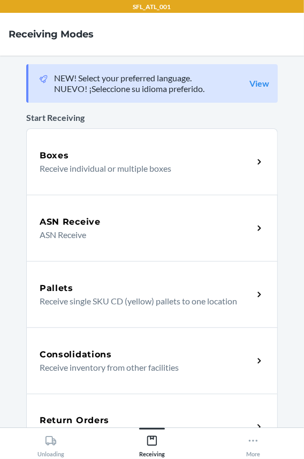
click at [67, 421] on h5 "Return Orders" at bounding box center [75, 420] width 70 height 13
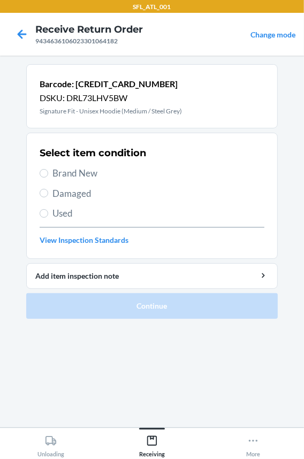
click at [65, 177] on span "Brand New" at bounding box center [158, 173] width 212 height 14
click at [48, 177] on input "Brand New" at bounding box center [44, 173] width 9 height 9
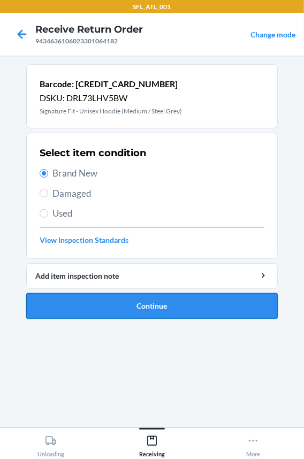
click at [82, 300] on button "Continue" at bounding box center [152, 306] width 252 height 26
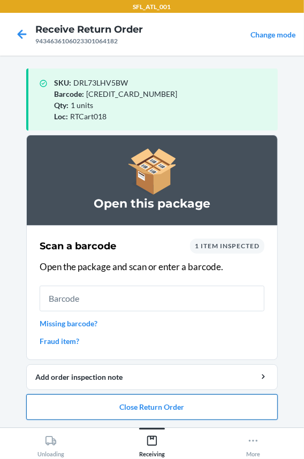
click at [103, 405] on button "Close Return Order" at bounding box center [152, 407] width 252 height 26
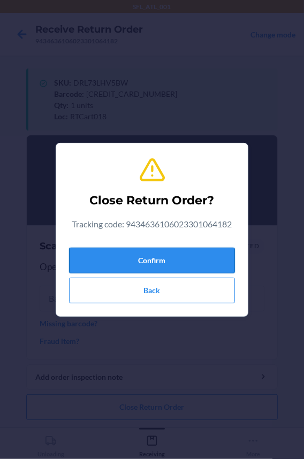
click at [133, 270] on button "Confirm" at bounding box center [152, 261] width 166 height 26
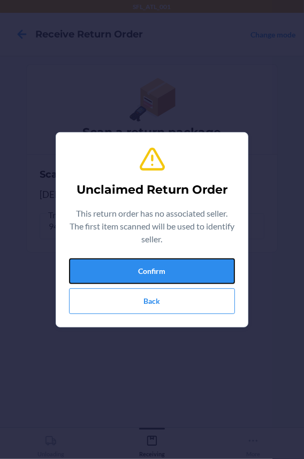
click at [81, 277] on button "Confirm" at bounding box center [152, 272] width 166 height 26
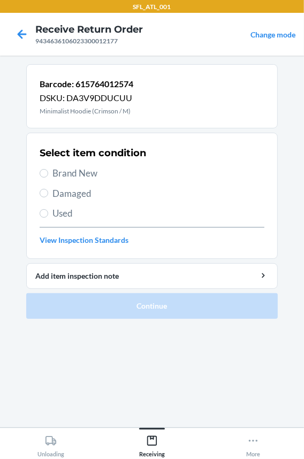
click at [63, 176] on span "Brand New" at bounding box center [158, 173] width 212 height 14
click at [48, 176] on input "Brand New" at bounding box center [44, 173] width 9 height 9
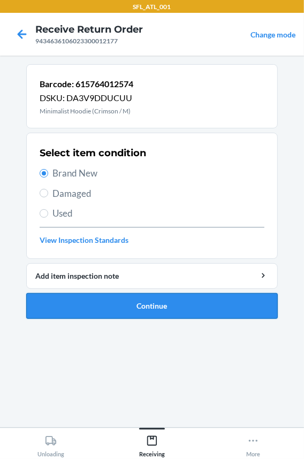
click at [62, 299] on button "Continue" at bounding box center [152, 306] width 252 height 26
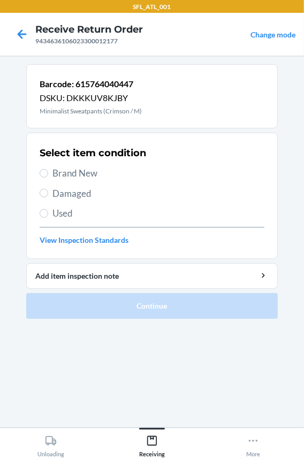
click at [63, 173] on span "Brand New" at bounding box center [158, 173] width 212 height 14
click at [48, 173] on input "Brand New" at bounding box center [44, 173] width 9 height 9
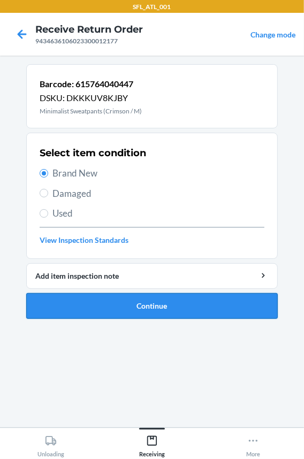
click at [90, 297] on button "Continue" at bounding box center [152, 306] width 252 height 26
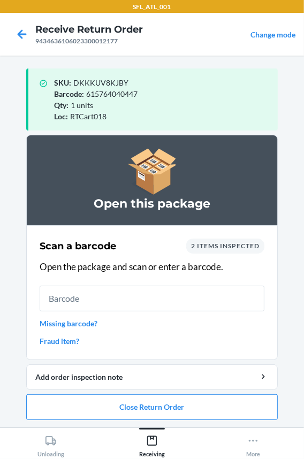
click at [106, 393] on li "Open this package Scan a barcode 2 items inspected Open the package and scan or…" at bounding box center [152, 277] width 252 height 285
click at [104, 411] on button "Close Return Order" at bounding box center [152, 407] width 252 height 26
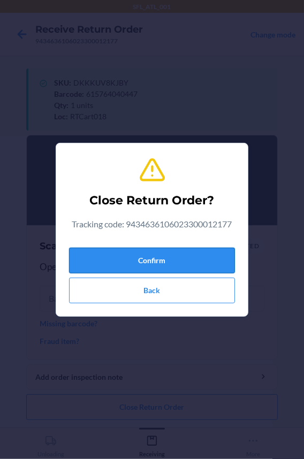
click at [112, 268] on button "Confirm" at bounding box center [152, 261] width 166 height 26
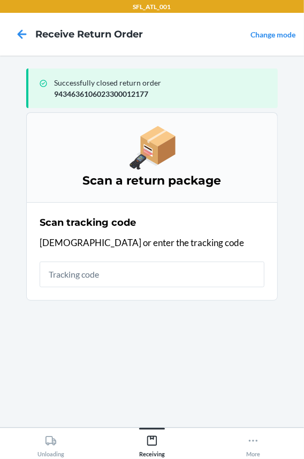
click at [108, 276] on input "text" at bounding box center [152, 275] width 225 height 26
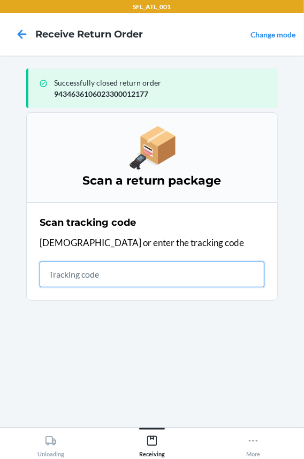
click at [198, 282] on input "text" at bounding box center [152, 275] width 225 height 26
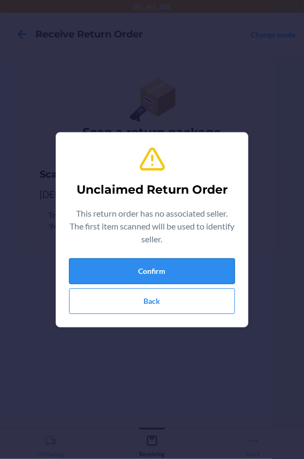
click at [192, 275] on button "Confirm" at bounding box center [152, 272] width 166 height 26
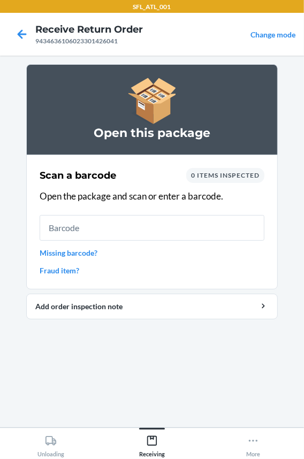
click at [185, 228] on input "text" at bounding box center [152, 228] width 225 height 26
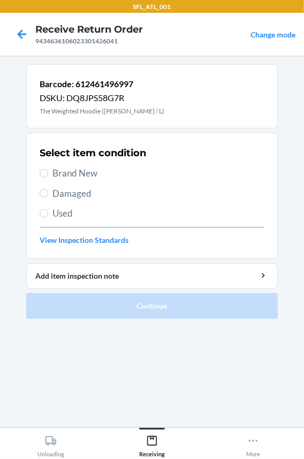
click at [64, 211] on span "Used" at bounding box center [158, 214] width 212 height 14
click at [48, 211] on input "Used" at bounding box center [44, 213] width 9 height 9
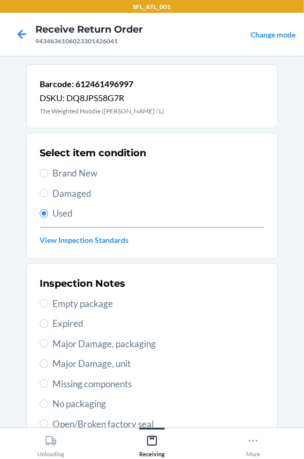
click at [96, 343] on span "Major Damage, packaging" at bounding box center [158, 344] width 212 height 14
click at [48, 343] on input "Major Damage, packaging" at bounding box center [44, 343] width 9 height 9
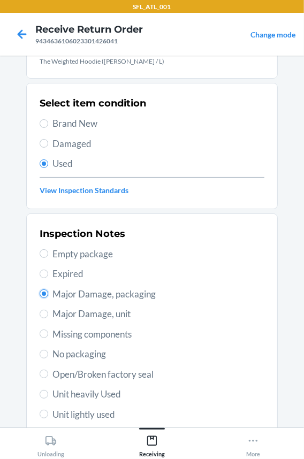
scroll to position [184, 0]
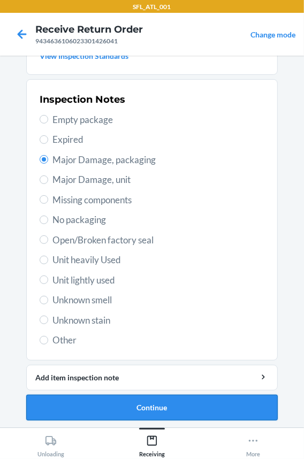
click at [104, 414] on button "Continue" at bounding box center [152, 408] width 252 height 26
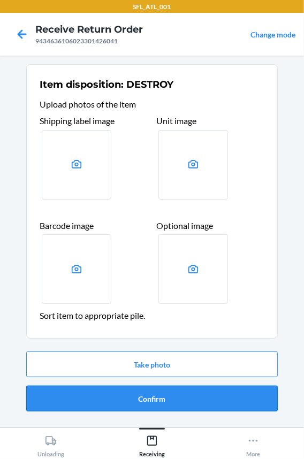
click at [113, 392] on button "Confirm" at bounding box center [152, 399] width 252 height 26
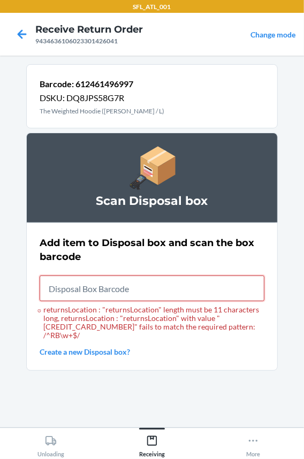
paste input "RB0000018HZ"
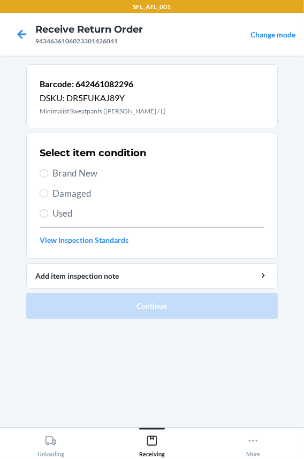
click at [81, 173] on span "Brand New" at bounding box center [158, 173] width 212 height 14
click at [48, 173] on input "Brand New" at bounding box center [44, 173] width 9 height 9
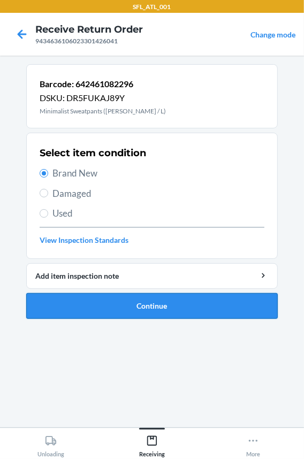
click at [104, 305] on button "Continue" at bounding box center [152, 306] width 252 height 26
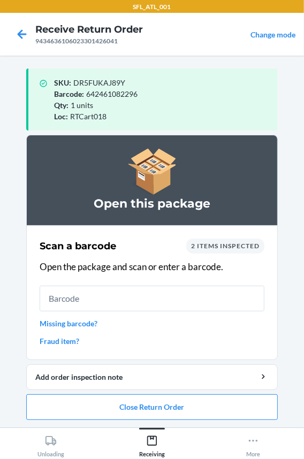
click at [104, 301] on input "text" at bounding box center [152, 299] width 225 height 26
click at [123, 408] on button "Close Return Order" at bounding box center [152, 407] width 252 height 26
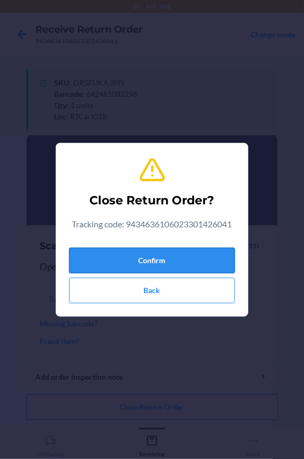
click at [126, 257] on button "Confirm" at bounding box center [152, 261] width 166 height 26
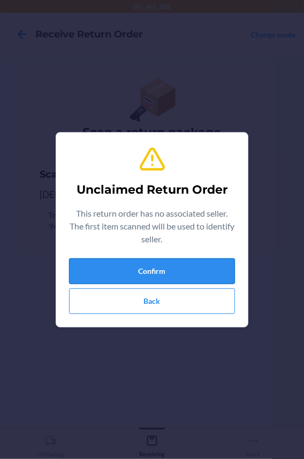
click at [197, 269] on button "Confirm" at bounding box center [152, 272] width 166 height 26
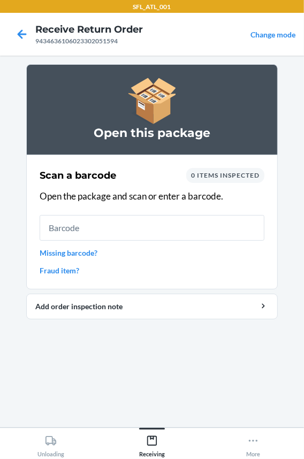
click at [136, 227] on input "text" at bounding box center [152, 228] width 225 height 26
click at [133, 230] on input "text" at bounding box center [152, 228] width 225 height 26
click at [132, 230] on input "text" at bounding box center [152, 228] width 225 height 26
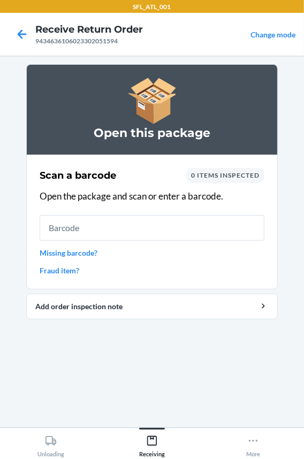
click at [132, 230] on input "text" at bounding box center [152, 228] width 225 height 26
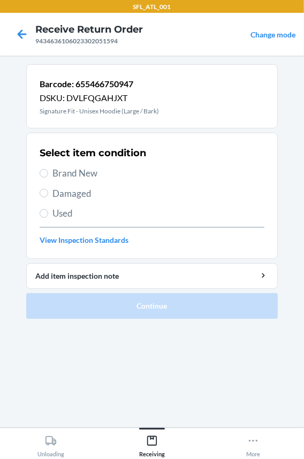
click at [86, 174] on span "Brand New" at bounding box center [158, 173] width 212 height 14
click at [48, 174] on input "Brand New" at bounding box center [44, 173] width 9 height 9
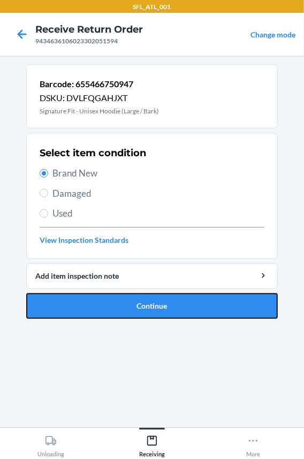
click at [87, 303] on button "Continue" at bounding box center [152, 306] width 252 height 26
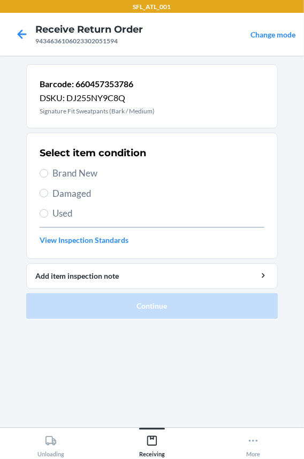
click at [91, 173] on span "Brand New" at bounding box center [158, 173] width 212 height 14
click at [48, 173] on input "Brand New" at bounding box center [44, 173] width 9 height 9
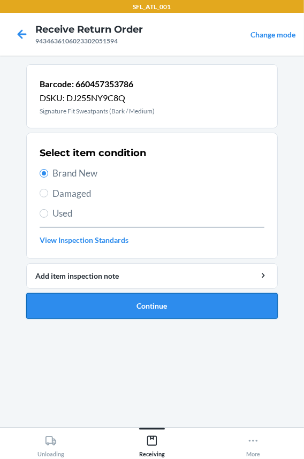
click at [127, 306] on button "Continue" at bounding box center [152, 306] width 252 height 26
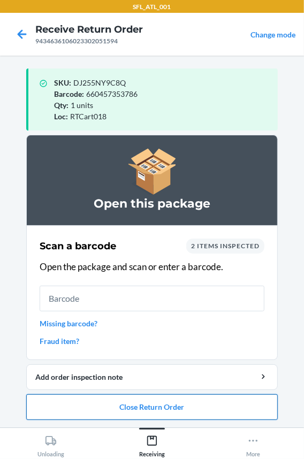
click at [114, 408] on button "Close Return Order" at bounding box center [152, 407] width 252 height 26
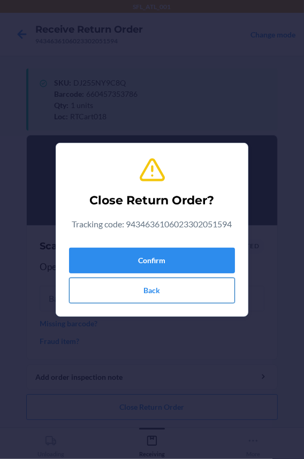
click at [120, 291] on button "Back" at bounding box center [152, 291] width 166 height 26
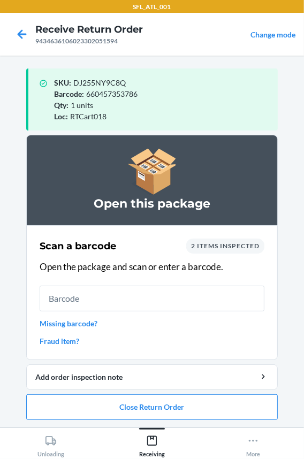
click at [58, 327] on link "Missing barcode?" at bounding box center [152, 323] width 225 height 11
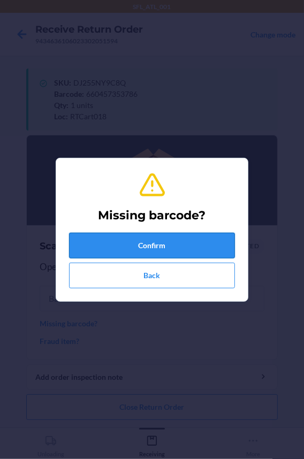
click at [117, 241] on button "Confirm" at bounding box center [152, 246] width 166 height 26
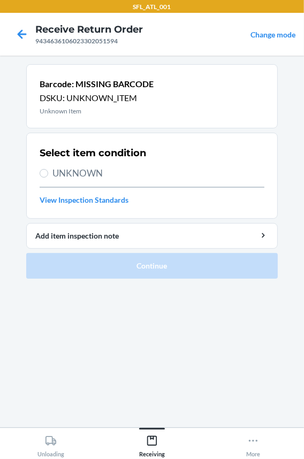
click at [75, 174] on span "UNKNOWN" at bounding box center [158, 173] width 212 height 14
click at [48, 174] on input "UNKNOWN" at bounding box center [44, 173] width 9 height 9
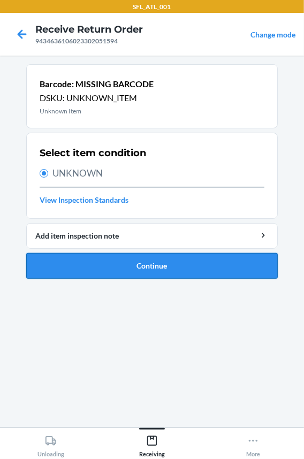
click at [98, 266] on button "Continue" at bounding box center [152, 266] width 252 height 26
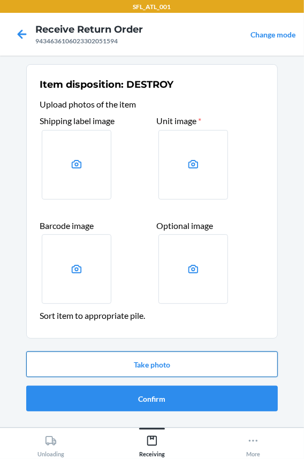
click at [105, 369] on button "Take photo" at bounding box center [152, 365] width 252 height 26
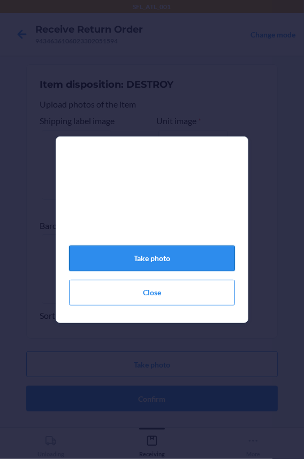
click at [138, 265] on button "Take photo" at bounding box center [152, 259] width 166 height 26
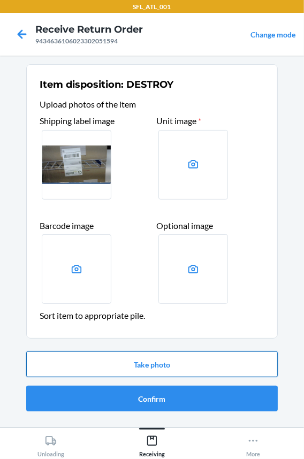
click at [95, 358] on button "Take photo" at bounding box center [152, 365] width 252 height 26
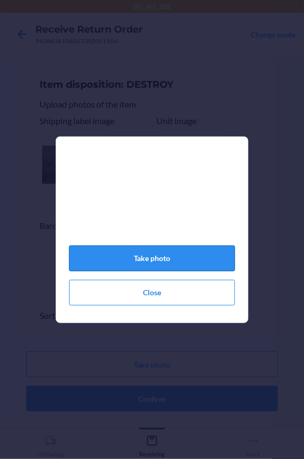
click at [142, 265] on button "Take photo" at bounding box center [152, 259] width 166 height 26
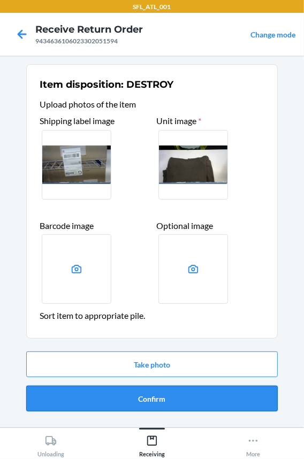
click at [134, 397] on button "Confirm" at bounding box center [152, 399] width 252 height 26
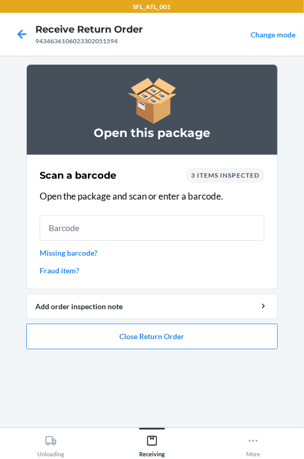
click at [67, 255] on link "Missing barcode?" at bounding box center [152, 252] width 225 height 11
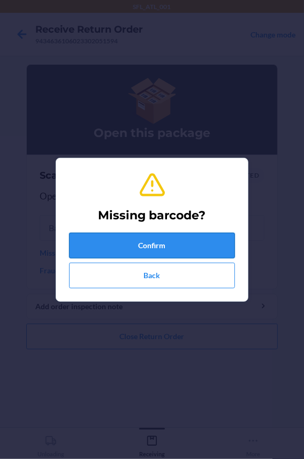
click at [95, 247] on button "Confirm" at bounding box center [152, 246] width 166 height 26
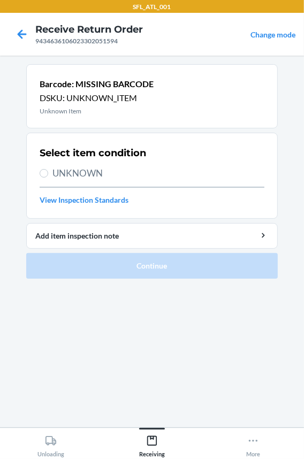
click at [78, 169] on span "UNKNOWN" at bounding box center [158, 173] width 212 height 14
click at [48, 169] on input "UNKNOWN" at bounding box center [44, 173] width 9 height 9
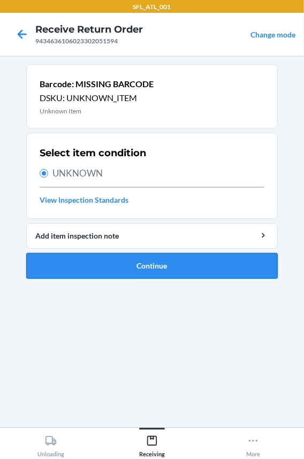
click at [113, 262] on button "Continue" at bounding box center [152, 266] width 252 height 26
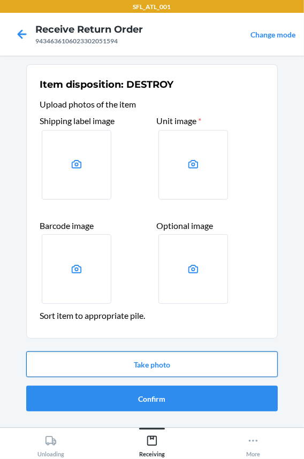
click at [107, 365] on button "Take photo" at bounding box center [152, 365] width 252 height 26
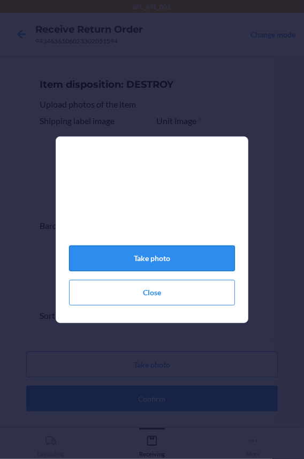
click at [127, 264] on button "Take photo" at bounding box center [152, 259] width 166 height 26
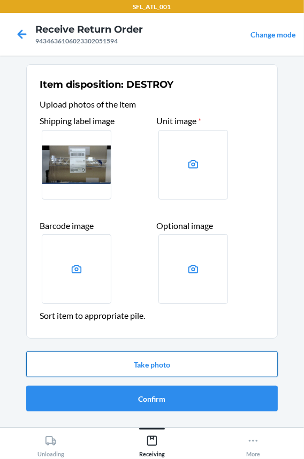
click at [199, 366] on button "Take photo" at bounding box center [152, 365] width 252 height 26
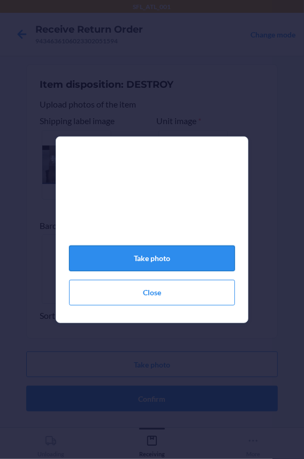
click at [178, 264] on button "Take photo" at bounding box center [152, 259] width 166 height 26
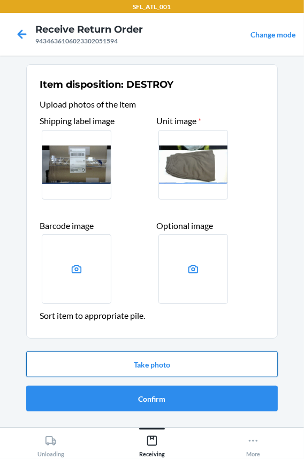
click at [172, 364] on button "Take photo" at bounding box center [152, 365] width 252 height 26
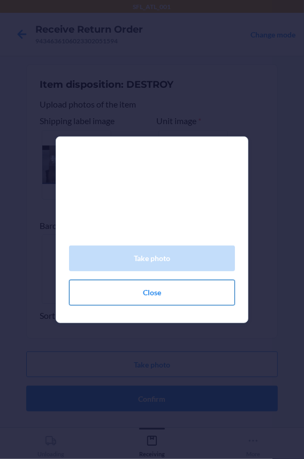
click at [156, 300] on button "Close" at bounding box center [152, 293] width 166 height 26
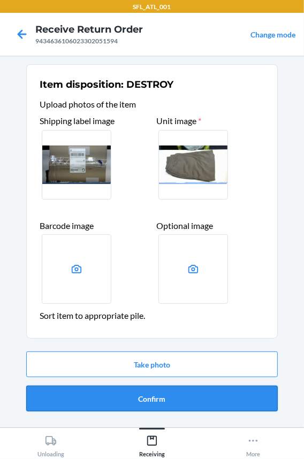
click at [156, 405] on button "Confirm" at bounding box center [152, 399] width 252 height 26
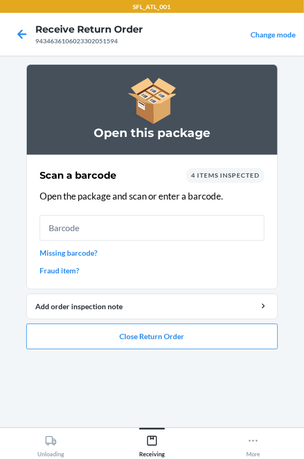
click at [143, 230] on input "text" at bounding box center [152, 228] width 225 height 26
click at [144, 230] on input "text" at bounding box center [152, 228] width 225 height 26
click at [132, 332] on button "Close Return Order" at bounding box center [152, 337] width 252 height 26
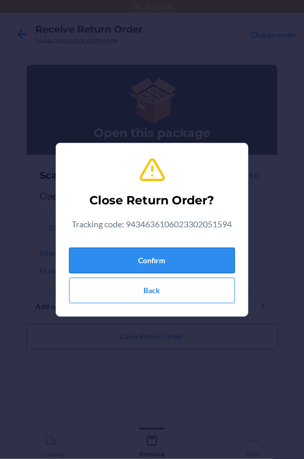
click at [154, 262] on button "Confirm" at bounding box center [152, 261] width 166 height 26
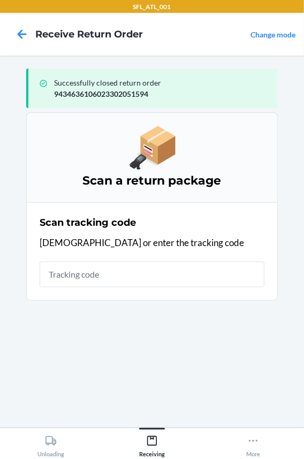
click at [149, 275] on input "text" at bounding box center [152, 275] width 225 height 26
click at [102, 275] on input "text" at bounding box center [152, 275] width 225 height 26
click at [150, 274] on input "text" at bounding box center [152, 275] width 225 height 26
click at [251, 444] on icon at bounding box center [253, 441] width 12 height 12
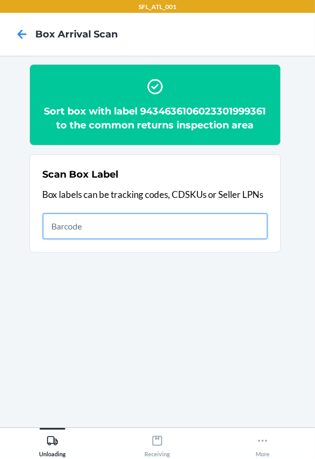
click at [122, 224] on input "text" at bounding box center [155, 227] width 225 height 26
click at [115, 226] on input "text" at bounding box center [155, 227] width 225 height 26
type input "420302599434636106023302022174"
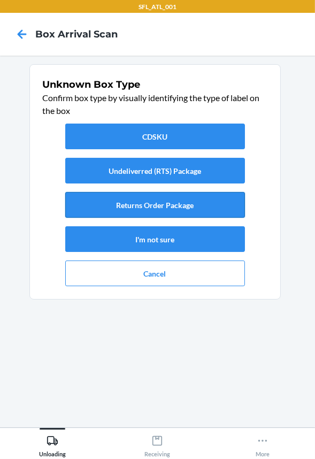
click at [158, 198] on button "Returns Order Package" at bounding box center [155, 205] width 180 height 26
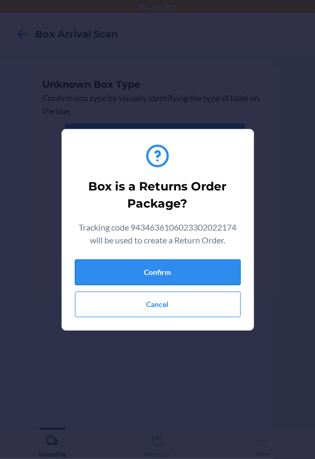
click at [160, 266] on button "Confirm" at bounding box center [158, 273] width 166 height 26
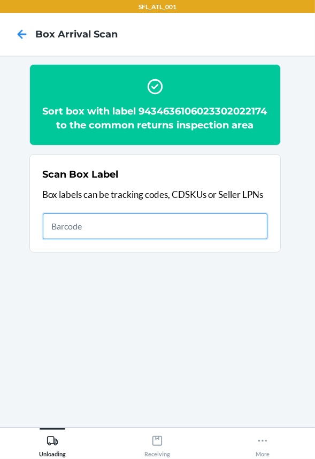
click at [108, 239] on input "text" at bounding box center [155, 227] width 225 height 26
type input "420302599434636106023301673582"
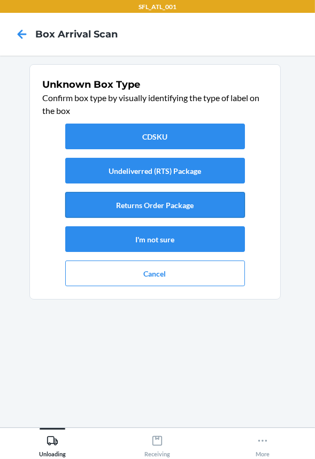
click at [133, 203] on button "Returns Order Package" at bounding box center [155, 205] width 180 height 26
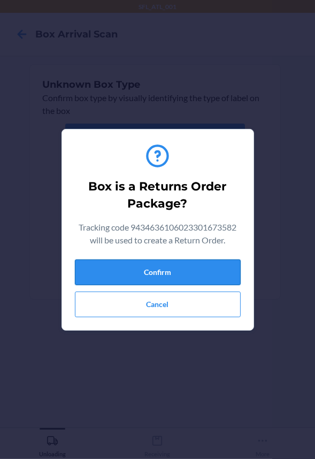
click at [142, 268] on button "Confirm" at bounding box center [158, 273] width 166 height 26
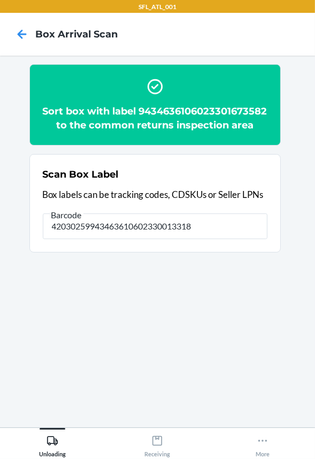
type input "420302599434636106023300133186"
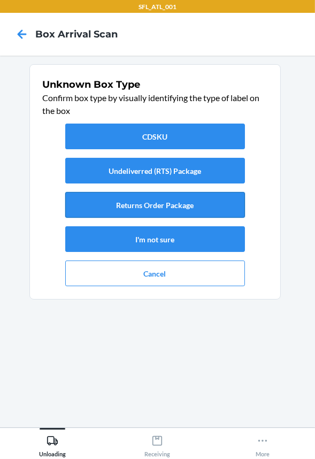
click at [115, 200] on button "Returns Order Package" at bounding box center [155, 205] width 180 height 26
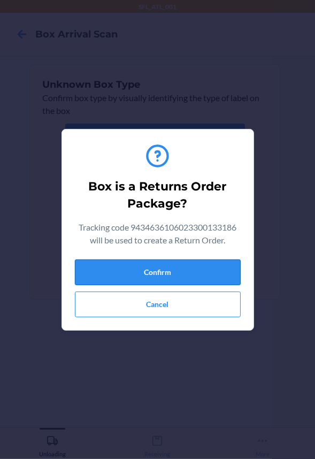
click at [141, 266] on button "Confirm" at bounding box center [158, 273] width 166 height 26
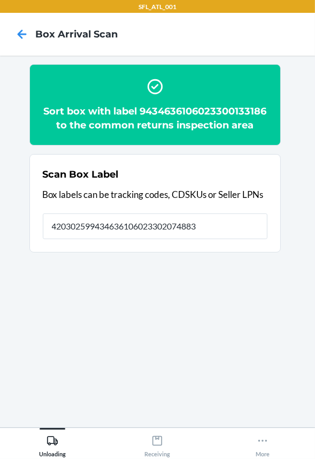
type input "420302599434636106023302074883"
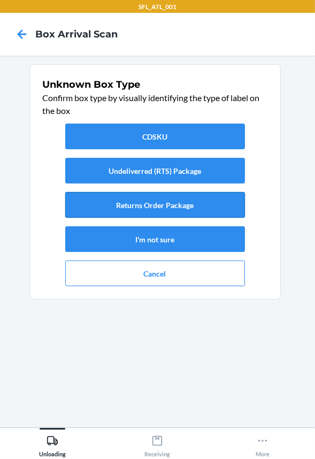
click at [161, 202] on button "Returns Order Package" at bounding box center [155, 205] width 180 height 26
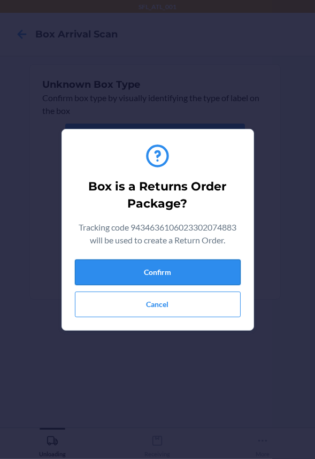
click at [166, 265] on button "Confirm" at bounding box center [158, 273] width 166 height 26
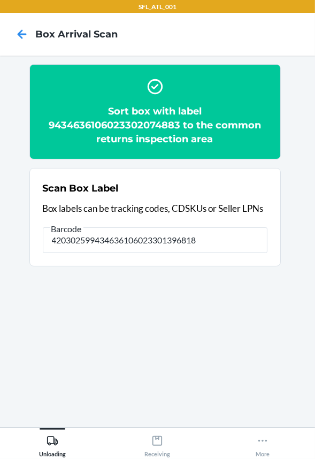
type input "420302599434636106023301396818"
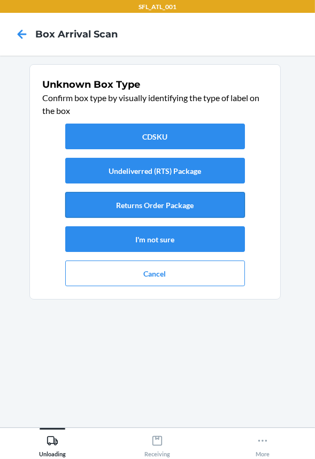
click at [160, 196] on button "Returns Order Package" at bounding box center [155, 205] width 180 height 26
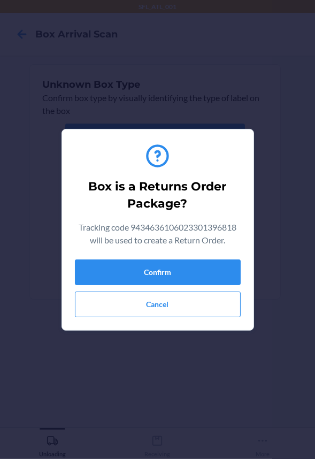
click at [201, 285] on div "Confirm Cancel" at bounding box center [158, 289] width 166 height 58
click at [241, 272] on section "Box is a Returns Order Package? Tracking code 9434636106023301396818 will be us…" at bounding box center [158, 230] width 193 height 202
click at [234, 272] on button "Confirm" at bounding box center [158, 273] width 166 height 26
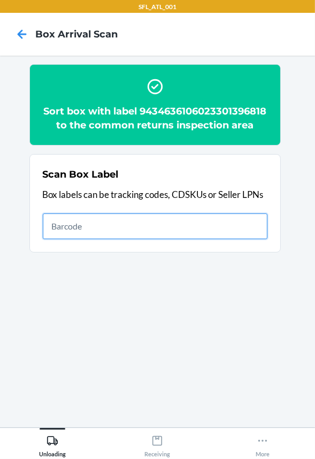
click at [191, 239] on input "text" at bounding box center [155, 227] width 225 height 26
type input "420302599434636106023302045760"
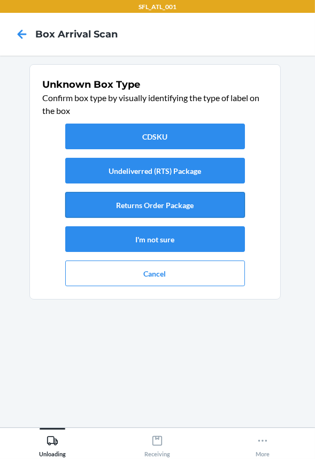
click at [173, 202] on button "Returns Order Package" at bounding box center [155, 205] width 180 height 26
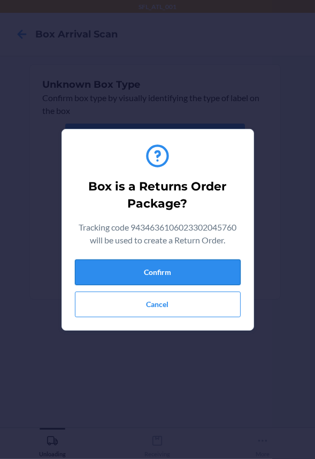
click at [195, 269] on button "Confirm" at bounding box center [158, 273] width 166 height 26
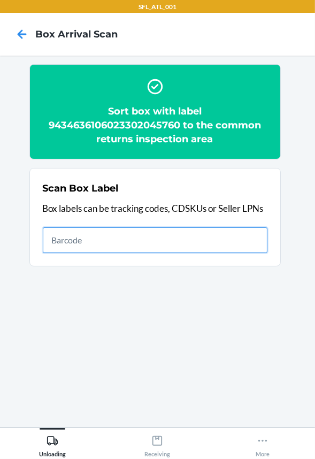
click at [161, 245] on input "text" at bounding box center [155, 240] width 225 height 26
type input "420302599434636106023299341159"
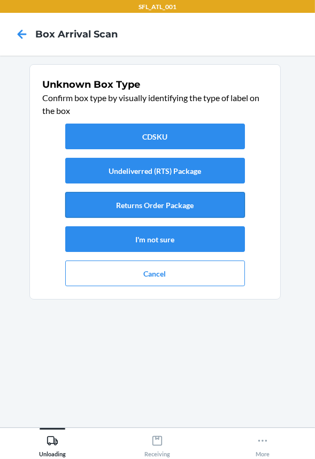
click at [188, 201] on button "Returns Order Package" at bounding box center [155, 205] width 180 height 26
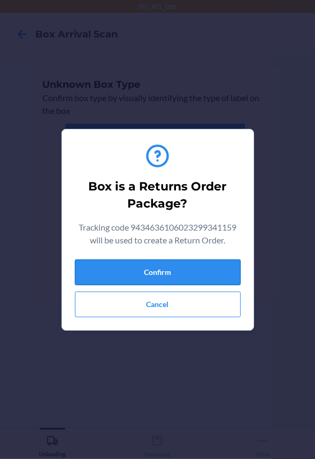
click at [183, 271] on button "Confirm" at bounding box center [158, 273] width 166 height 26
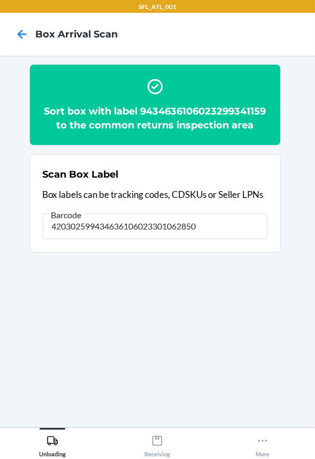
type input "420302599434636106023301062850"
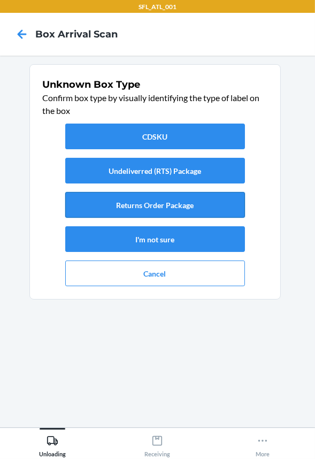
click at [135, 216] on button "Returns Order Package" at bounding box center [155, 205] width 180 height 26
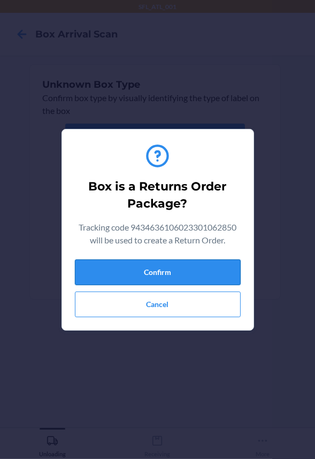
click at [168, 280] on button "Confirm" at bounding box center [158, 273] width 166 height 26
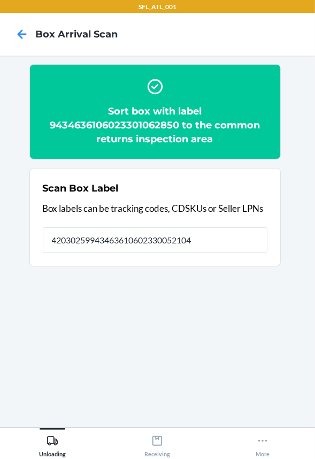
type input "420302599434636106023300521044"
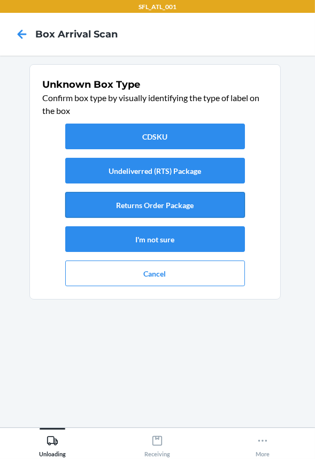
click at [165, 203] on button "Returns Order Package" at bounding box center [155, 205] width 180 height 26
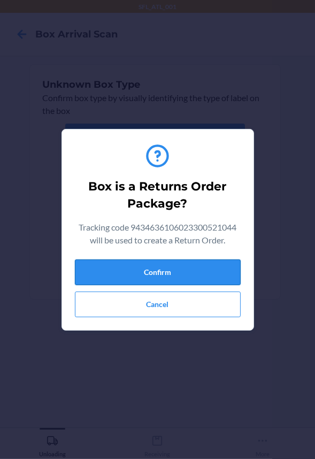
click at [168, 267] on button "Confirm" at bounding box center [158, 273] width 166 height 26
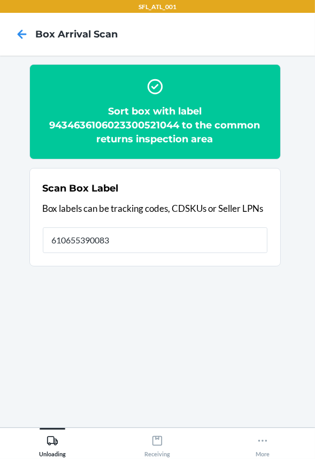
type input "610655390083"
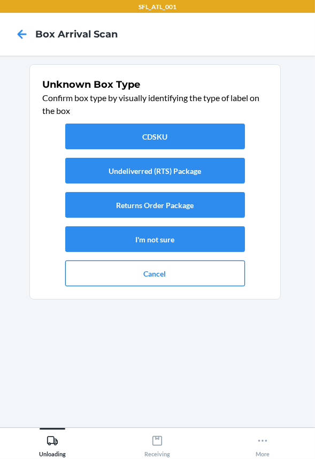
click at [194, 277] on button "Cancel" at bounding box center [155, 274] width 180 height 26
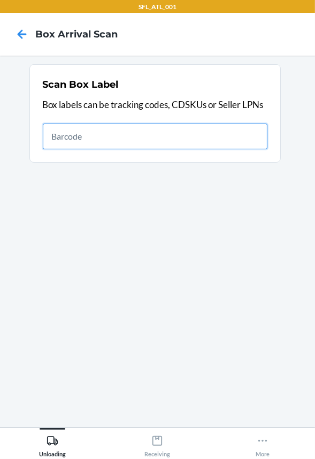
click at [225, 132] on input "text" at bounding box center [155, 137] width 225 height 26
type input "420302599434636106023301491315"
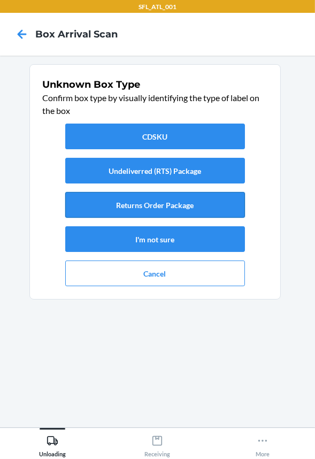
click at [161, 207] on button "Returns Order Package" at bounding box center [155, 205] width 180 height 26
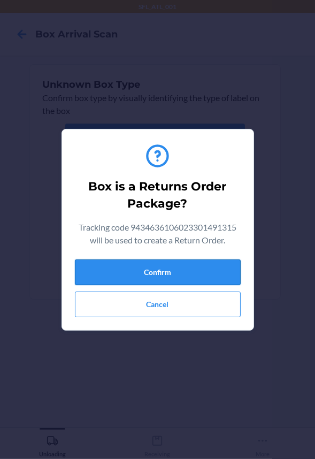
click at [196, 270] on button "Confirm" at bounding box center [158, 273] width 166 height 26
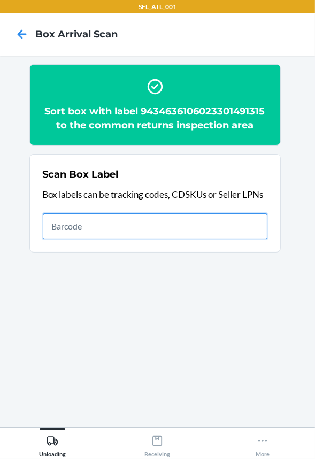
click at [139, 229] on input "text" at bounding box center [155, 227] width 225 height 26
type input "420302599434636106023300693628"
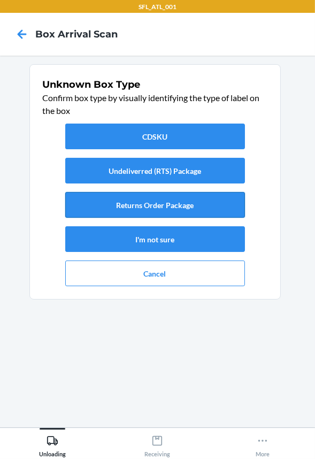
click at [158, 211] on button "Returns Order Package" at bounding box center [155, 205] width 180 height 26
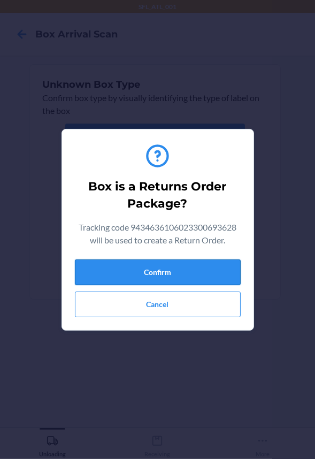
click at [159, 273] on button "Confirm" at bounding box center [158, 273] width 166 height 26
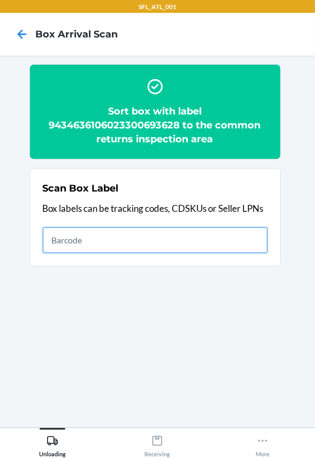
click at [213, 240] on input "text" at bounding box center [155, 240] width 225 height 26
type input "420302599434636106023301017089"
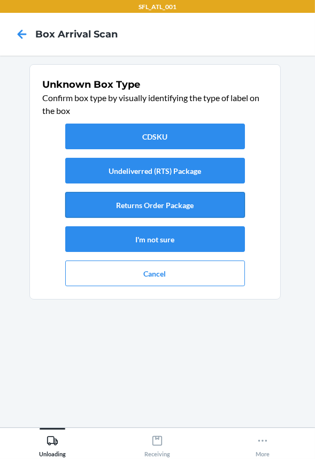
click at [171, 202] on button "Returns Order Package" at bounding box center [155, 205] width 180 height 26
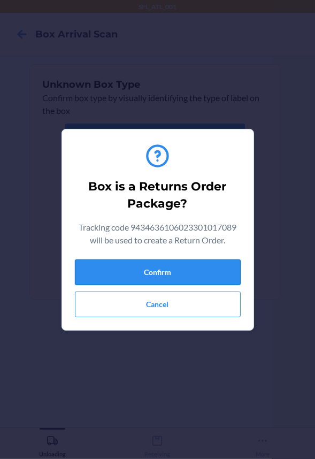
click at [177, 276] on button "Confirm" at bounding box center [158, 273] width 166 height 26
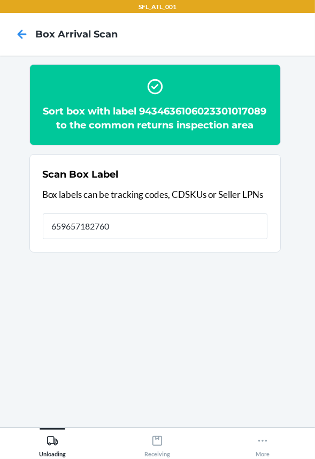
type input "659657182760"
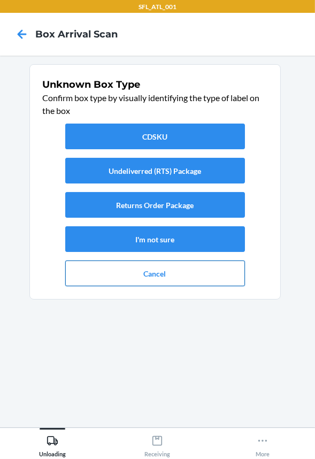
click at [165, 280] on button "Cancel" at bounding box center [155, 274] width 180 height 26
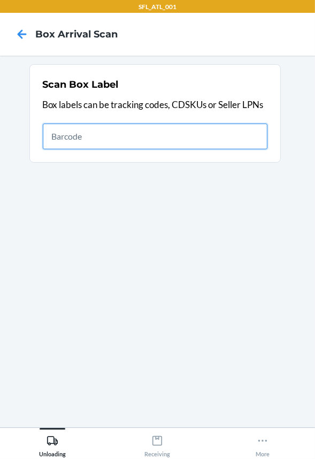
click at [72, 138] on input "text" at bounding box center [155, 137] width 225 height 26
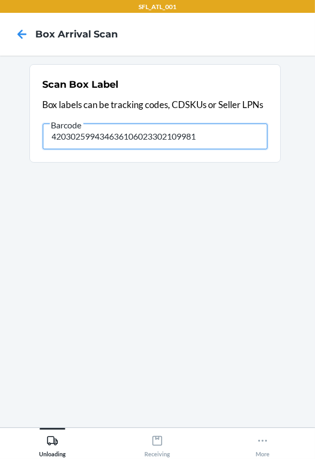
type input "420302599434636106023302109981"
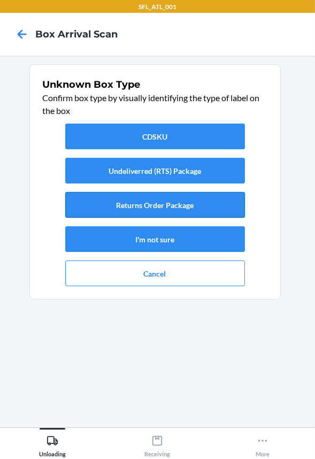
click at [153, 201] on button "Returns Order Package" at bounding box center [155, 205] width 180 height 26
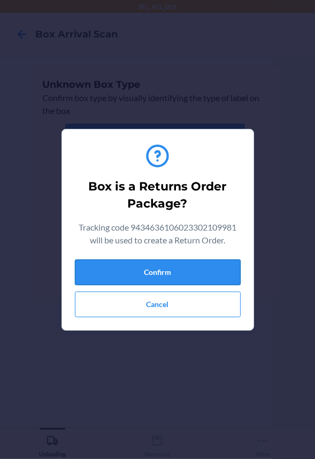
click at [188, 272] on button "Confirm" at bounding box center [158, 273] width 166 height 26
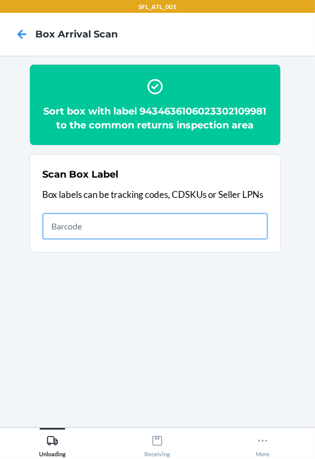
click at [177, 239] on input "text" at bounding box center [155, 227] width 225 height 26
type input "420302599434636106023301829637"
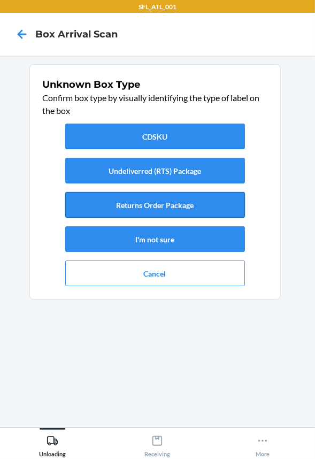
click at [122, 202] on button "Returns Order Package" at bounding box center [155, 205] width 180 height 26
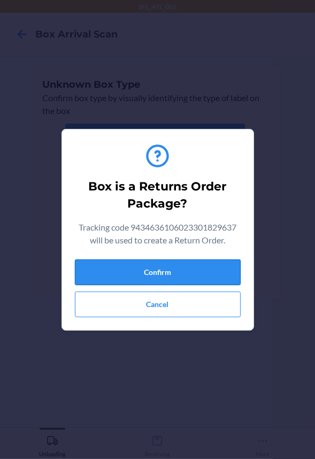
click at [135, 271] on button "Confirm" at bounding box center [158, 273] width 166 height 26
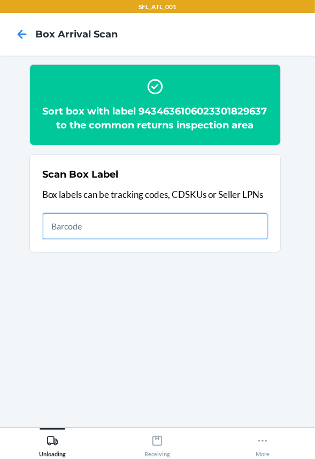
click at [120, 236] on input "text" at bounding box center [155, 227] width 225 height 26
click at [116, 239] on input "text" at bounding box center [155, 227] width 225 height 26
type input "420302599434636106023299541474"
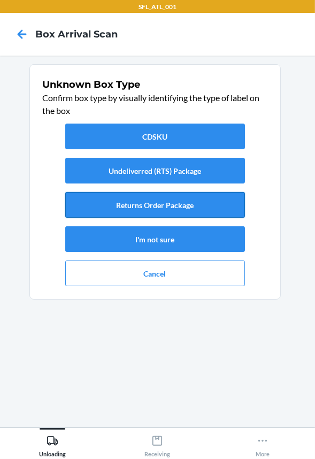
click at [123, 203] on button "Returns Order Package" at bounding box center [155, 205] width 180 height 26
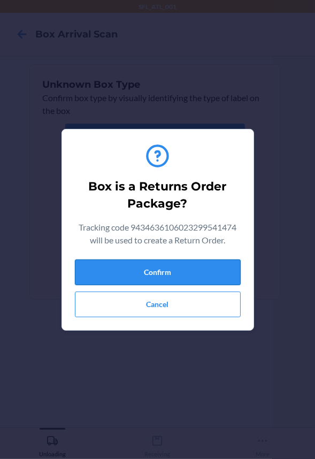
click at [136, 275] on button "Confirm" at bounding box center [158, 273] width 166 height 26
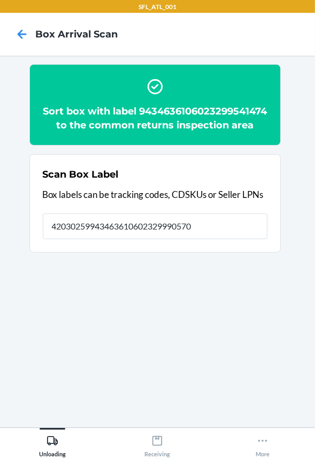
type input "420302599434636106023299905702"
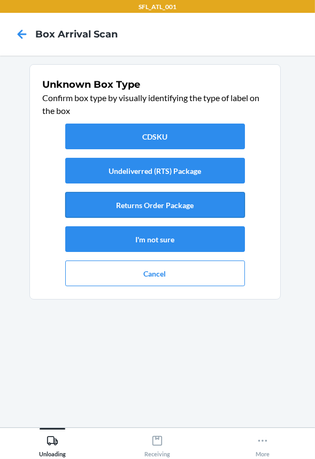
click at [132, 215] on button "Returns Order Package" at bounding box center [155, 205] width 180 height 26
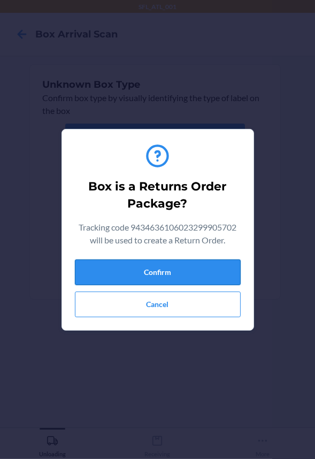
click at [137, 262] on button "Confirm" at bounding box center [158, 273] width 166 height 26
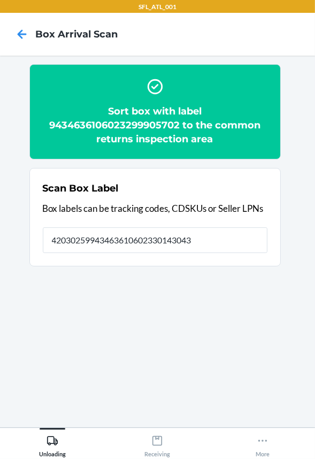
type input "420302599434636106023301430437"
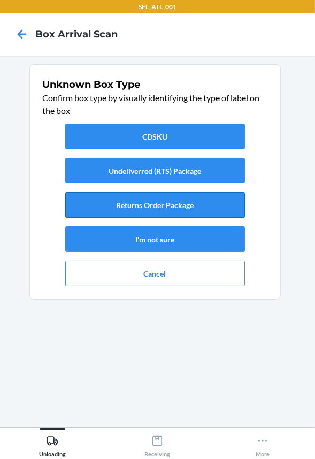
click at [120, 207] on button "Returns Order Package" at bounding box center [155, 205] width 180 height 26
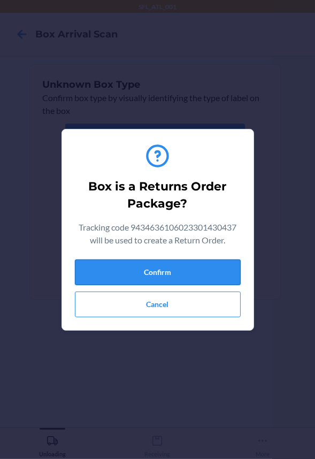
click at [127, 267] on button "Confirm" at bounding box center [158, 273] width 166 height 26
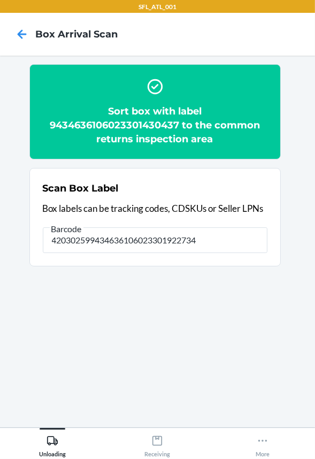
type input "420302599434636106023301922734"
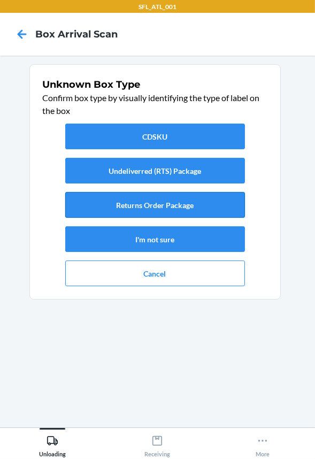
click at [133, 198] on button "Returns Order Package" at bounding box center [155, 205] width 180 height 26
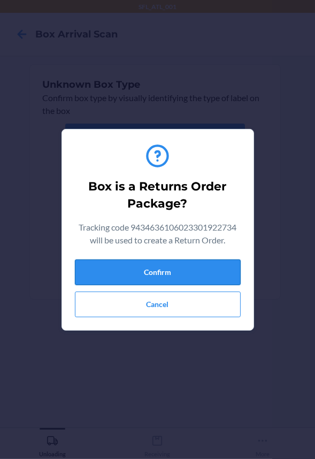
click at [142, 263] on button "Confirm" at bounding box center [158, 273] width 166 height 26
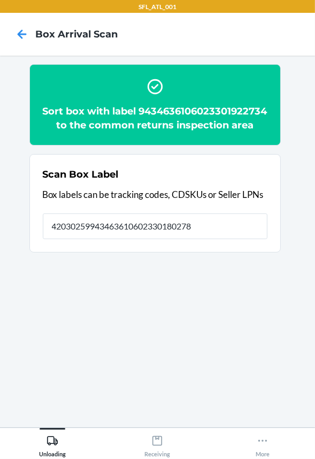
type input "420302599434636106023301802784"
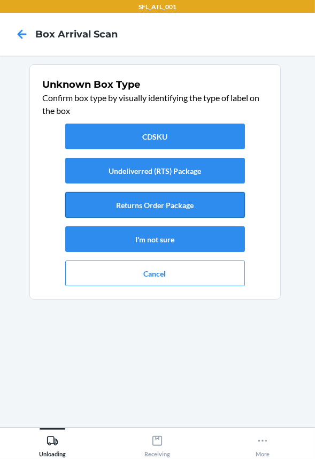
click at [148, 211] on button "Returns Order Package" at bounding box center [155, 205] width 180 height 26
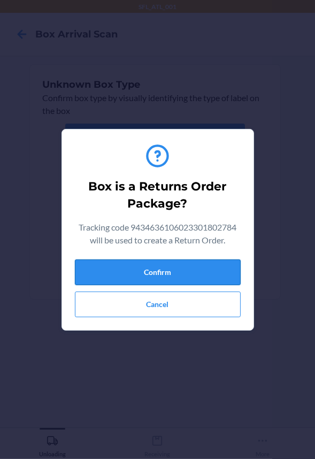
click at [164, 275] on button "Confirm" at bounding box center [158, 273] width 166 height 26
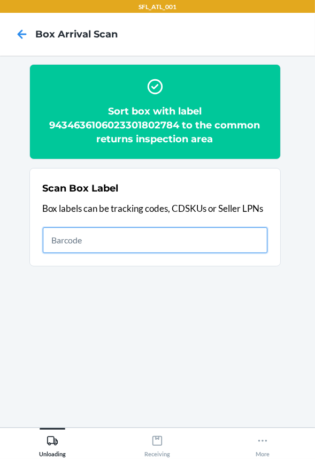
click at [73, 237] on input "text" at bounding box center [155, 240] width 225 height 26
type input "420302599434636106023301867950"
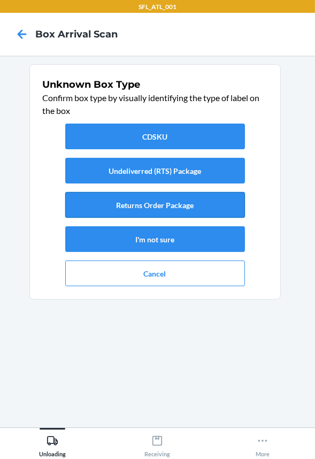
click at [117, 196] on button "Returns Order Package" at bounding box center [155, 205] width 180 height 26
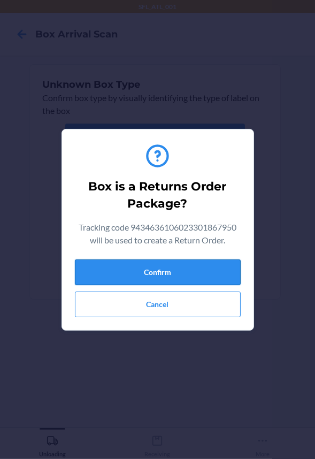
click at [120, 276] on button "Confirm" at bounding box center [158, 273] width 166 height 26
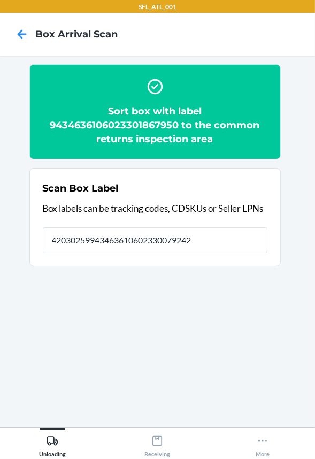
type input "420302599434636106023300792420"
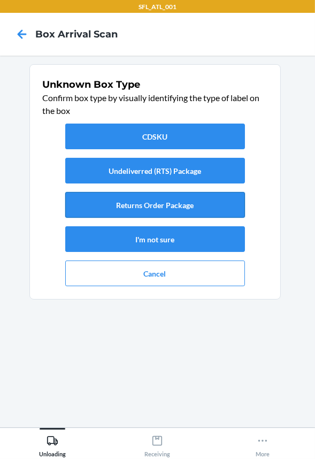
click at [139, 207] on button "Returns Order Package" at bounding box center [155, 205] width 180 height 26
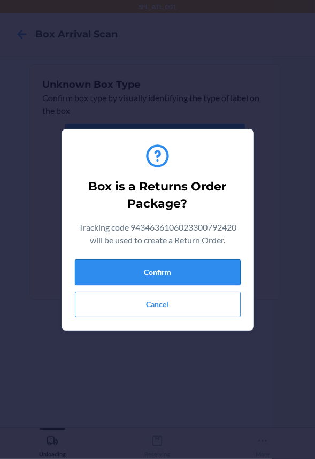
click at [137, 272] on button "Confirm" at bounding box center [158, 273] width 166 height 26
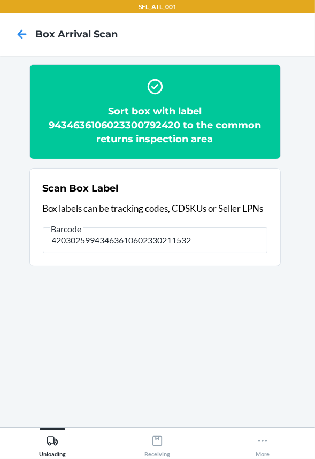
type input "420302599434636106023302115326"
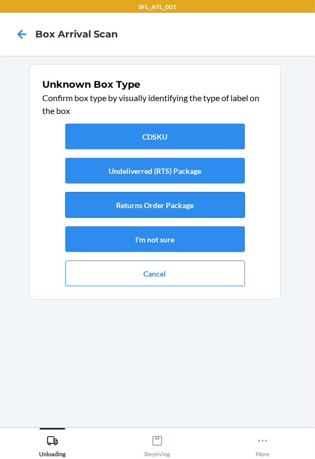
click at [218, 214] on button "Returns Order Package" at bounding box center [155, 205] width 180 height 26
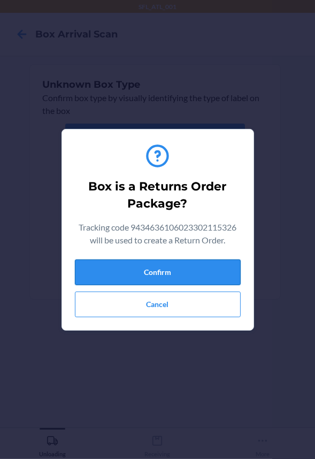
click at [227, 274] on button "Confirm" at bounding box center [158, 273] width 166 height 26
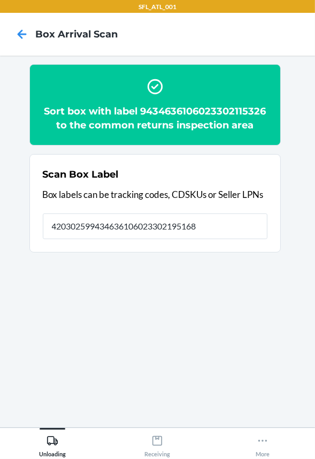
type input "420302599434636106023302195168"
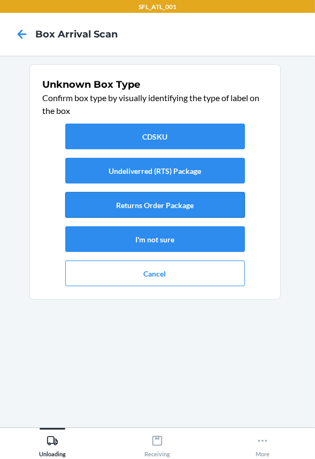
click at [219, 207] on button "Returns Order Package" at bounding box center [155, 205] width 180 height 26
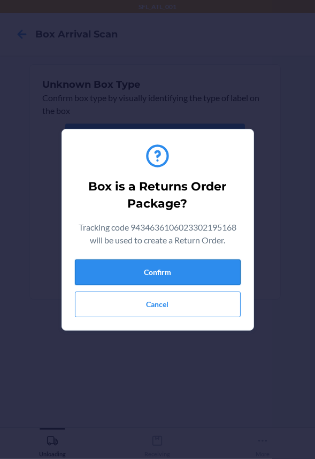
click at [201, 271] on button "Confirm" at bounding box center [158, 273] width 166 height 26
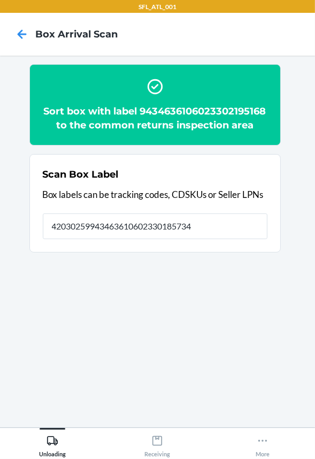
type input "420302599434636106023301857340"
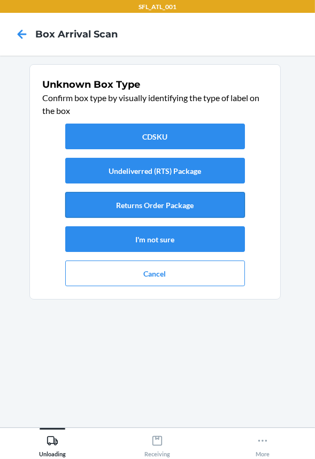
click at [187, 203] on button "Returns Order Package" at bounding box center [155, 205] width 180 height 26
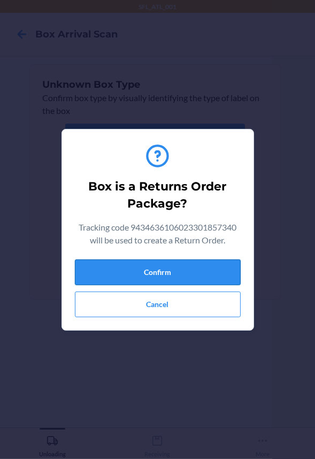
click at [219, 268] on button "Confirm" at bounding box center [158, 273] width 166 height 26
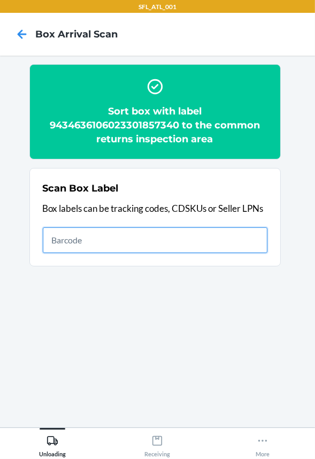
click at [112, 249] on input "text" at bounding box center [155, 240] width 225 height 26
type input "420302599434636106023302334956"
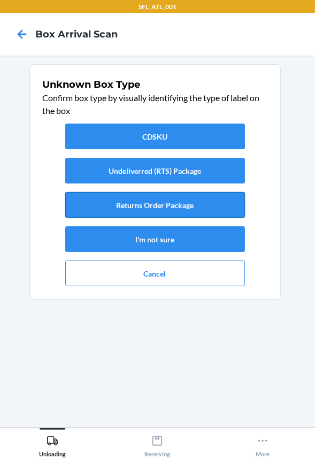
click at [169, 209] on button "Returns Order Package" at bounding box center [155, 205] width 180 height 26
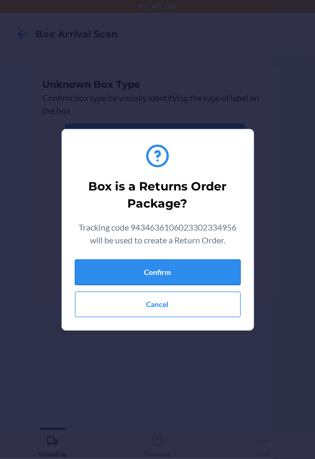
click at [172, 275] on button "Confirm" at bounding box center [158, 273] width 166 height 26
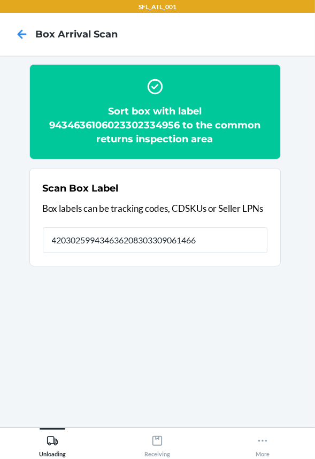
type input "420302599434636208303309061466"
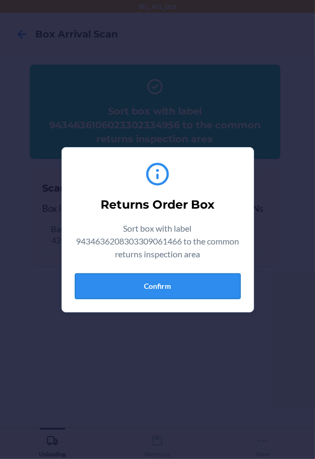
click at [185, 282] on button "Confirm" at bounding box center [158, 287] width 166 height 26
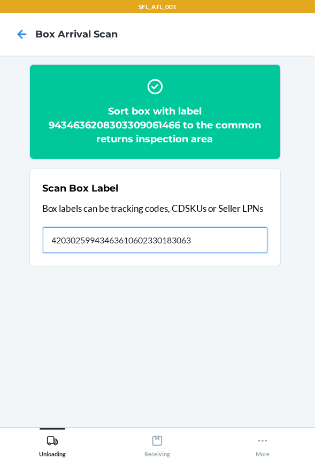
type input "420302599434636106023301830633"
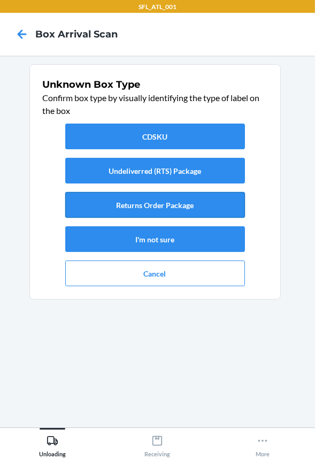
click at [143, 209] on button "Returns Order Package" at bounding box center [155, 205] width 180 height 26
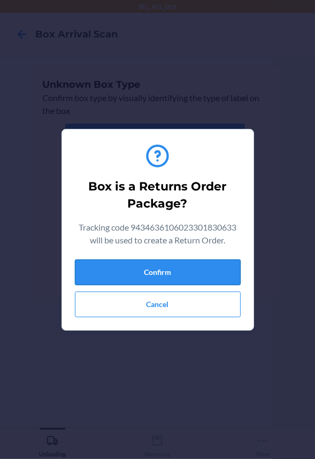
click at [165, 278] on button "Confirm" at bounding box center [158, 273] width 166 height 26
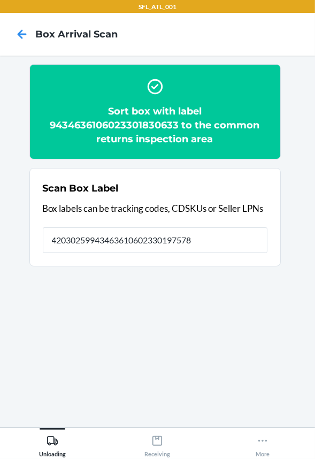
type input "420302599434636106023301975785"
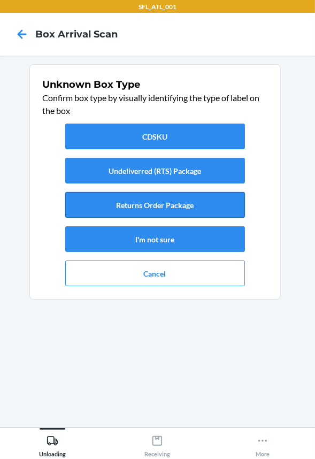
click at [164, 201] on button "Returns Order Package" at bounding box center [155, 205] width 180 height 26
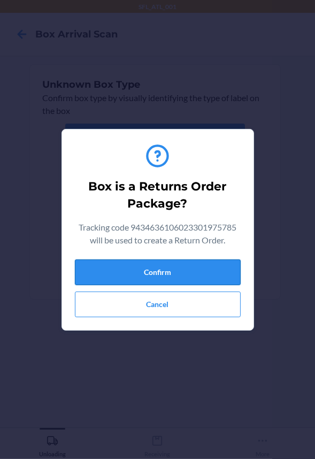
click at [174, 274] on button "Confirm" at bounding box center [158, 273] width 166 height 26
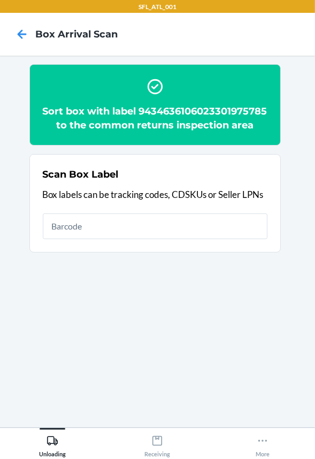
click at [179, 239] on input "text" at bounding box center [155, 227] width 225 height 26
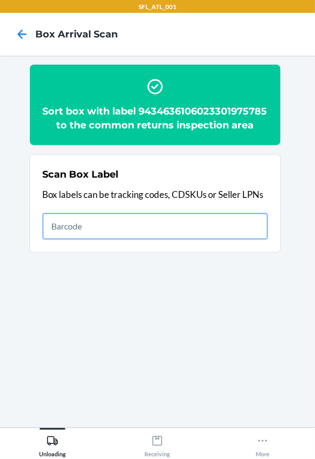
click at [180, 238] on input "text" at bounding box center [155, 227] width 225 height 26
type input "420302599434636106023300247500"
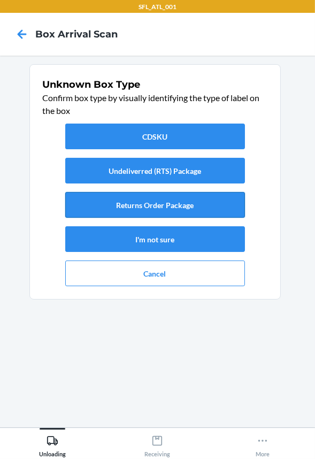
click at [145, 207] on button "Returns Order Package" at bounding box center [155, 205] width 180 height 26
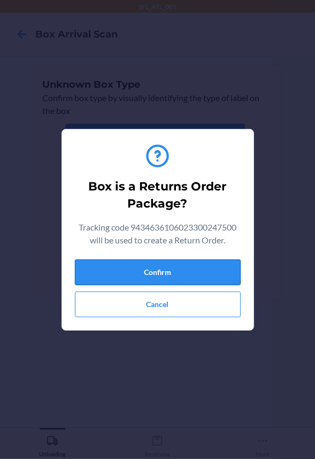
click at [155, 271] on button "Confirm" at bounding box center [158, 273] width 166 height 26
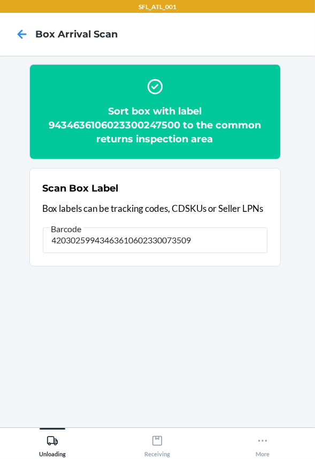
type input "420302599434636106023300735090"
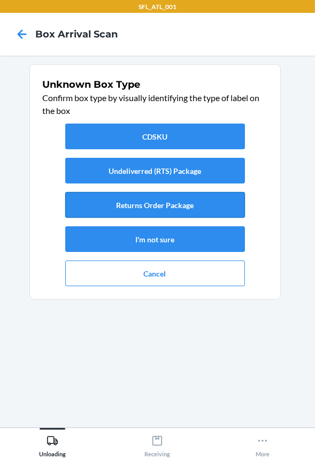
click at [160, 202] on button "Returns Order Package" at bounding box center [155, 205] width 180 height 26
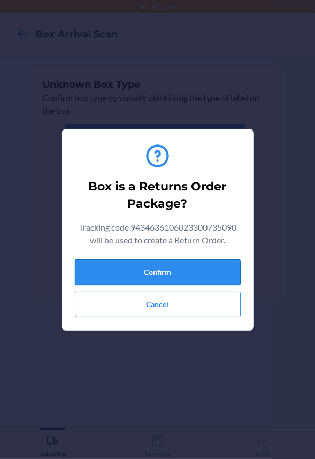
click at [155, 279] on button "Confirm" at bounding box center [158, 273] width 166 height 26
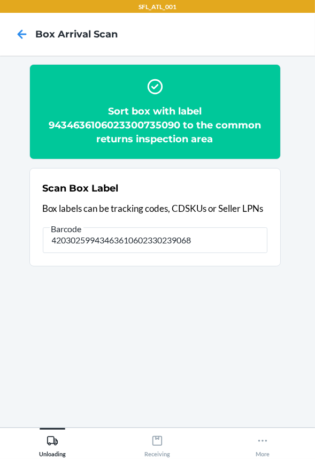
type input "420302599434636106023302390686"
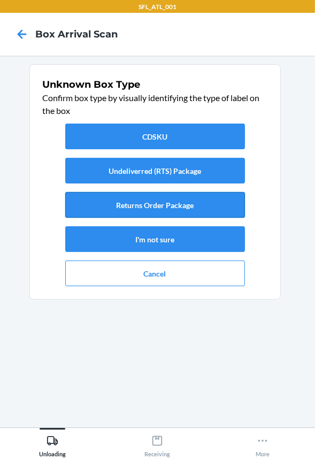
click at [157, 192] on button "Returns Order Package" at bounding box center [155, 205] width 180 height 26
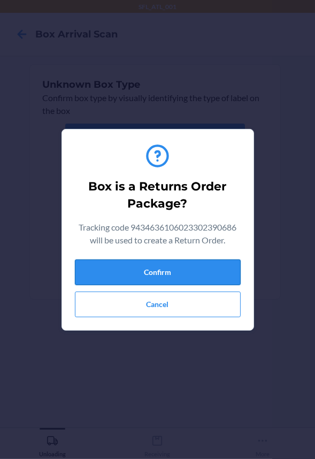
click at [158, 265] on button "Confirm" at bounding box center [158, 273] width 166 height 26
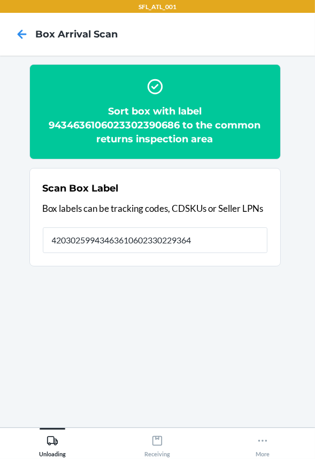
type input "420302599434636106023302293642"
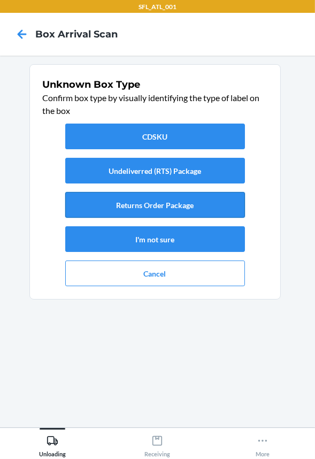
click at [209, 198] on button "Returns Order Package" at bounding box center [155, 205] width 180 height 26
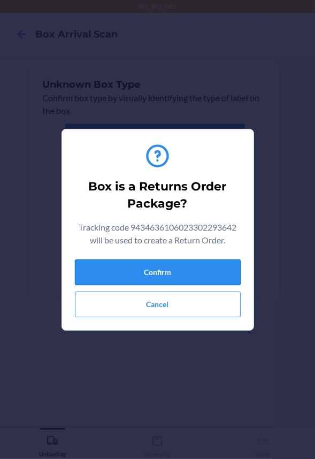
click at [207, 262] on button "Confirm" at bounding box center [158, 273] width 166 height 26
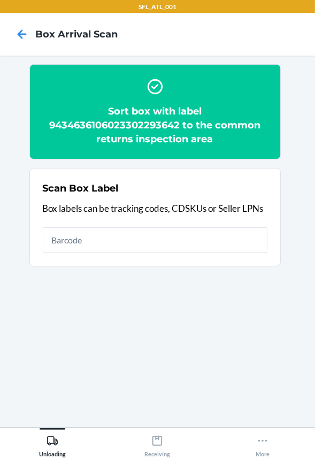
click at [208, 234] on input "text" at bounding box center [155, 240] width 225 height 26
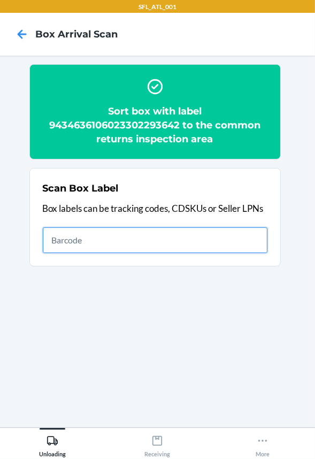
click at [109, 228] on input "text" at bounding box center [155, 240] width 225 height 26
type input "420302599434636106023302165178"
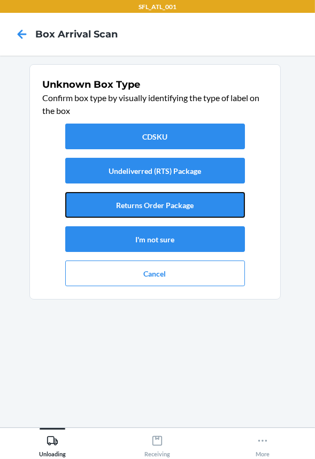
click at [161, 206] on button "Returns Order Package" at bounding box center [155, 205] width 180 height 26
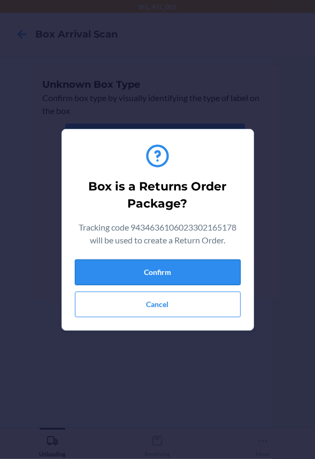
click at [165, 269] on button "Confirm" at bounding box center [158, 273] width 166 height 26
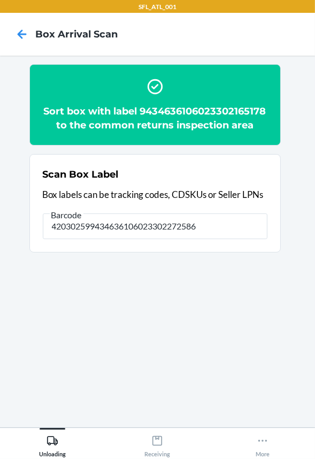
type input "420302599434636106023302272586"
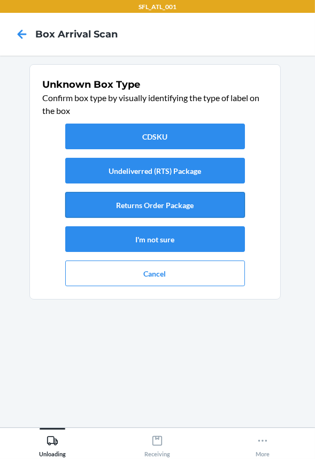
click at [169, 201] on button "Returns Order Package" at bounding box center [155, 205] width 180 height 26
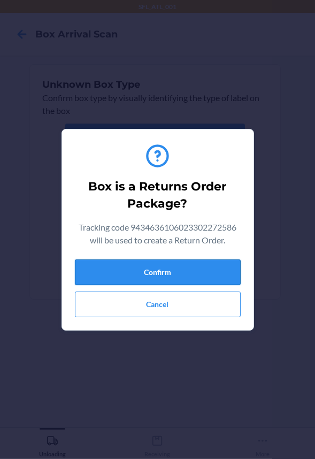
click at [169, 270] on button "Confirm" at bounding box center [158, 273] width 166 height 26
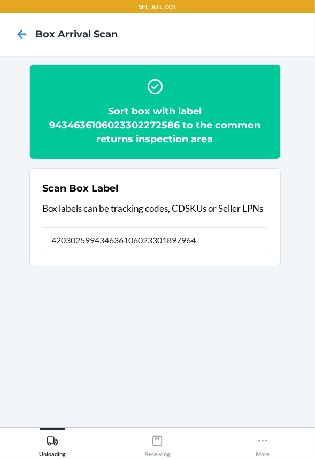
type input "420302599434636106023301897964"
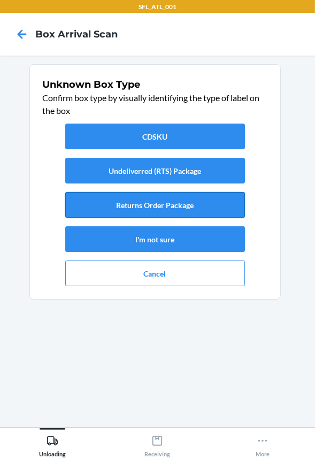
click at [168, 210] on button "Returns Order Package" at bounding box center [155, 205] width 180 height 26
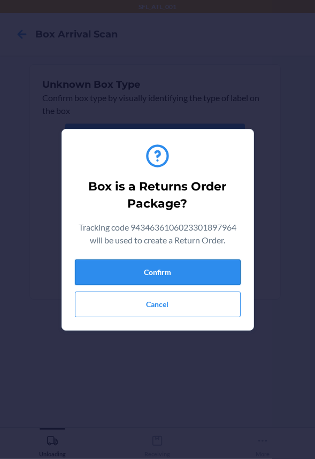
click at [163, 271] on button "Confirm" at bounding box center [158, 273] width 166 height 26
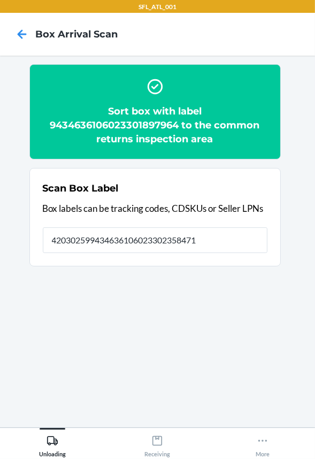
type input "420302599434636106023302358471"
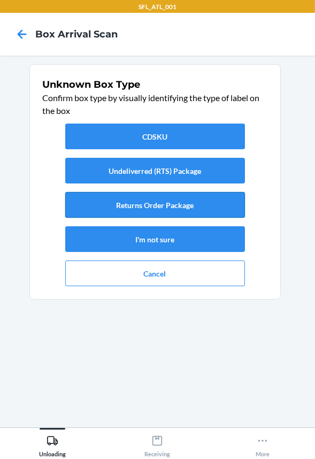
click at [166, 198] on button "Returns Order Package" at bounding box center [155, 205] width 180 height 26
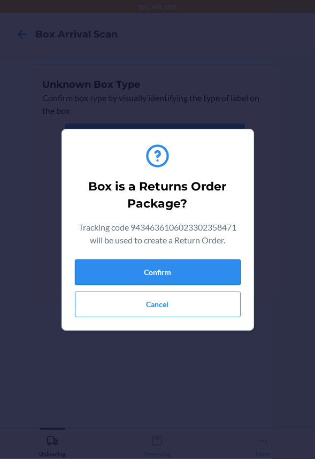
click at [172, 272] on button "Confirm" at bounding box center [158, 273] width 166 height 26
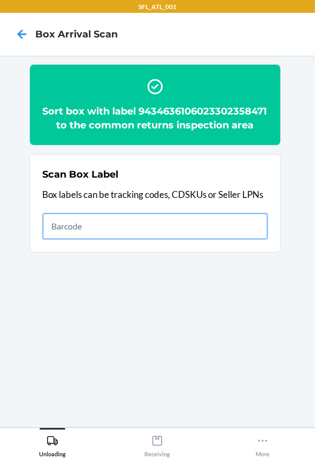
click at [206, 239] on input "text" at bounding box center [155, 227] width 225 height 26
type input "420302599434636106023301257461"
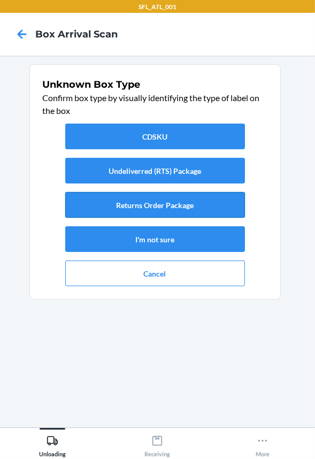
click at [193, 203] on button "Returns Order Package" at bounding box center [155, 205] width 180 height 26
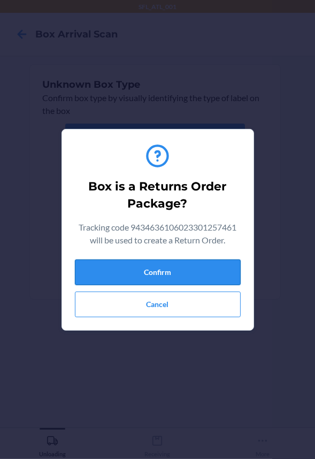
click at [180, 267] on button "Confirm" at bounding box center [158, 273] width 166 height 26
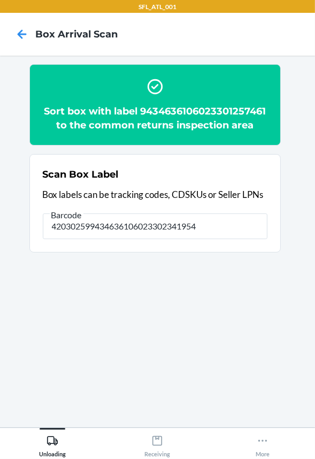
type input "420302599434636106023302341954"
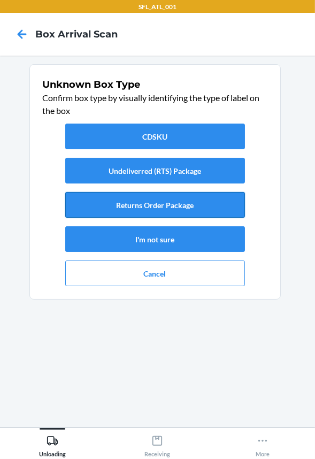
click at [172, 207] on button "Returns Order Package" at bounding box center [155, 205] width 180 height 26
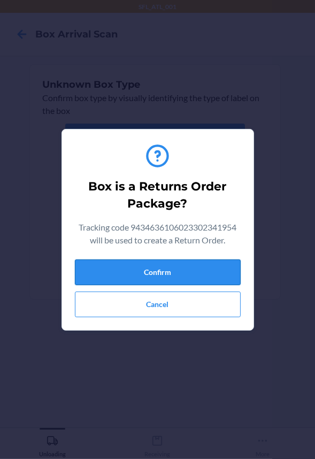
click at [176, 269] on button "Confirm" at bounding box center [158, 273] width 166 height 26
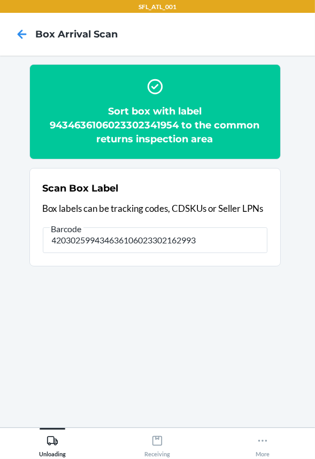
type input "420302599434636106023302162993"
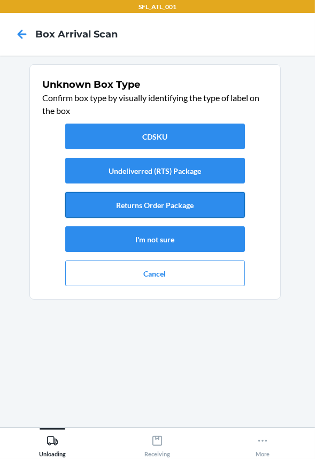
click at [164, 210] on button "Returns Order Package" at bounding box center [155, 205] width 180 height 26
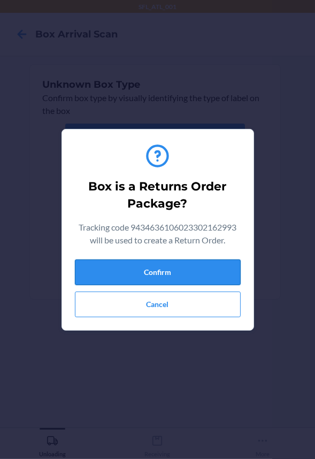
click at [164, 271] on button "Confirm" at bounding box center [158, 273] width 166 height 26
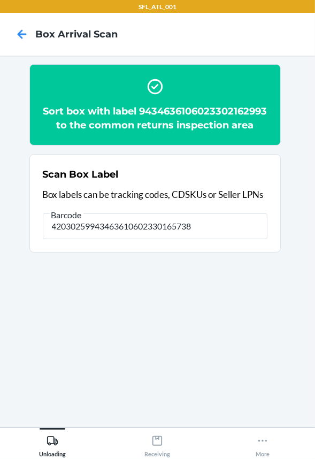
type input "420302599434636106023301657384"
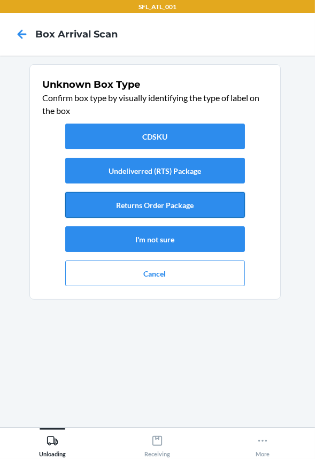
click at [146, 208] on button "Returns Order Package" at bounding box center [155, 205] width 180 height 26
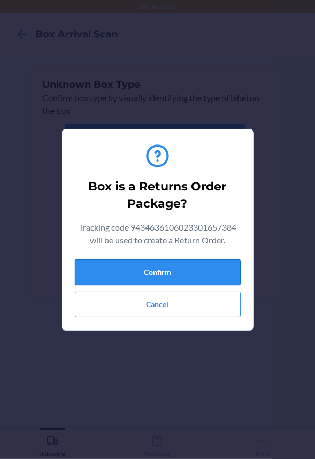
click at [155, 268] on button "Confirm" at bounding box center [158, 273] width 166 height 26
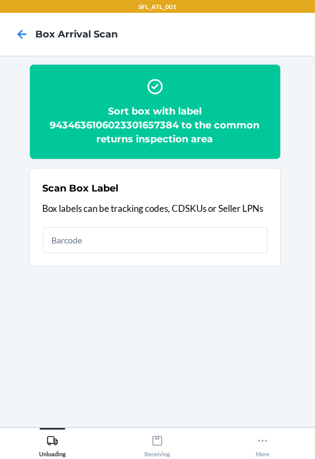
click at [163, 235] on input "text" at bounding box center [155, 240] width 225 height 26
type input "420302599434636106023301972173"
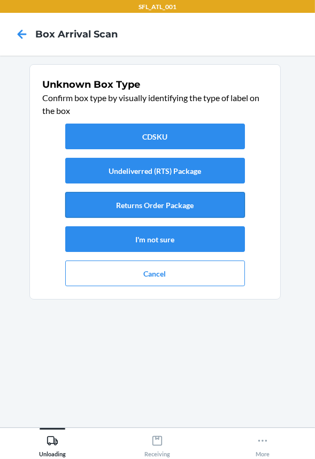
click at [107, 199] on button "Returns Order Package" at bounding box center [155, 205] width 180 height 26
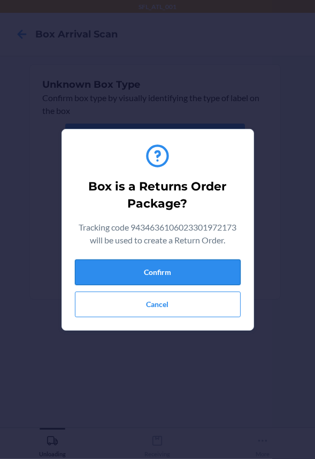
click at [131, 276] on button "Confirm" at bounding box center [158, 273] width 166 height 26
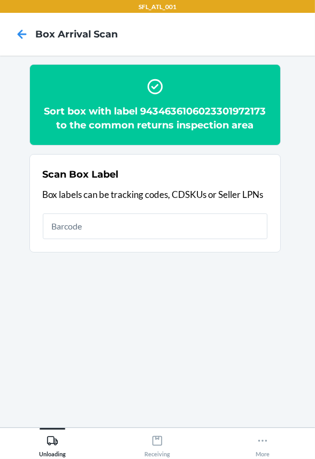
click at [141, 222] on input "text" at bounding box center [155, 227] width 225 height 26
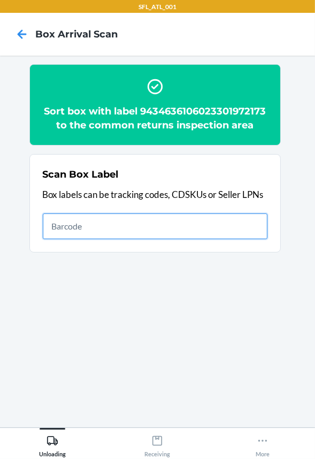
click at [242, 221] on input "text" at bounding box center [155, 227] width 225 height 26
type input "420302599434636106023301840090"
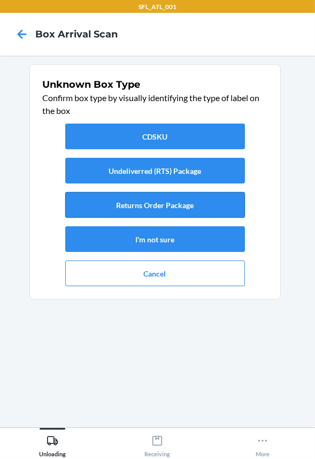
click at [176, 206] on button "Returns Order Package" at bounding box center [155, 205] width 180 height 26
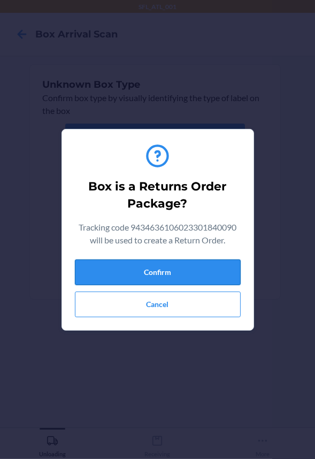
click at [176, 275] on button "Confirm" at bounding box center [158, 273] width 166 height 26
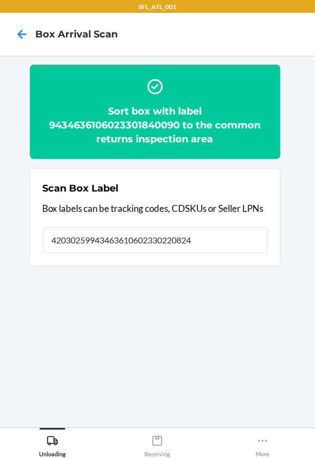
type input "420302599434636106023302208240"
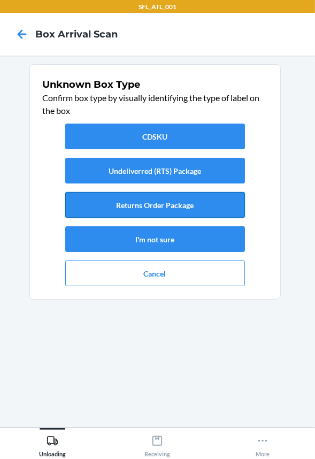
click at [166, 206] on button "Returns Order Package" at bounding box center [155, 205] width 180 height 26
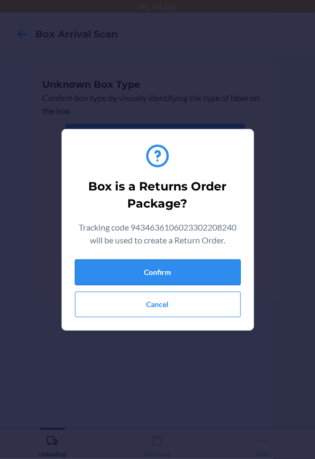
click at [159, 265] on button "Confirm" at bounding box center [158, 273] width 166 height 26
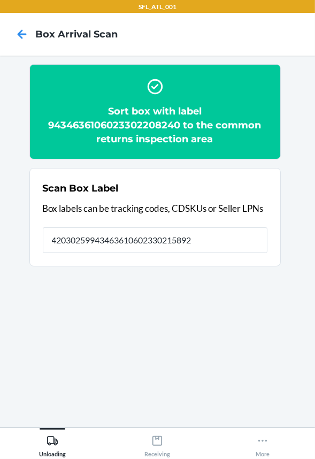
type input "420302599434636106023302158927"
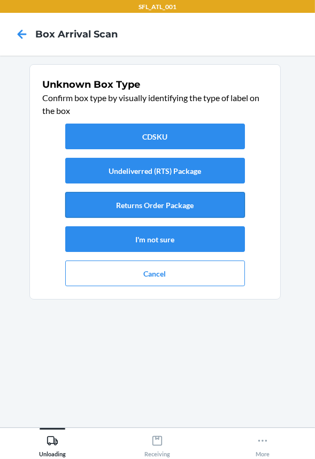
click at [145, 210] on button "Returns Order Package" at bounding box center [155, 205] width 180 height 26
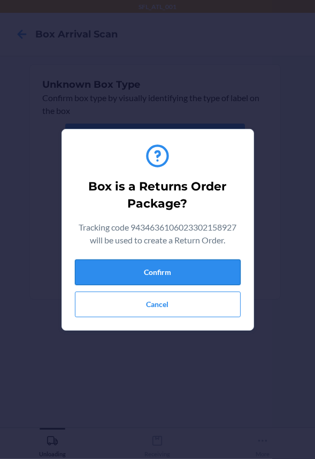
click at [158, 274] on button "Confirm" at bounding box center [158, 273] width 166 height 26
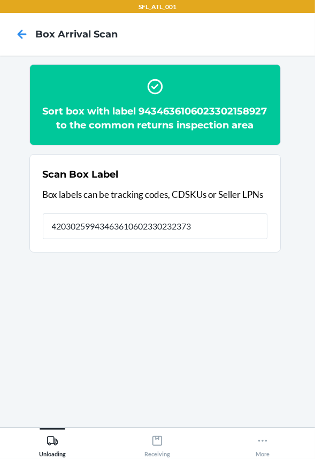
type input "420302599434636106023302323738"
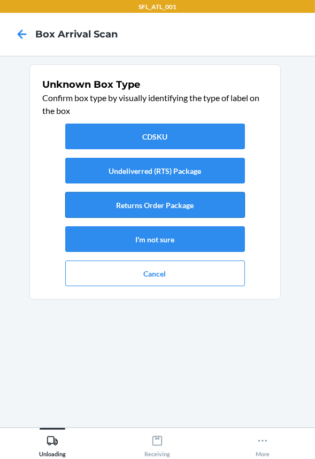
click at [157, 203] on button "Returns Order Package" at bounding box center [155, 205] width 180 height 26
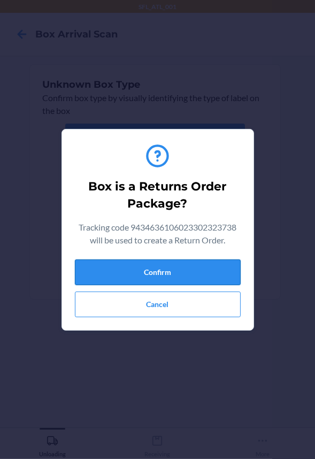
click at [171, 268] on button "Confirm" at bounding box center [158, 273] width 166 height 26
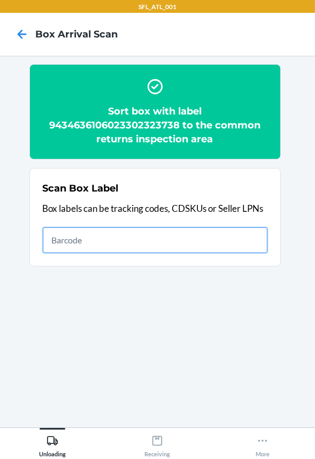
click at [196, 244] on input "text" at bounding box center [155, 240] width 225 height 26
type input "420302599434636106023301213016"
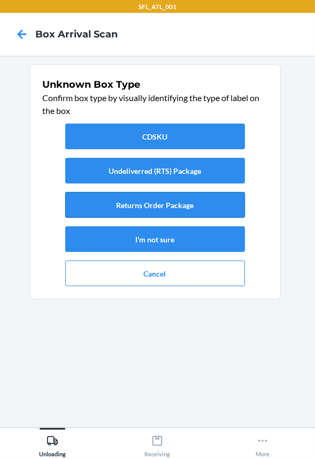
click at [194, 204] on button "Returns Order Package" at bounding box center [155, 205] width 180 height 26
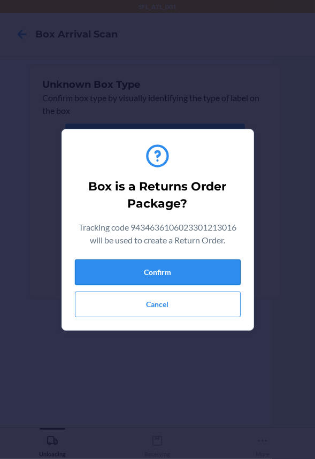
click at [210, 273] on button "Confirm" at bounding box center [158, 273] width 166 height 26
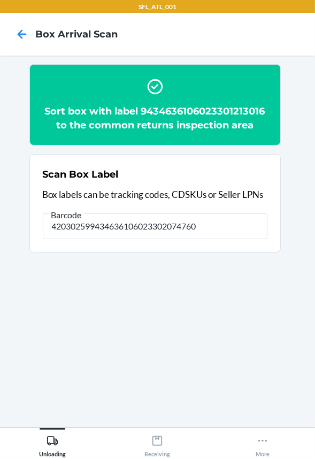
type input "420302599434636106023302074760"
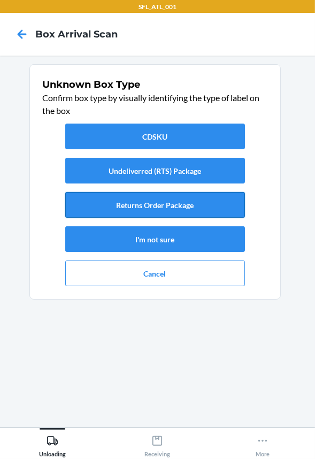
click at [181, 203] on button "Returns Order Package" at bounding box center [155, 205] width 180 height 26
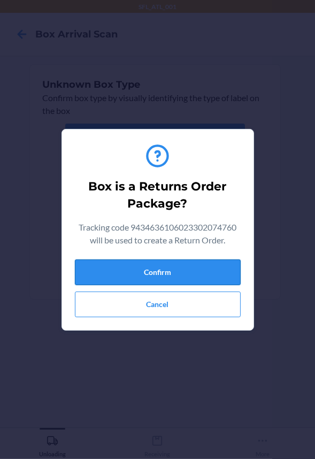
click at [192, 268] on button "Confirm" at bounding box center [158, 273] width 166 height 26
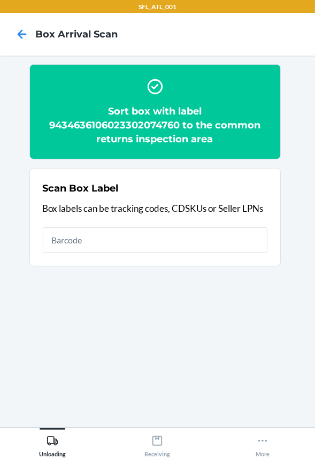
click at [174, 247] on input "text" at bounding box center [155, 240] width 225 height 26
type input "420302599434636106023302480868"
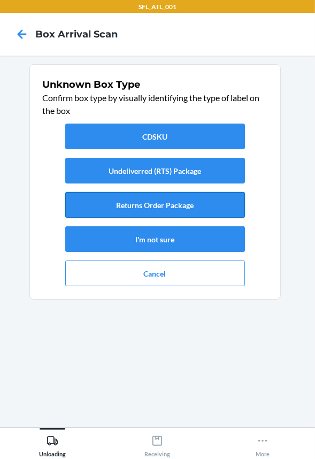
click at [172, 198] on button "Returns Order Package" at bounding box center [155, 205] width 180 height 26
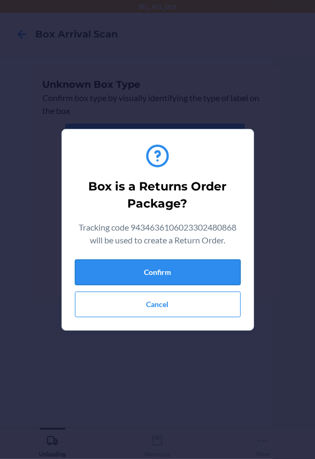
click at [177, 270] on button "Confirm" at bounding box center [158, 273] width 166 height 26
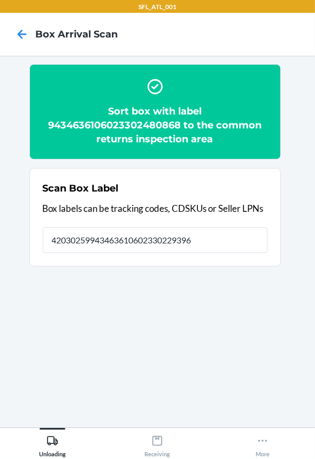
type input "420302599434636106023302293963"
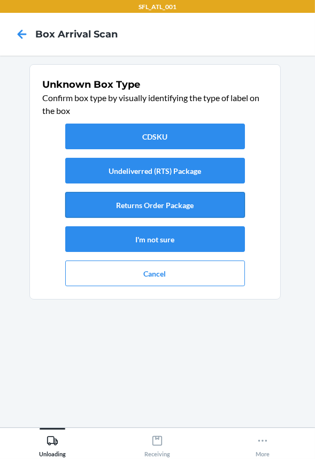
click at [176, 214] on button "Returns Order Package" at bounding box center [155, 205] width 180 height 26
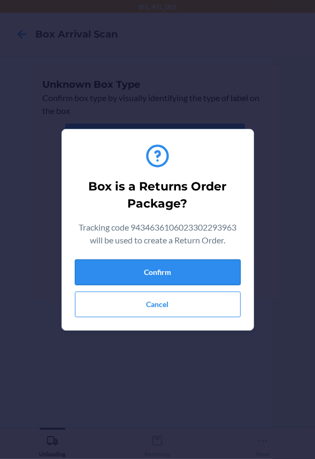
click at [181, 270] on button "Confirm" at bounding box center [158, 273] width 166 height 26
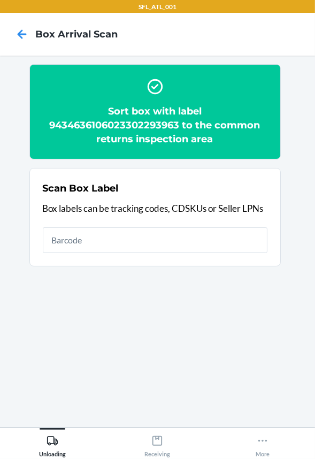
click at [181, 242] on input "text" at bounding box center [155, 240] width 225 height 26
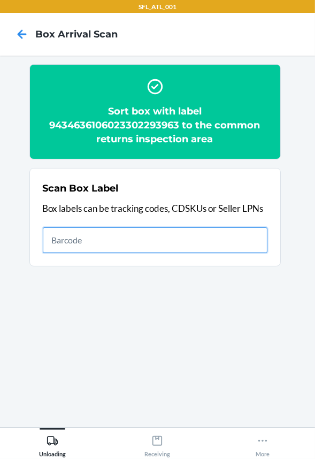
click at [227, 249] on input "text" at bounding box center [155, 240] width 225 height 26
type input "420302599434636106023301839285"
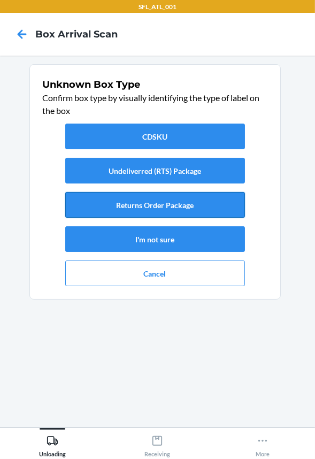
click at [204, 202] on button "Returns Order Package" at bounding box center [155, 205] width 180 height 26
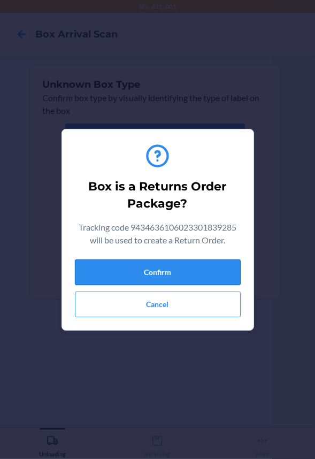
click at [185, 271] on button "Confirm" at bounding box center [158, 273] width 166 height 26
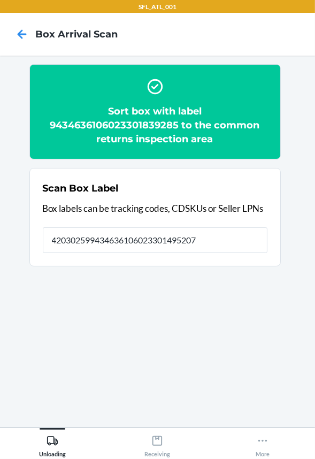
type input "420302599434636106023301495207"
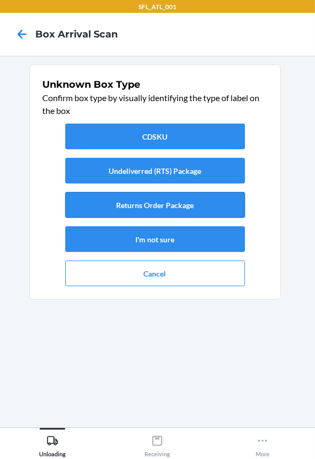
click at [145, 211] on button "Returns Order Package" at bounding box center [155, 205] width 180 height 26
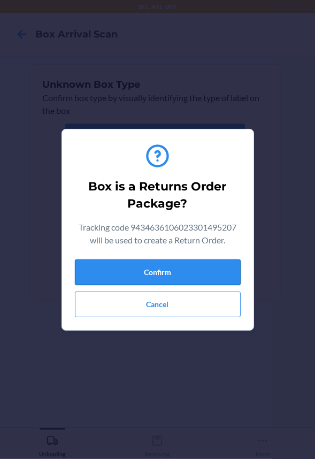
click at [153, 270] on button "Confirm" at bounding box center [158, 273] width 166 height 26
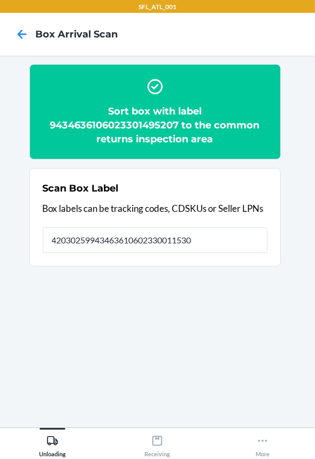
type input "420302599434636106023300115304"
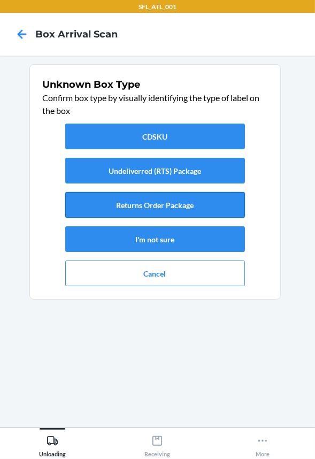
click at [162, 209] on button "Returns Order Package" at bounding box center [155, 205] width 180 height 26
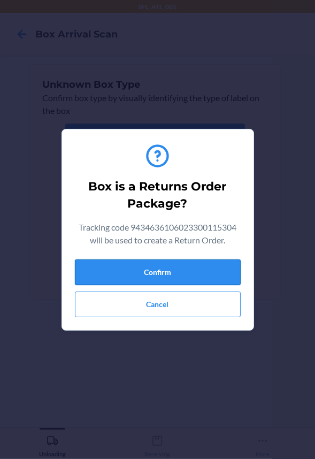
click at [172, 271] on button "Confirm" at bounding box center [158, 273] width 166 height 26
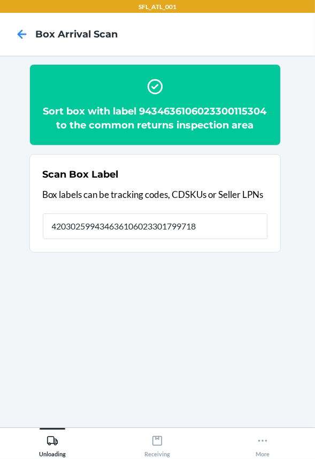
type input "420302599434636106023301799718"
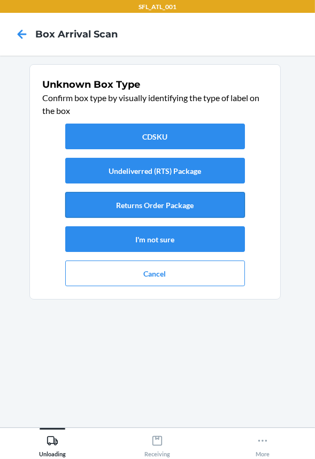
click at [171, 204] on button "Returns Order Package" at bounding box center [155, 205] width 180 height 26
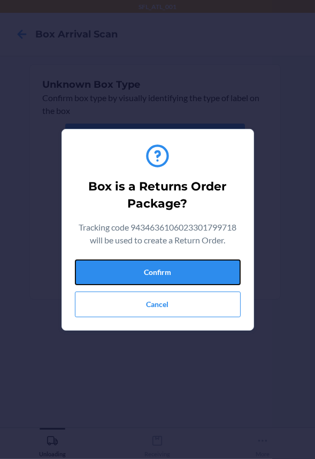
click at [179, 278] on button "Confirm" at bounding box center [158, 273] width 166 height 26
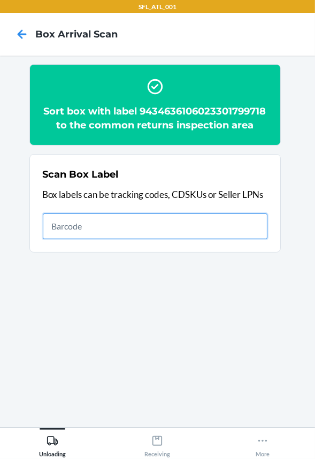
click at [231, 239] on input "text" at bounding box center [155, 227] width 225 height 26
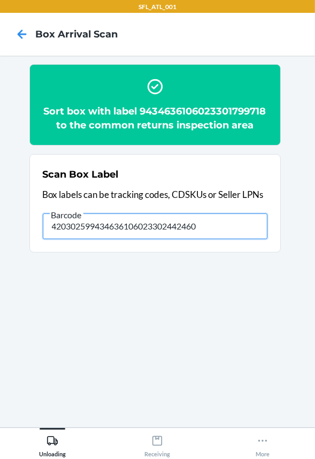
type input "420302599434636106023302442460"
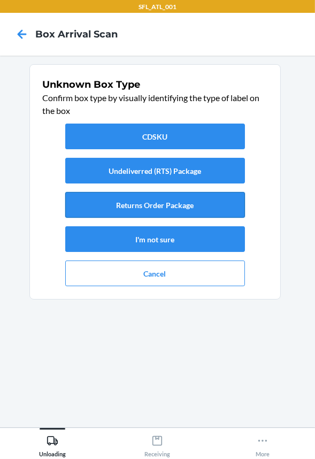
click at [199, 207] on button "Returns Order Package" at bounding box center [155, 205] width 180 height 26
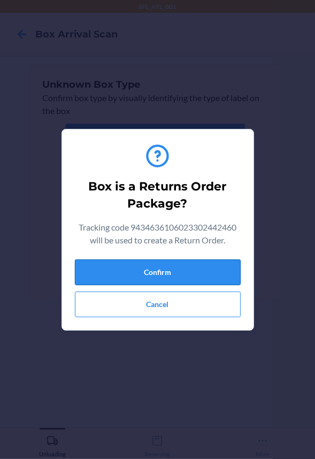
click at [185, 267] on button "Confirm" at bounding box center [158, 273] width 166 height 26
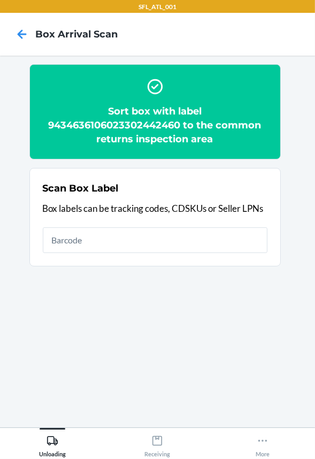
click at [161, 249] on input "text" at bounding box center [155, 240] width 225 height 26
type input "420302599434636106023302189938"
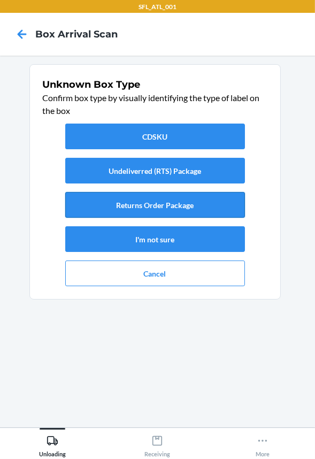
click at [208, 204] on button "Returns Order Package" at bounding box center [155, 205] width 180 height 26
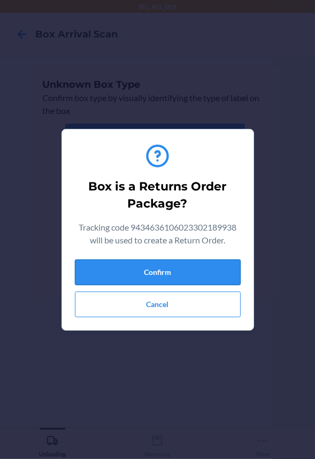
click at [207, 279] on button "Confirm" at bounding box center [158, 273] width 166 height 26
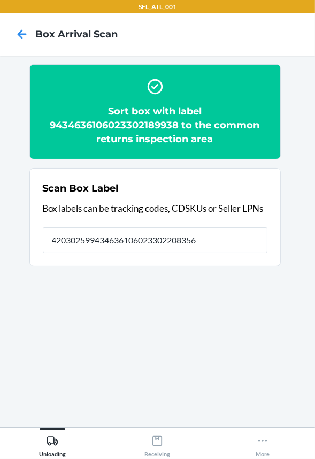
type input "420302599434636106023302208356"
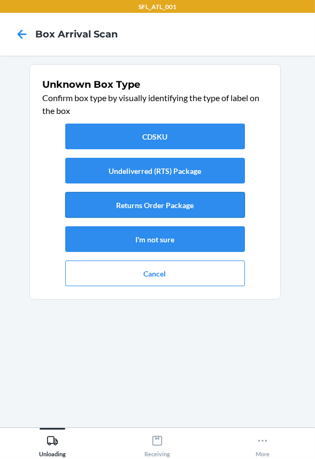
click at [169, 207] on button "Returns Order Package" at bounding box center [155, 205] width 180 height 26
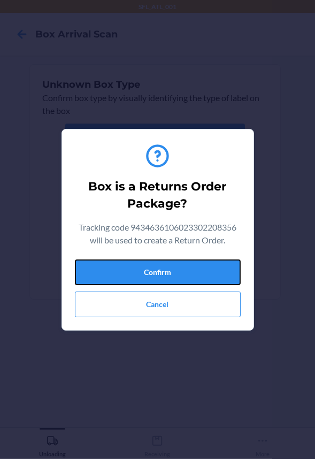
click at [173, 273] on button "Confirm" at bounding box center [158, 273] width 166 height 26
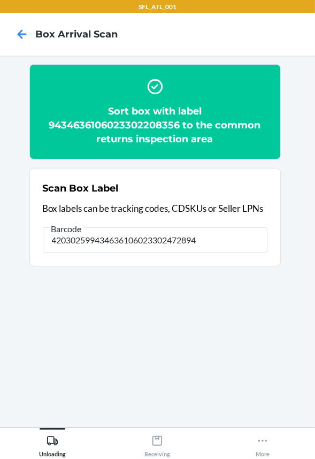
type input "420302599434636106023302472894"
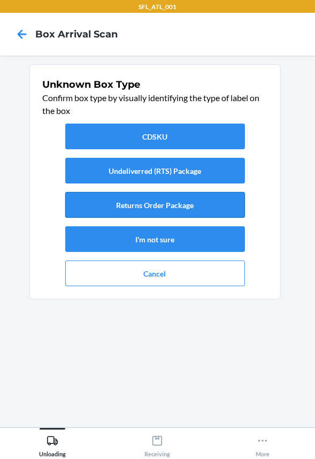
click at [181, 217] on button "Returns Order Package" at bounding box center [155, 205] width 180 height 26
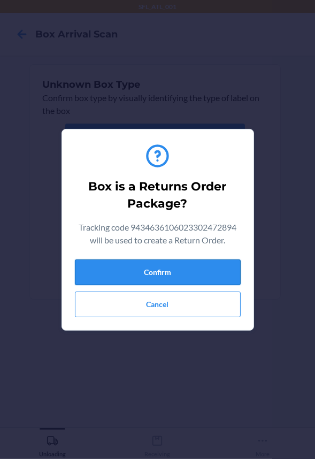
click at [186, 269] on button "Confirm" at bounding box center [158, 273] width 166 height 26
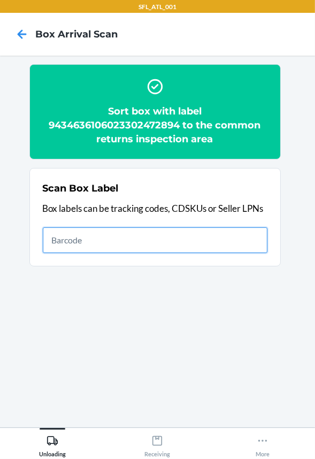
click at [205, 240] on input "text" at bounding box center [155, 240] width 225 height 26
type input "420302599434636106023301933785"
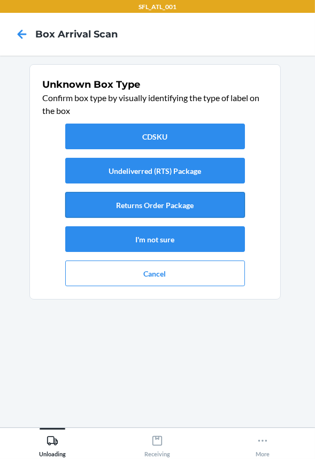
click at [139, 203] on button "Returns Order Package" at bounding box center [155, 205] width 180 height 26
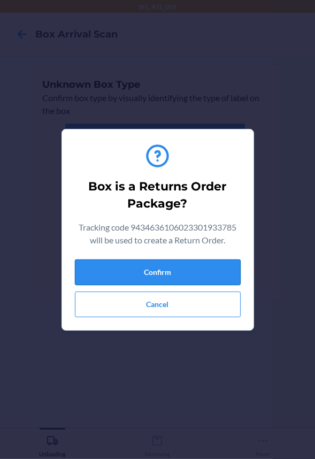
click at [143, 269] on button "Confirm" at bounding box center [158, 273] width 166 height 26
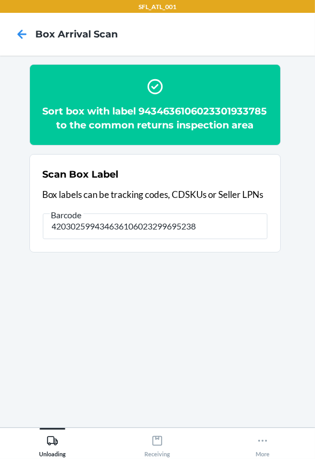
type input "420302599434636106023299695238"
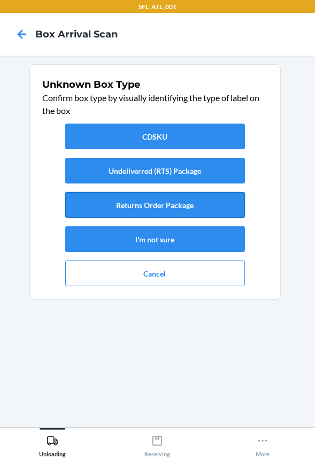
click at [171, 204] on button "Returns Order Package" at bounding box center [155, 205] width 180 height 26
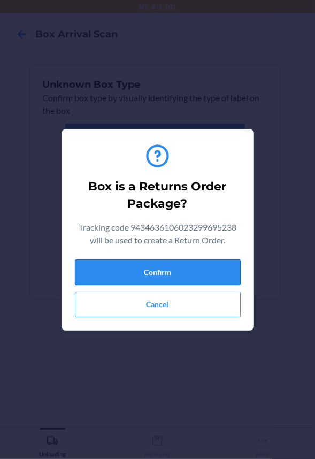
click at [162, 272] on button "Confirm" at bounding box center [158, 273] width 166 height 26
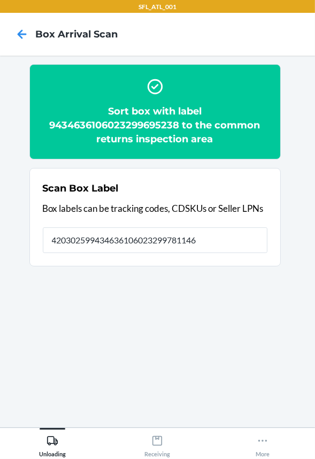
type input "420302599434636106023299781146"
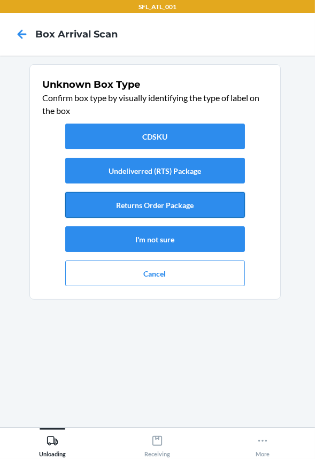
click at [177, 200] on button "Returns Order Package" at bounding box center [155, 205] width 180 height 26
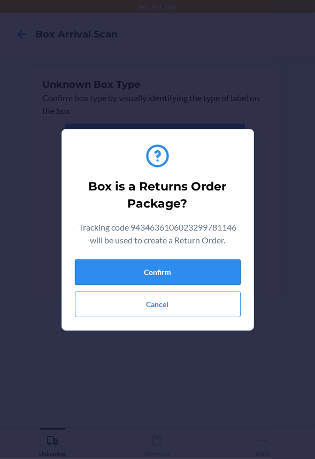
click at [179, 269] on button "Confirm" at bounding box center [158, 273] width 166 height 26
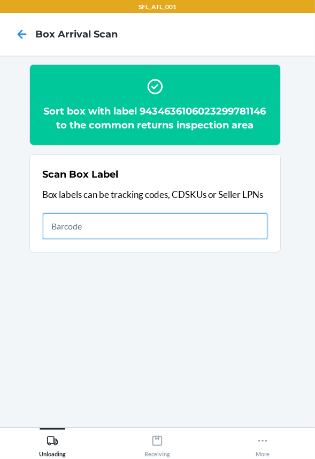
click at [85, 239] on input "text" at bounding box center [155, 227] width 225 height 26
type input "420302599434636106023301174829"
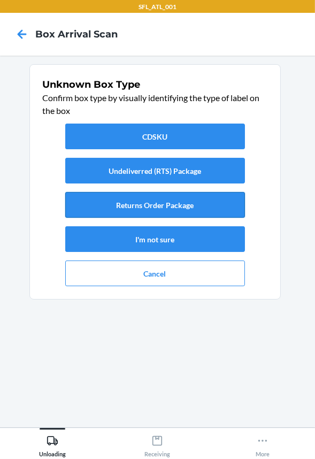
click at [141, 207] on button "Returns Order Package" at bounding box center [155, 205] width 180 height 26
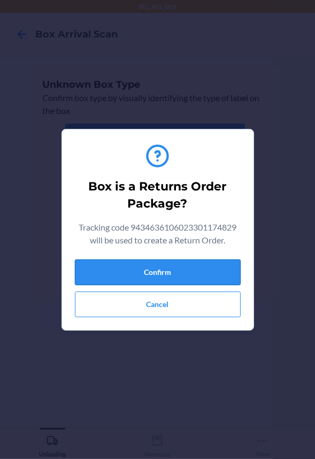
click at [150, 271] on button "Confirm" at bounding box center [158, 273] width 166 height 26
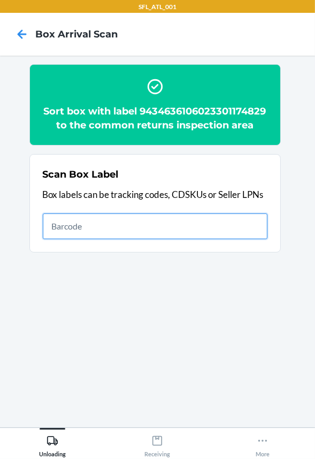
click at [198, 233] on input "text" at bounding box center [155, 227] width 225 height 26
type input "420302599434636106023301667505"
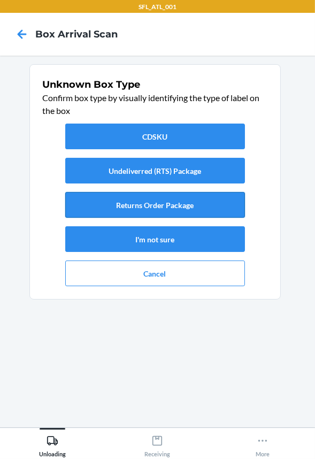
click at [143, 209] on button "Returns Order Package" at bounding box center [155, 205] width 180 height 26
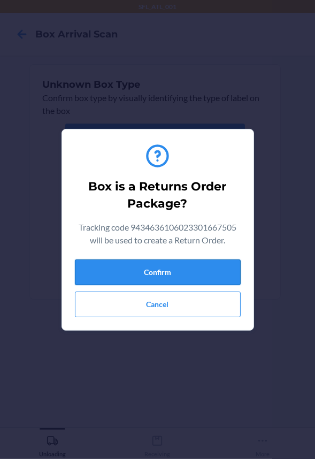
click at [148, 267] on button "Confirm" at bounding box center [158, 273] width 166 height 26
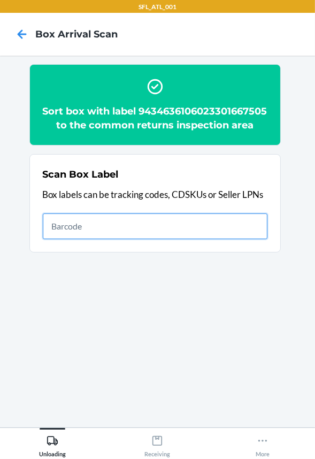
click at [212, 239] on input "text" at bounding box center [155, 227] width 225 height 26
type input "420302599434636106023301064182"
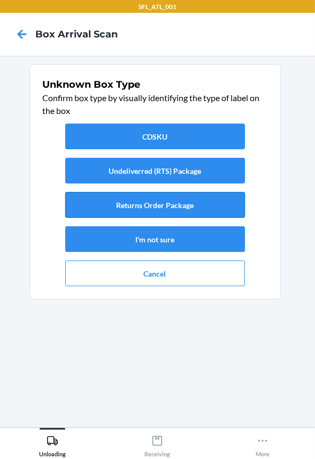
click at [196, 208] on button "Returns Order Package" at bounding box center [155, 205] width 180 height 26
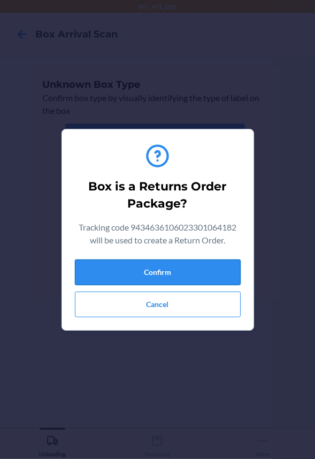
click at [196, 274] on button "Confirm" at bounding box center [158, 273] width 166 height 26
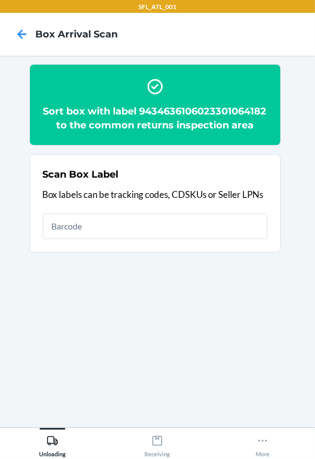
click at [114, 239] on input "text" at bounding box center [155, 227] width 225 height 26
type input "420302599434636106023300012177"
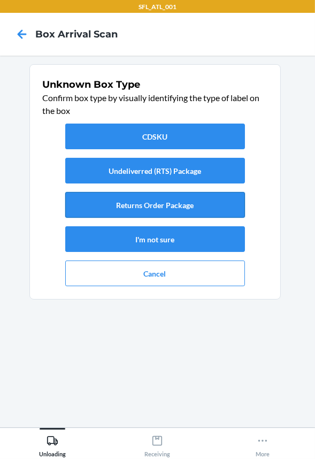
click at [136, 211] on button "Returns Order Package" at bounding box center [155, 205] width 180 height 26
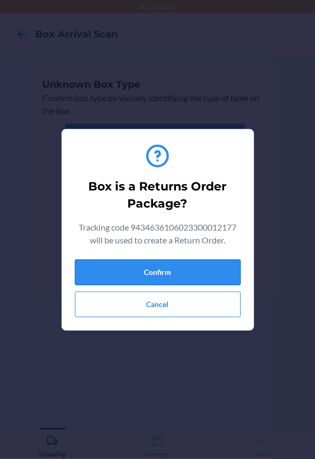
click at [153, 273] on button "Confirm" at bounding box center [158, 273] width 166 height 26
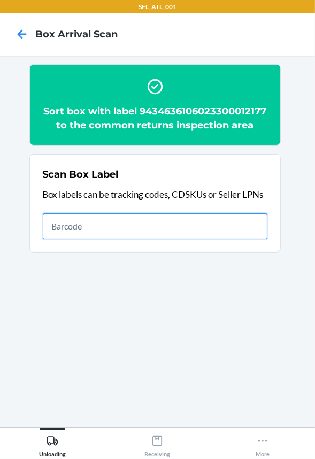
click at [184, 239] on input "text" at bounding box center [155, 227] width 225 height 26
click at [150, 234] on input "text" at bounding box center [155, 227] width 225 height 26
click at [153, 239] on input "text" at bounding box center [155, 227] width 225 height 26
type input "420302599434636106023301426041"
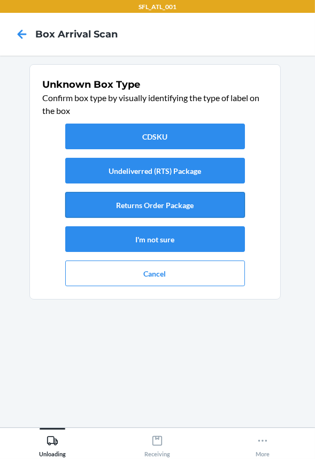
click at [149, 215] on button "Returns Order Package" at bounding box center [155, 205] width 180 height 26
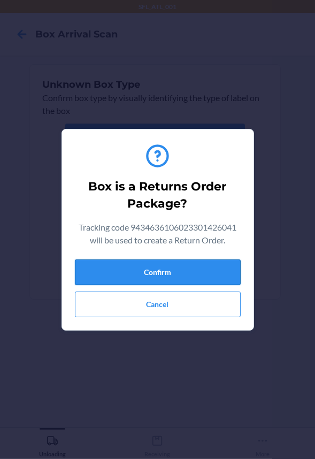
click at [142, 275] on button "Confirm" at bounding box center [158, 273] width 166 height 26
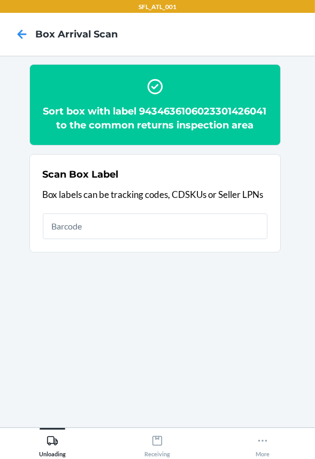
click at [156, 239] on input "text" at bounding box center [155, 227] width 225 height 26
type input "420302599434636106023302051594"
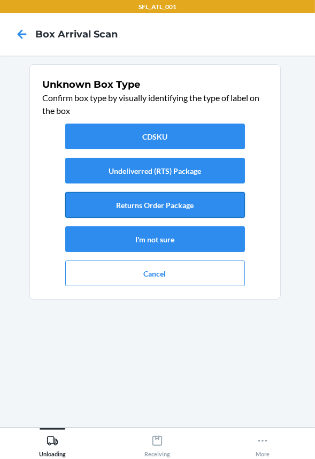
click at [198, 209] on button "Returns Order Package" at bounding box center [155, 205] width 180 height 26
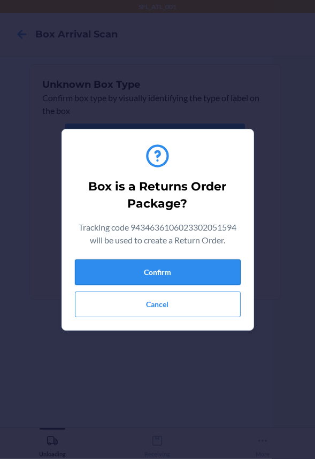
click at [188, 270] on button "Confirm" at bounding box center [158, 273] width 166 height 26
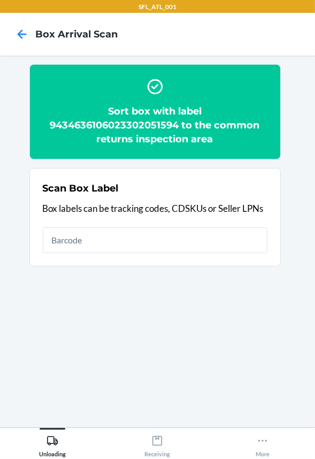
click at [178, 241] on input "text" at bounding box center [155, 240] width 225 height 26
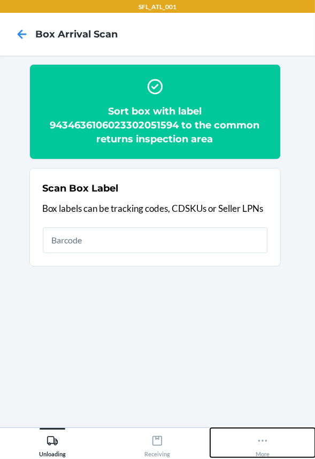
click at [263, 443] on icon at bounding box center [263, 441] width 12 height 12
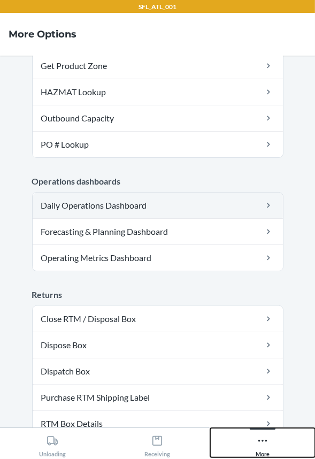
scroll to position [315, 0]
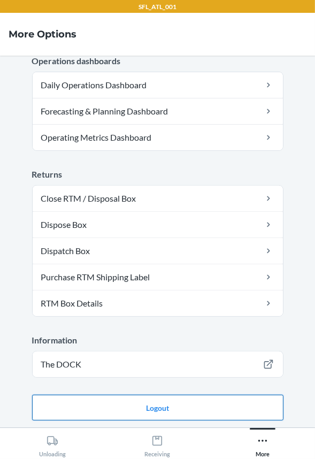
click at [230, 404] on button "Logout" at bounding box center [158, 408] width 252 height 26
